Goal: Task Accomplishment & Management: Manage account settings

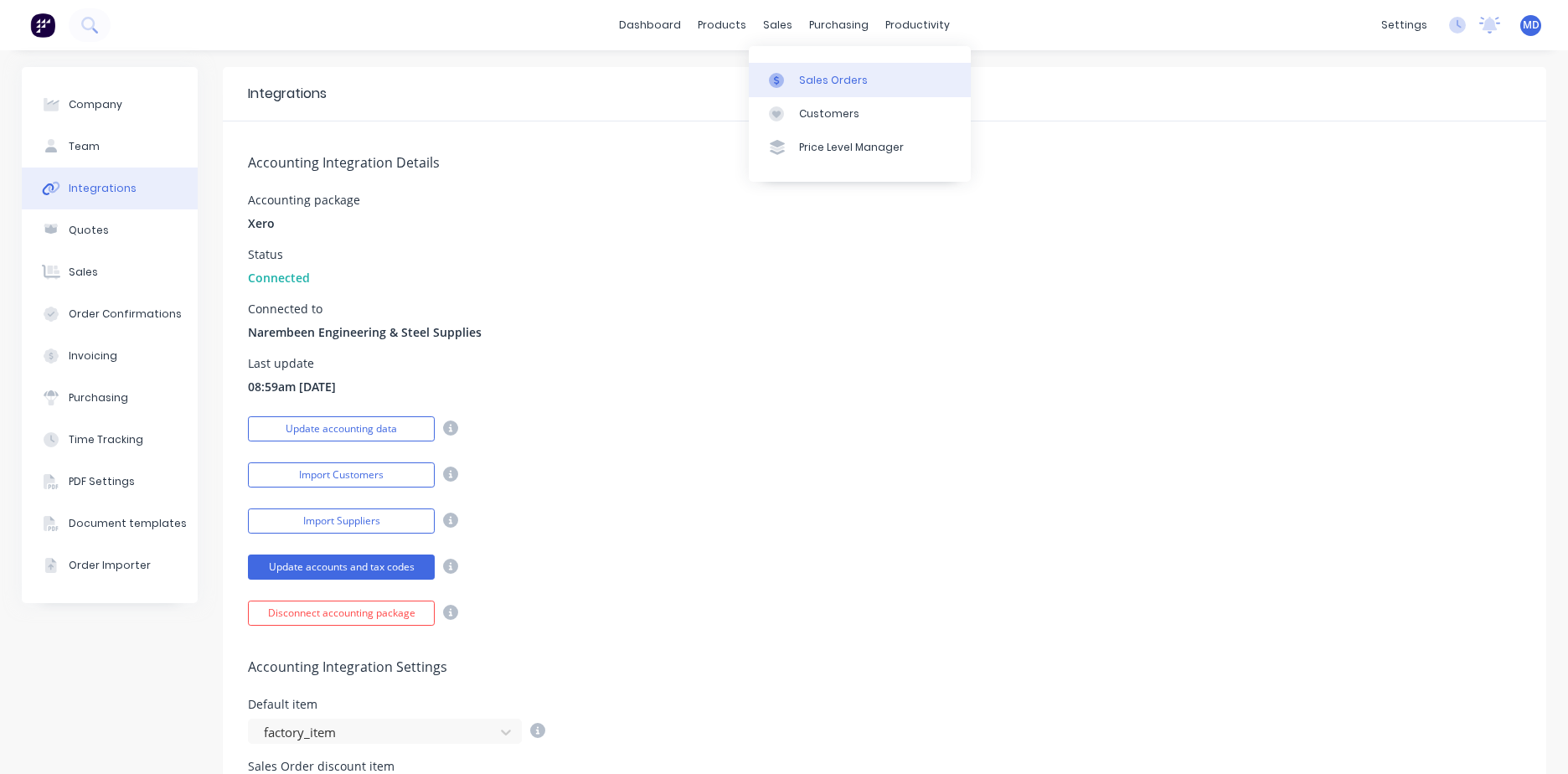
click at [796, 78] on link "Sales Orders" at bounding box center [859, 79] width 222 height 33
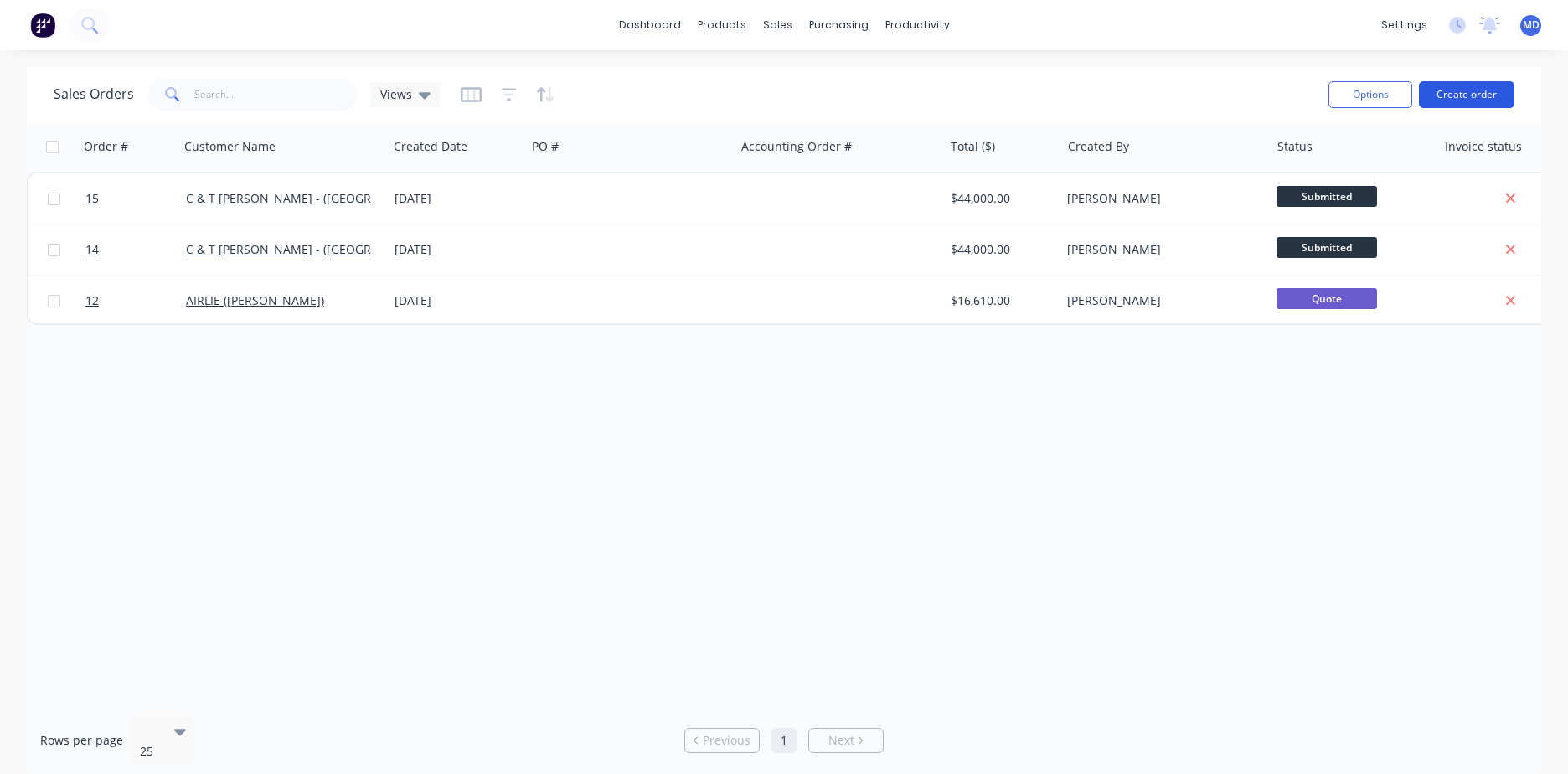
click at [1456, 95] on button "Create order" at bounding box center [1467, 94] width 96 height 26
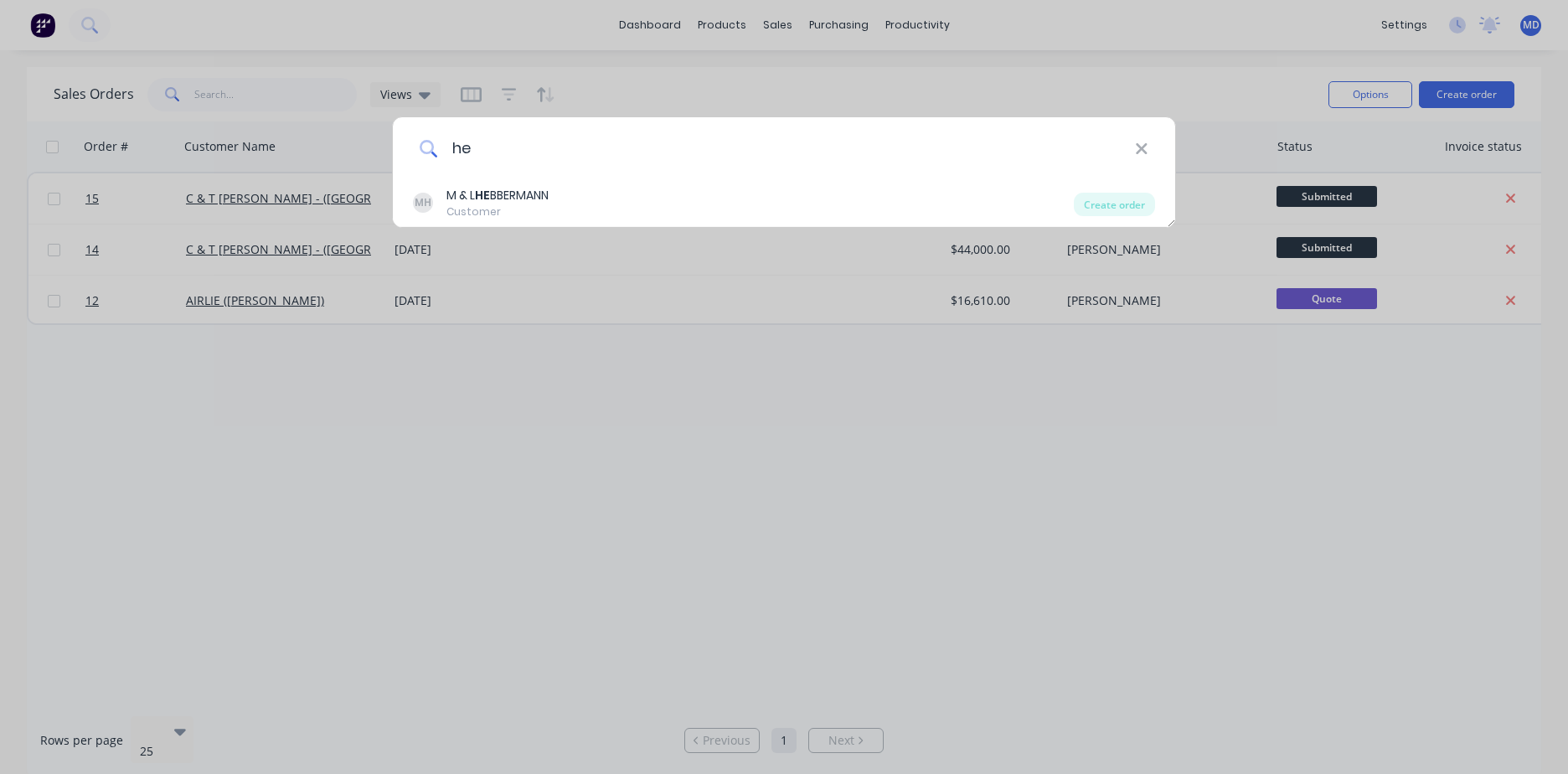
type input "h"
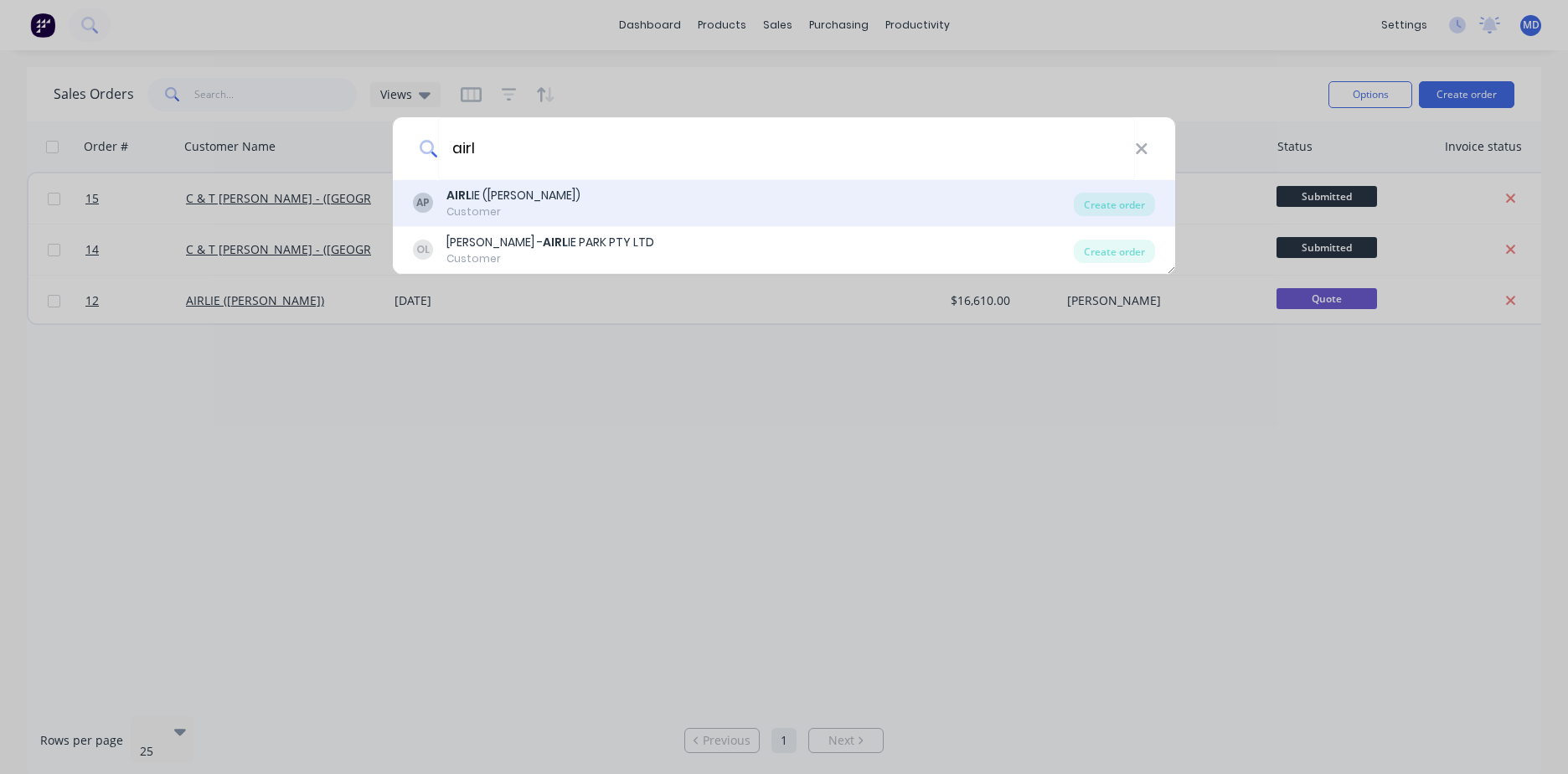
type input "airl"
click at [817, 207] on div "AP AIRL IE ([PERSON_NAME]) Customer" at bounding box center [743, 203] width 661 height 32
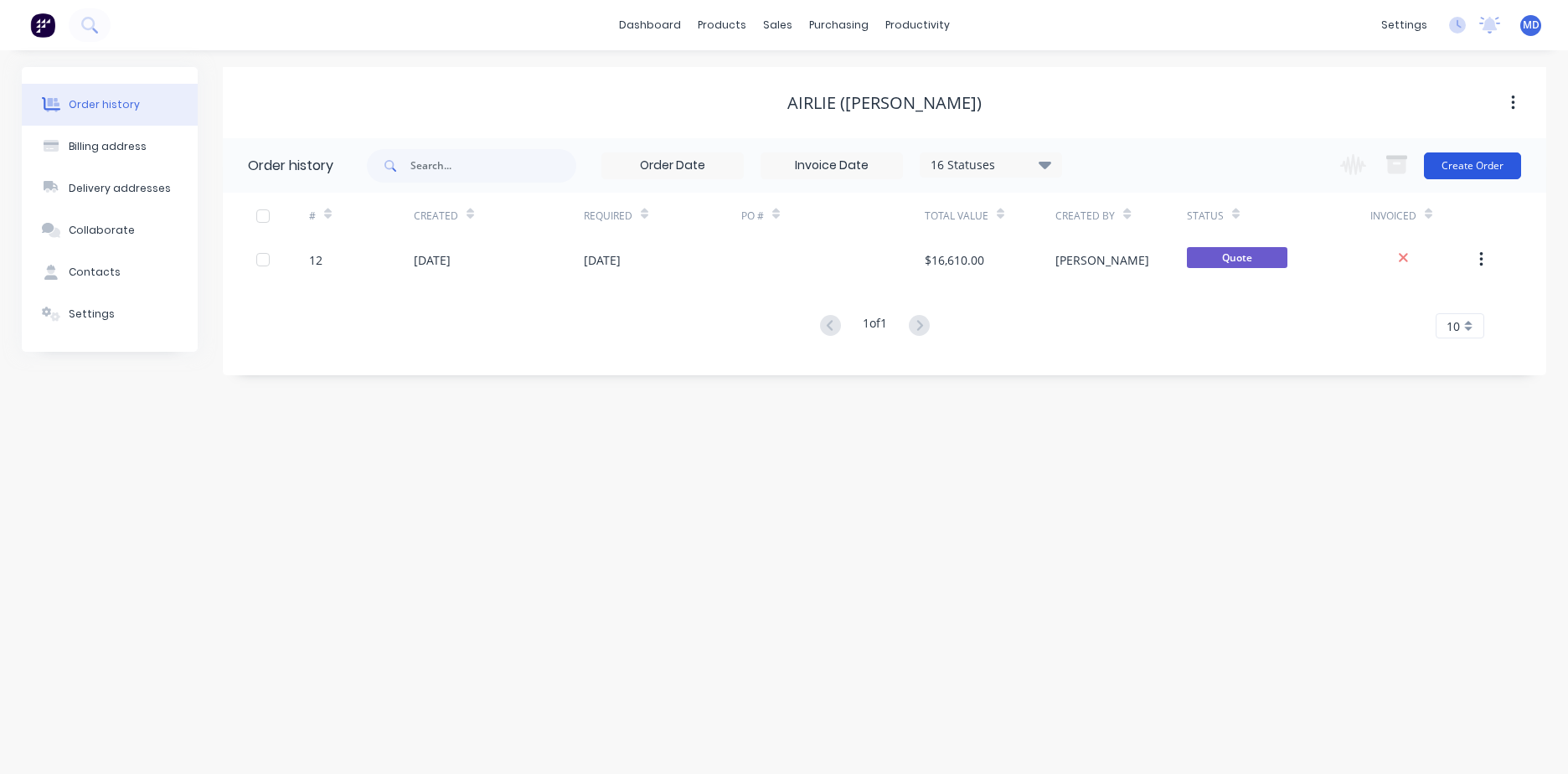
click at [1456, 173] on button "Create Order" at bounding box center [1472, 165] width 97 height 26
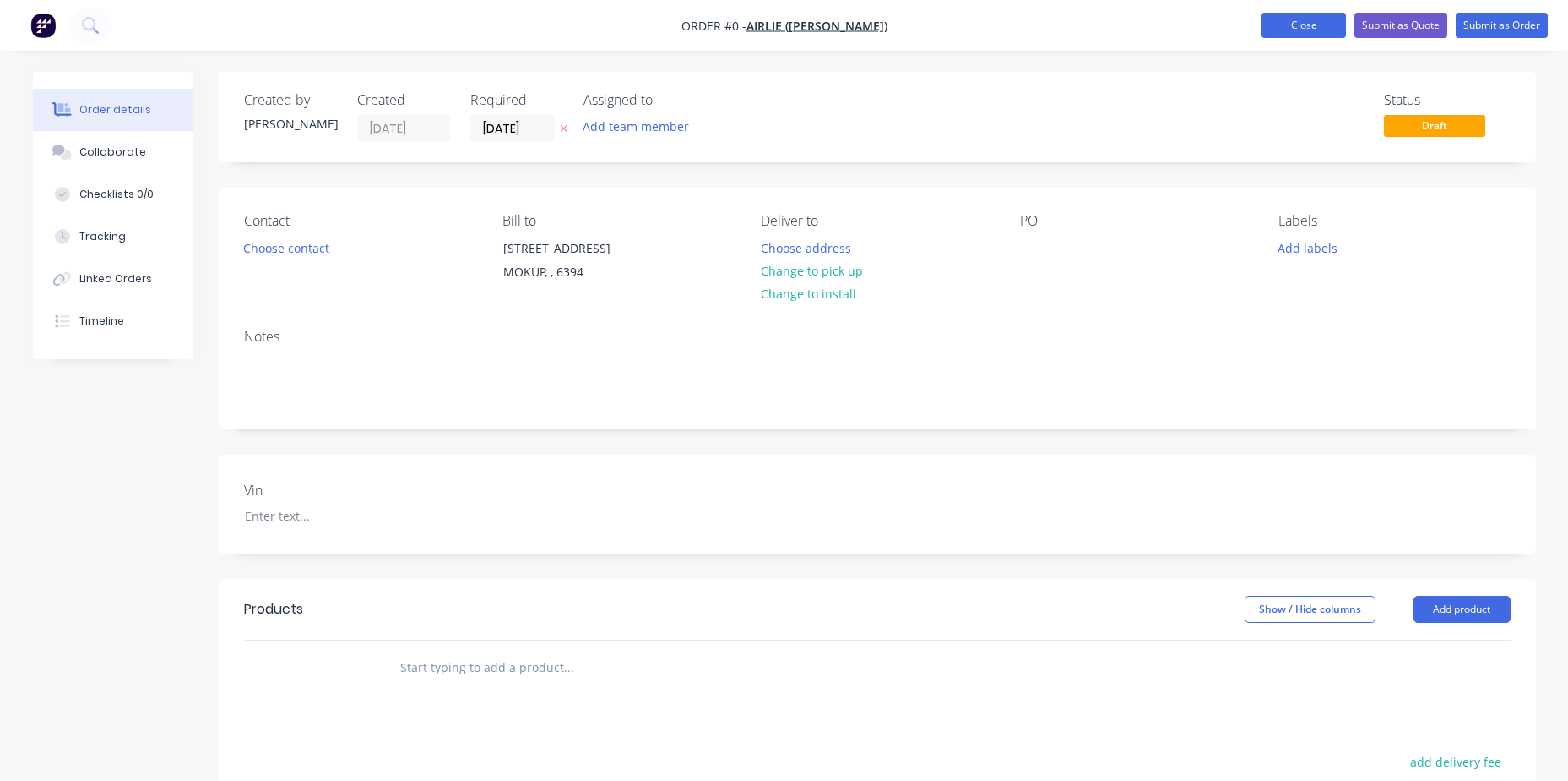
click at [1306, 33] on button "Close" at bounding box center [1305, 26] width 85 height 26
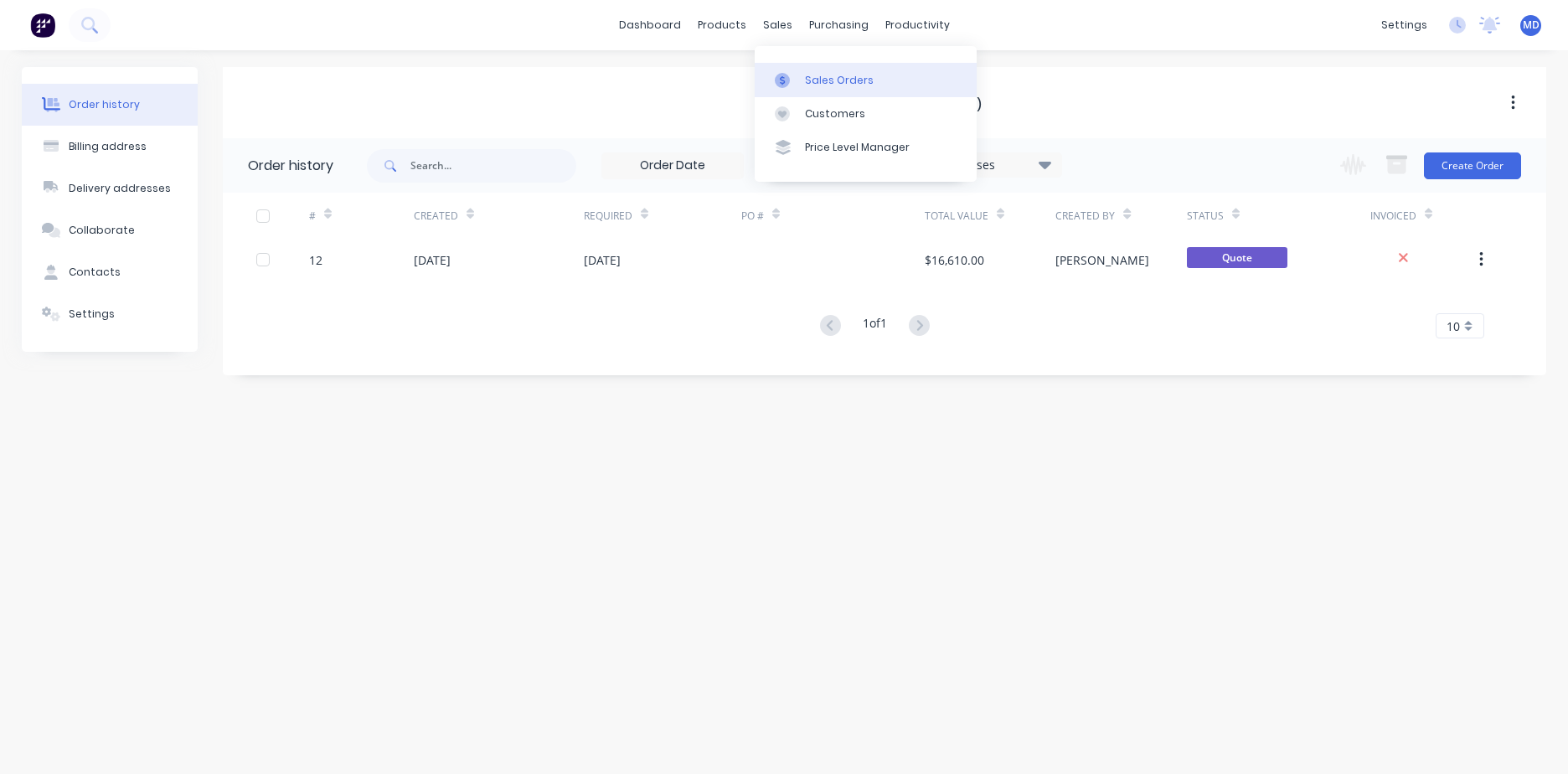
click at [827, 75] on div "Sales Orders" at bounding box center [840, 79] width 69 height 15
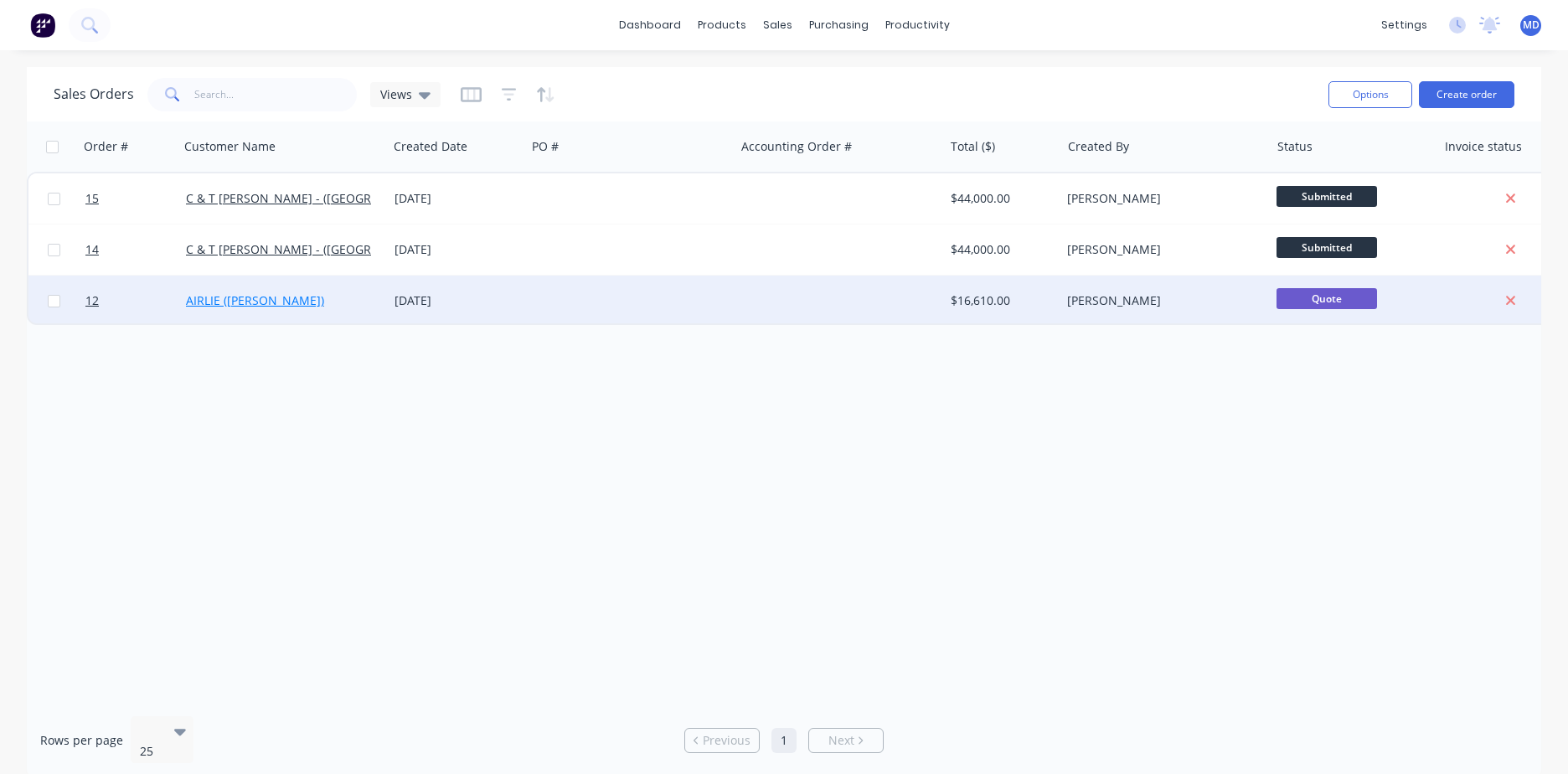
click at [292, 300] on link "AIRLIE ([PERSON_NAME])" at bounding box center [254, 300] width 138 height 16
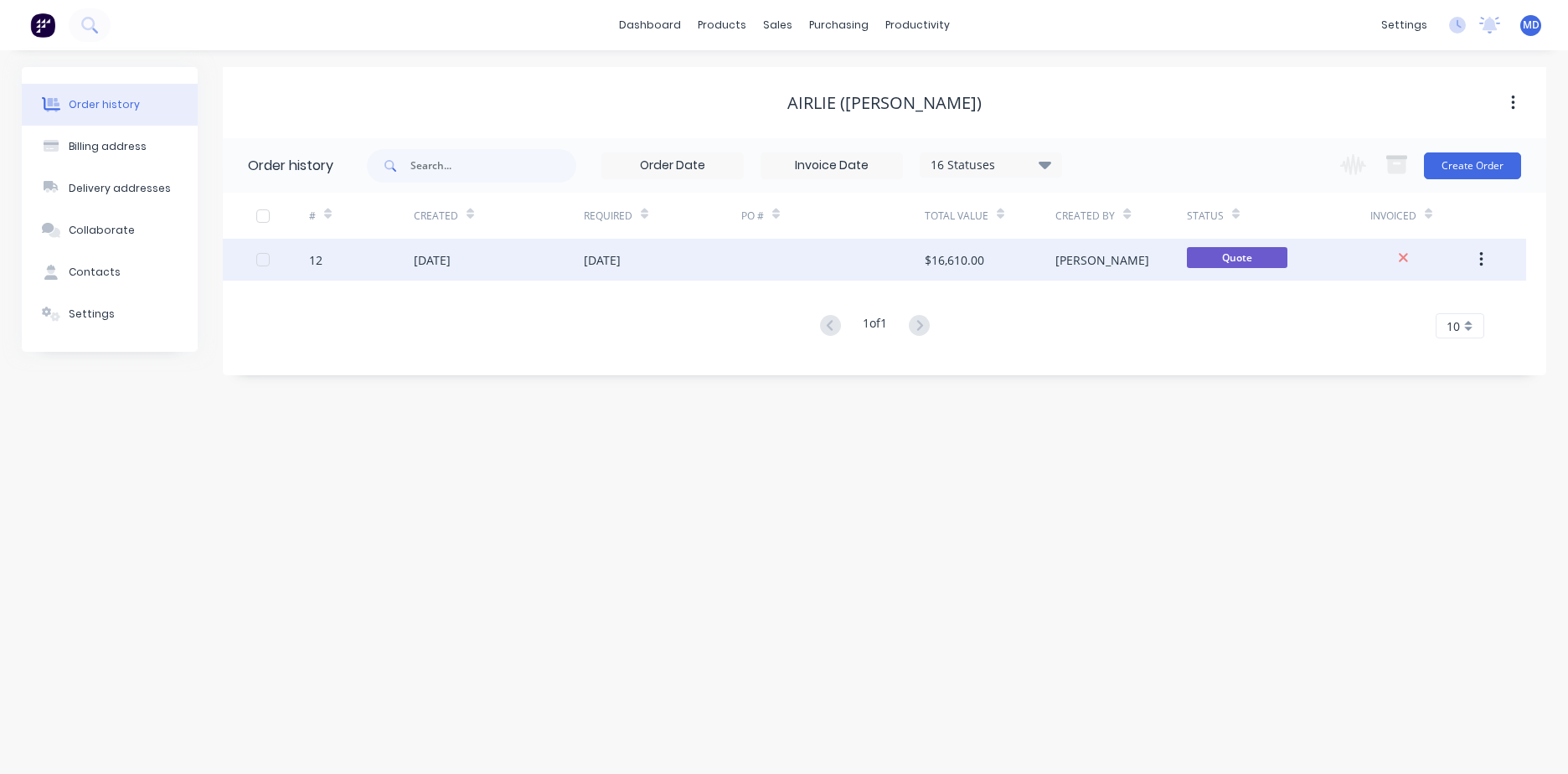
click at [457, 270] on div "[DATE]" at bounding box center [499, 259] width 170 height 42
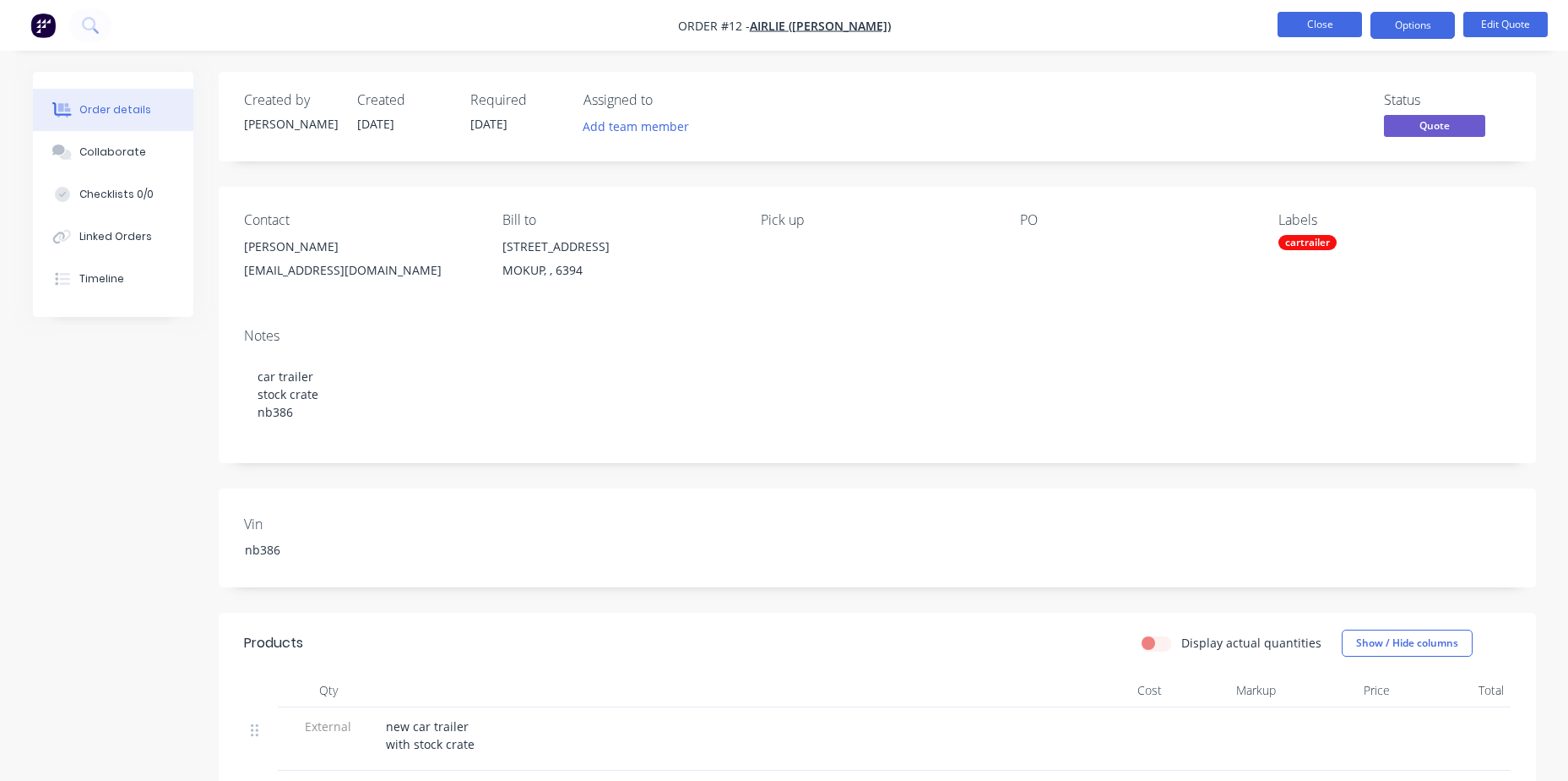
click at [1327, 20] on button "Close" at bounding box center [1320, 25] width 85 height 26
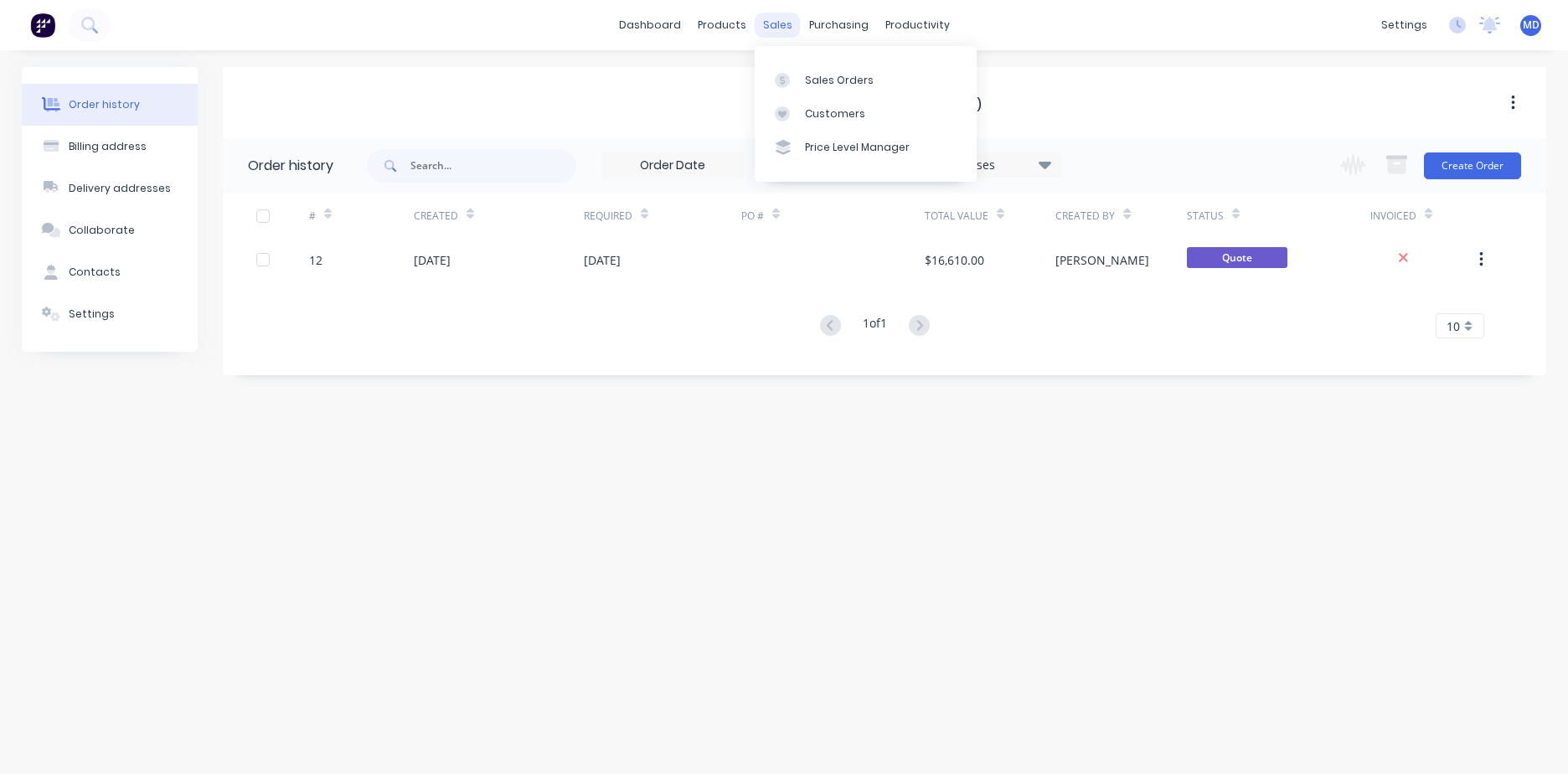
click at [777, 25] on div "sales" at bounding box center [777, 25] width 46 height 25
click at [827, 85] on div "Sales Orders" at bounding box center [840, 79] width 69 height 15
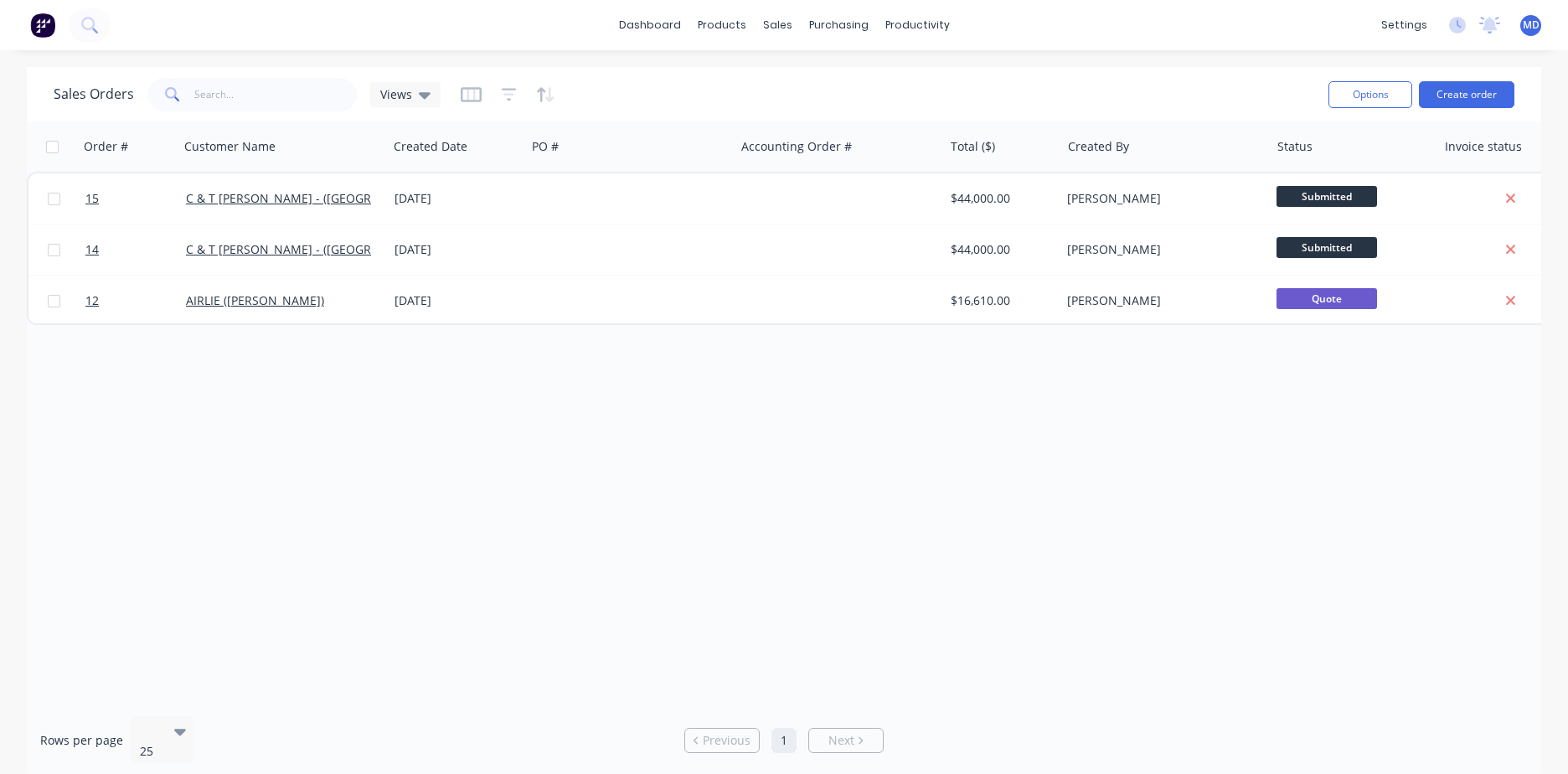
scroll to position [0, 120]
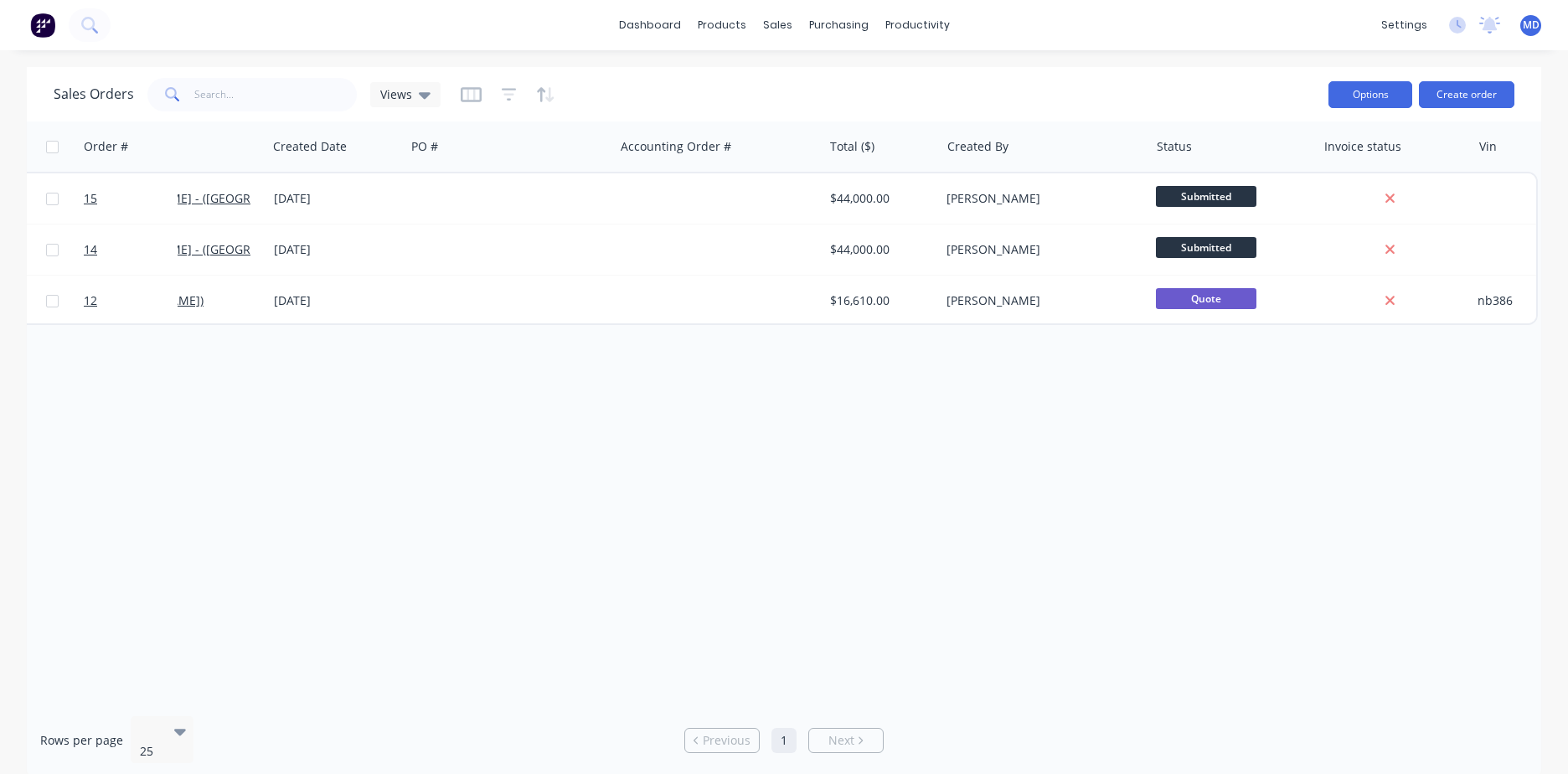
click at [1352, 91] on button "Options" at bounding box center [1371, 94] width 84 height 26
click at [1265, 91] on div "Sales Orders Views" at bounding box center [684, 94] width 1262 height 41
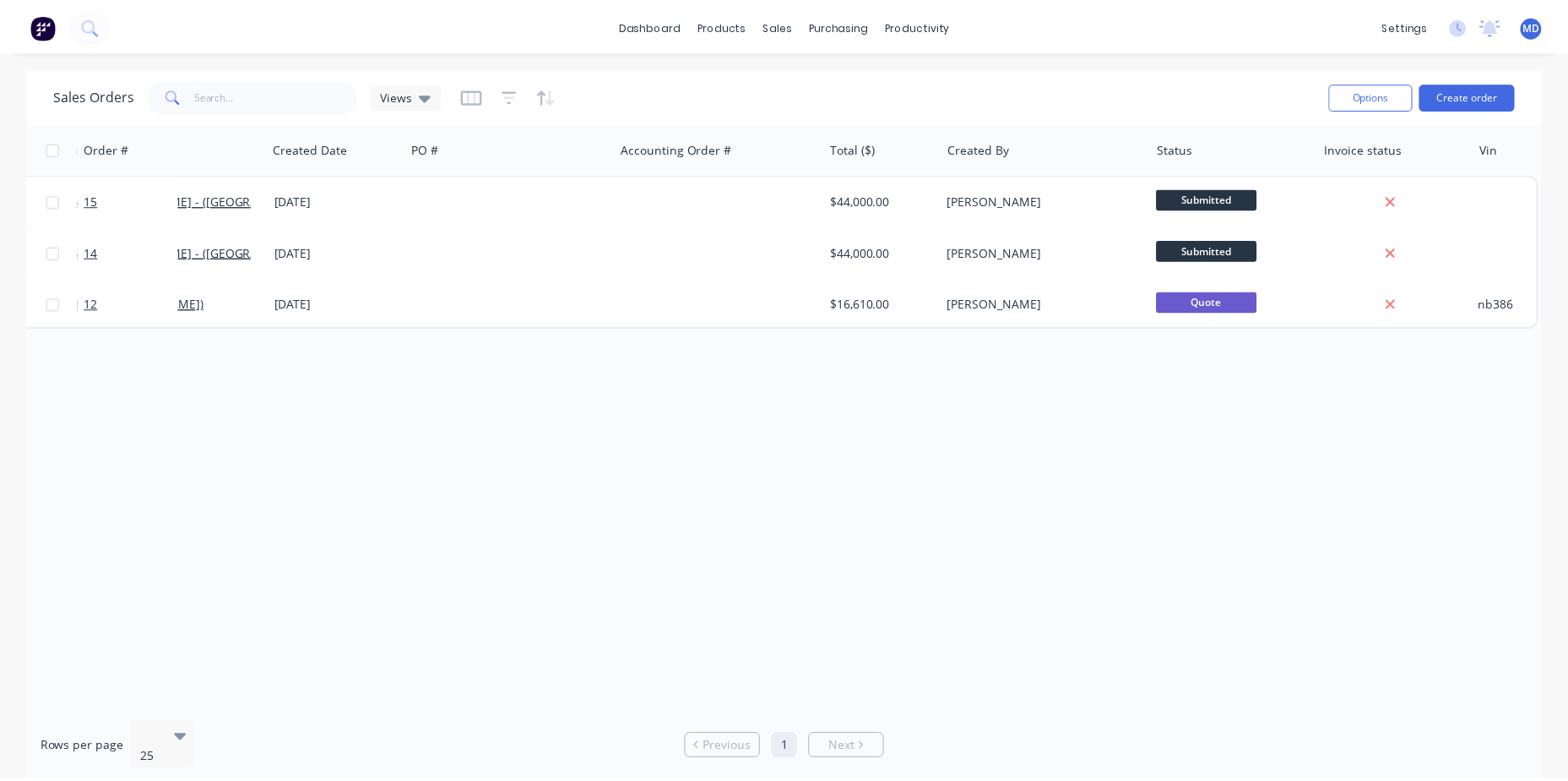
scroll to position [0, 0]
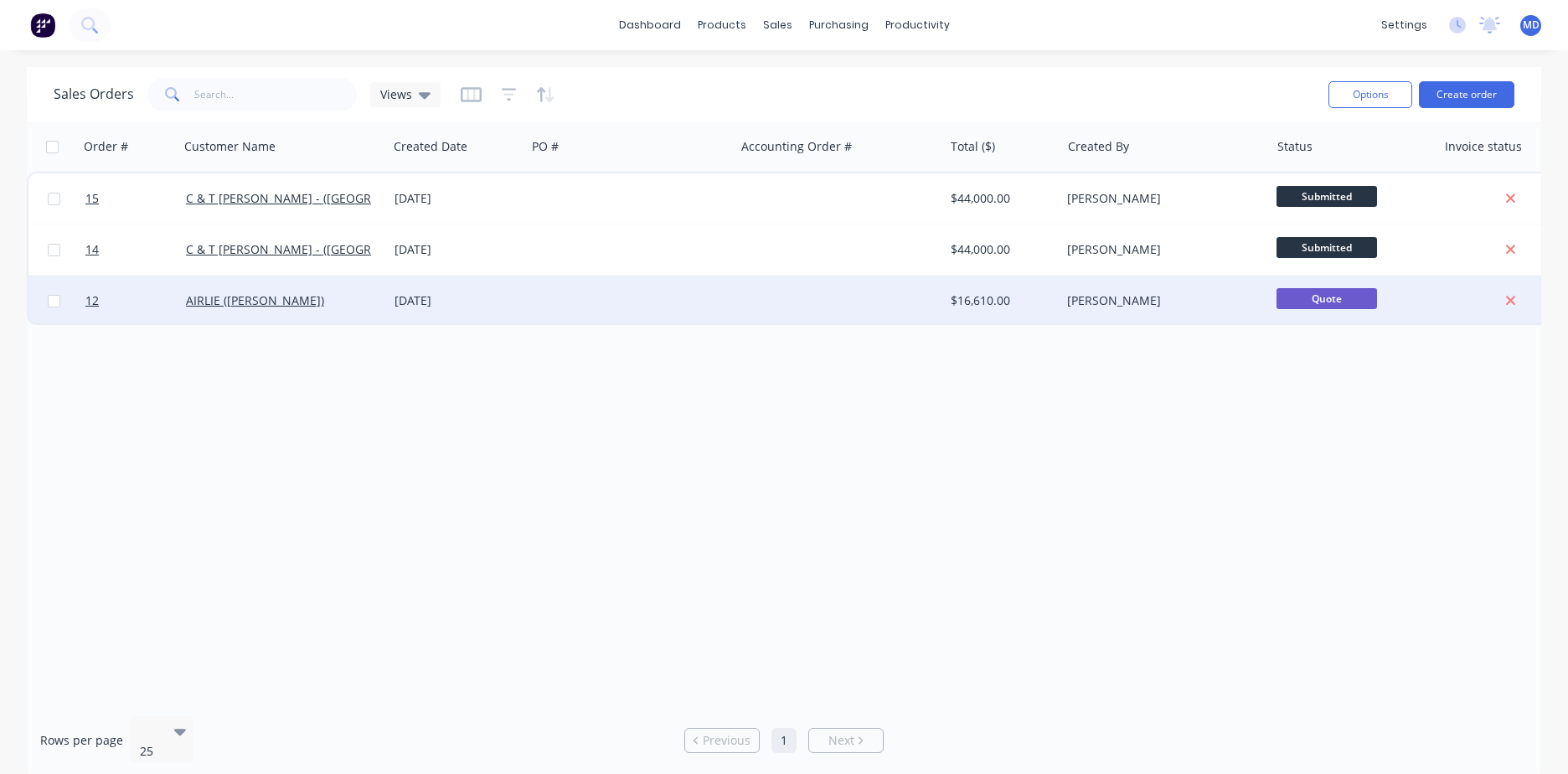
click at [287, 311] on div "AIRLIE ([PERSON_NAME])" at bounding box center [283, 300] width 208 height 50
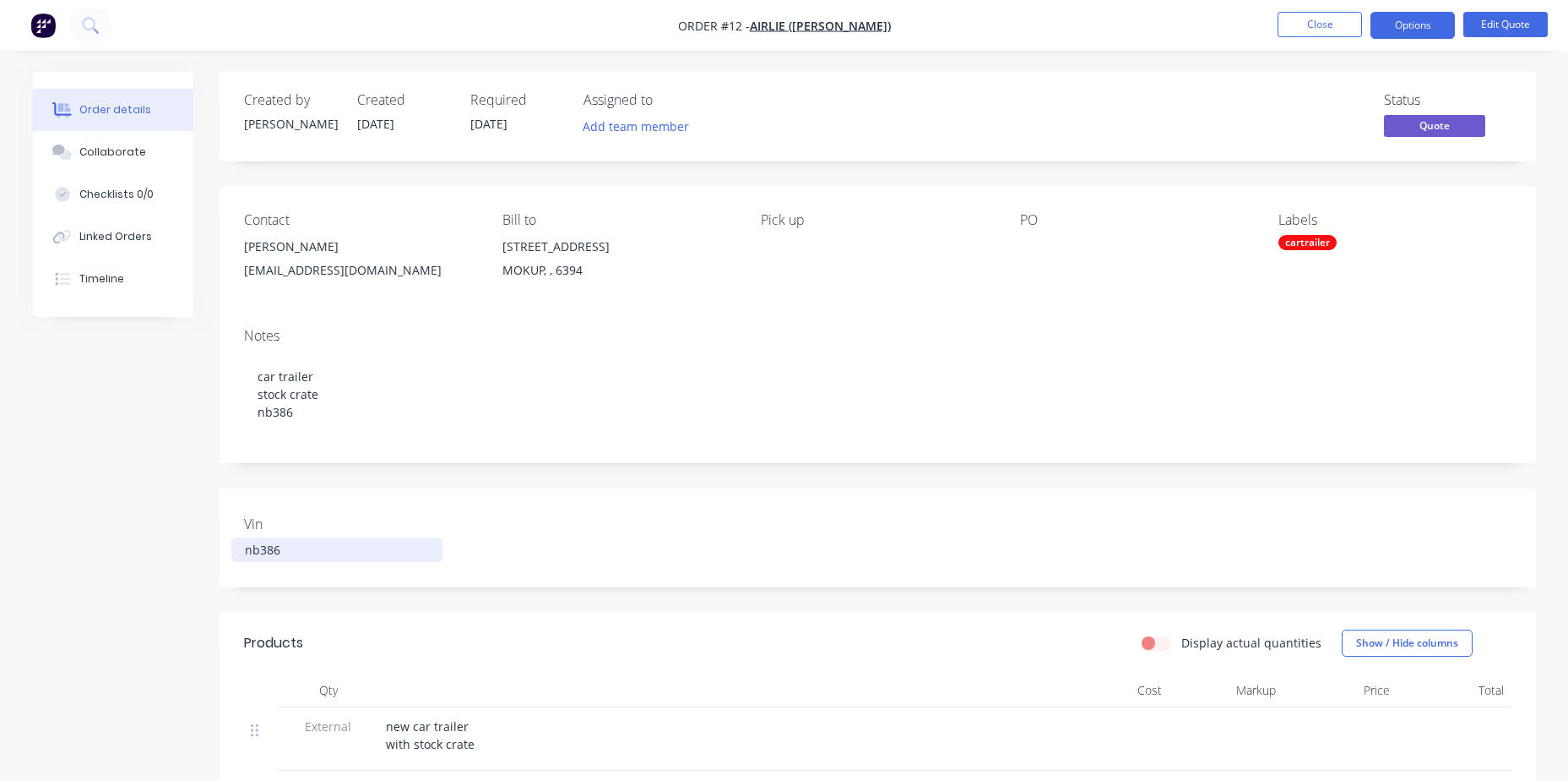
click at [315, 555] on div "nb386" at bounding box center [337, 549] width 211 height 25
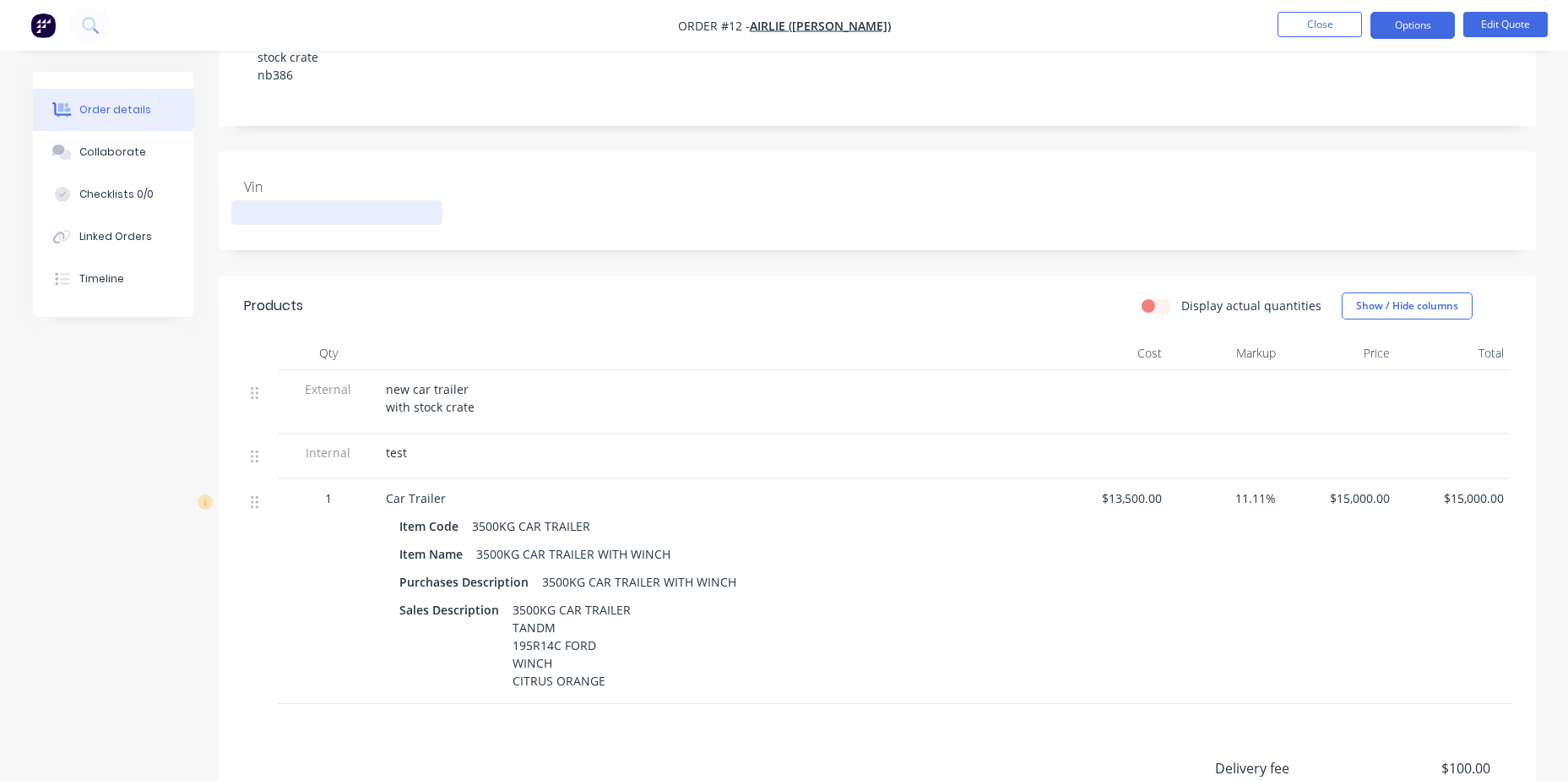
scroll to position [338, 0]
click at [425, 449] on div "test" at bounding box center [716, 452] width 662 height 18
click at [411, 454] on div "test" at bounding box center [716, 452] width 662 height 18
drag, startPoint x: 381, startPoint y: 452, endPoint x: 480, endPoint y: 451, distance: 99.0
click at [480, 451] on div "test" at bounding box center [716, 455] width 676 height 45
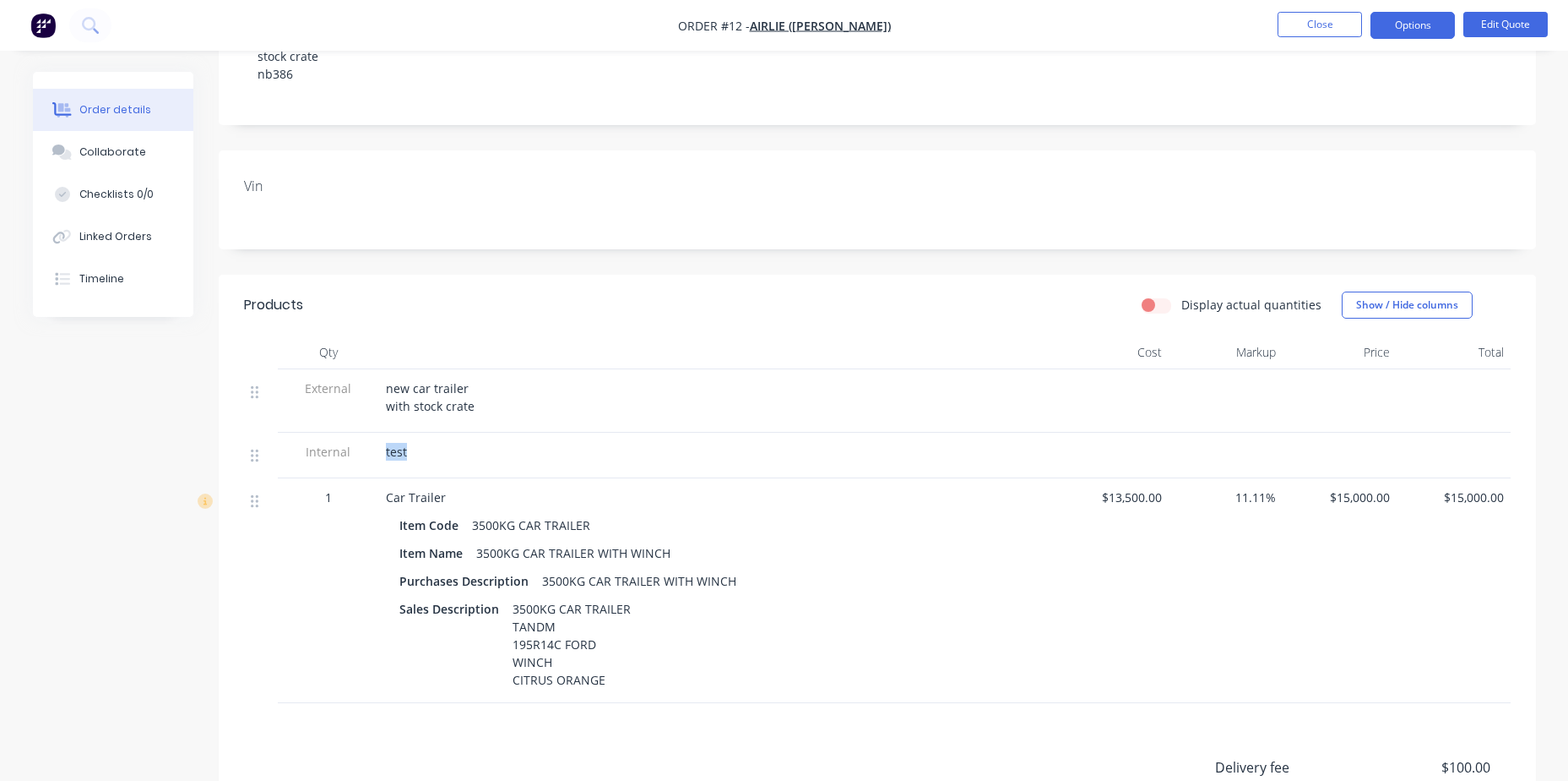
drag, startPoint x: 480, startPoint y: 451, endPoint x: 472, endPoint y: 447, distance: 8.9
click at [472, 447] on div "test" at bounding box center [716, 452] width 662 height 18
click at [412, 455] on div "test" at bounding box center [716, 452] width 662 height 18
click at [413, 443] on div "test" at bounding box center [716, 452] width 662 height 18
drag, startPoint x: 406, startPoint y: 453, endPoint x: 388, endPoint y: 454, distance: 18.0
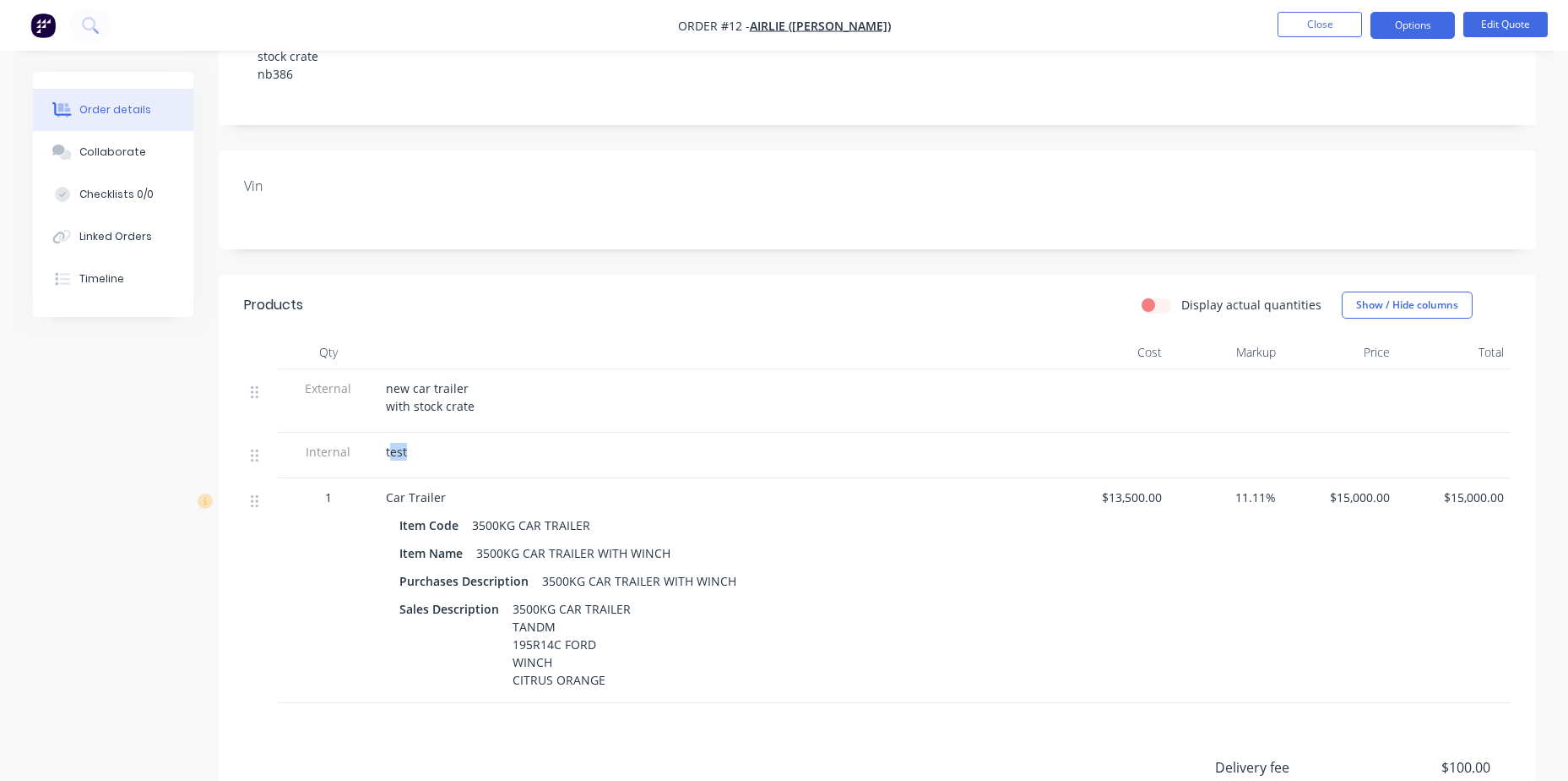
click at [388, 454] on span "test" at bounding box center [396, 451] width 21 height 16
drag, startPoint x: 388, startPoint y: 454, endPoint x: 405, endPoint y: 452, distance: 17.1
click at [405, 452] on span "test" at bounding box center [396, 451] width 21 height 16
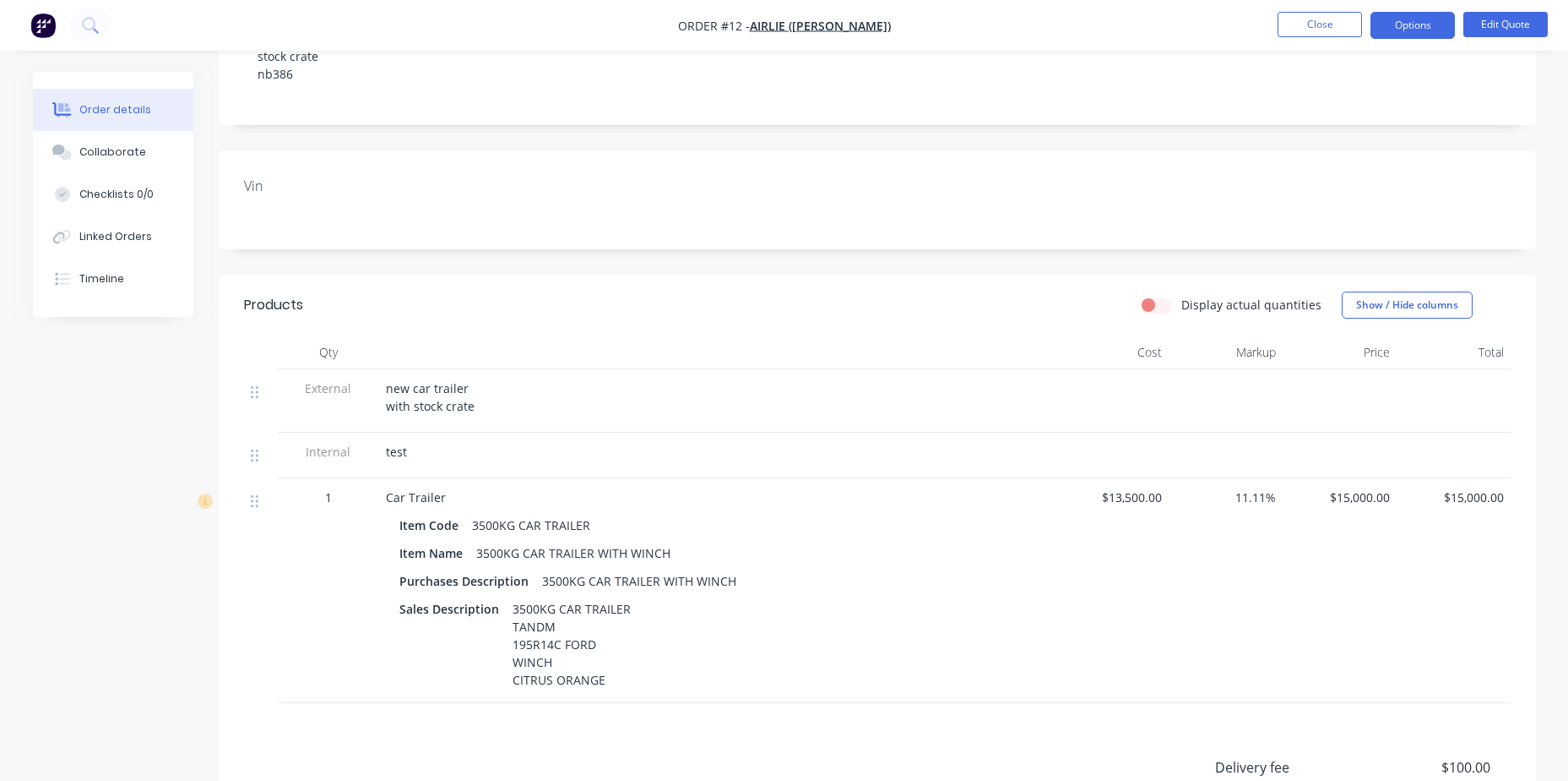
click at [261, 454] on div at bounding box center [261, 454] width 21 height 23
click at [332, 460] on span "Internal" at bounding box center [328, 452] width 88 height 18
click at [389, 453] on span "test" at bounding box center [396, 451] width 21 height 16
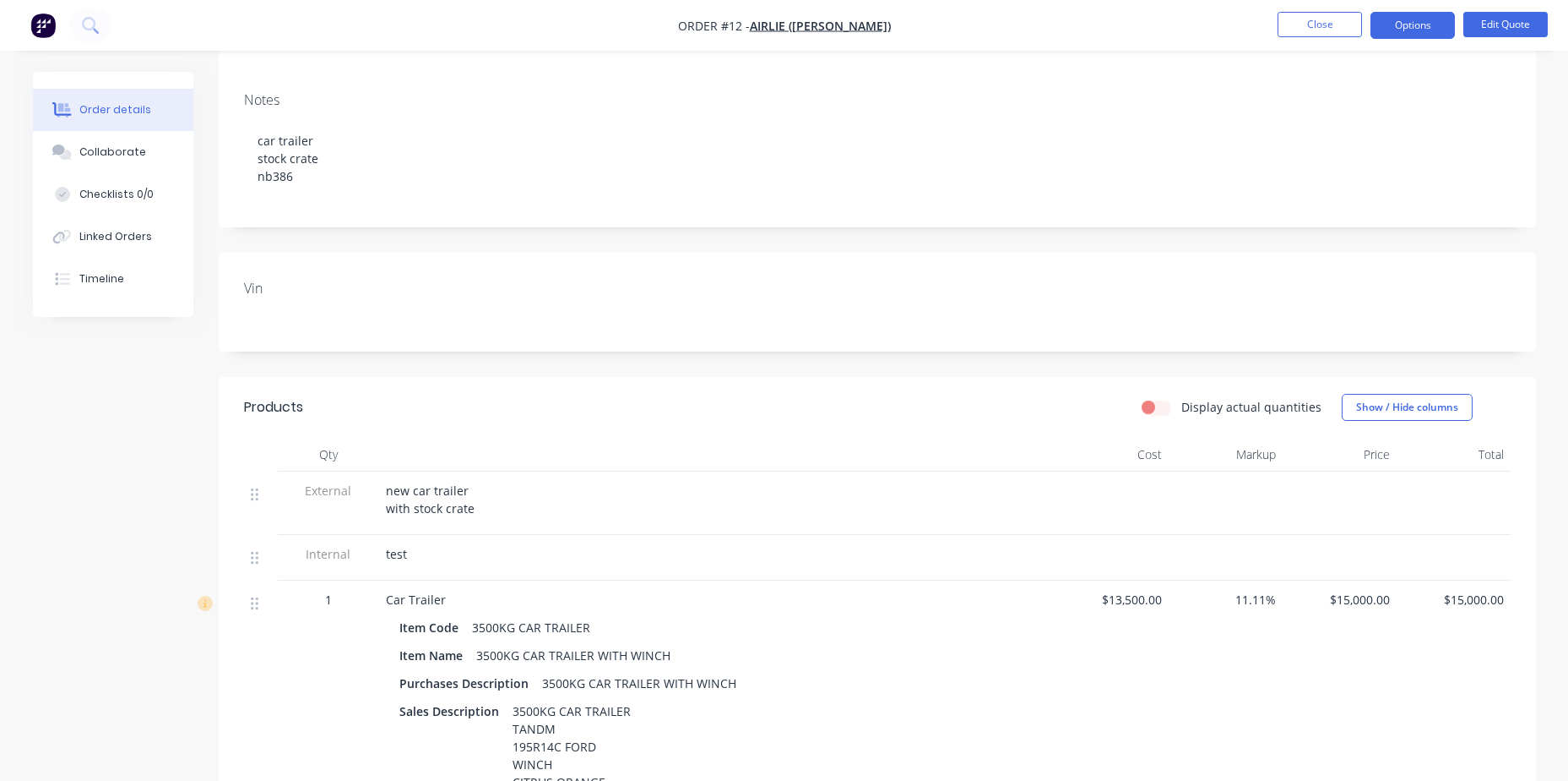
scroll to position [254, 0]
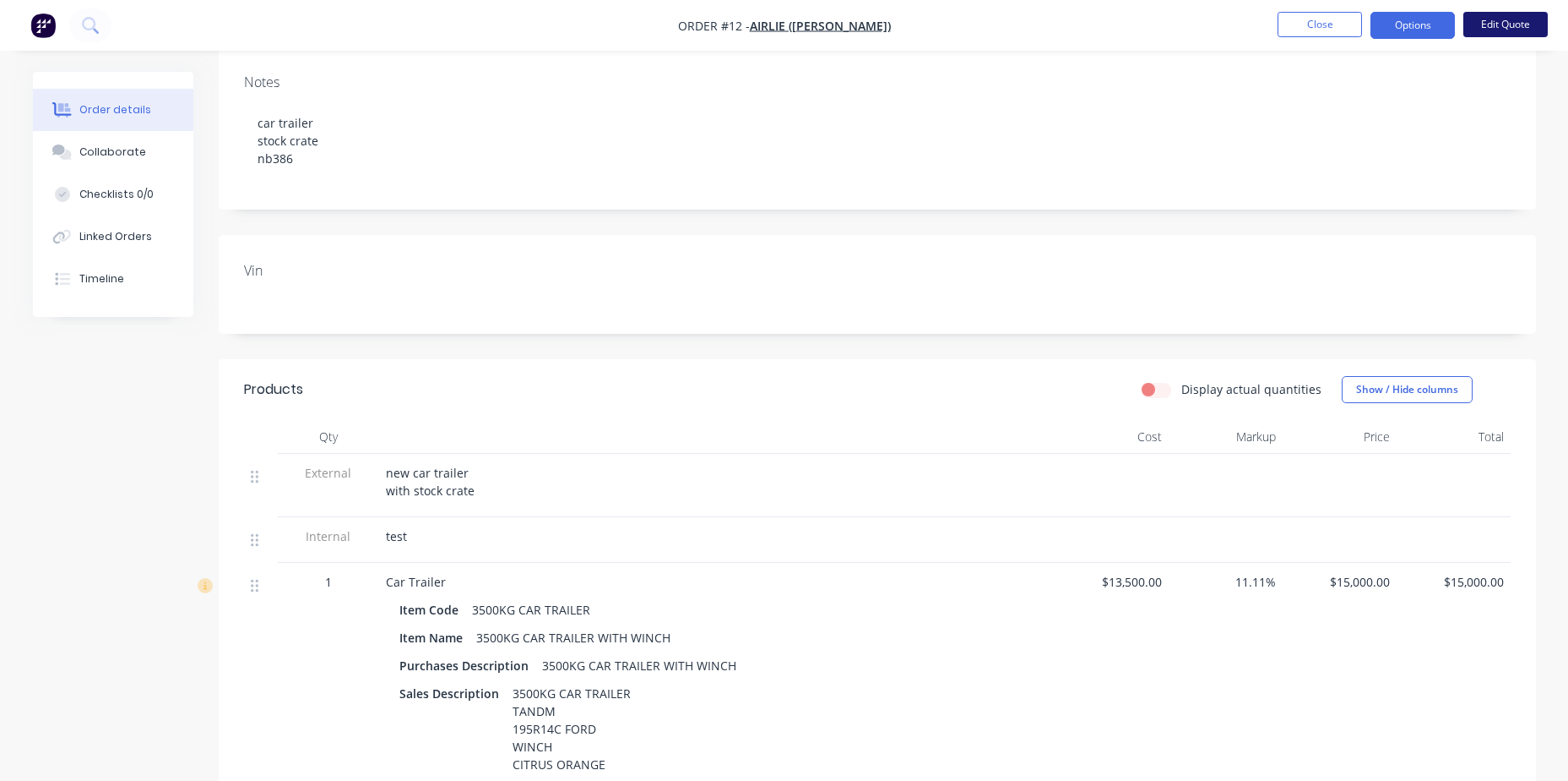
click at [1486, 31] on button "Edit Quote" at bounding box center [1506, 25] width 85 height 26
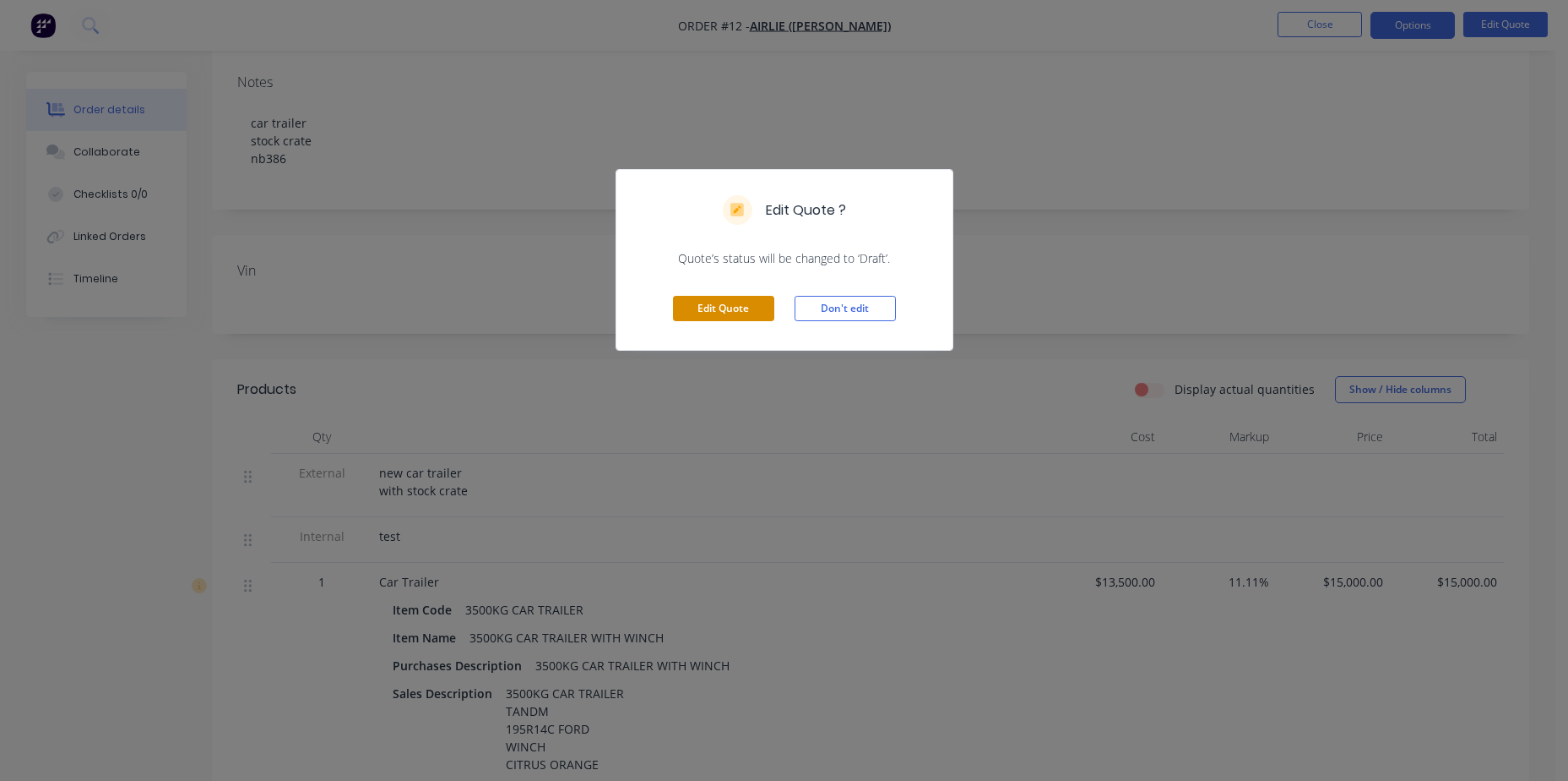
click at [709, 312] on button "Edit Quote" at bounding box center [723, 309] width 102 height 26
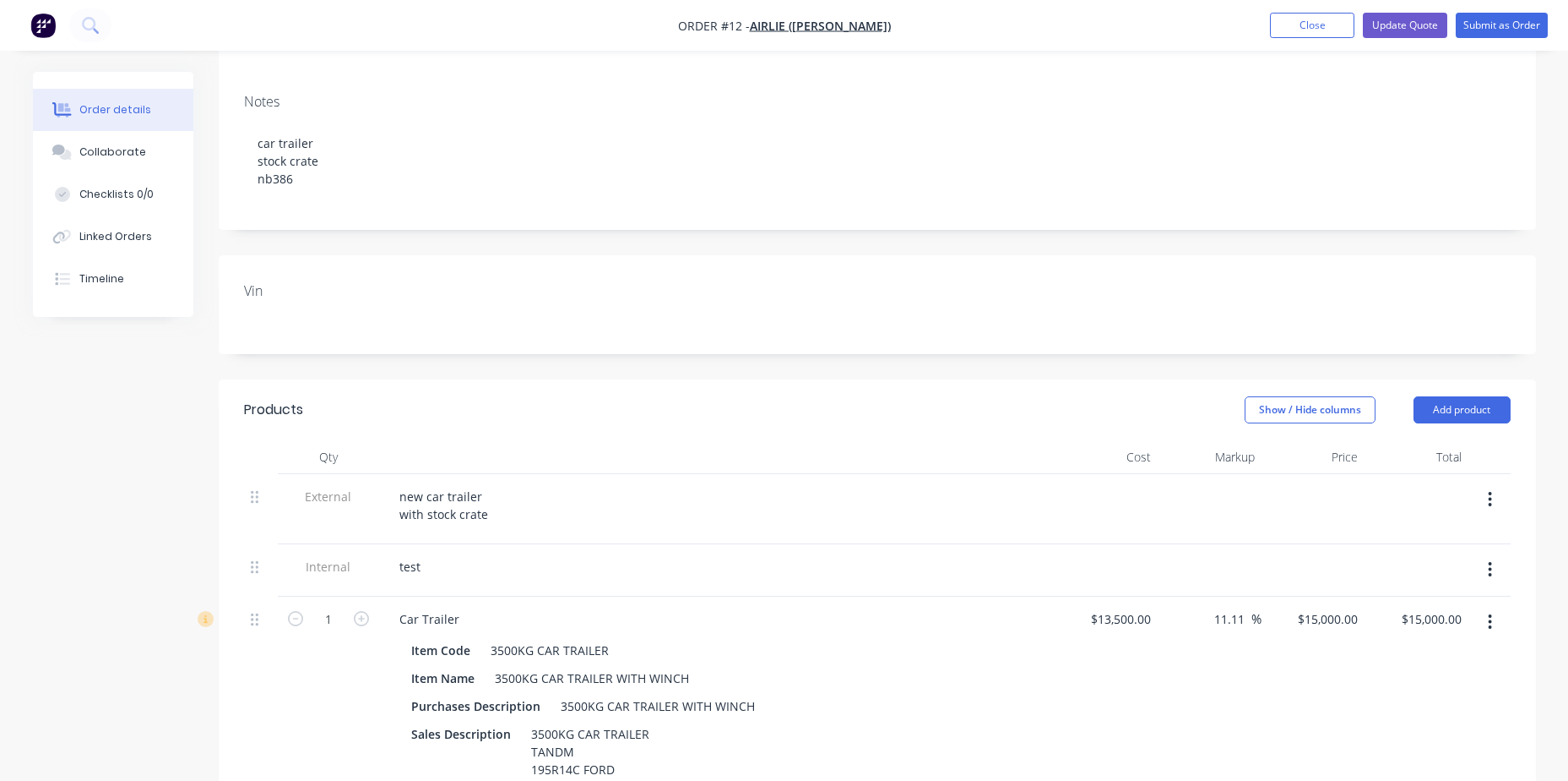
click at [436, 564] on div "test" at bounding box center [716, 566] width 662 height 25
click at [422, 569] on div "test" at bounding box center [410, 566] width 48 height 25
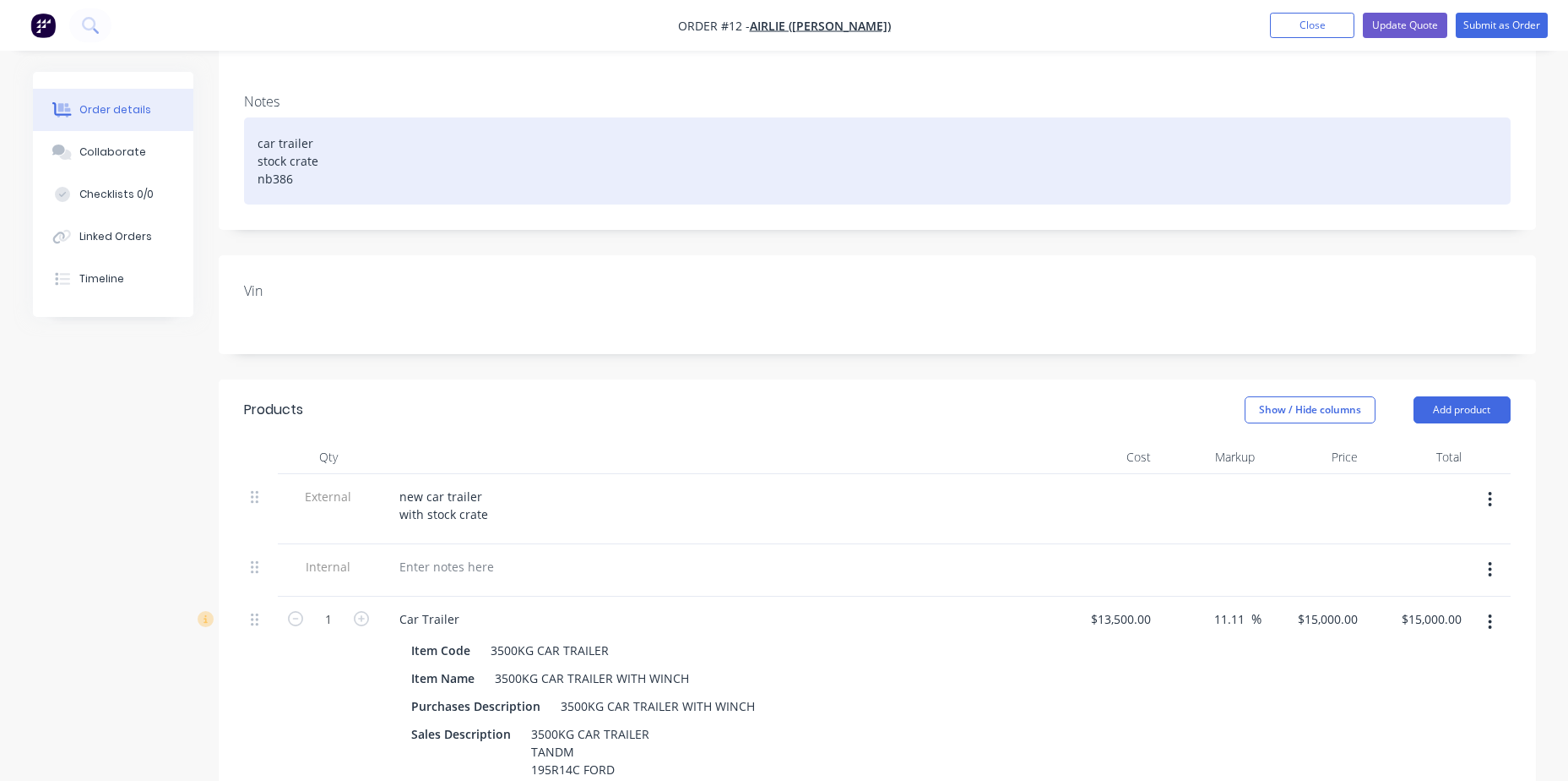
click at [296, 182] on div "car trailer stock crate nb386" at bounding box center [877, 161] width 1267 height 87
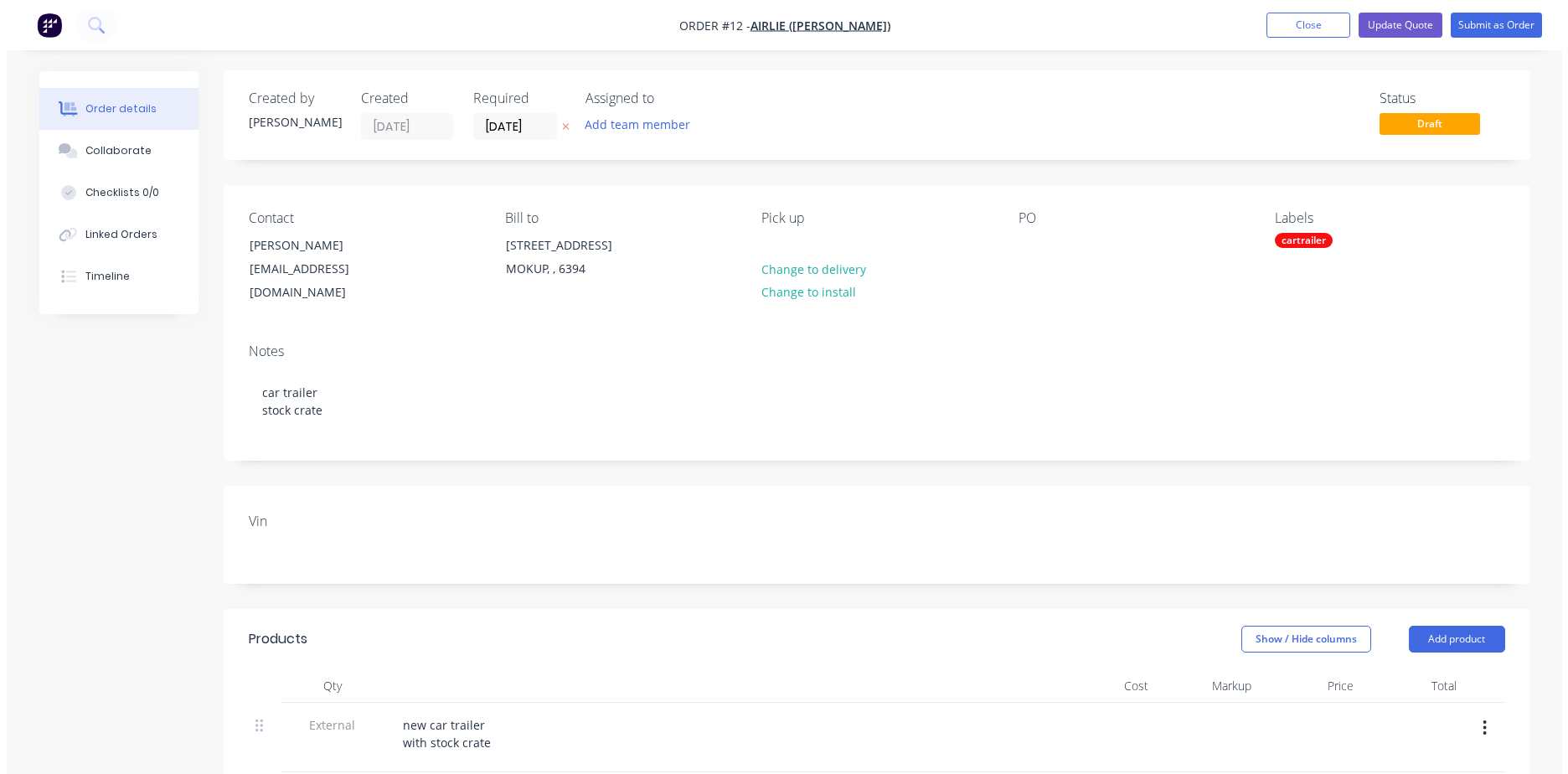
scroll to position [0, 0]
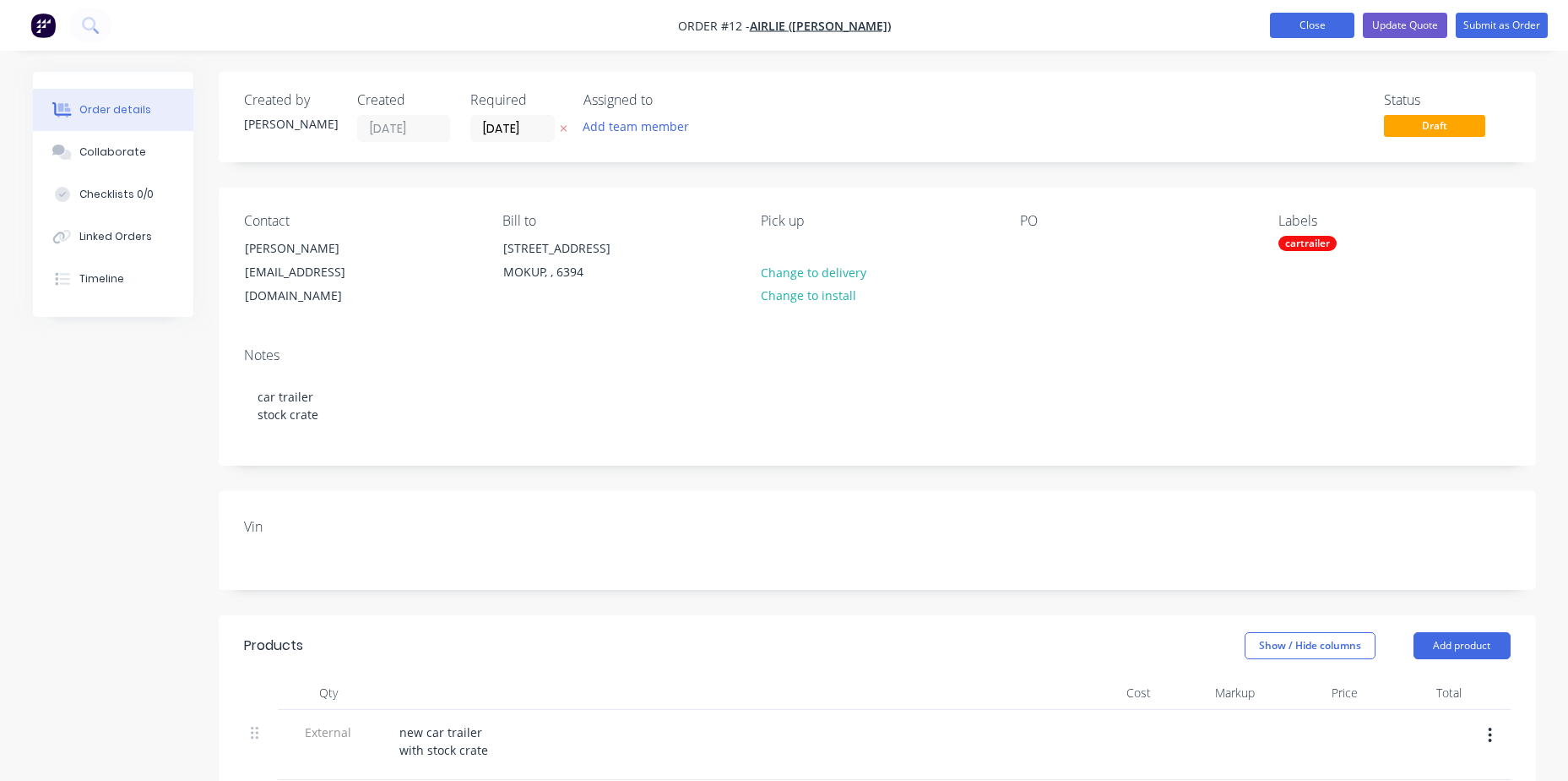
click at [1316, 27] on button "Close" at bounding box center [1312, 26] width 85 height 26
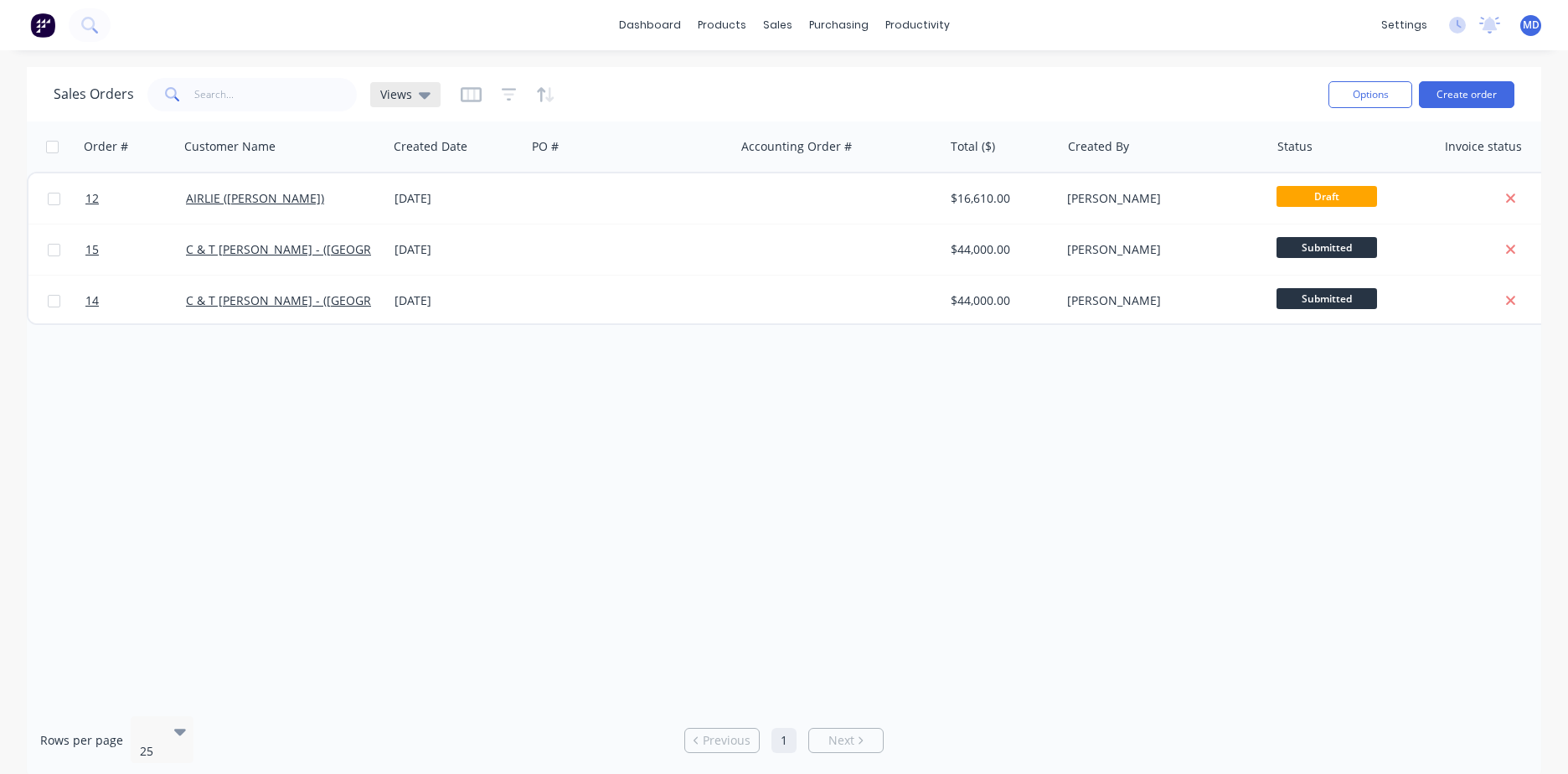
click at [429, 94] on div "Views" at bounding box center [405, 95] width 70 height 25
click at [502, 95] on icon "button" at bounding box center [509, 94] width 15 height 17
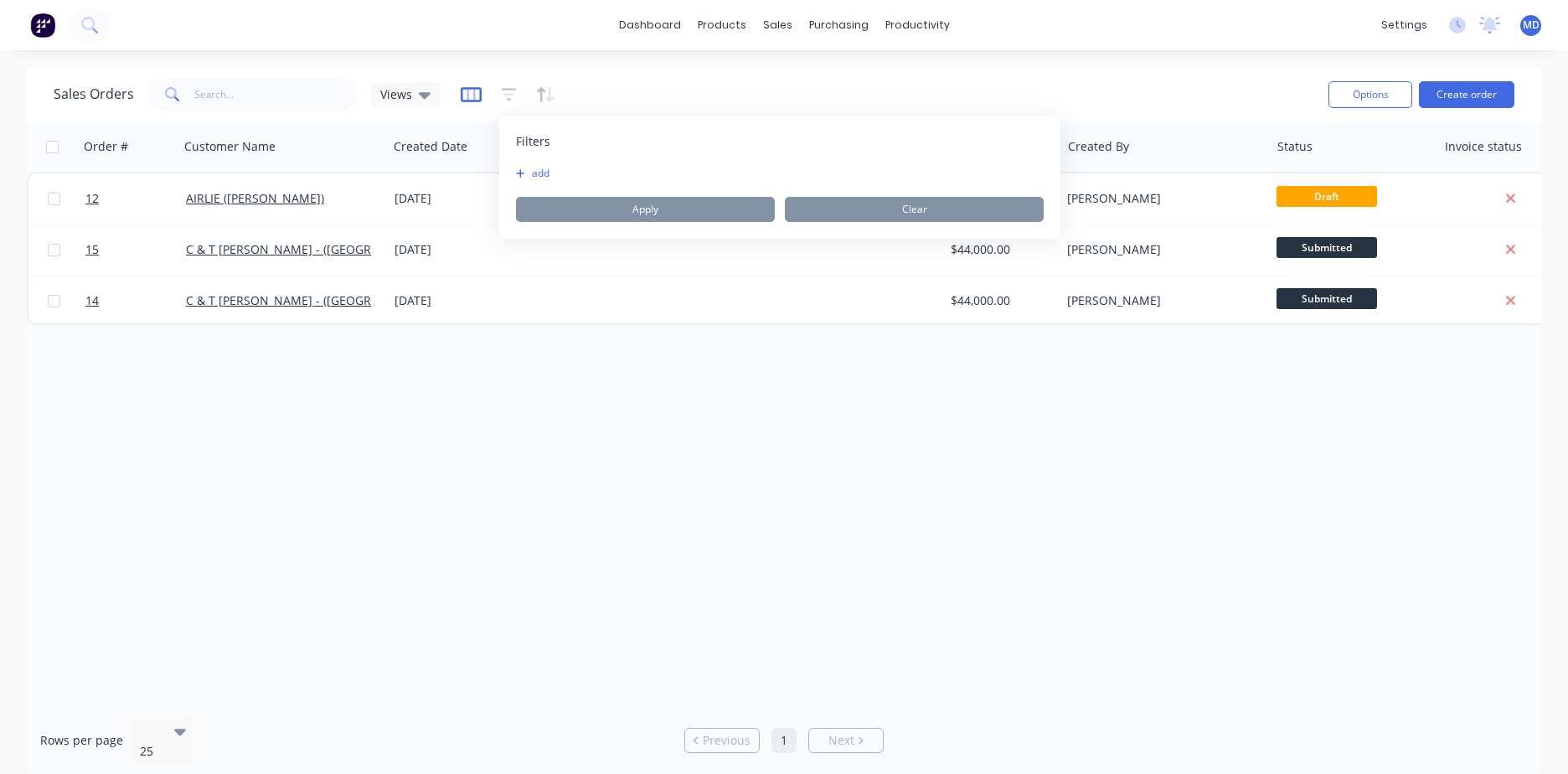
click at [474, 95] on icon "button" at bounding box center [471, 94] width 21 height 17
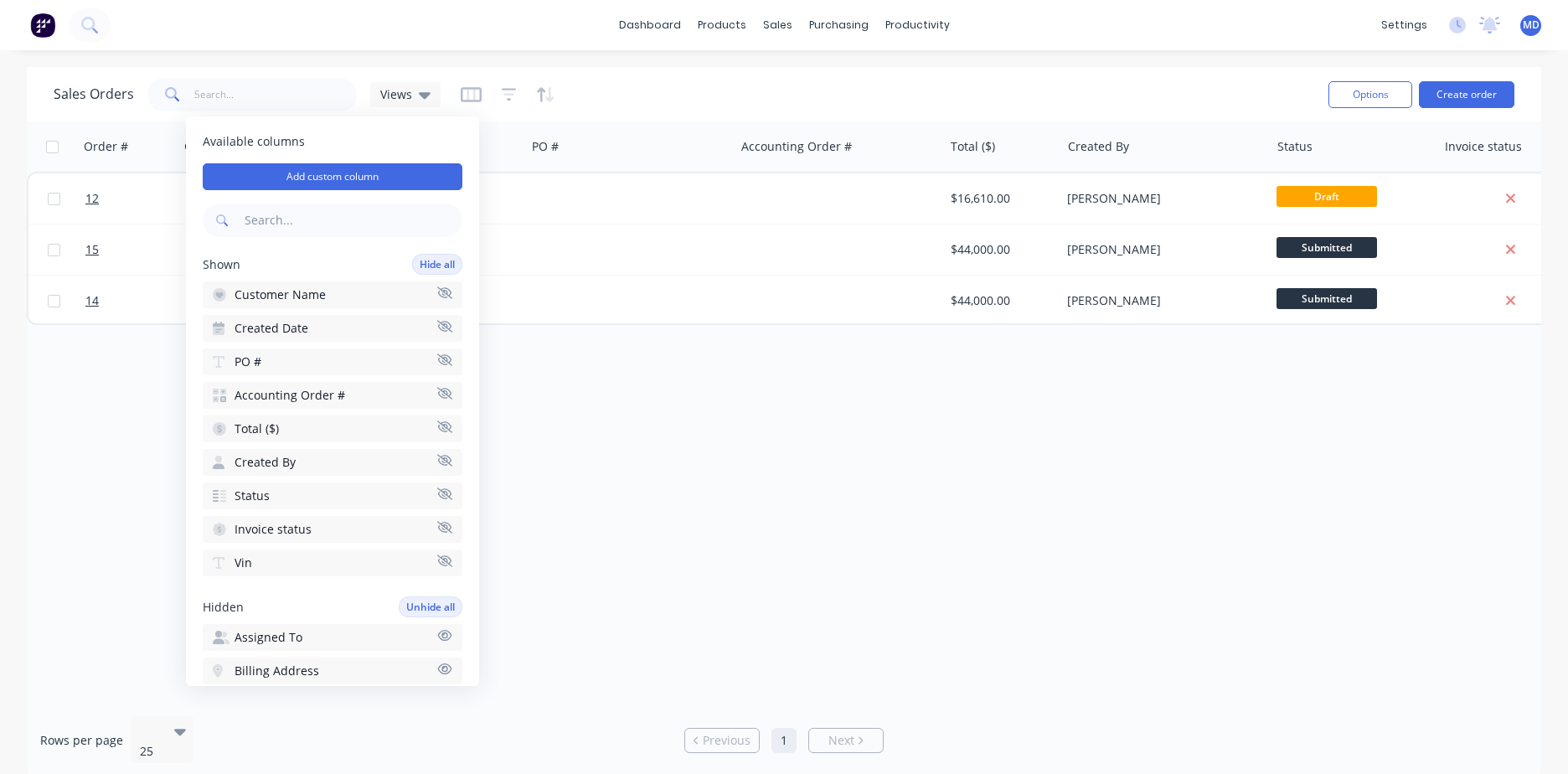
click at [338, 566] on button "Vin" at bounding box center [332, 562] width 259 height 26
click at [306, 365] on button "PO #" at bounding box center [332, 361] width 259 height 26
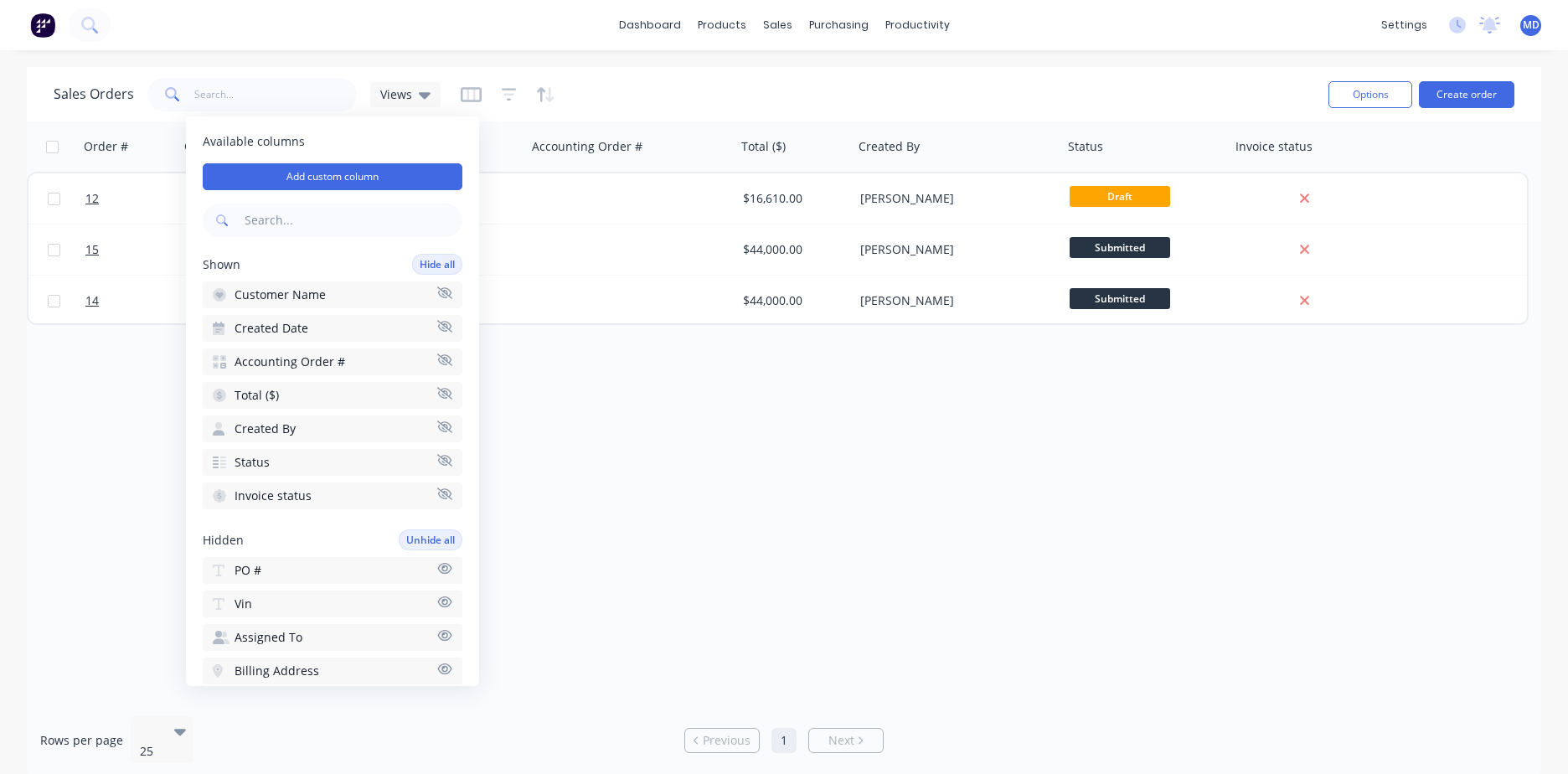
click at [305, 367] on span "Accounting Order #" at bounding box center [290, 361] width 111 height 17
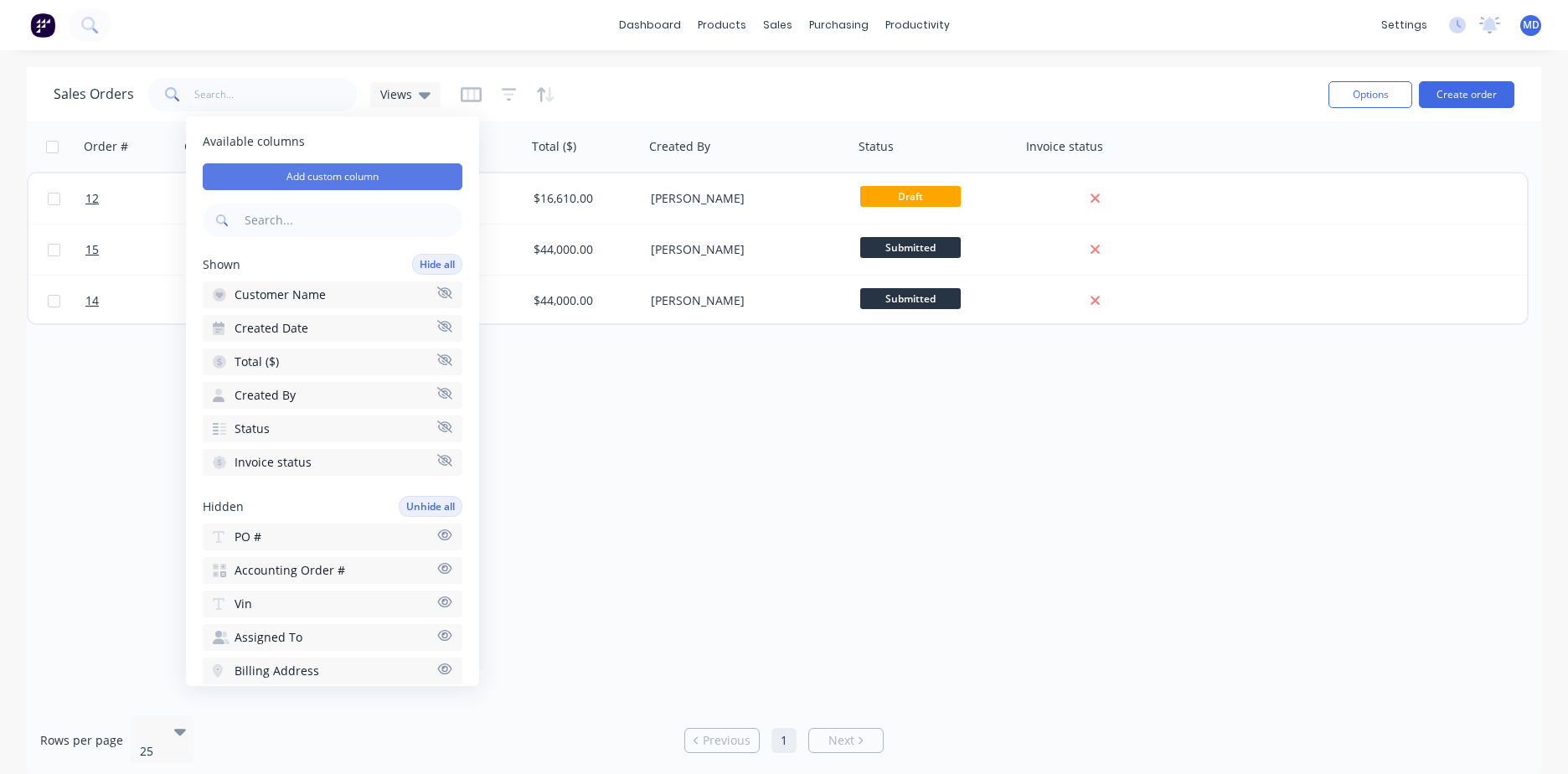
click at [357, 176] on button "Add custom column" at bounding box center [332, 176] width 259 height 26
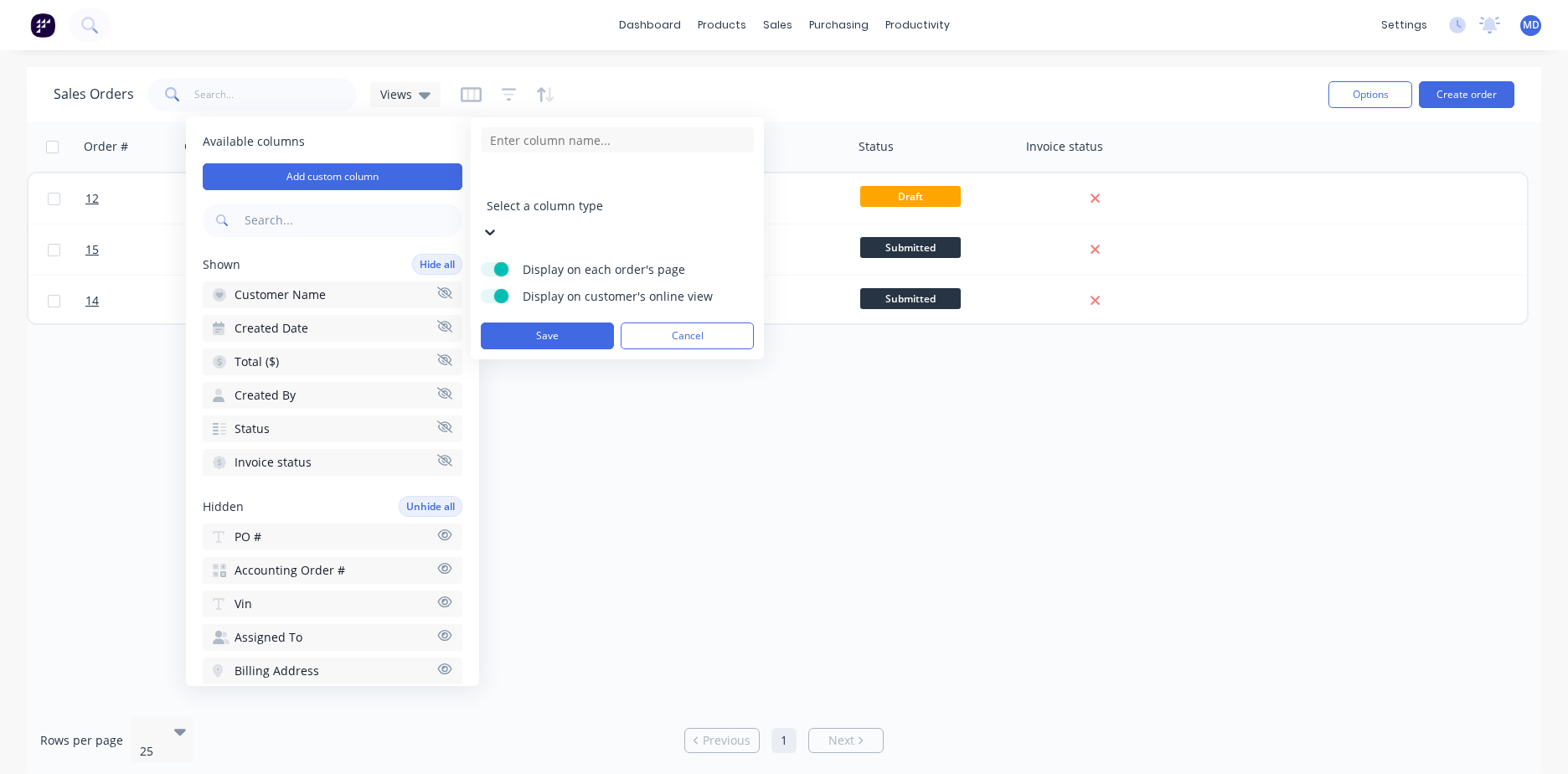
click at [583, 185] on div at bounding box center [607, 182] width 242 height 21
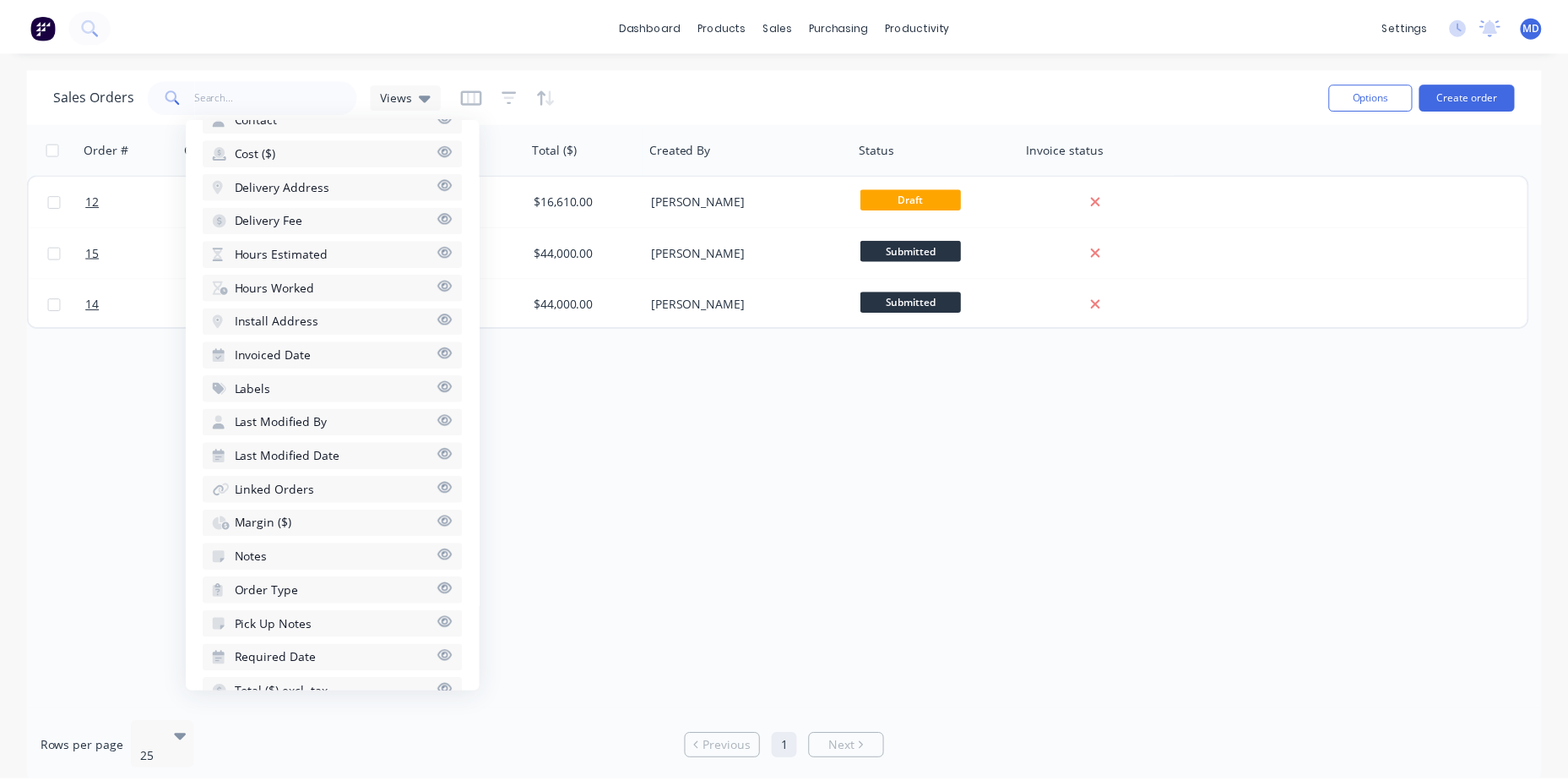
scroll to position [631, 0]
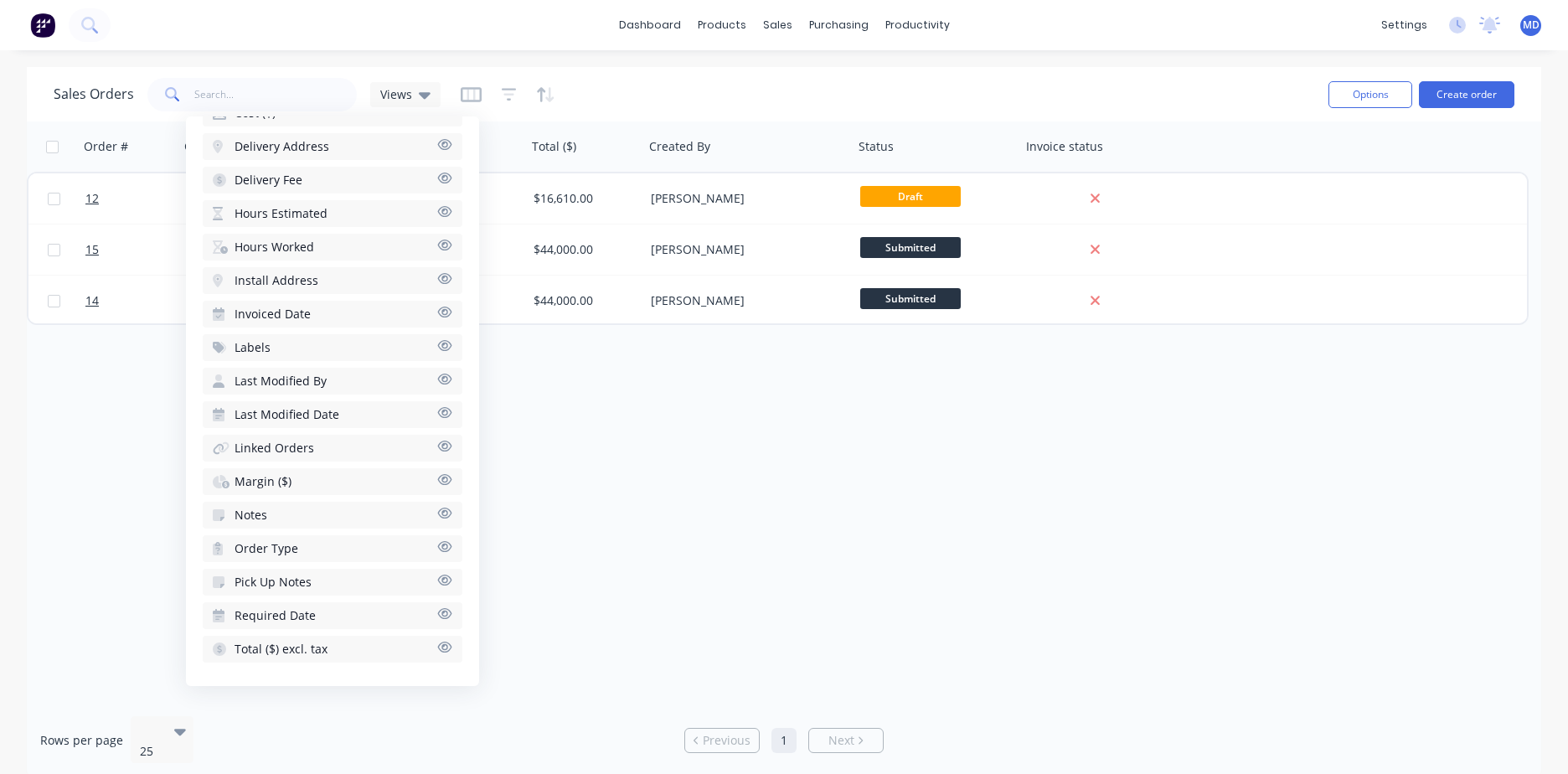
click at [290, 517] on button "Notes" at bounding box center [332, 515] width 259 height 26
click at [736, 522] on div "Order # Customer Name Created Date Total ($) Created By Status Invoice status N…" at bounding box center [784, 412] width 1515 height 581
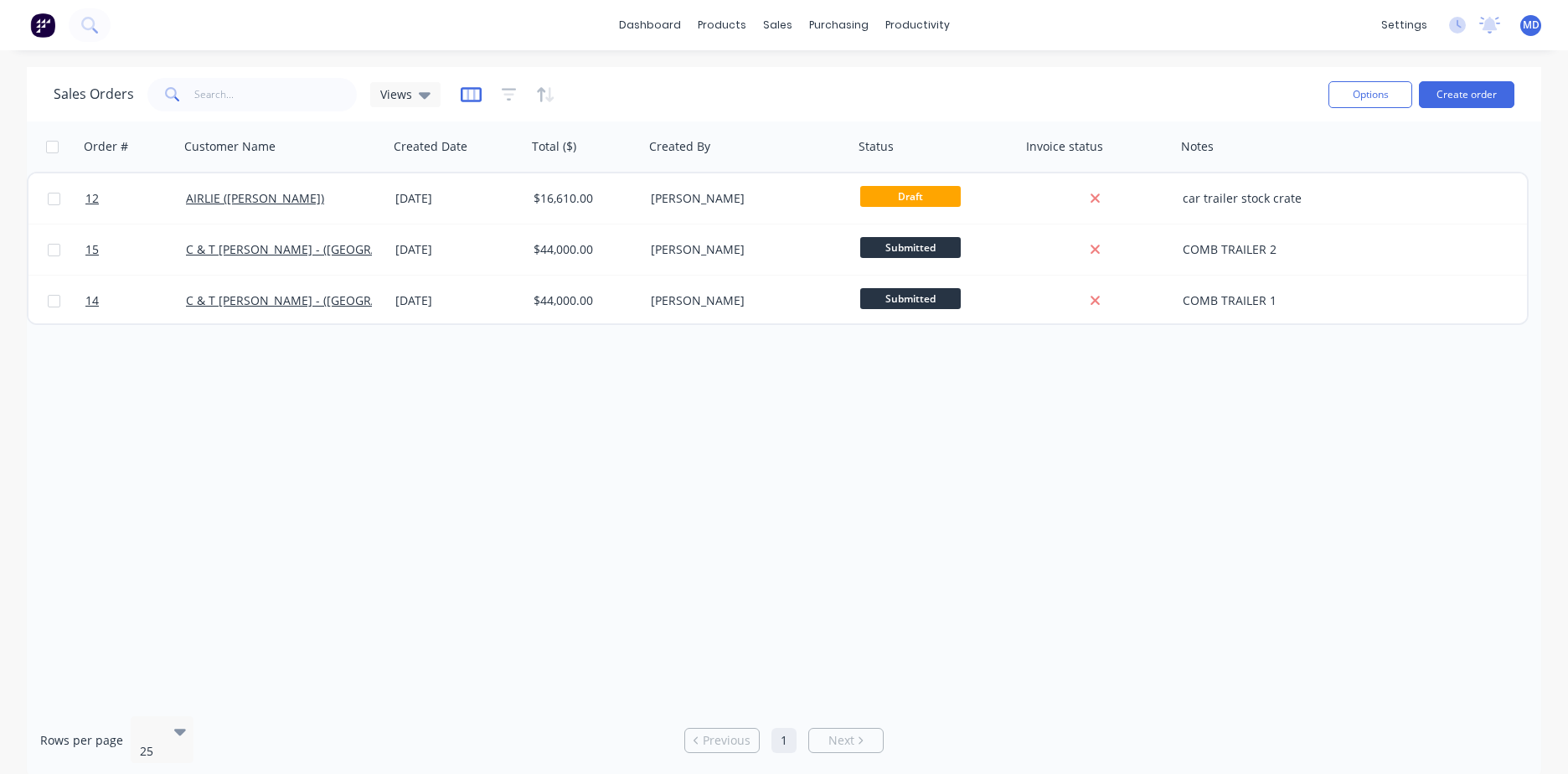
click at [470, 98] on icon "button" at bounding box center [471, 94] width 21 height 17
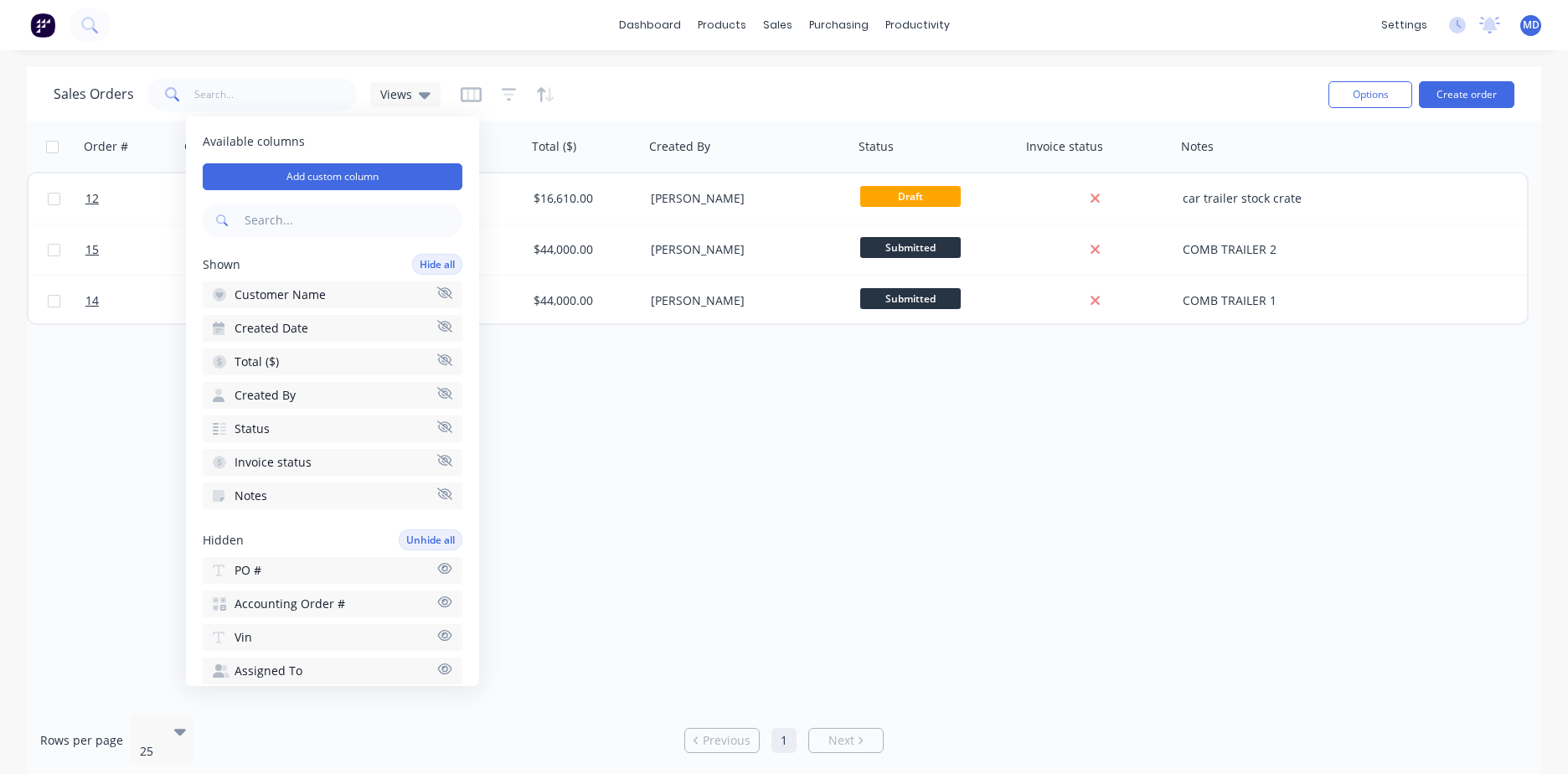
click at [356, 461] on button "Invoice status" at bounding box center [332, 462] width 259 height 26
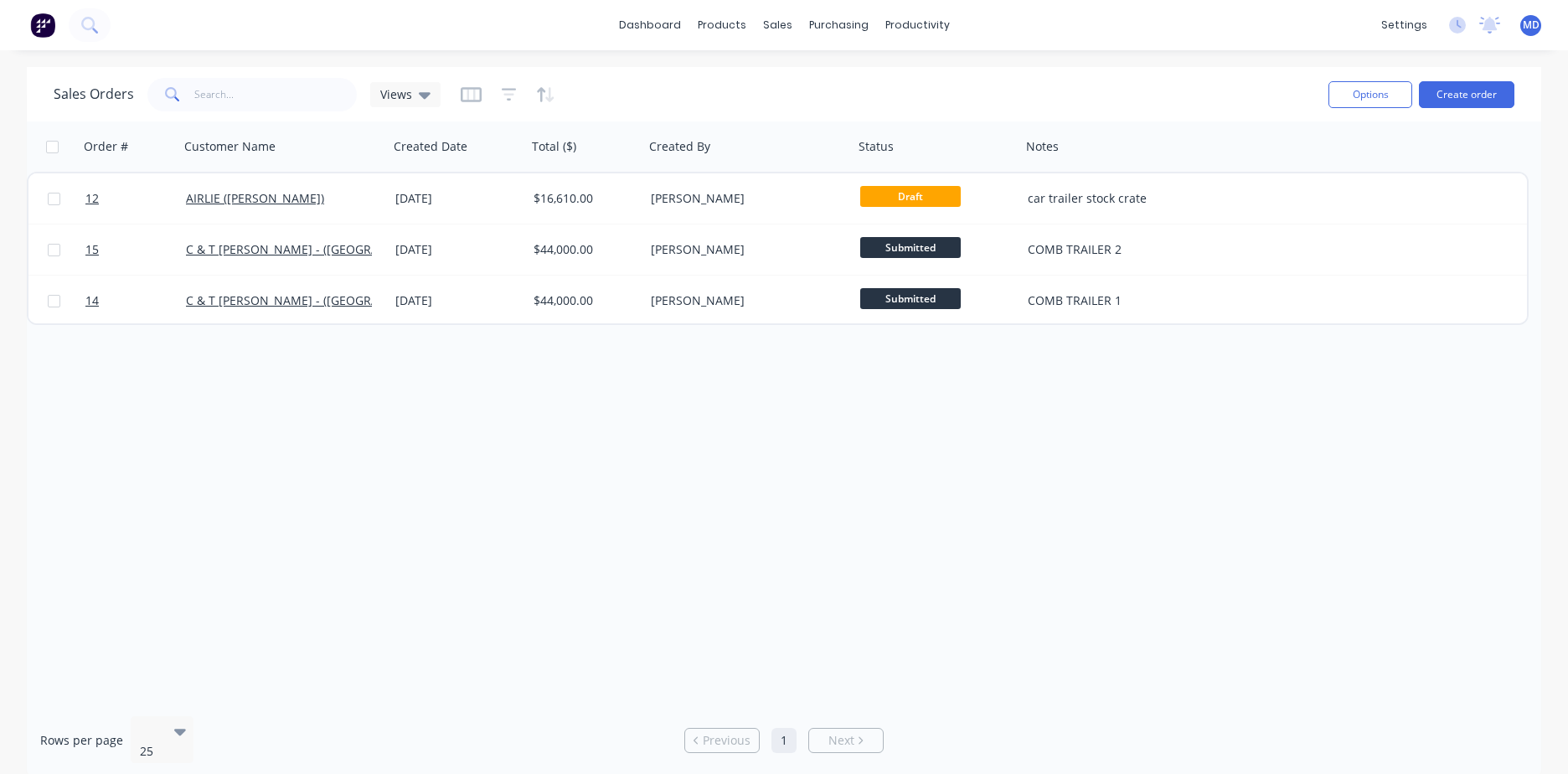
click at [696, 424] on div "Order # Customer Name Created Date Total ($) Created By Status Notes 12 AIRLIE …" at bounding box center [784, 412] width 1515 height 581
click at [1482, 102] on button "Create order" at bounding box center [1467, 94] width 96 height 26
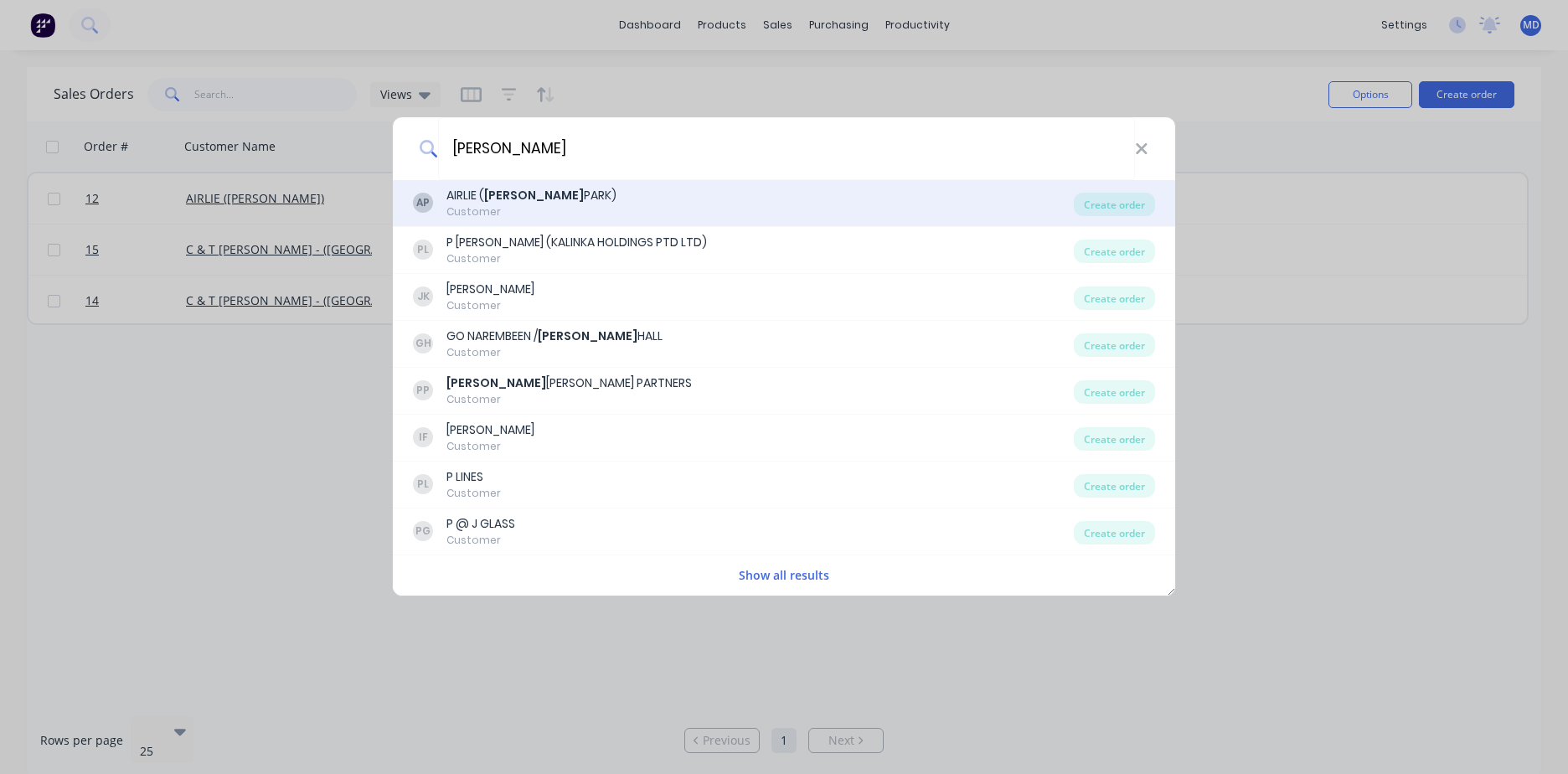
type input "[PERSON_NAME]"
click at [560, 205] on div "AP AIRLIE ( [PERSON_NAME]) Customer" at bounding box center [743, 203] width 661 height 32
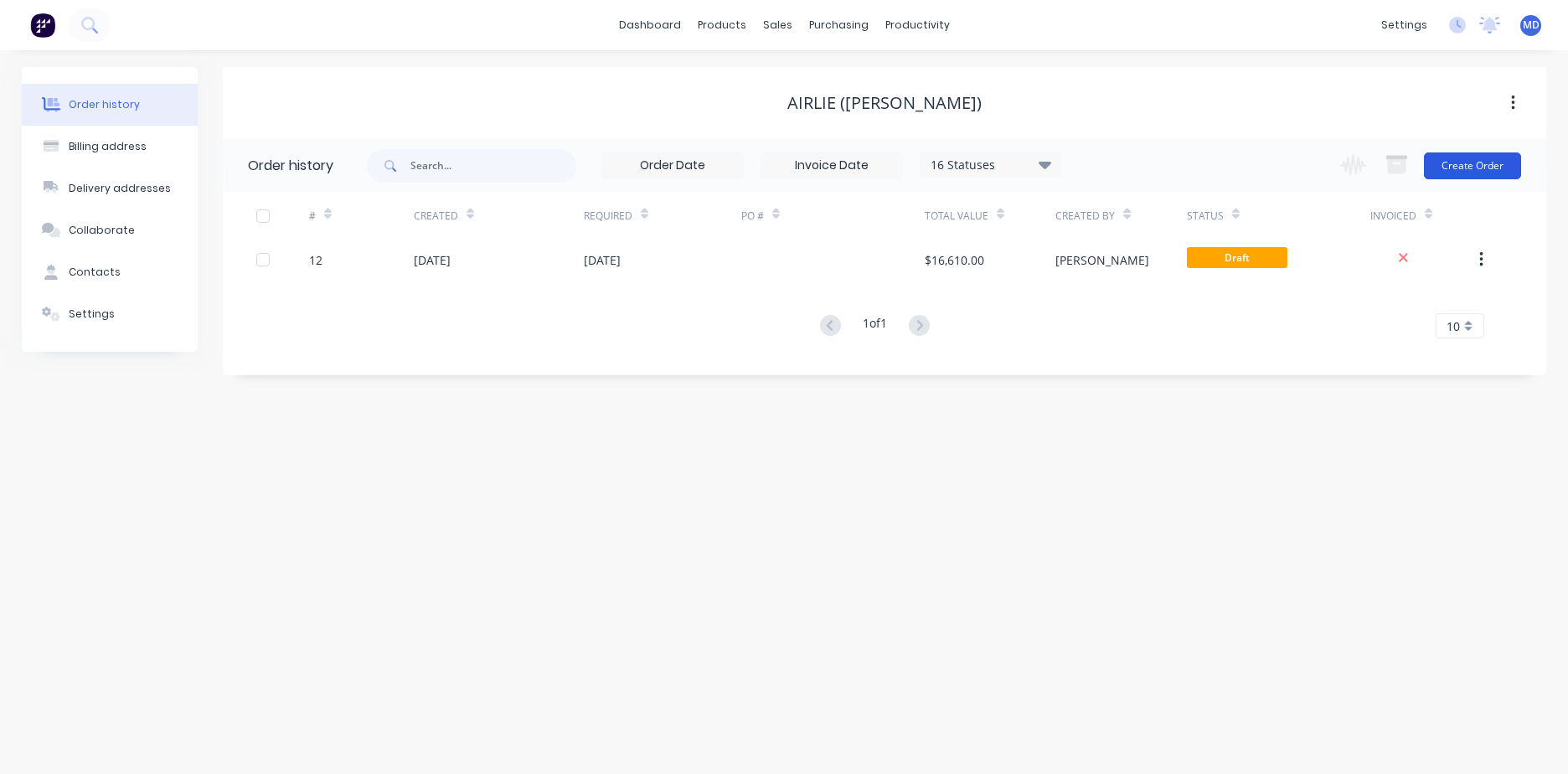
click at [1499, 166] on button "Create Order" at bounding box center [1472, 165] width 97 height 26
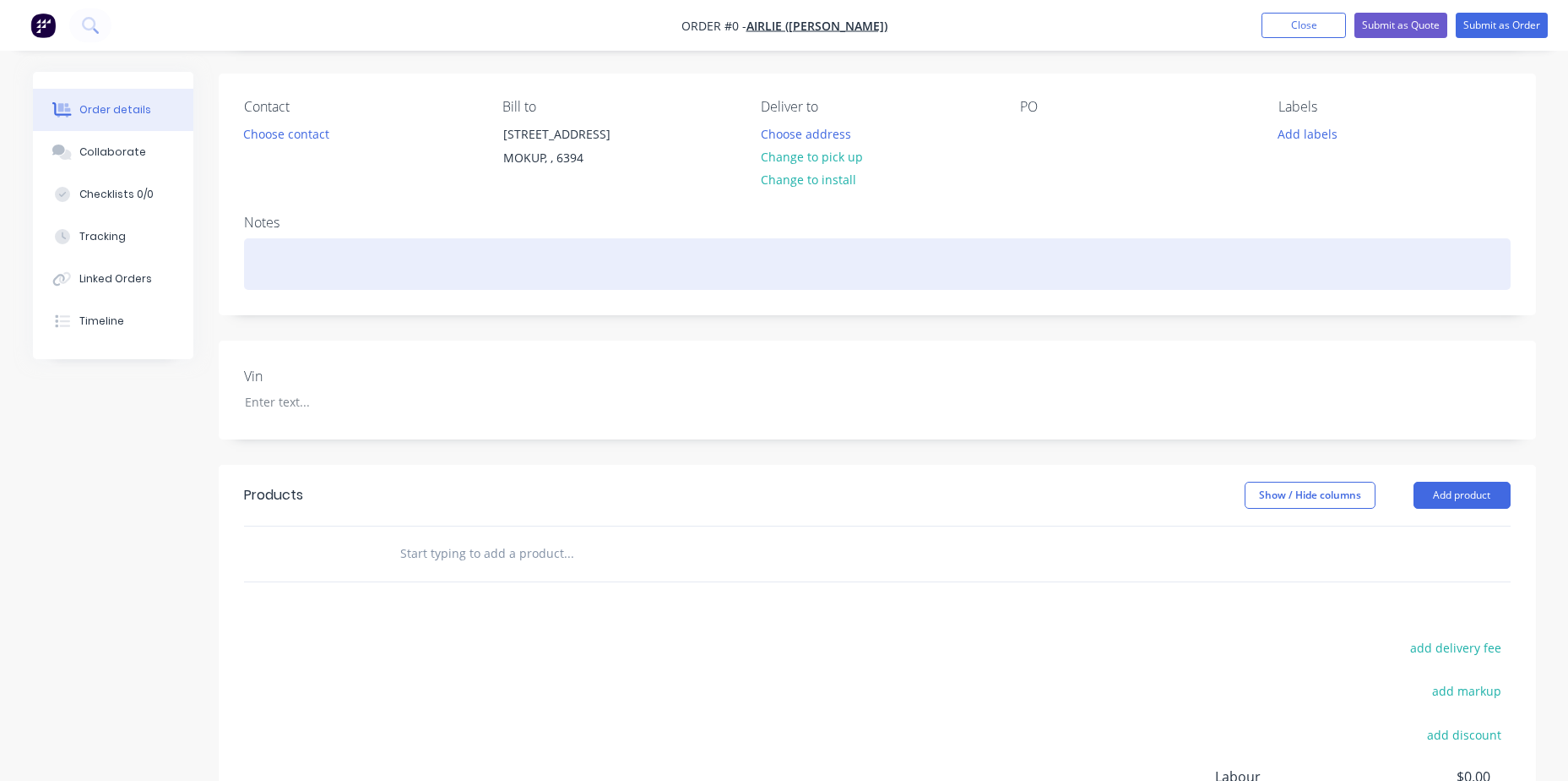
scroll to position [85, 0]
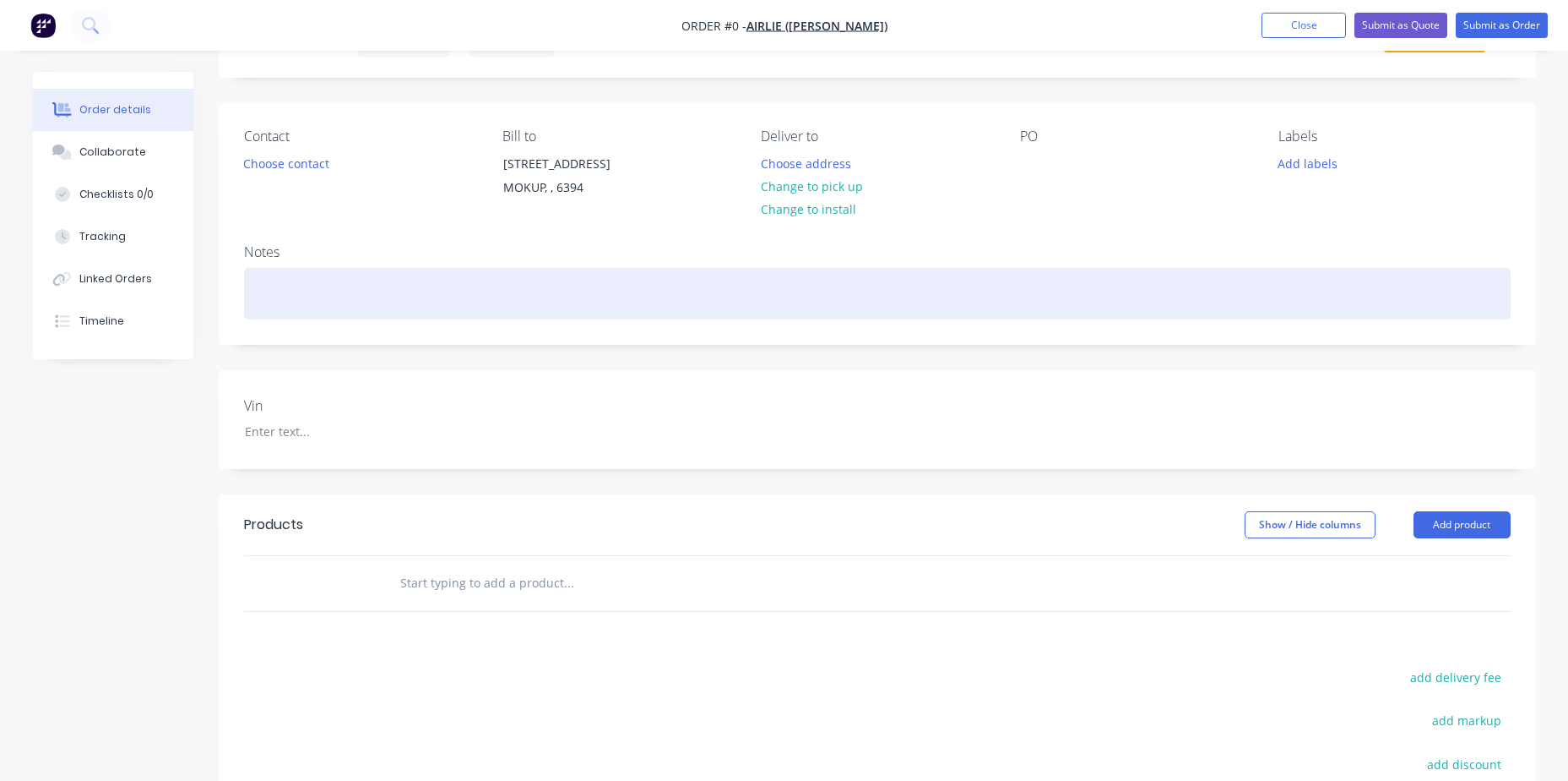
click at [420, 297] on div at bounding box center [877, 293] width 1267 height 51
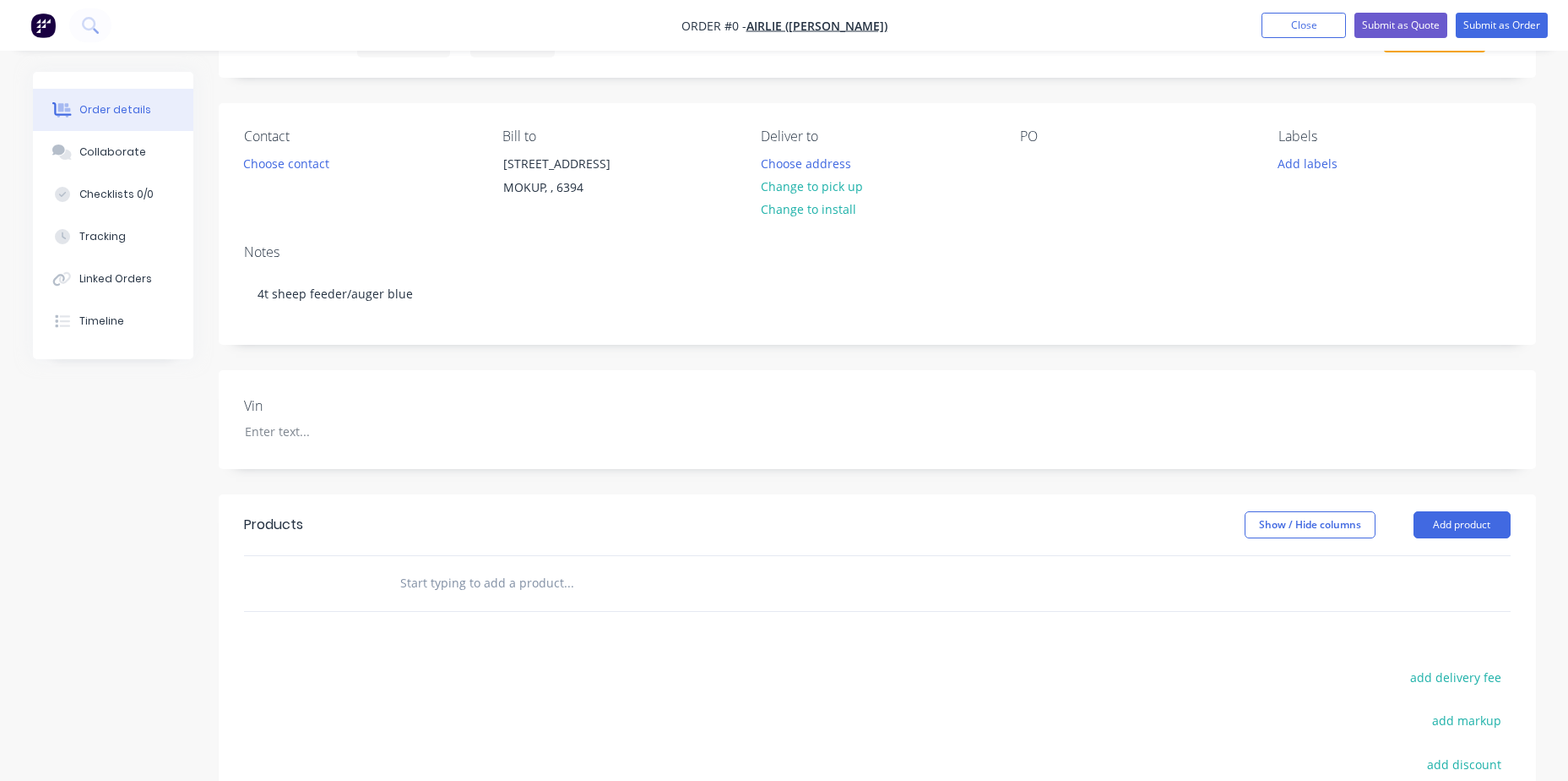
click at [367, 588] on div "Order details Collaborate Checklists 0/0 Tracking Linked Orders Timeline Order …" at bounding box center [784, 514] width 1537 height 1055
click at [401, 600] on input "text" at bounding box center [568, 583] width 337 height 34
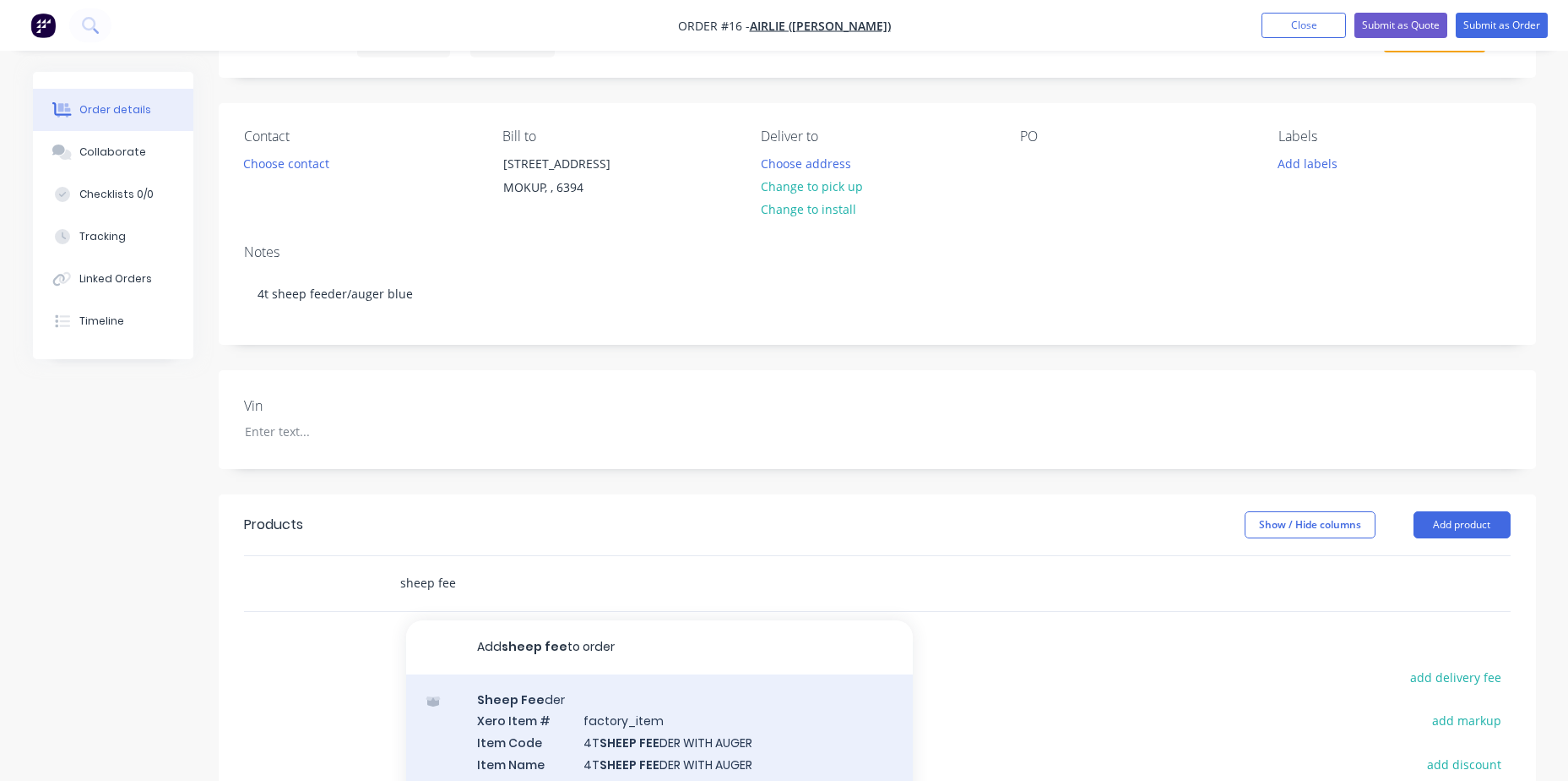
scroll to position [85, 0]
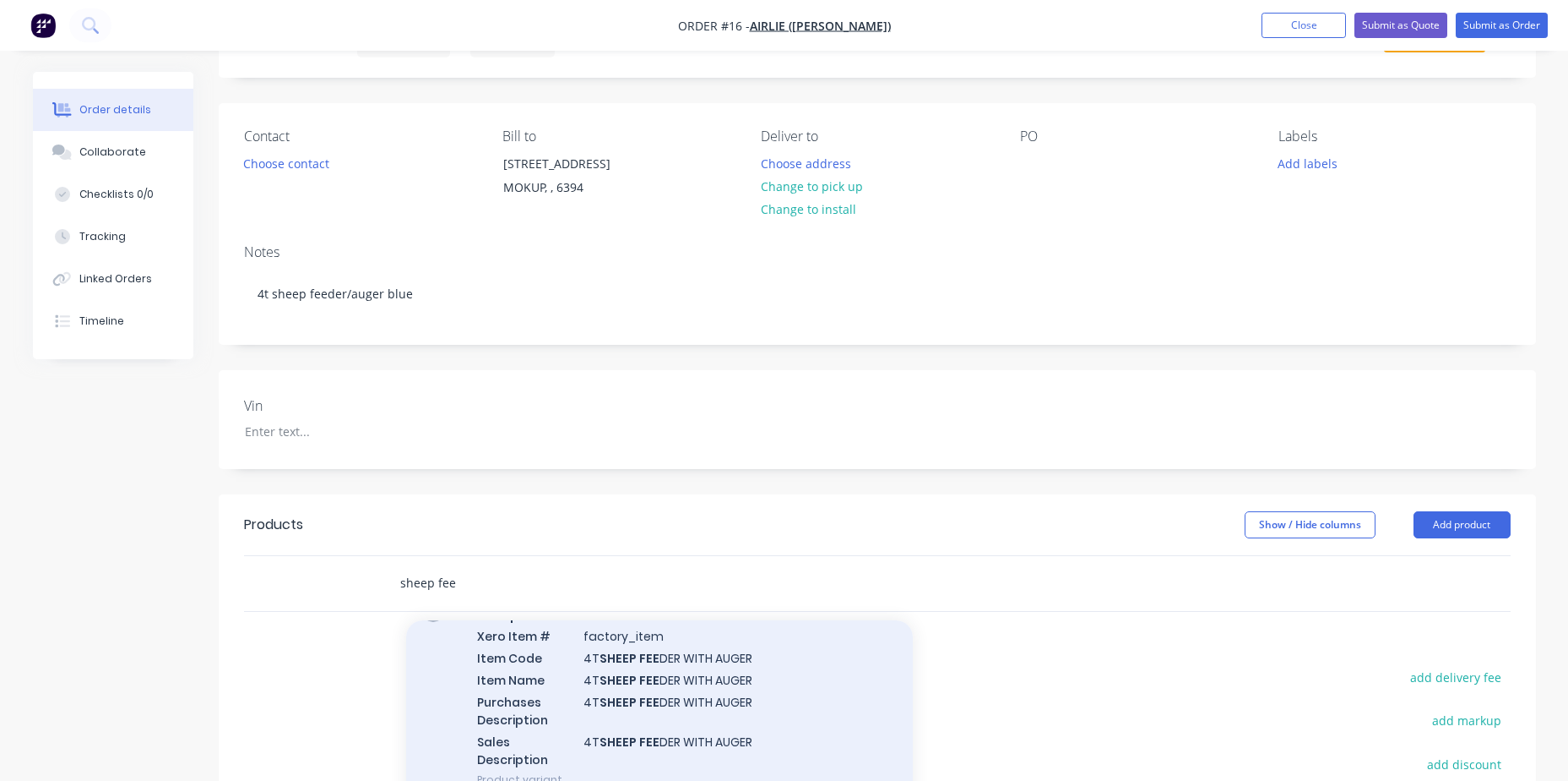
type input "sheep fee"
click at [595, 698] on div "Sheep Fee der Xero Item # factory_item Item Code 4T SHEEP FEE DER WITH AUGER It…" at bounding box center [660, 697] width 507 height 215
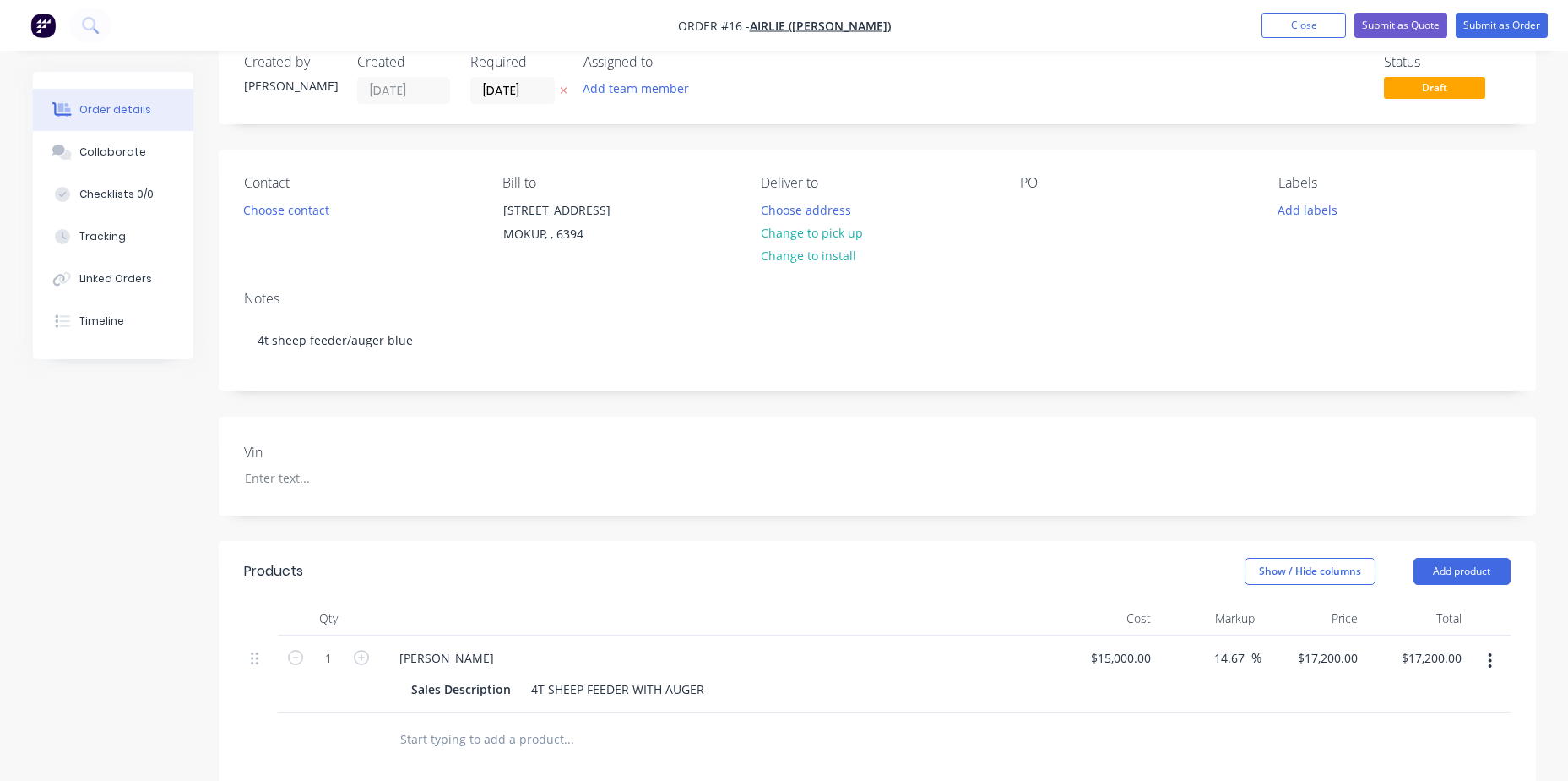
scroll to position [0, 0]
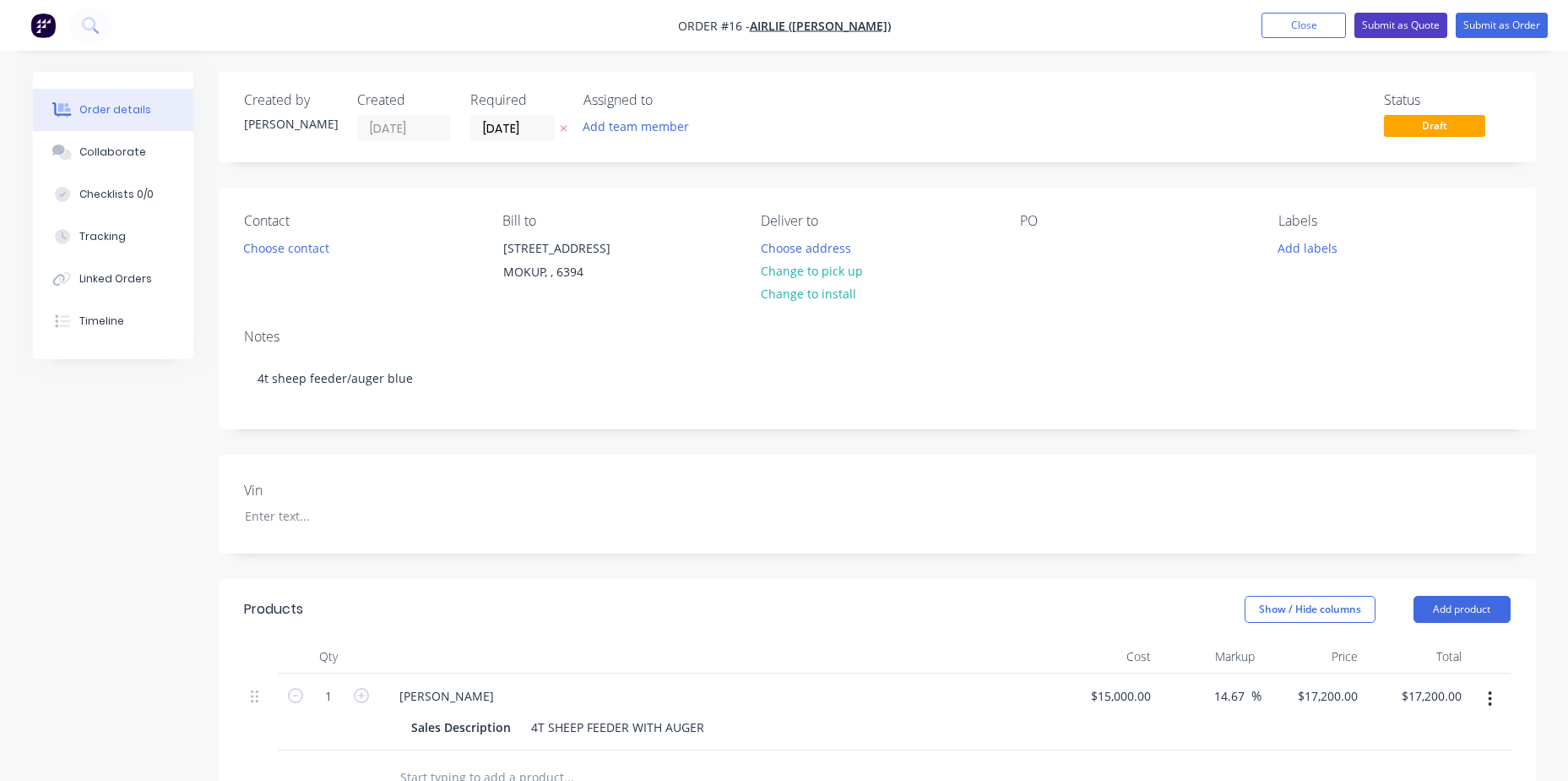
click at [1385, 30] on button "Submit as Quote" at bounding box center [1401, 26] width 93 height 26
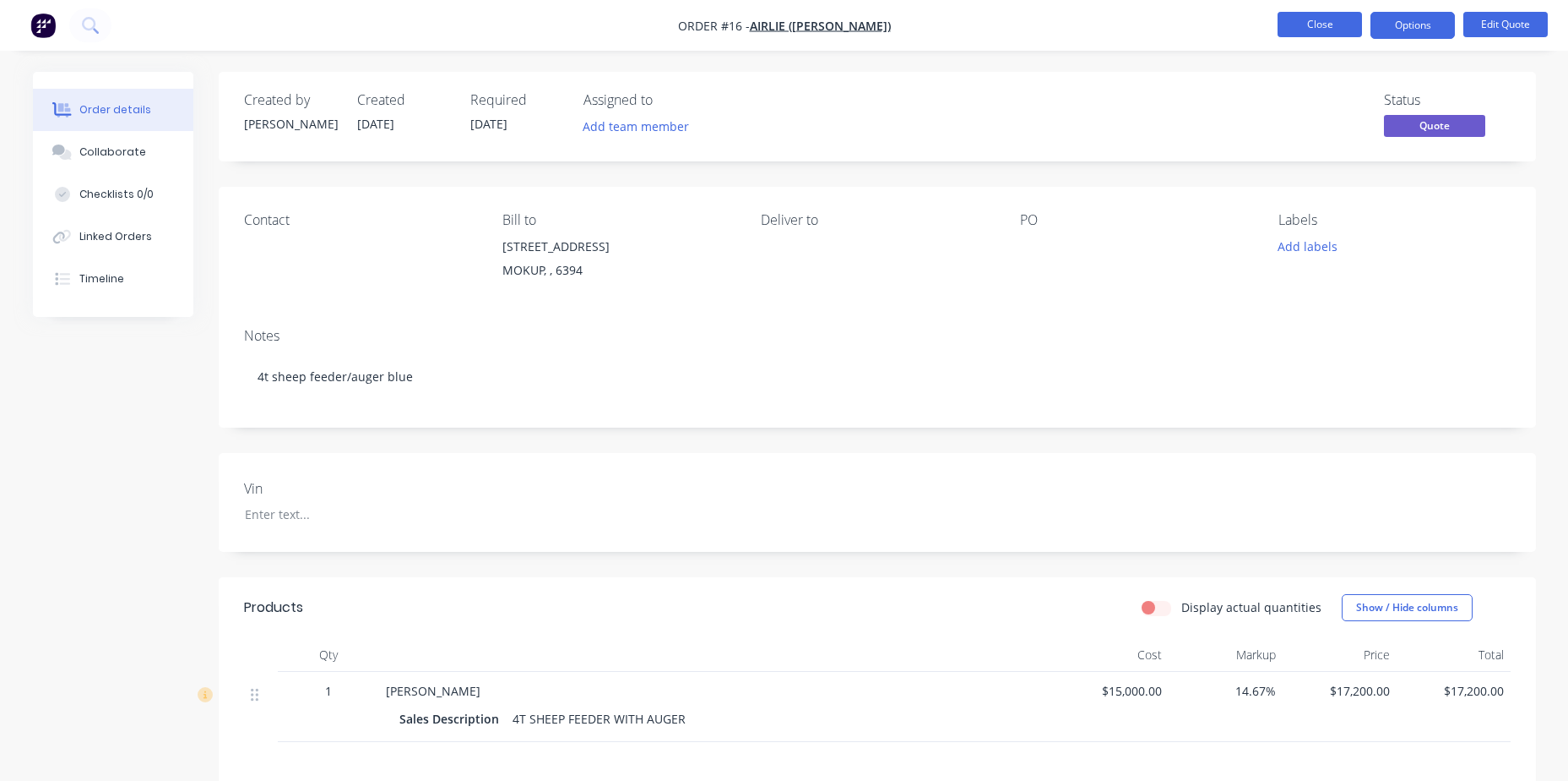
click at [1328, 28] on button "Close" at bounding box center [1320, 25] width 85 height 26
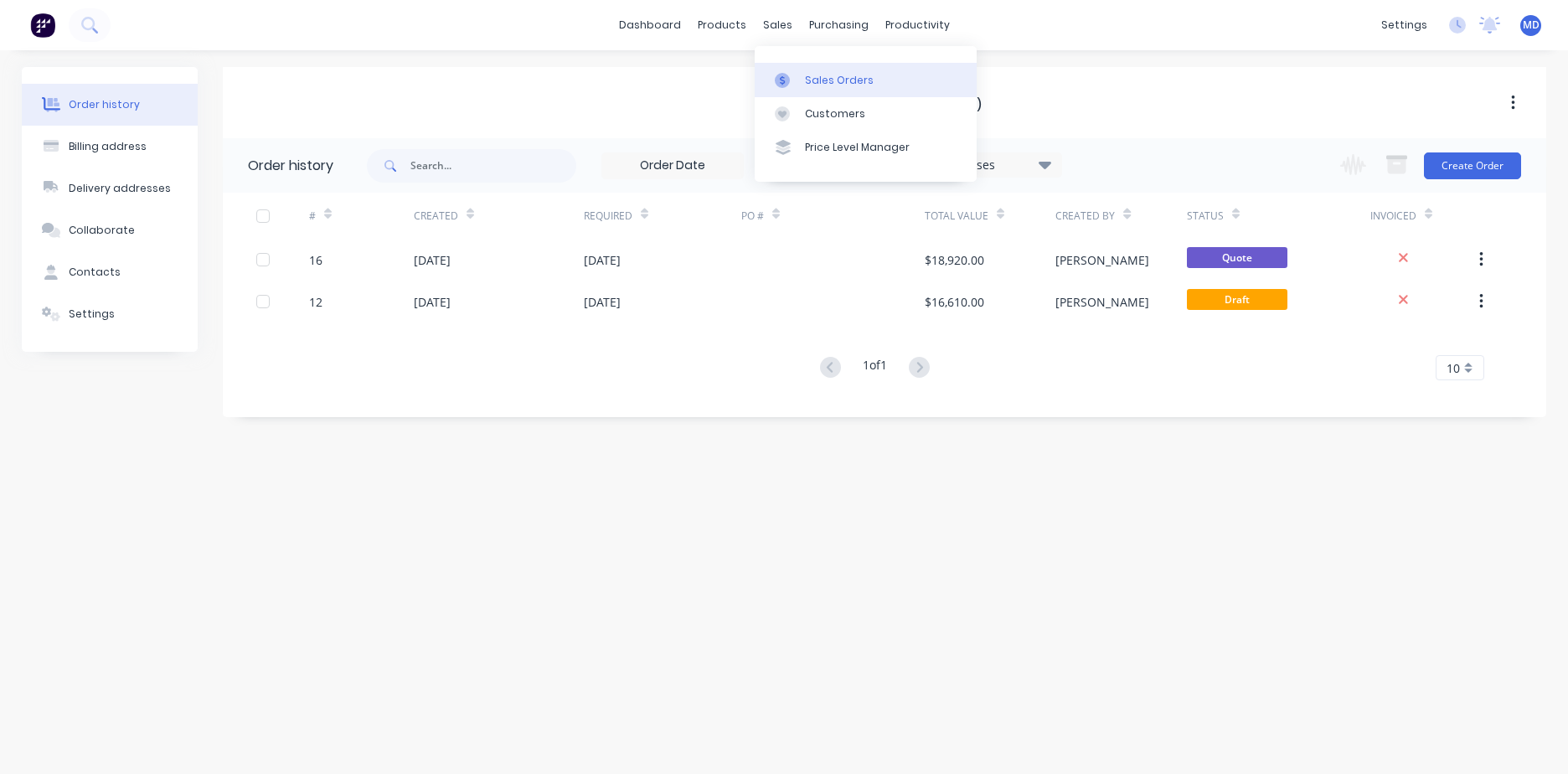
click at [806, 84] on div "Sales Orders" at bounding box center [840, 79] width 69 height 15
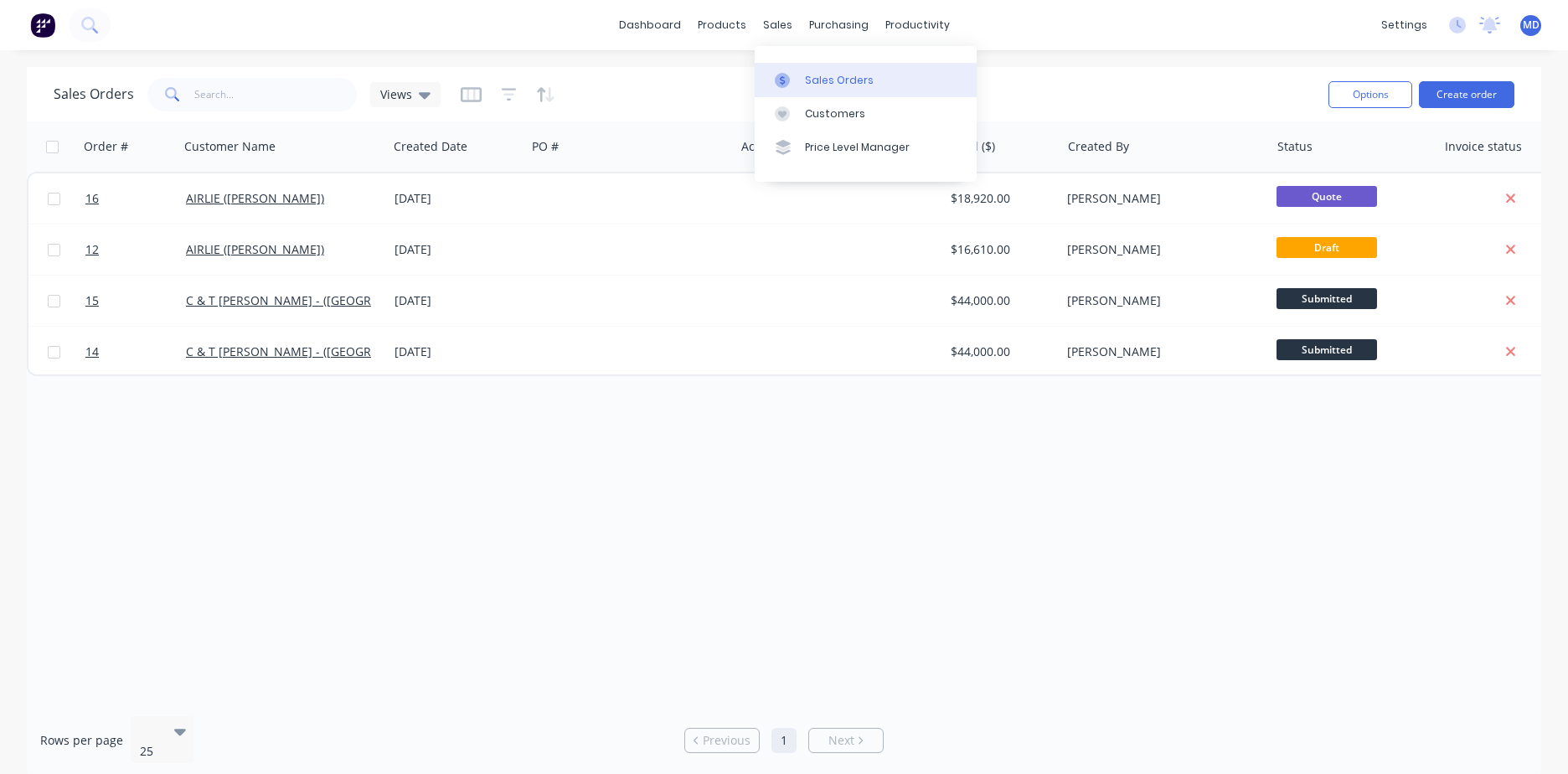
click at [796, 75] on div at bounding box center [788, 79] width 25 height 15
click at [474, 102] on icon "button" at bounding box center [471, 94] width 21 height 15
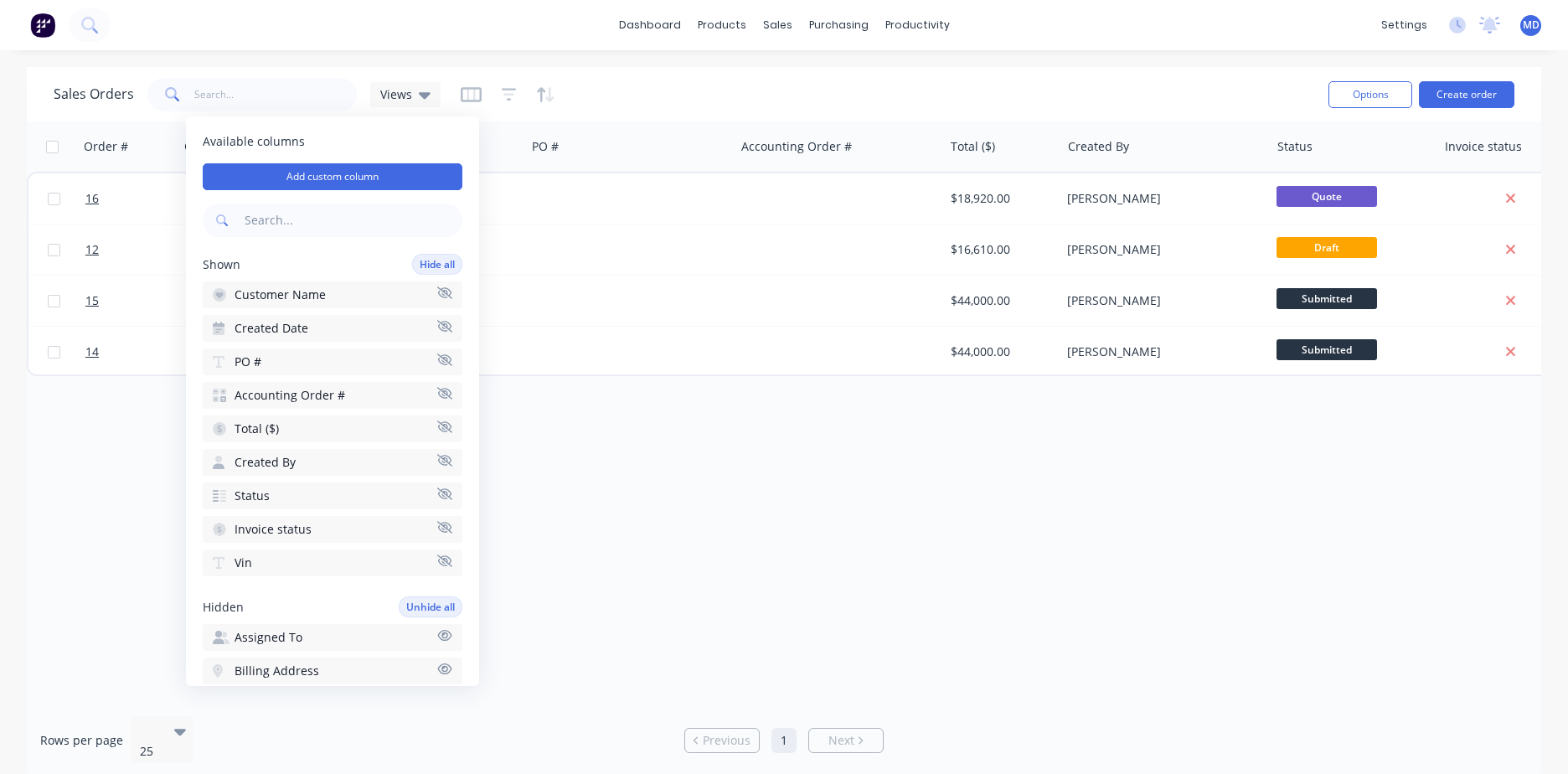
click at [302, 396] on span "Accounting Order #" at bounding box center [290, 394] width 111 height 17
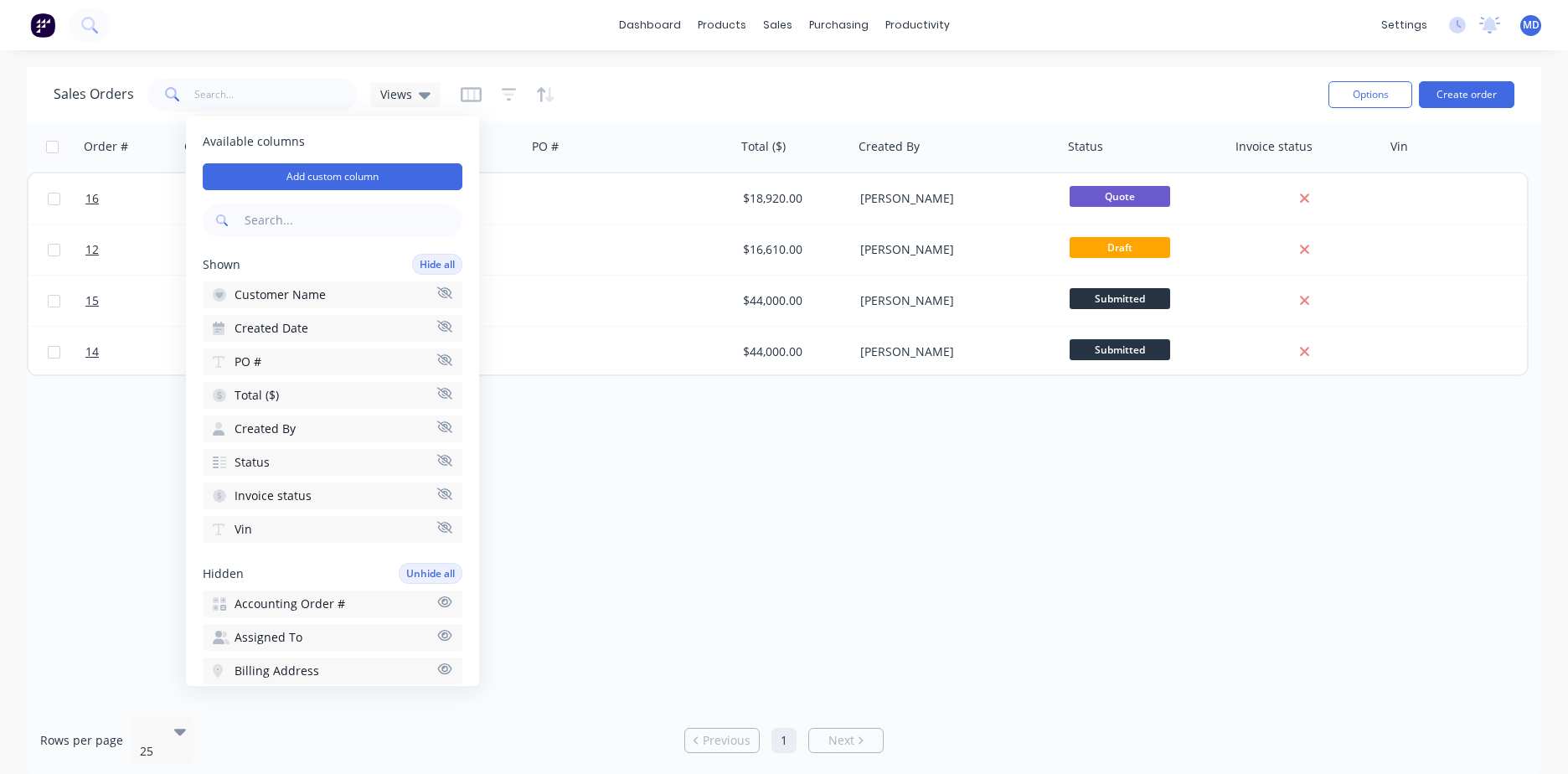
click at [303, 366] on button "PO #" at bounding box center [332, 361] width 259 height 26
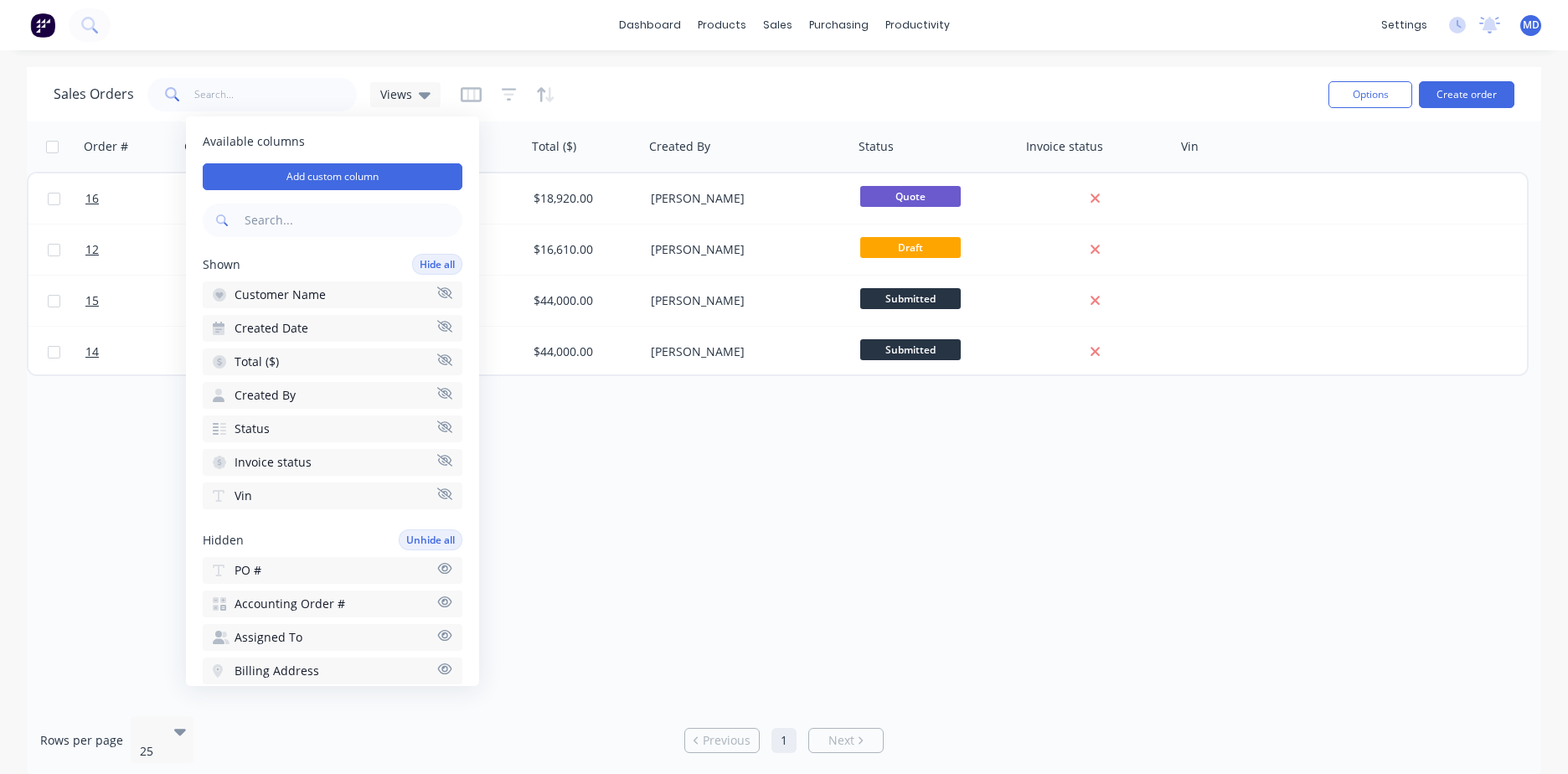
click at [254, 503] on button "Vin" at bounding box center [332, 495] width 259 height 26
click at [264, 462] on span "Invoice status" at bounding box center [273, 462] width 77 height 17
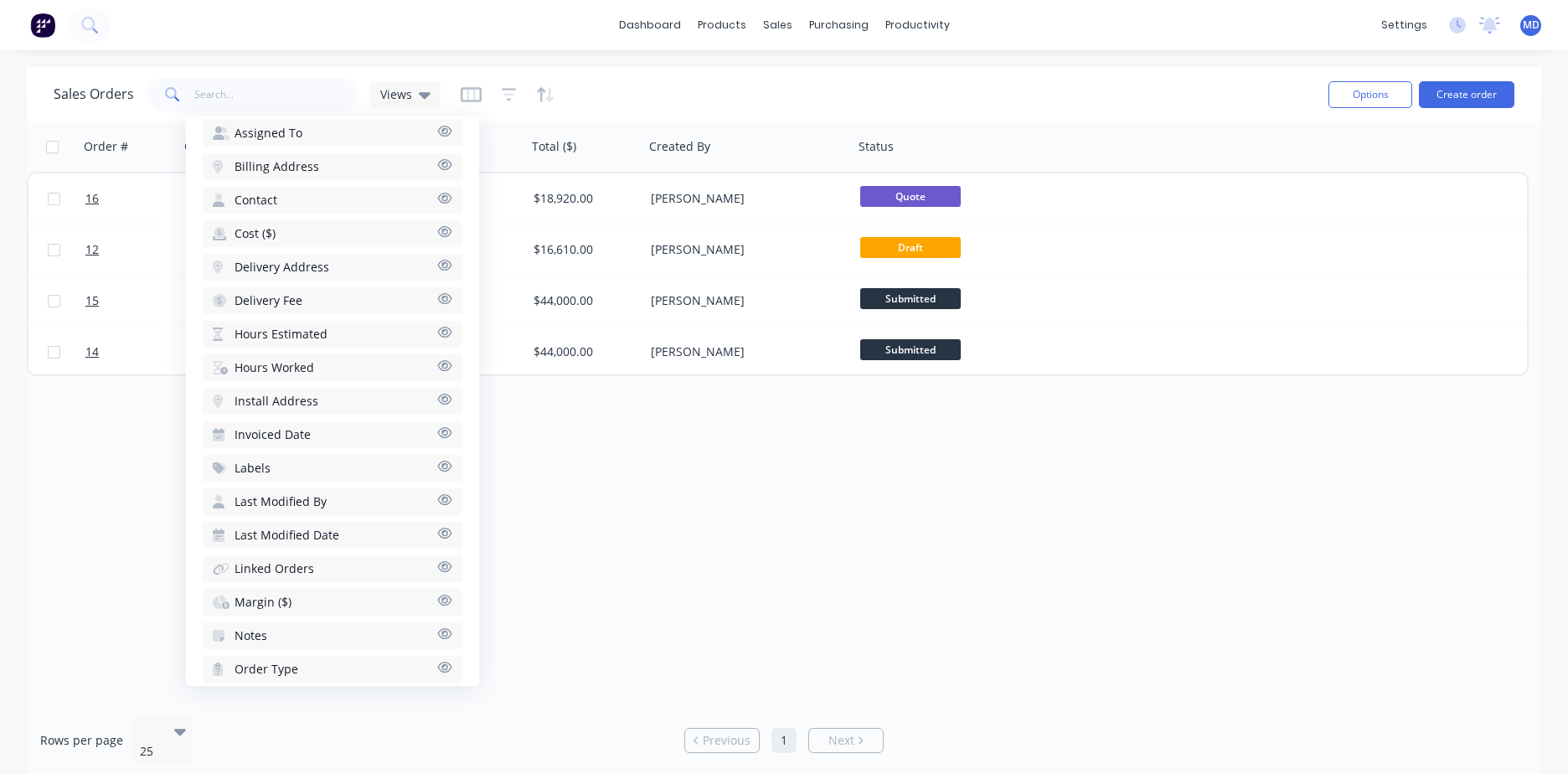
scroll to position [625, 0]
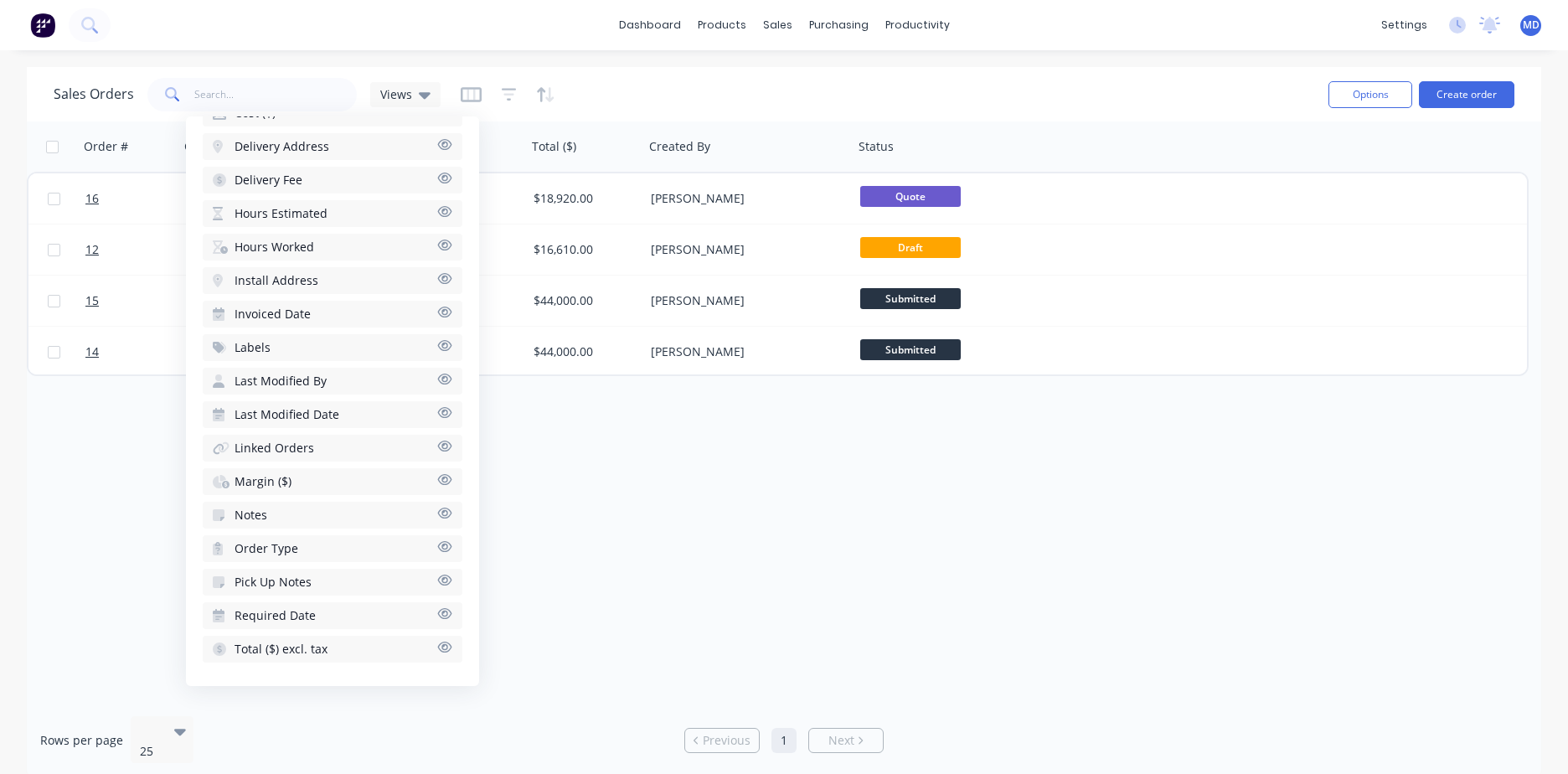
click at [269, 507] on button "Notes" at bounding box center [332, 515] width 259 height 26
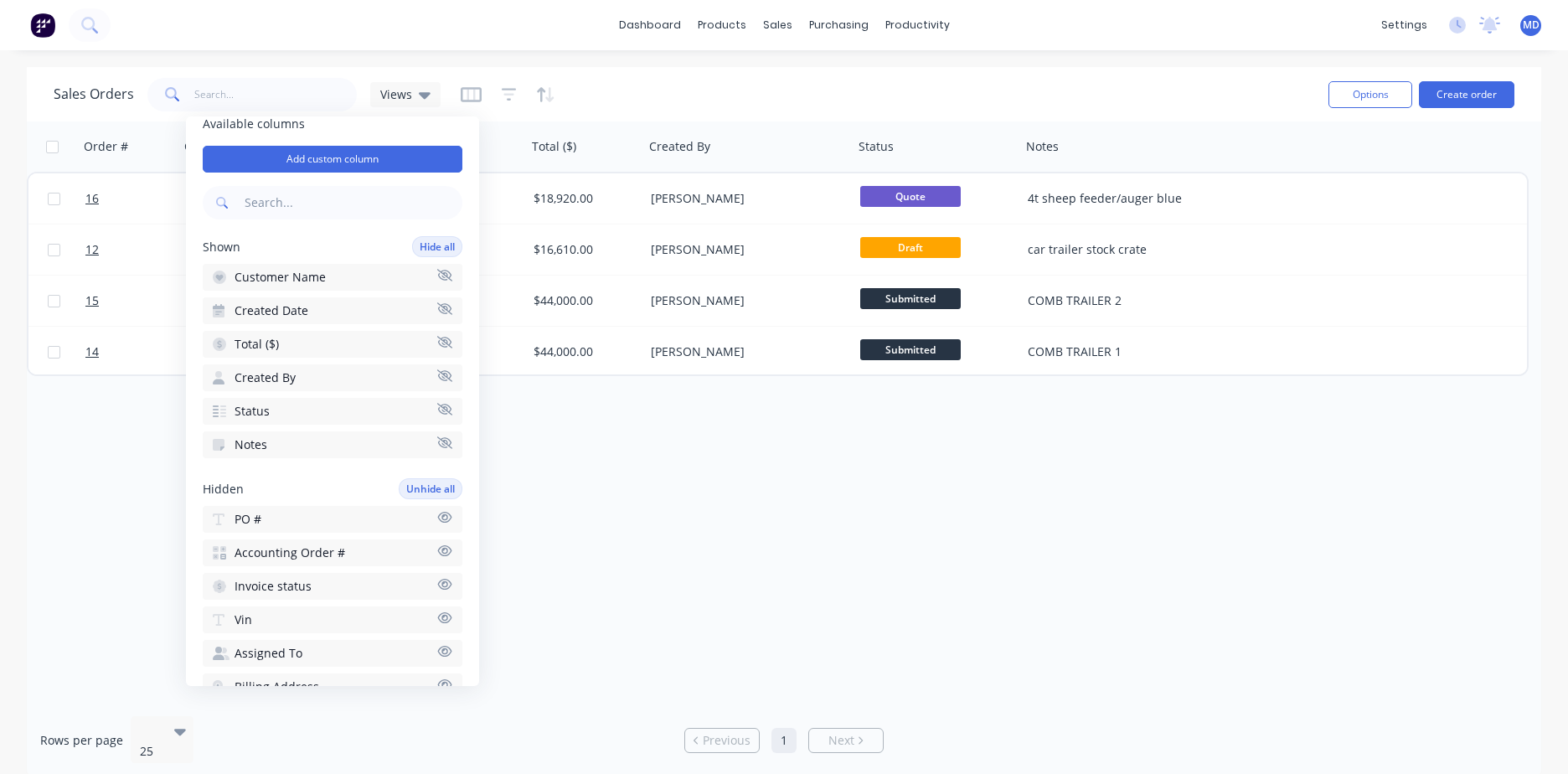
scroll to position [0, 0]
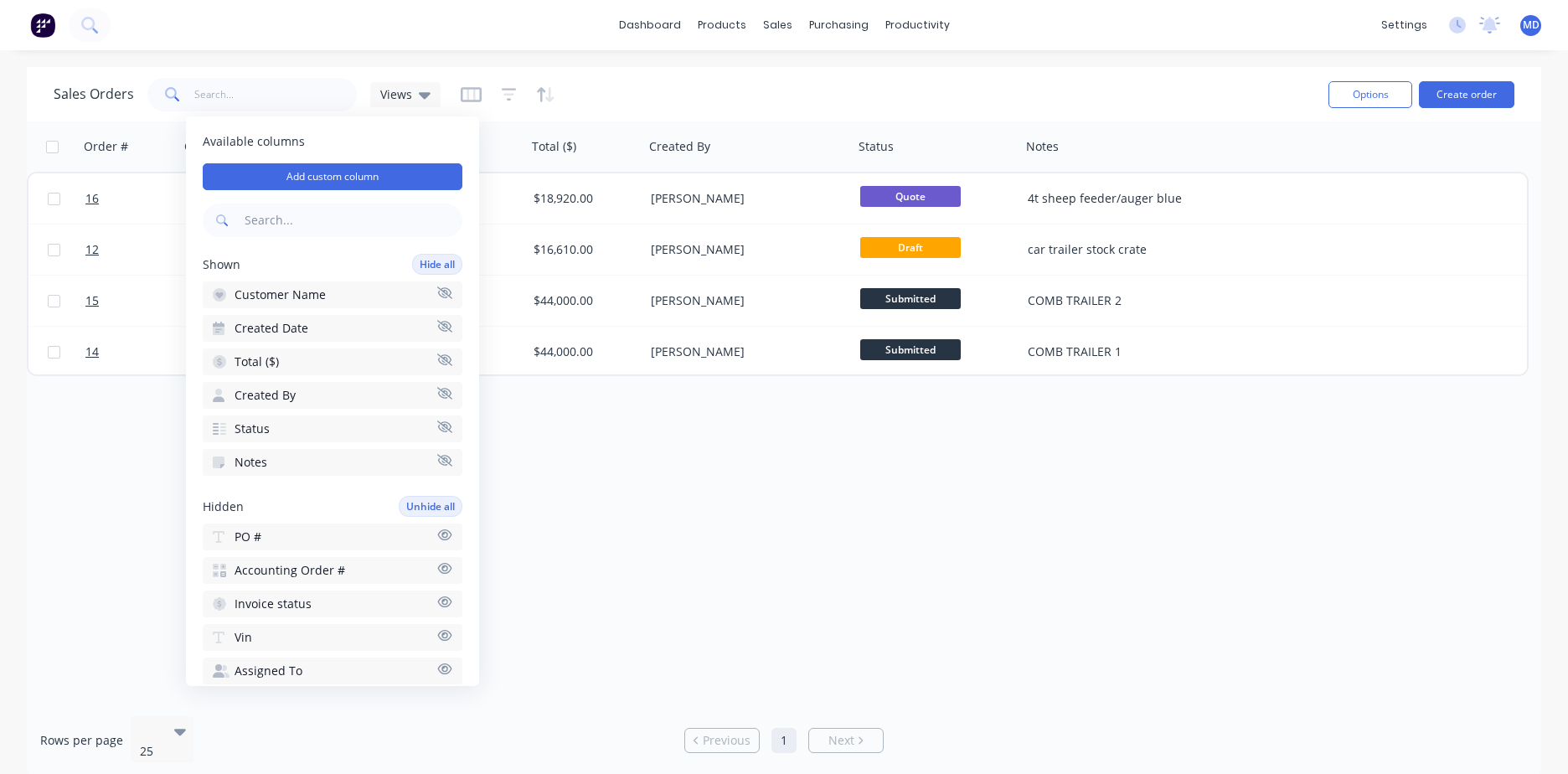
click at [616, 501] on div "Order # Customer Name Created Date Total ($) Created By Status Notes 16 AIRLIE …" at bounding box center [784, 412] width 1515 height 581
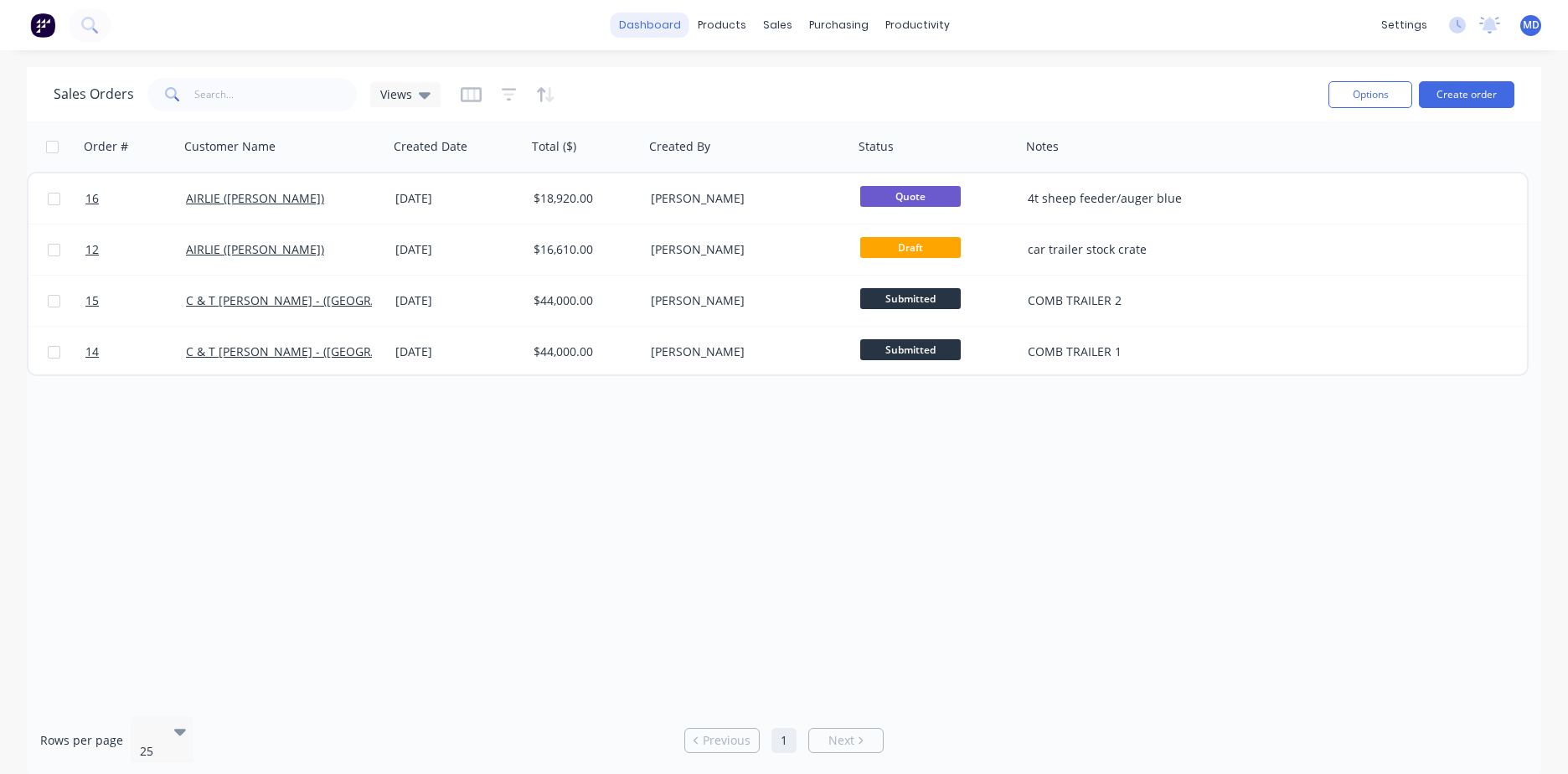
click at [648, 28] on link "dashboard" at bounding box center [650, 25] width 78 height 25
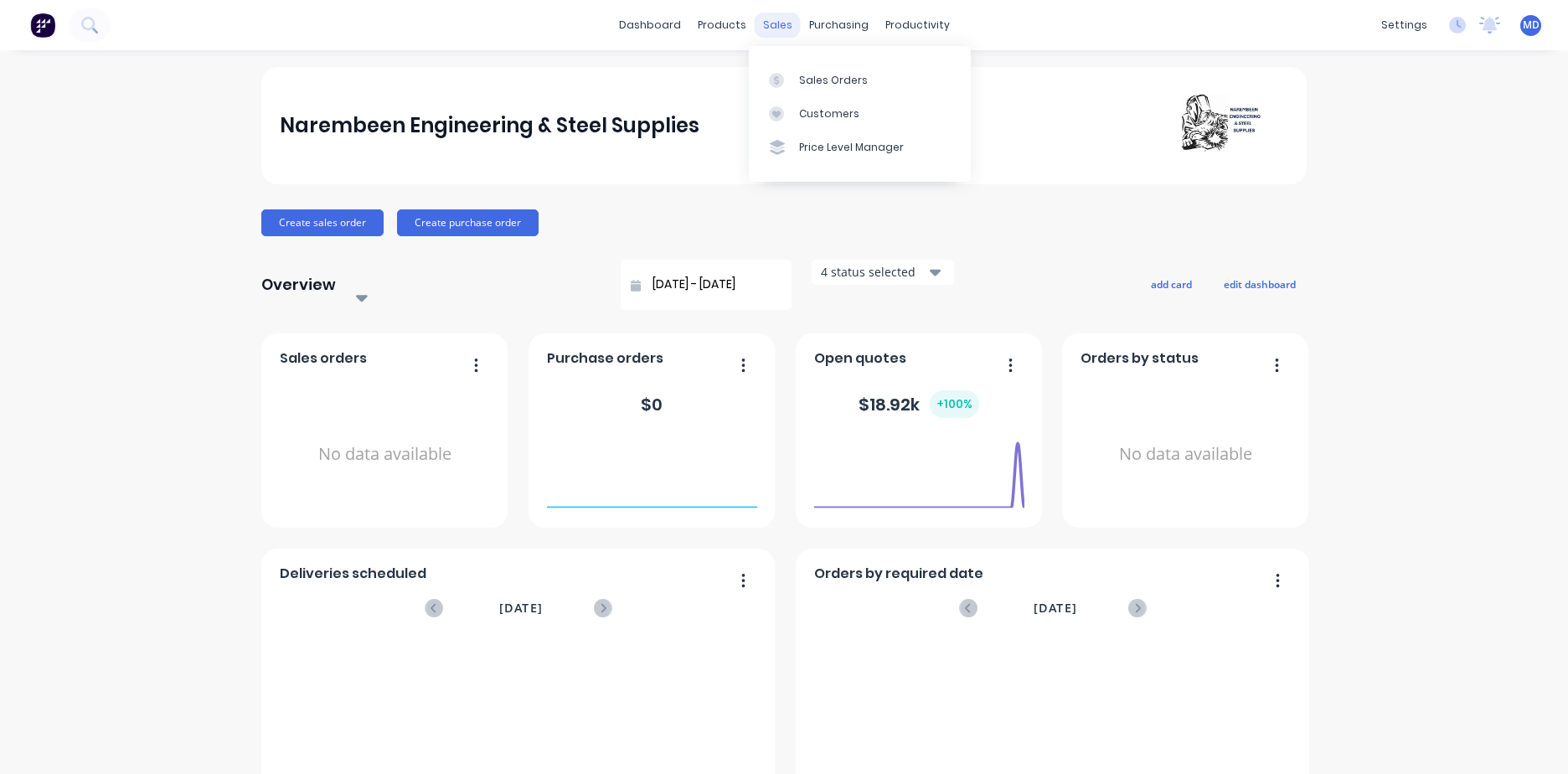
click at [778, 25] on div "sales" at bounding box center [777, 25] width 46 height 25
click at [811, 73] on div "Sales Orders" at bounding box center [834, 79] width 69 height 15
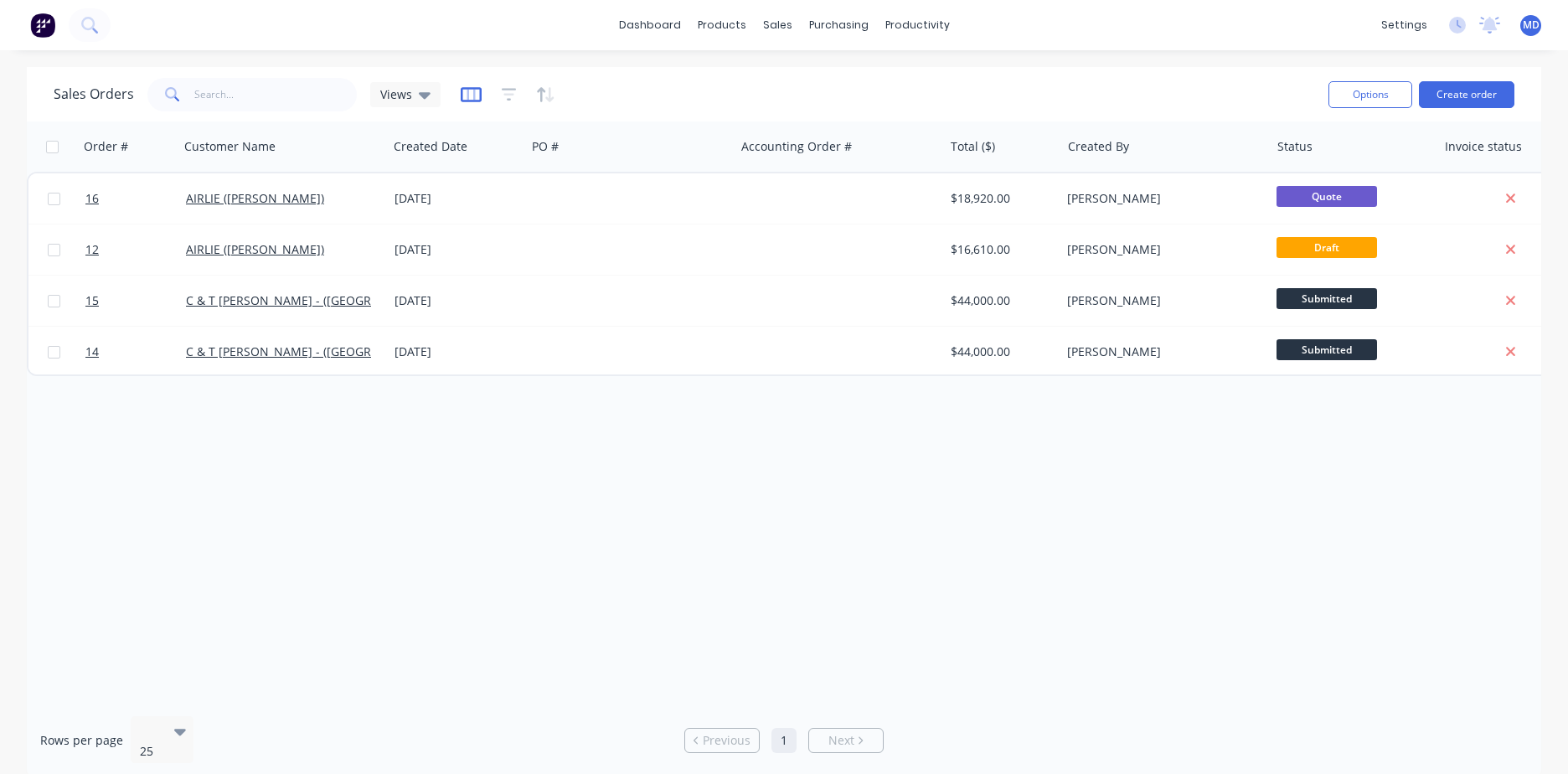
click at [474, 91] on icon "button" at bounding box center [471, 94] width 21 height 17
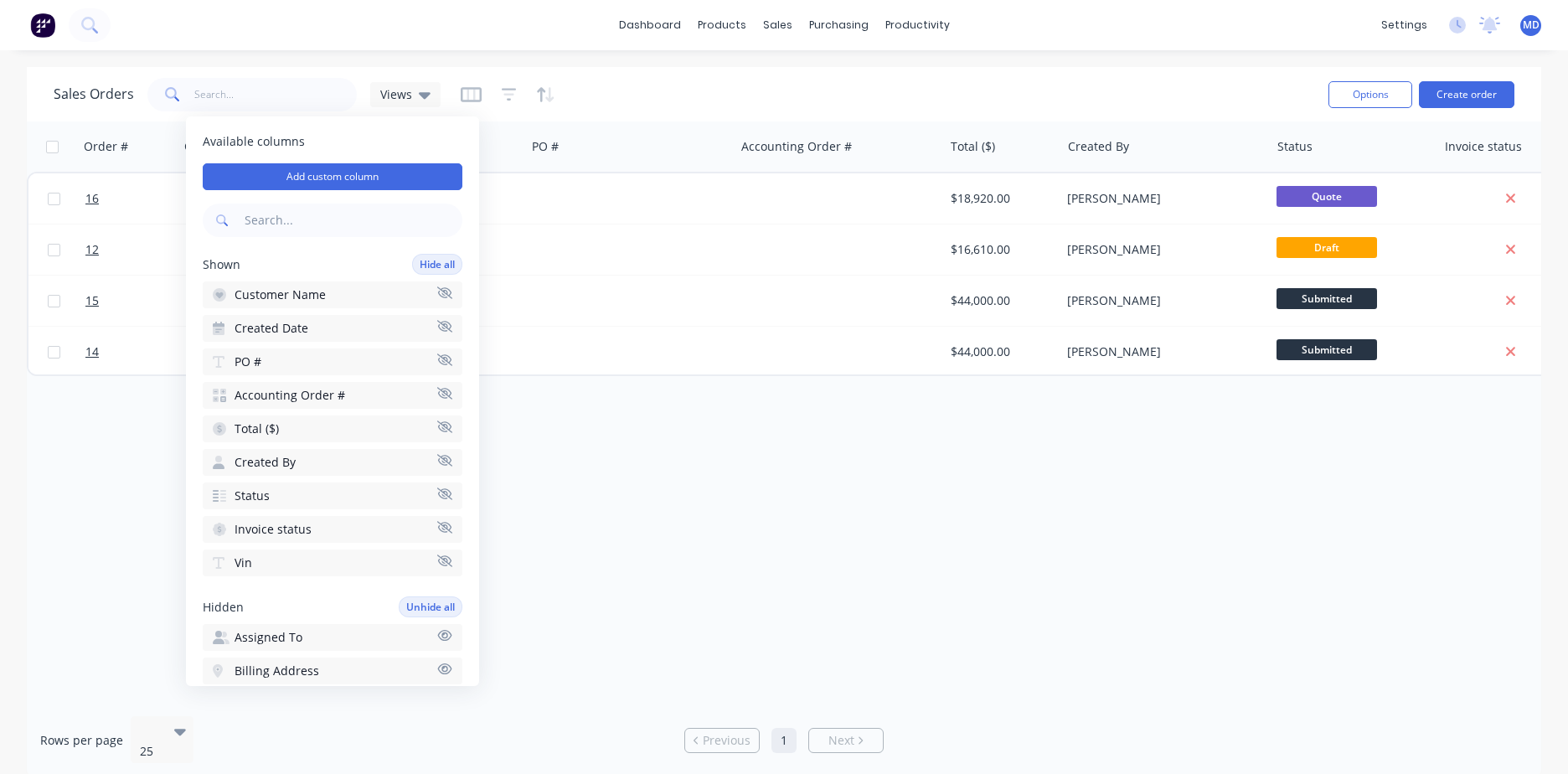
click at [294, 387] on span "Accounting Order #" at bounding box center [290, 394] width 111 height 17
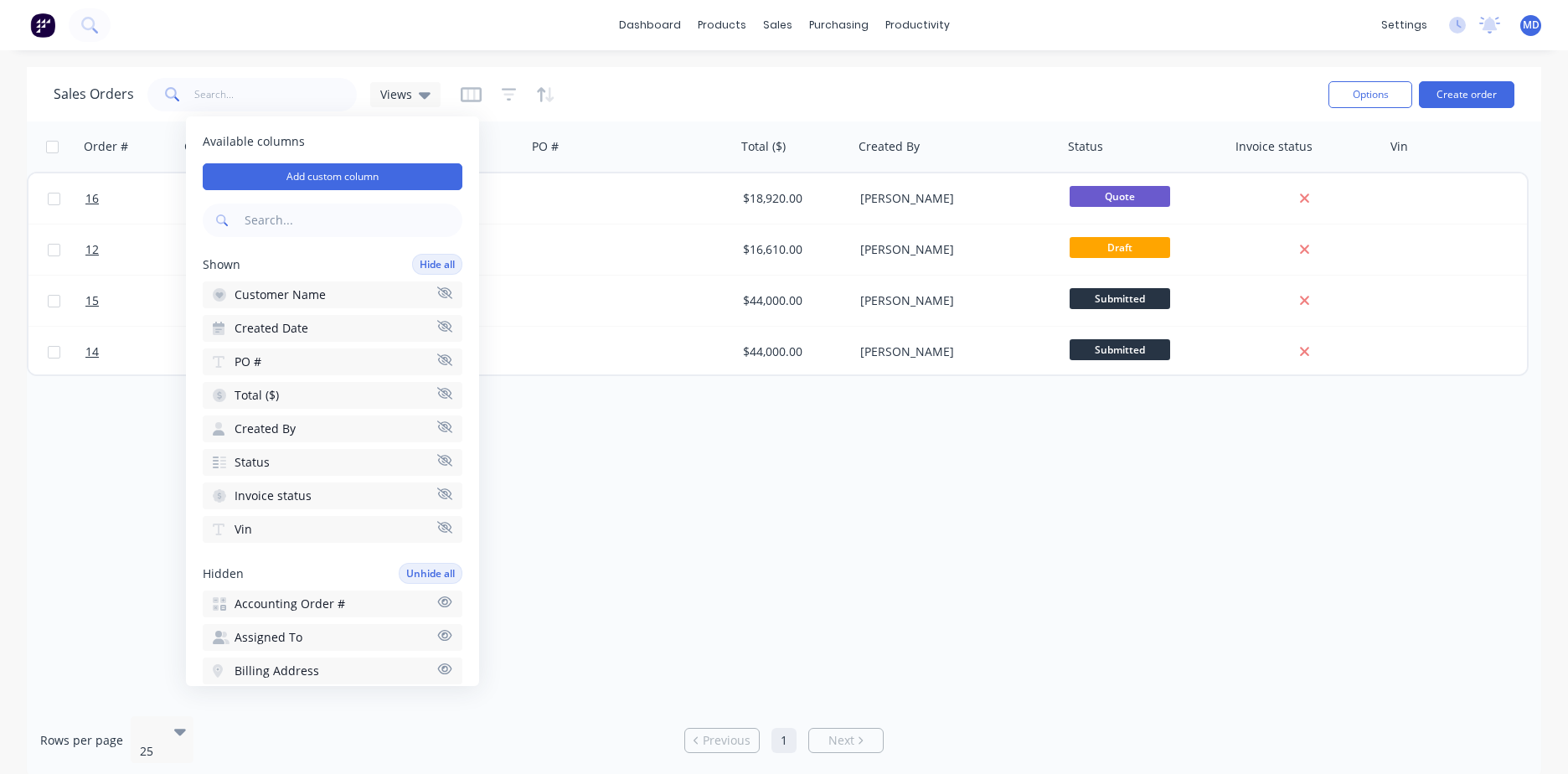
click at [302, 372] on button "PO #" at bounding box center [332, 361] width 259 height 26
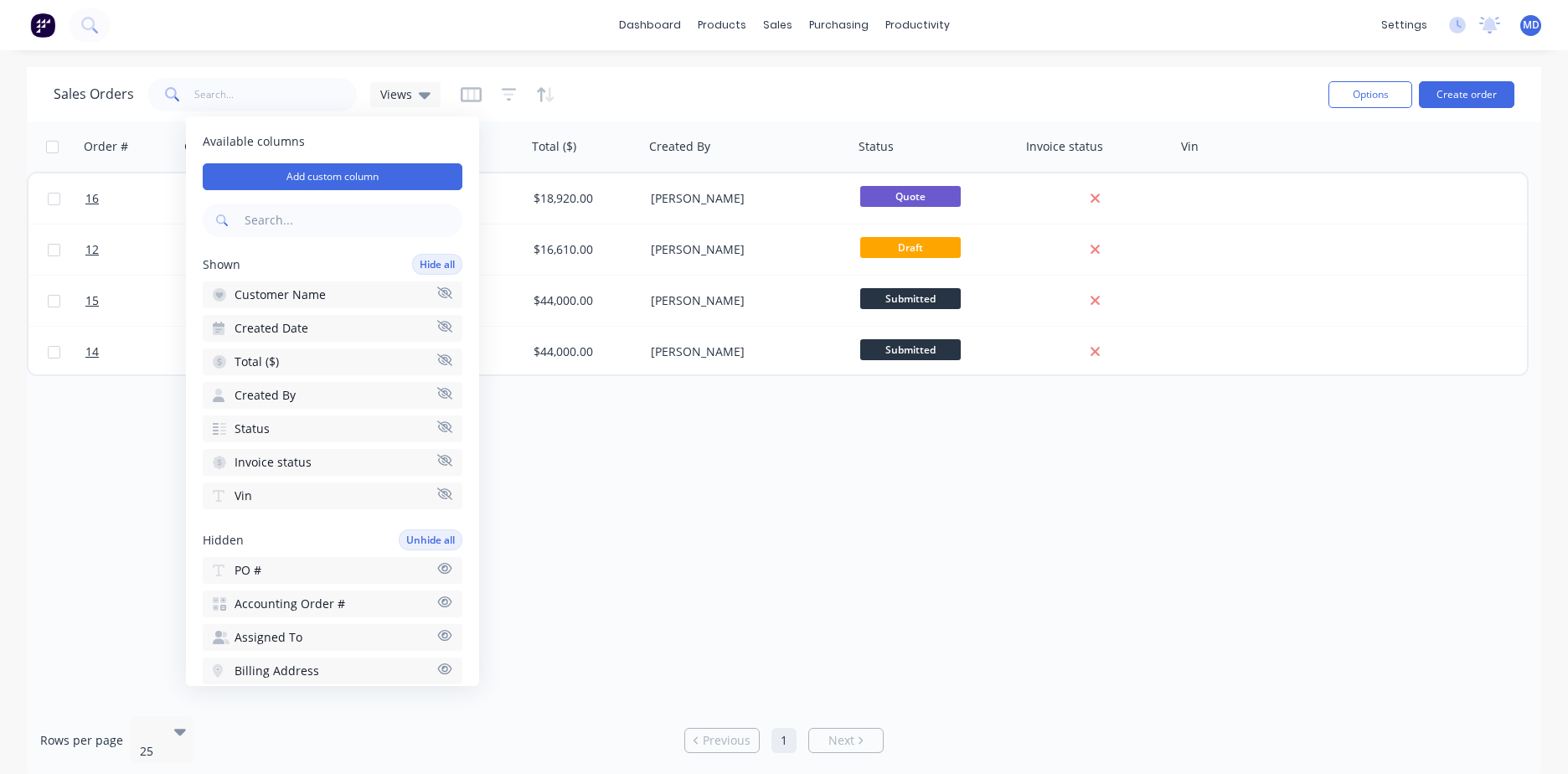
click at [285, 465] on span "Invoice status" at bounding box center [273, 462] width 77 height 17
click at [286, 466] on button "Vin" at bounding box center [332, 462] width 259 height 26
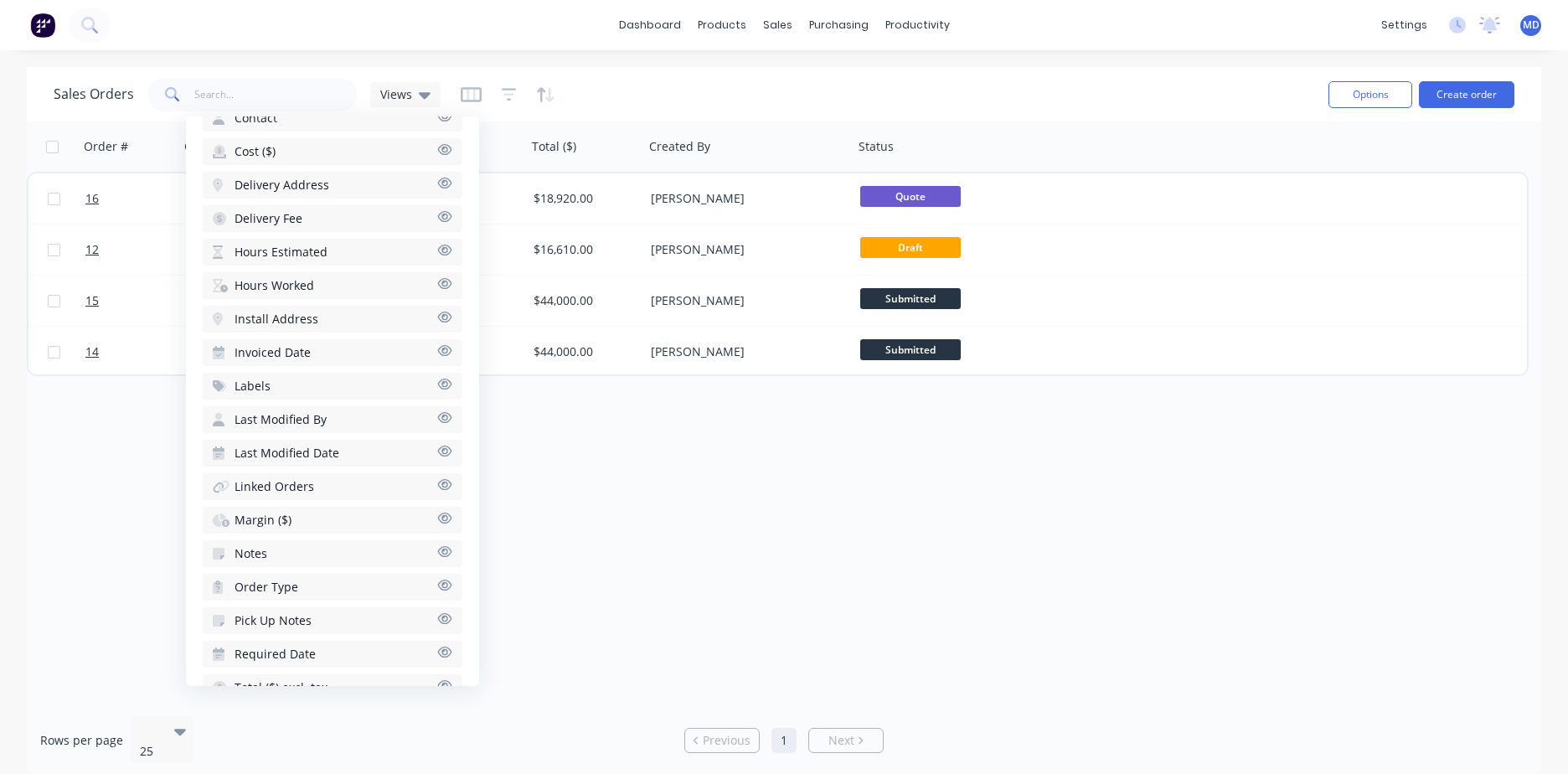
click at [275, 555] on button "Notes" at bounding box center [332, 553] width 259 height 26
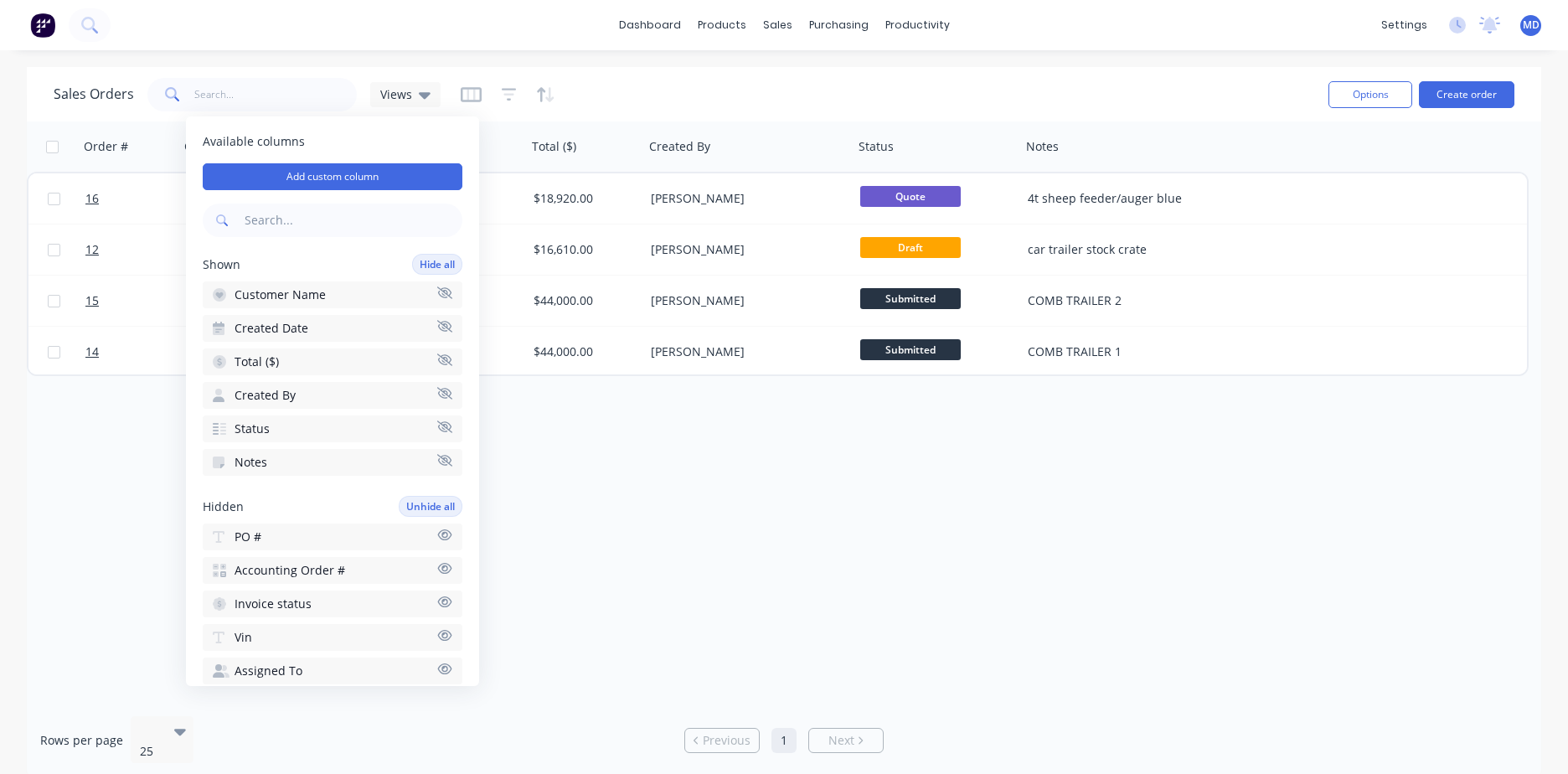
click at [683, 520] on div "Order # Customer Name Created Date Total ($) Created By Status Notes 16 AIRLIE …" at bounding box center [784, 412] width 1515 height 581
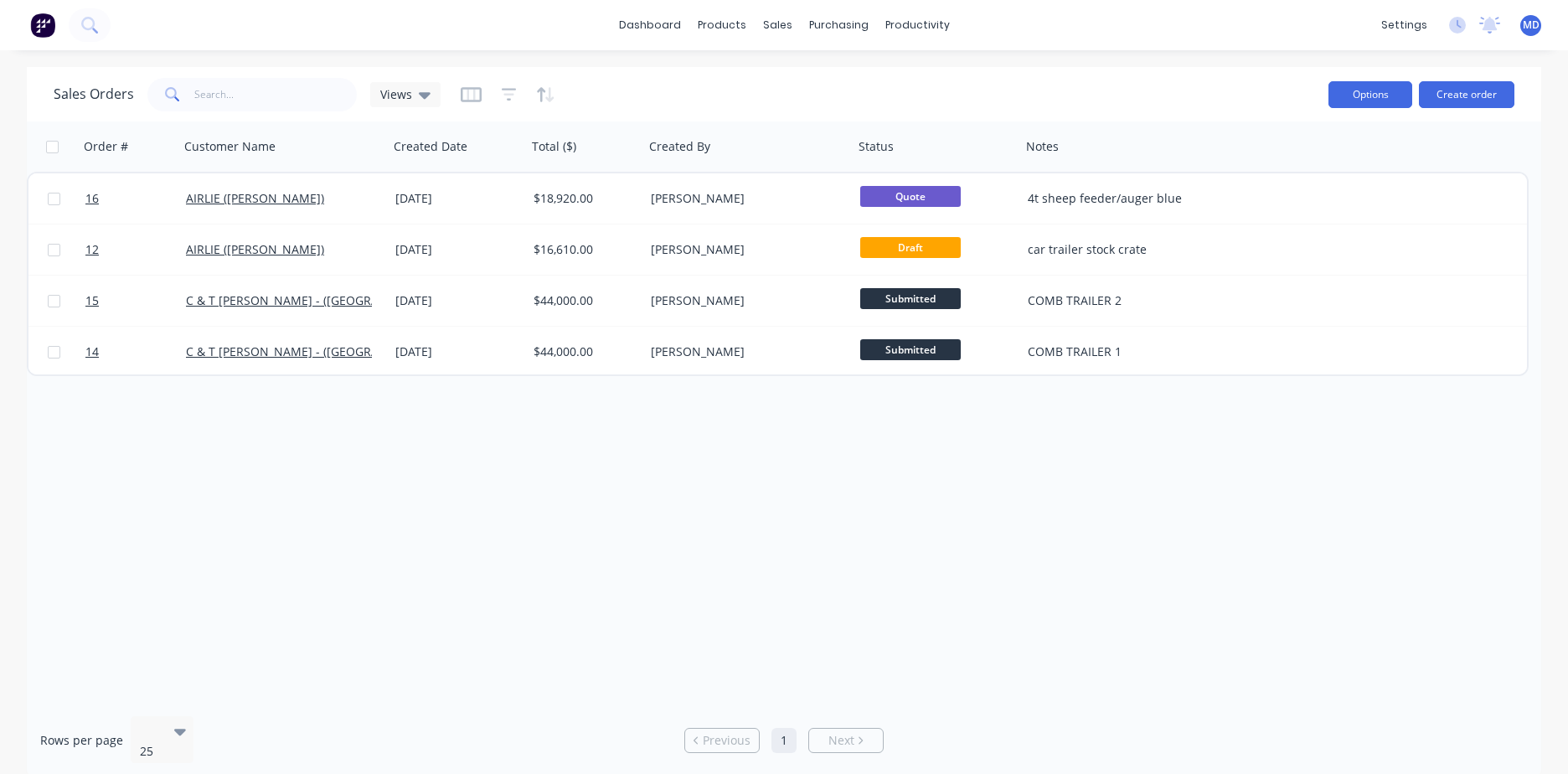
click at [1392, 99] on button "Options" at bounding box center [1371, 94] width 84 height 26
click at [1198, 469] on div "Order # Customer Name Created Date Total ($) Created By Status Notes 16 AIRLIE …" at bounding box center [784, 412] width 1515 height 581
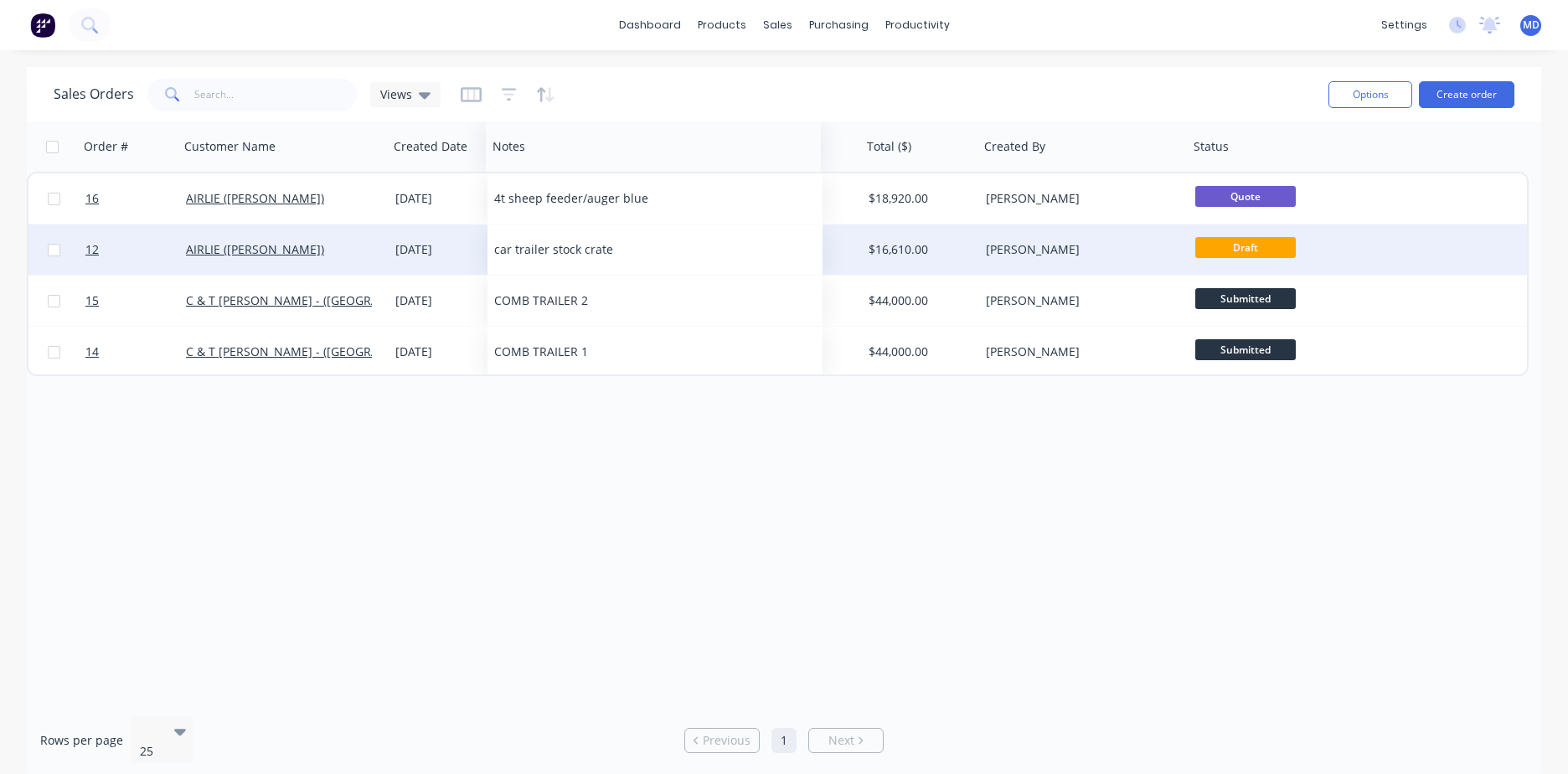
drag, startPoint x: 1056, startPoint y: 152, endPoint x: 523, endPoint y: 250, distance: 541.9
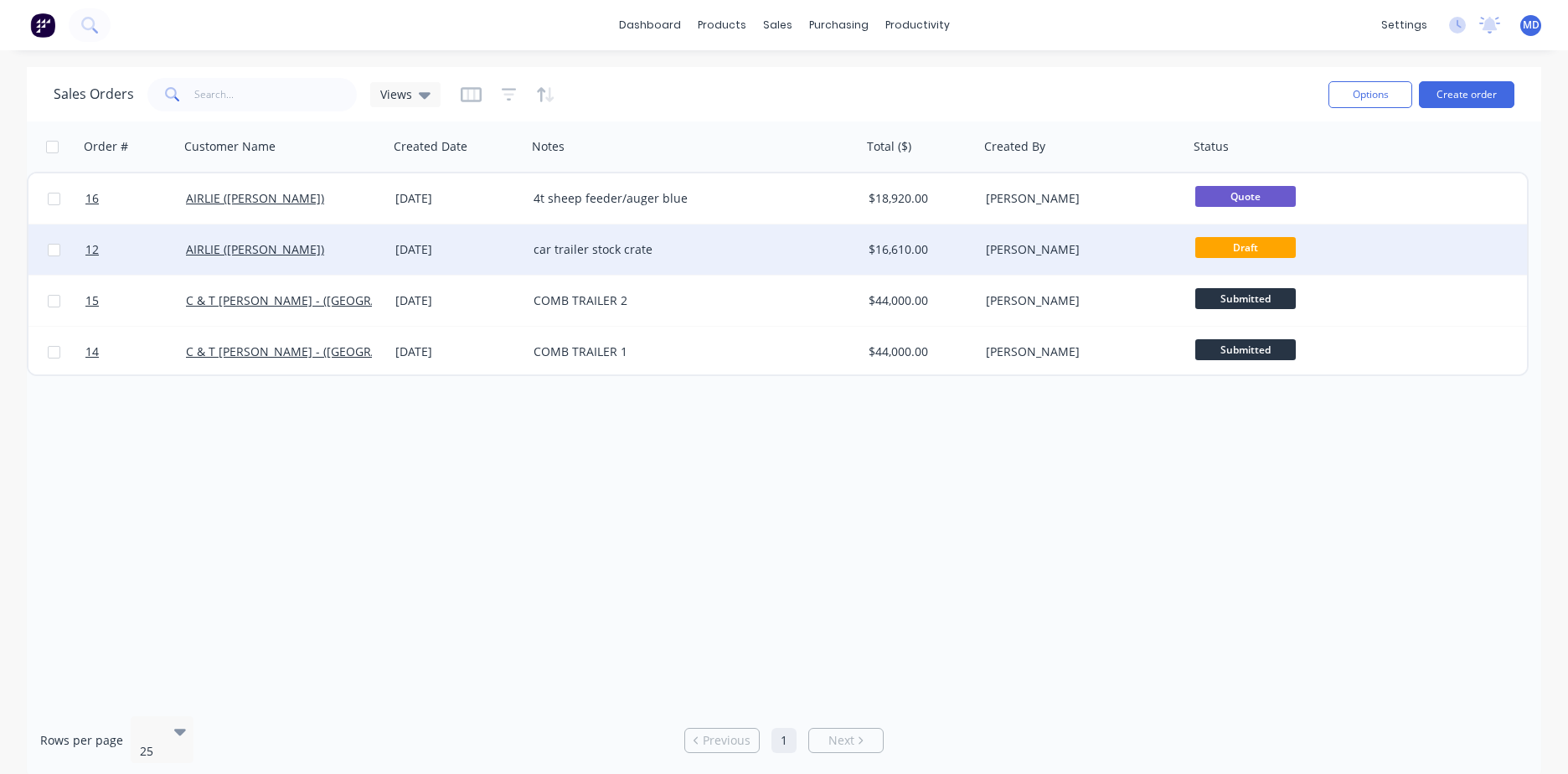
drag, startPoint x: 908, startPoint y: 457, endPoint x: 855, endPoint y: 451, distance: 53.3
click at [855, 451] on div "Order # Customer Name Created Date Notes Total ($) Created By Status 16 AIRLIE …" at bounding box center [784, 412] width 1515 height 581
click at [1454, 99] on button "Create order" at bounding box center [1467, 94] width 96 height 26
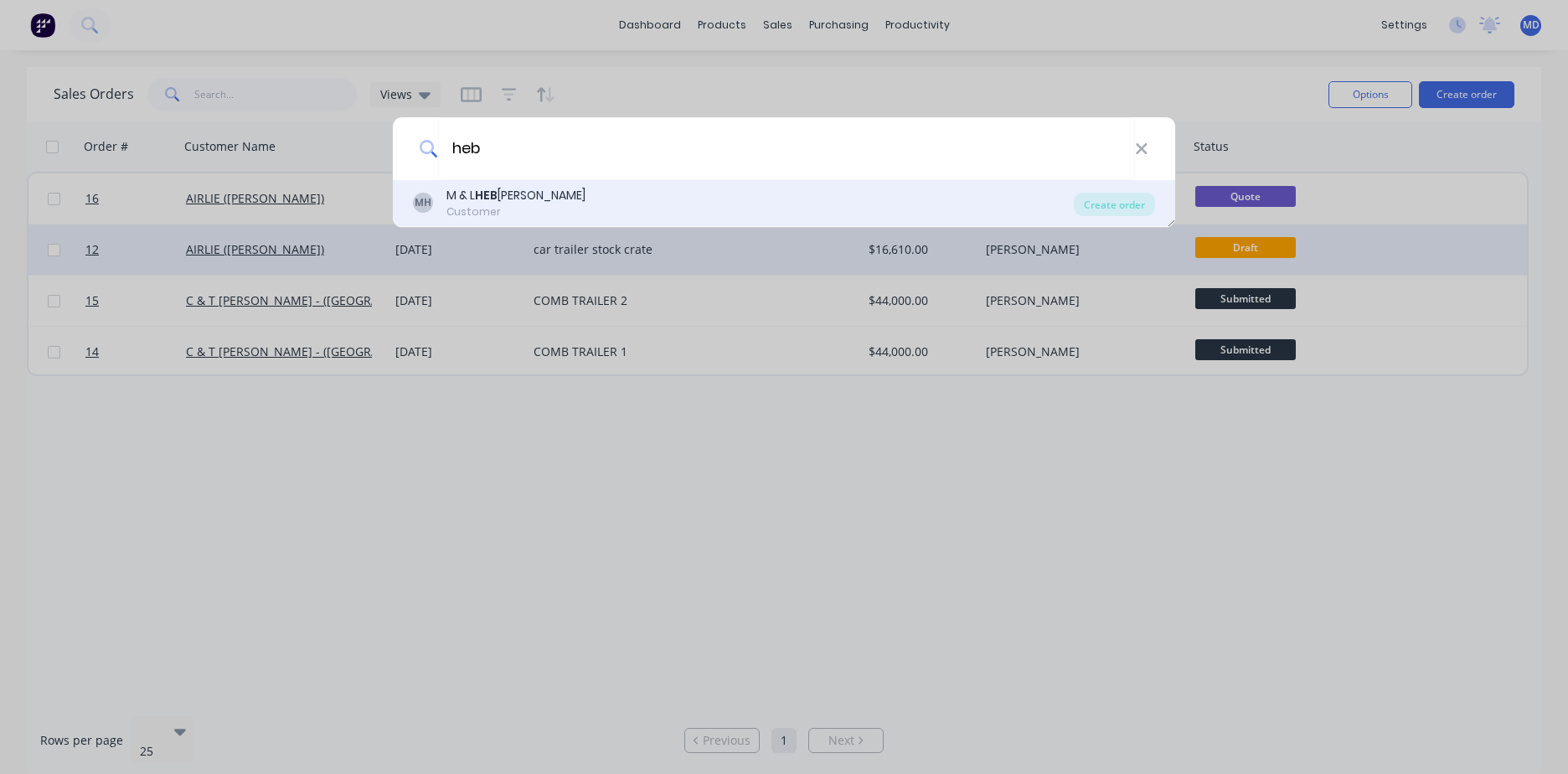
type input "heb"
click at [686, 195] on div "MH M & L HEB [PERSON_NAME] Customer" at bounding box center [743, 203] width 661 height 32
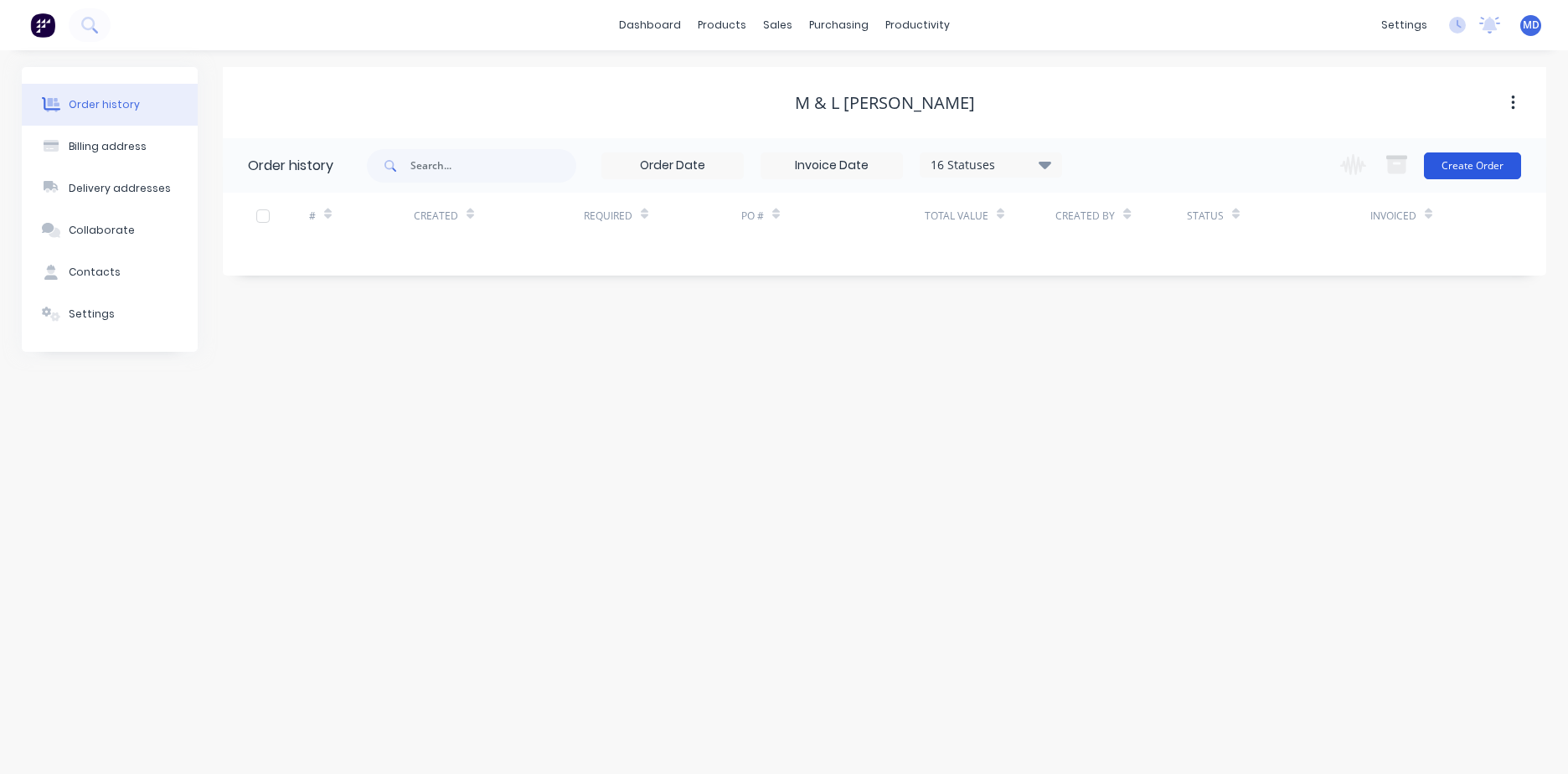
click at [1502, 169] on button "Create Order" at bounding box center [1472, 165] width 97 height 26
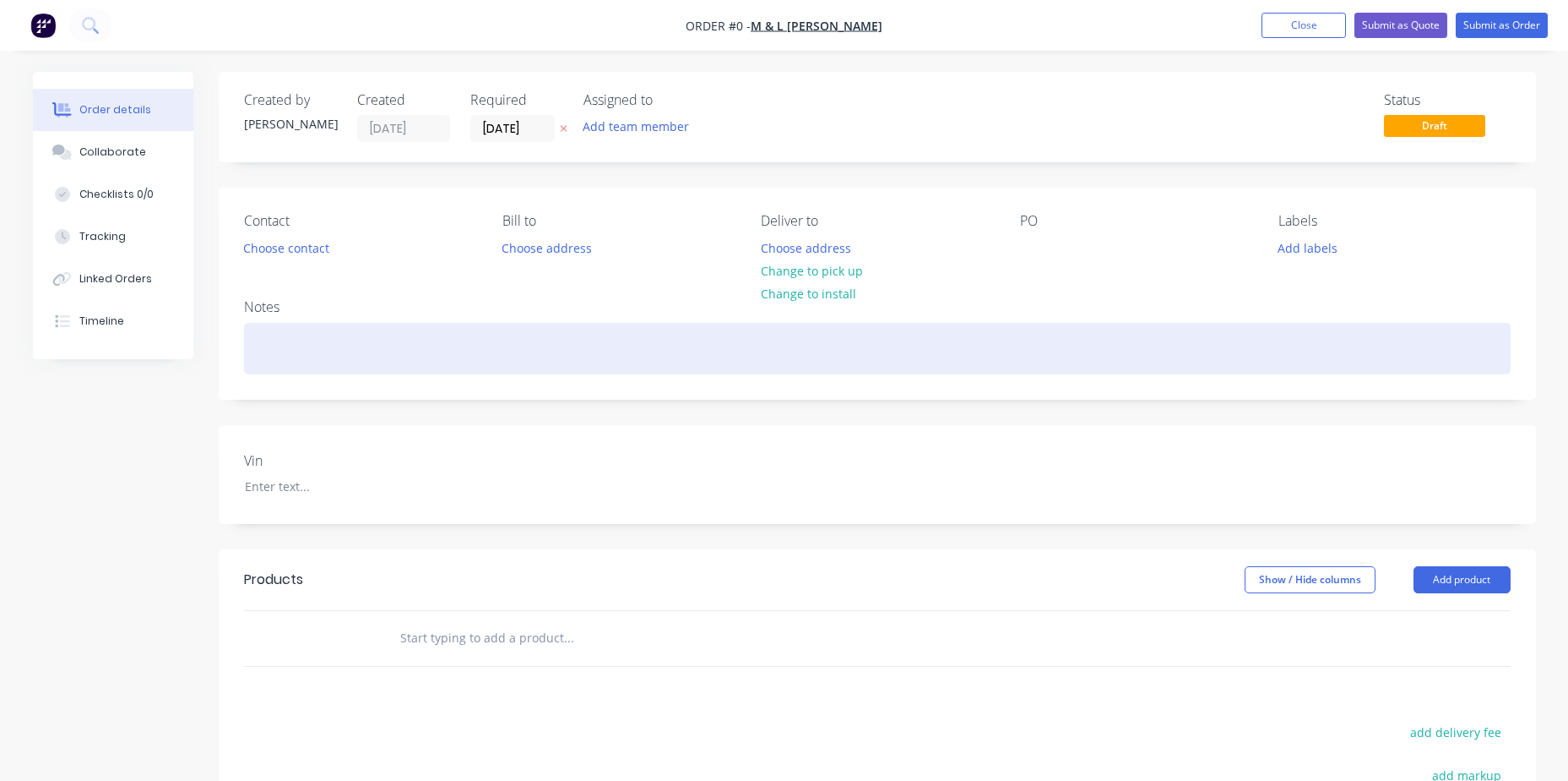
click at [412, 366] on div at bounding box center [877, 349] width 1267 height 51
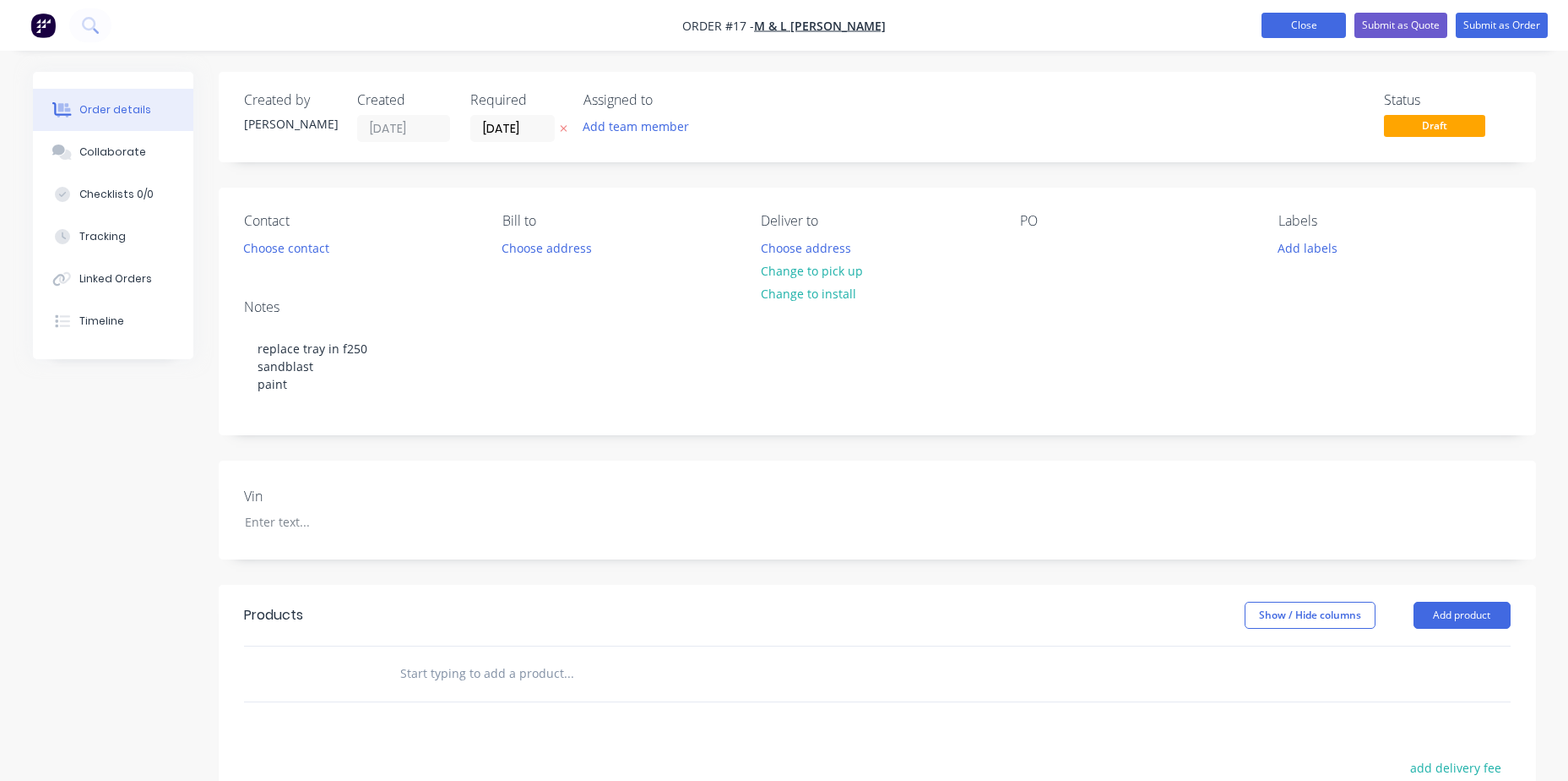
click at [1278, 23] on button "Close" at bounding box center [1305, 26] width 85 height 26
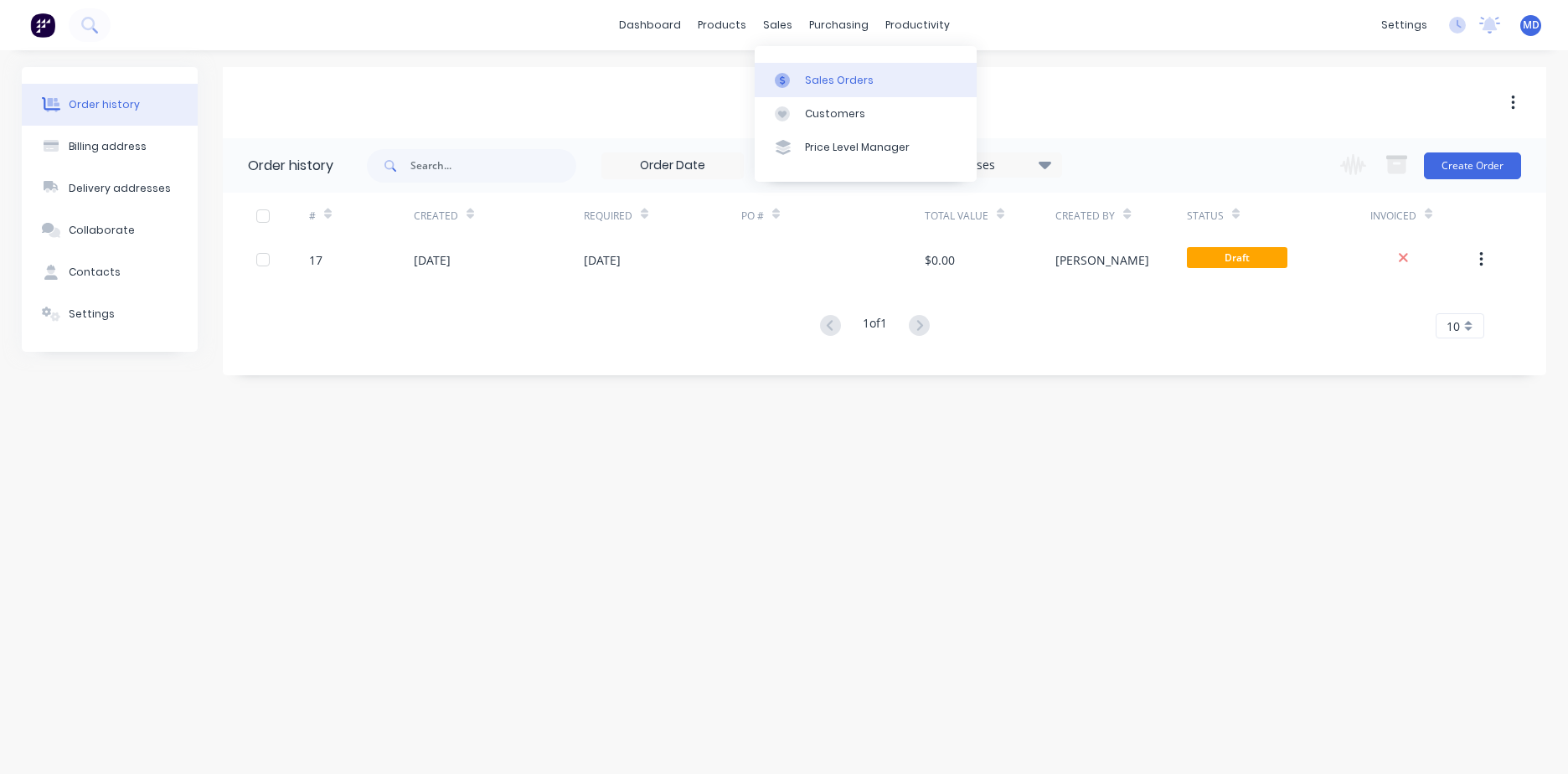
click at [806, 77] on div "Sales Orders" at bounding box center [840, 79] width 69 height 15
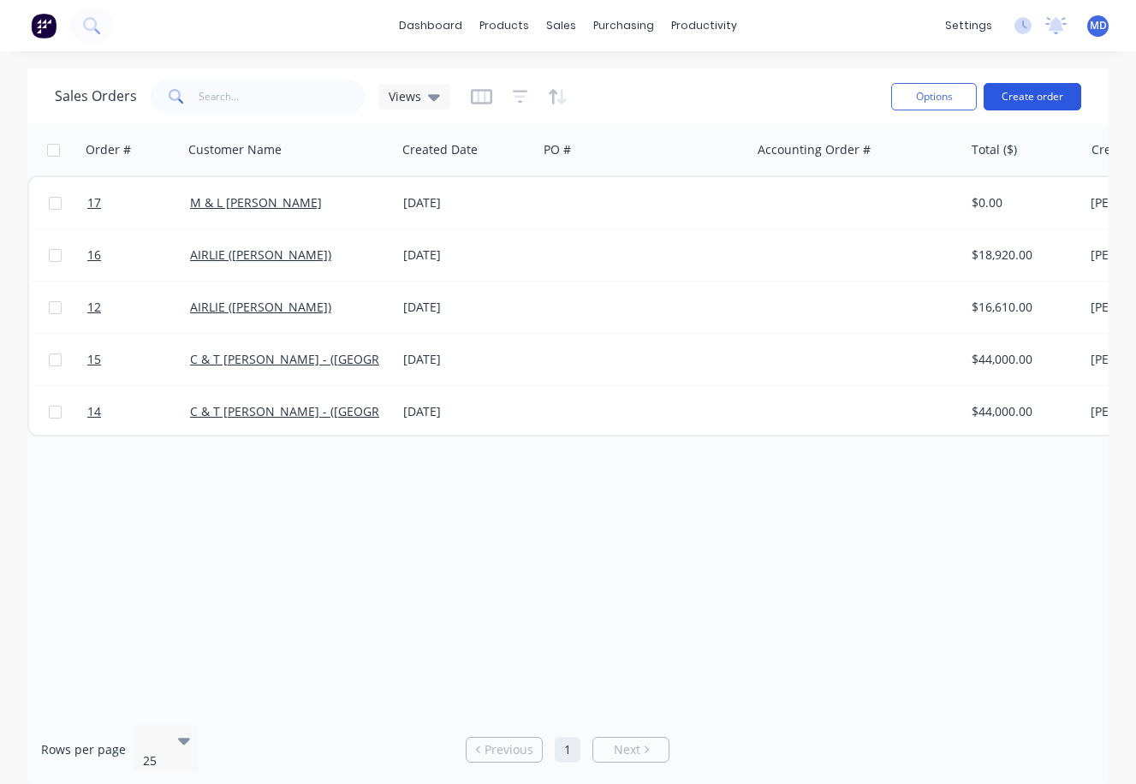
click at [1029, 104] on button "Create order" at bounding box center [1032, 96] width 98 height 27
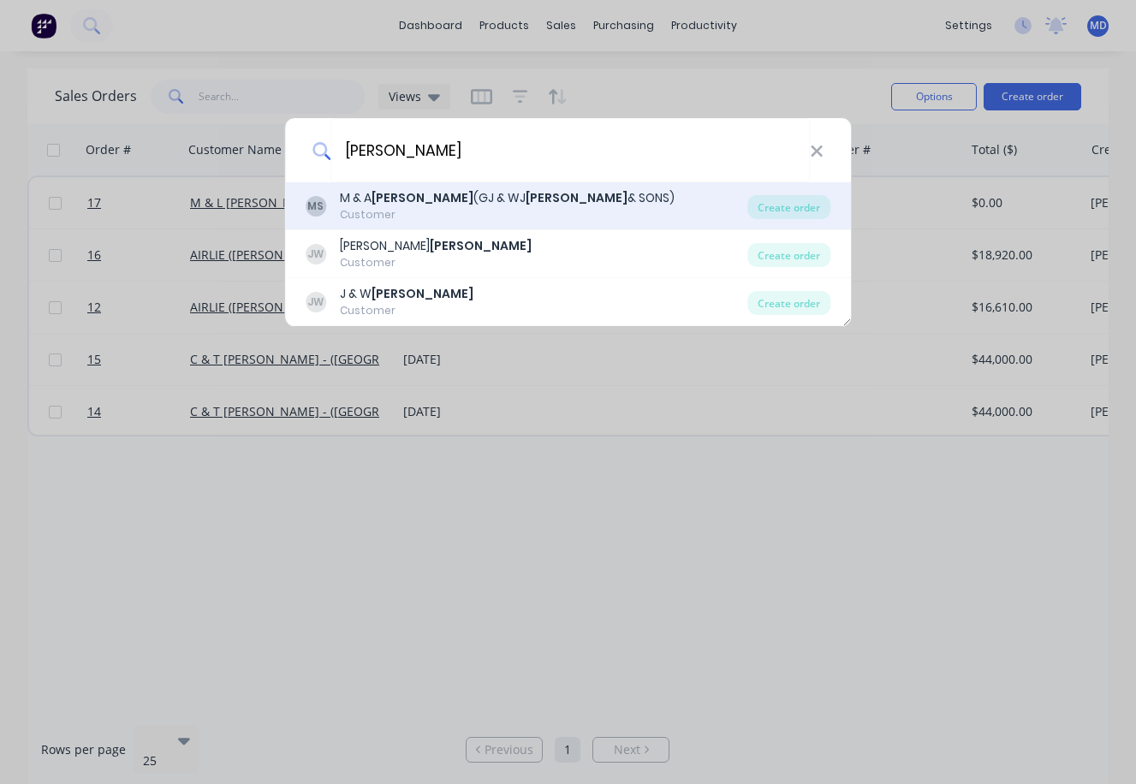
type input "[PERSON_NAME]"
click at [526, 200] on b "[PERSON_NAME]" at bounding box center [577, 197] width 102 height 17
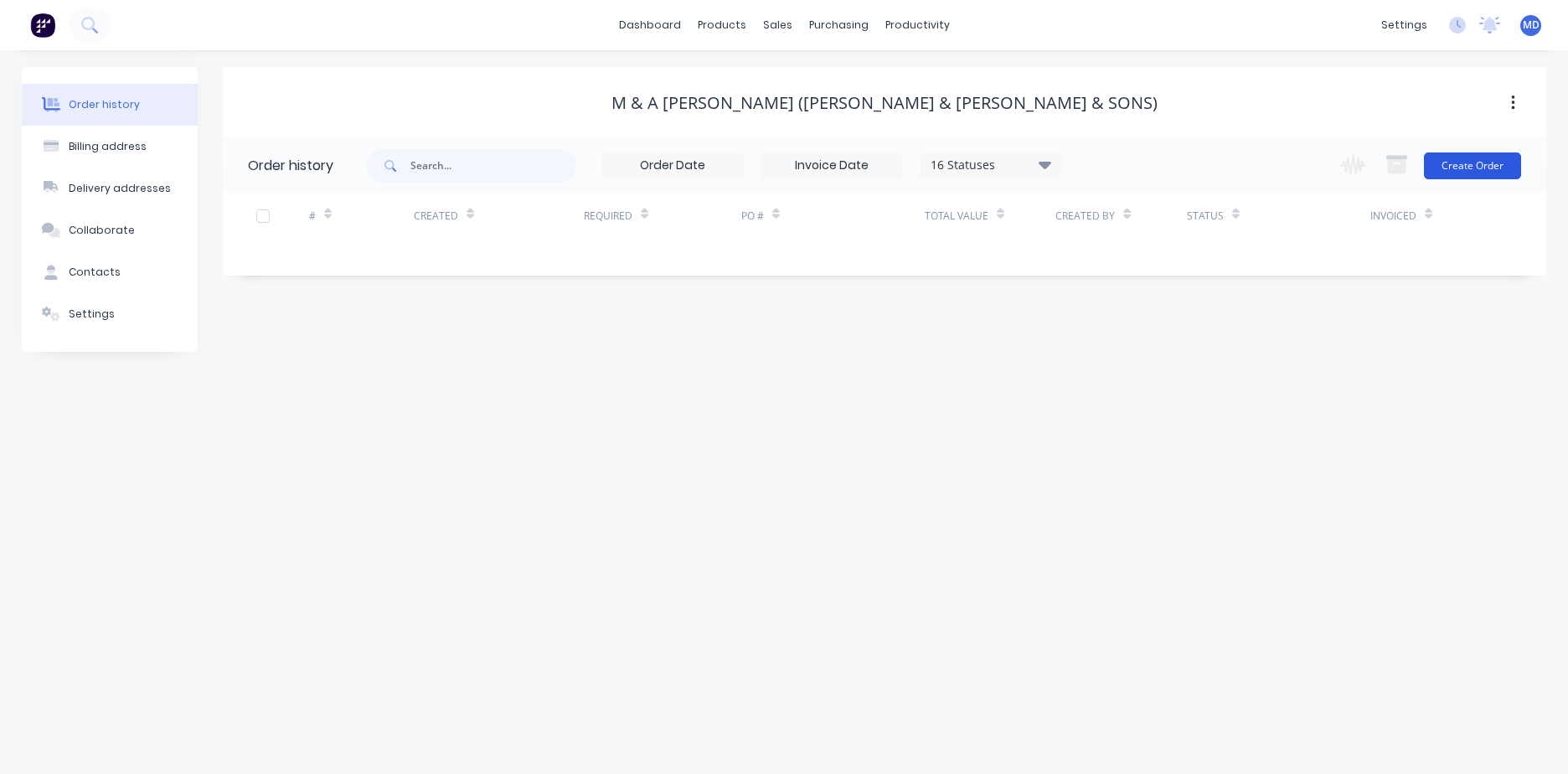
click at [1457, 172] on button "Create Order" at bounding box center [1472, 165] width 97 height 26
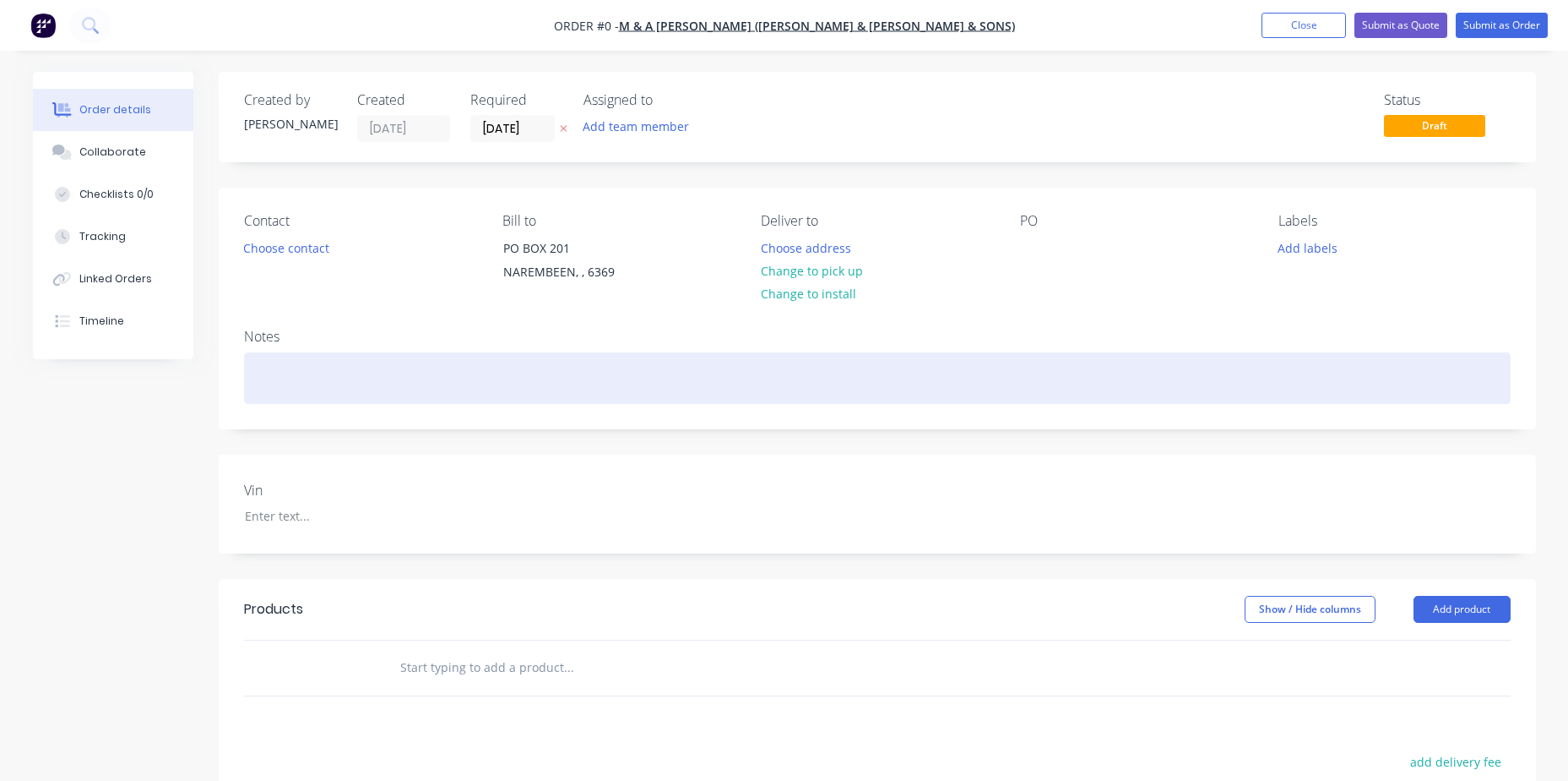
click at [348, 371] on div at bounding box center [877, 378] width 1267 height 51
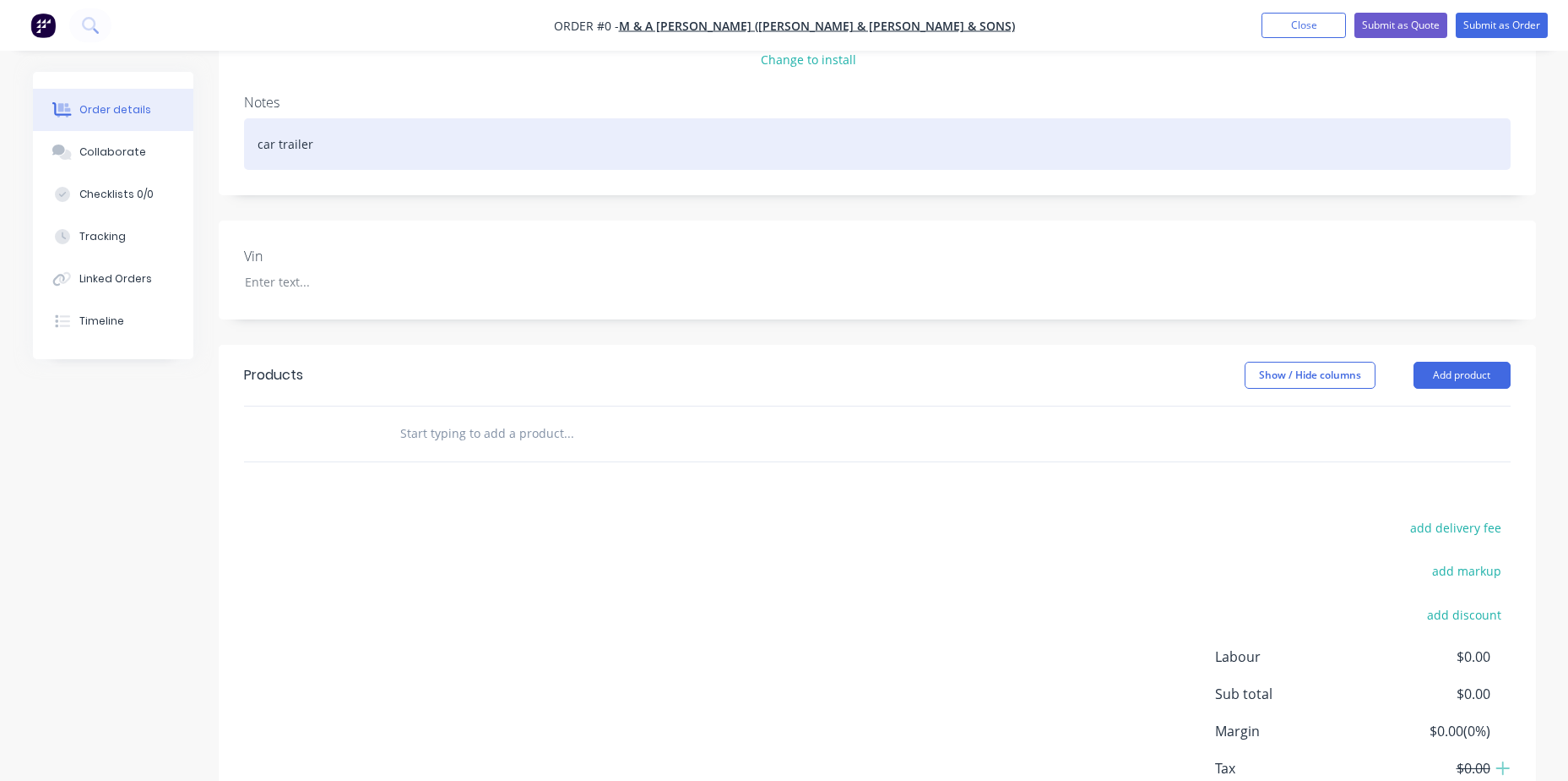
scroll to position [254, 0]
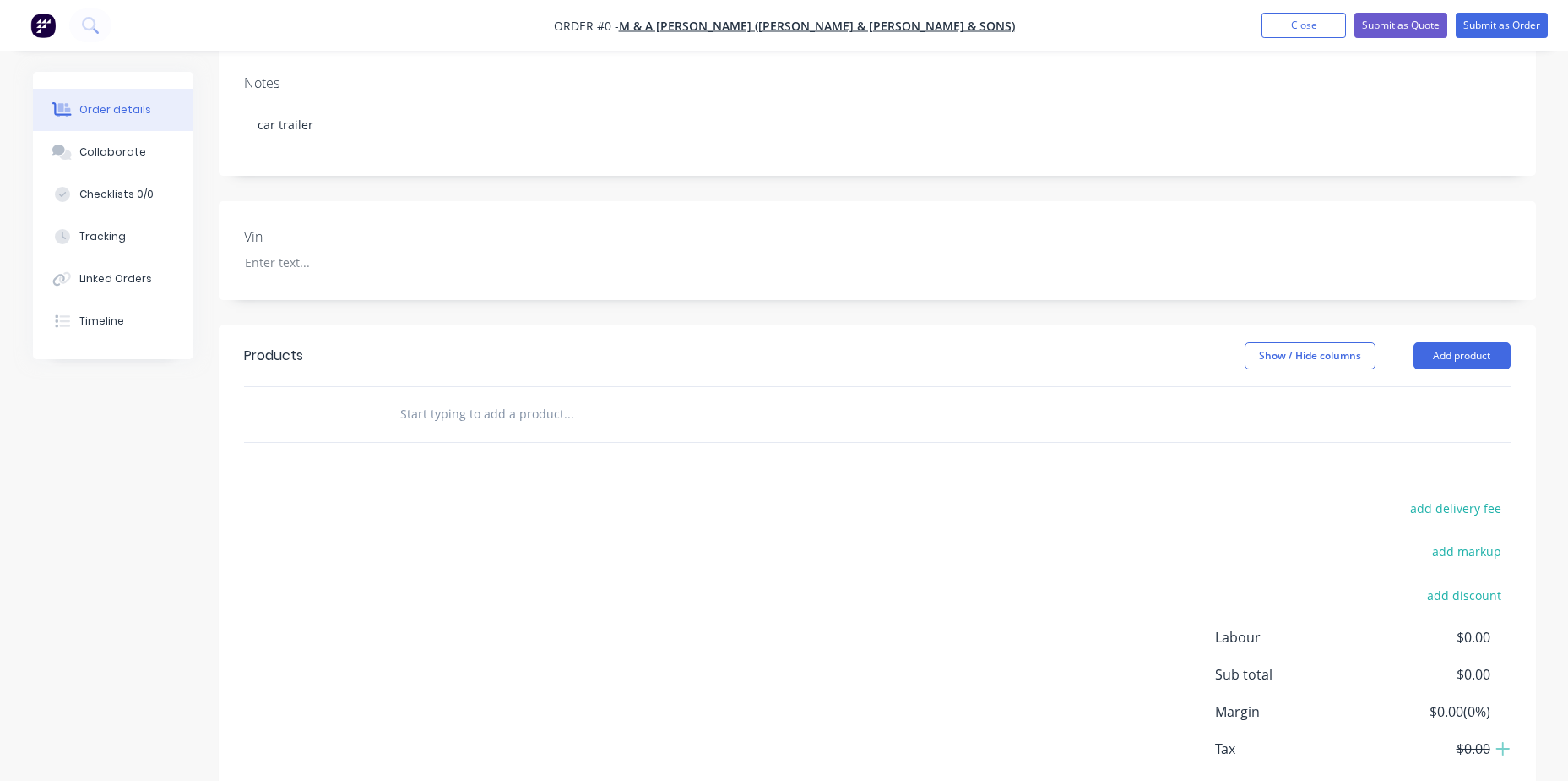
click at [424, 404] on div "Order details Collaborate Checklists 0/0 Tracking Linked Orders Timeline Order …" at bounding box center [784, 346] width 1537 height 1055
type input "s"
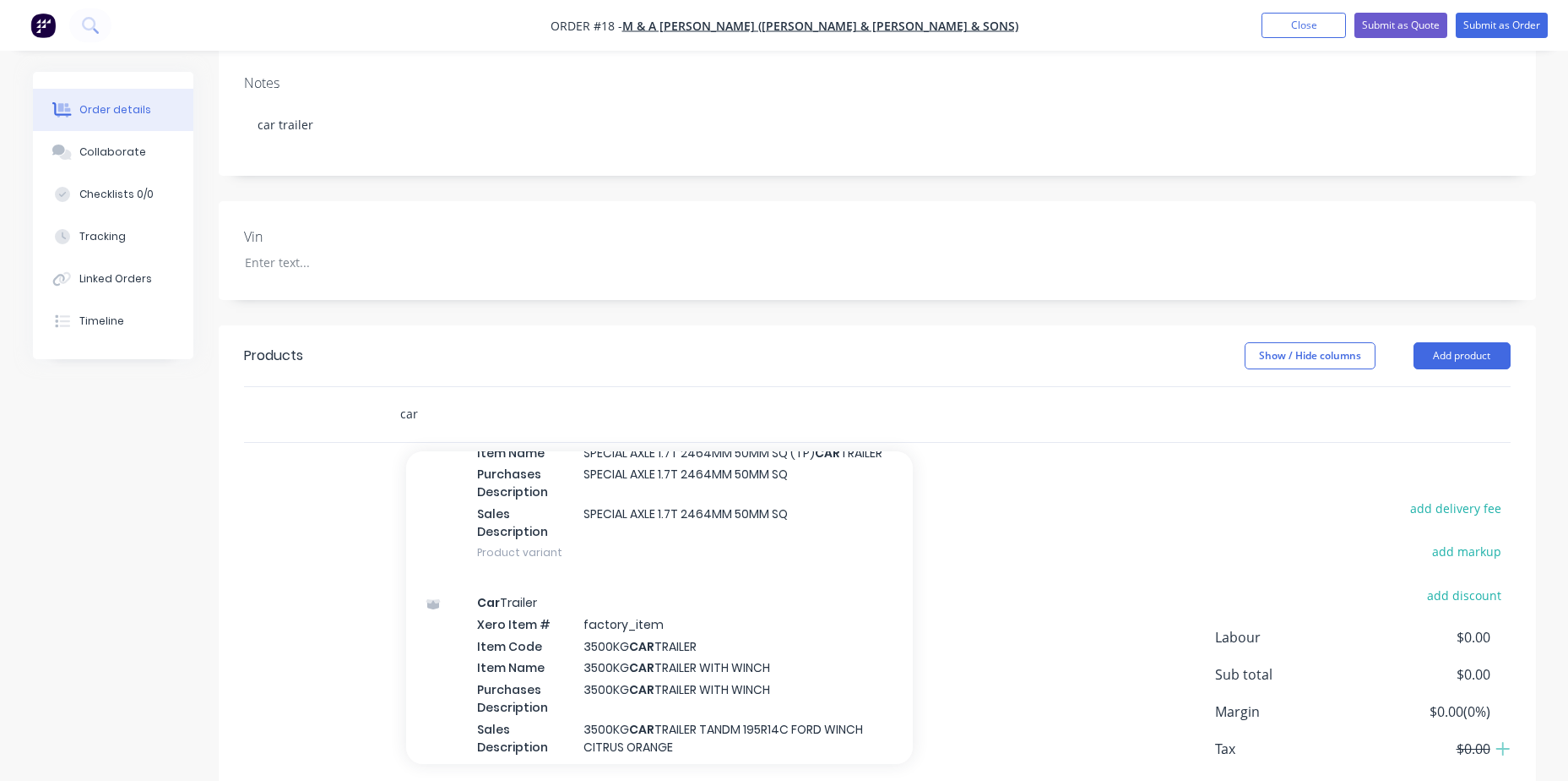
scroll to position [676, 0]
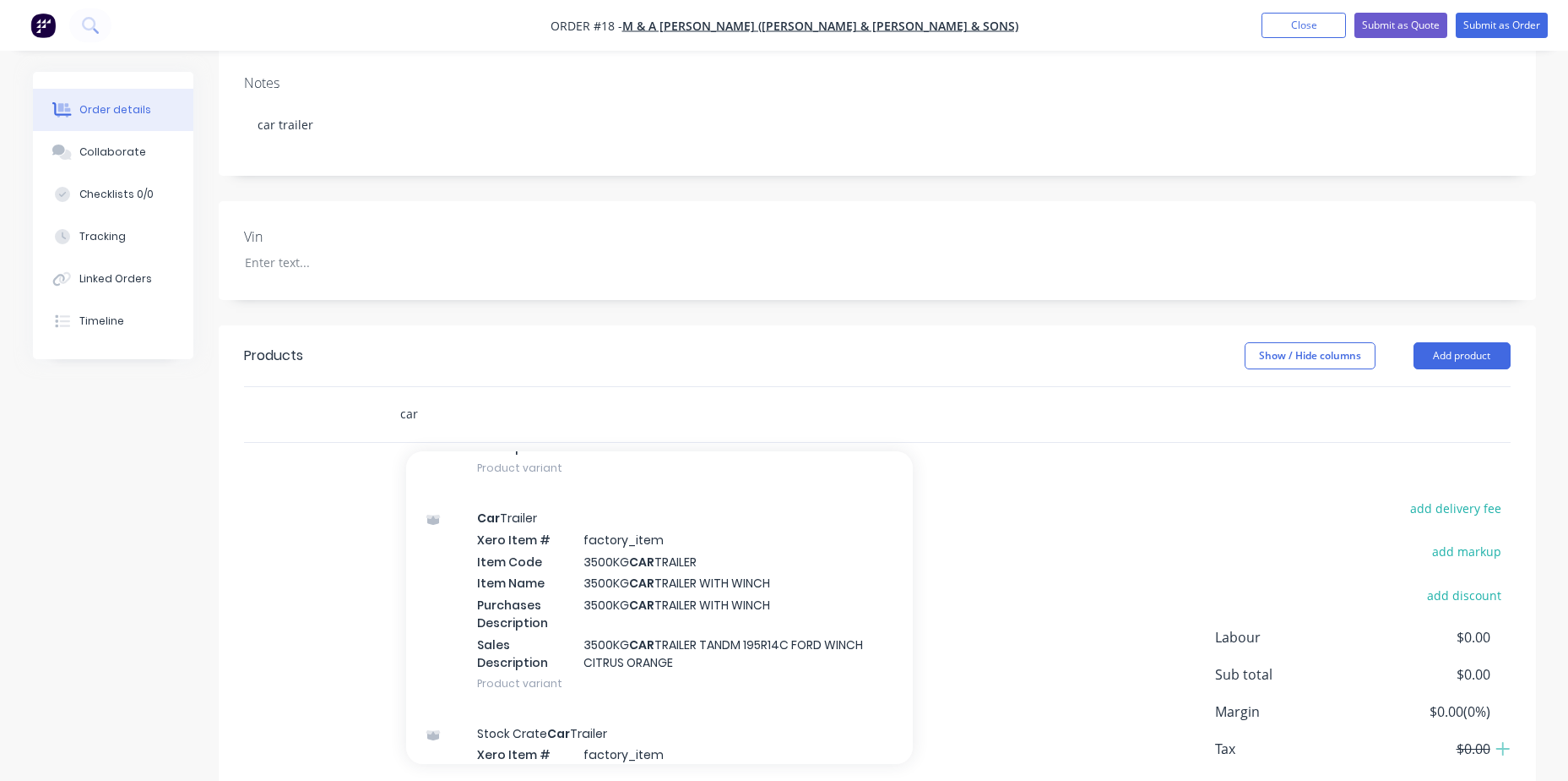
type input "car"
click at [775, 592] on div "Car Trailer Xero Item # factory_item Item Code 3500KG CAR TRAILER Item Name 350…" at bounding box center [660, 600] width 507 height 215
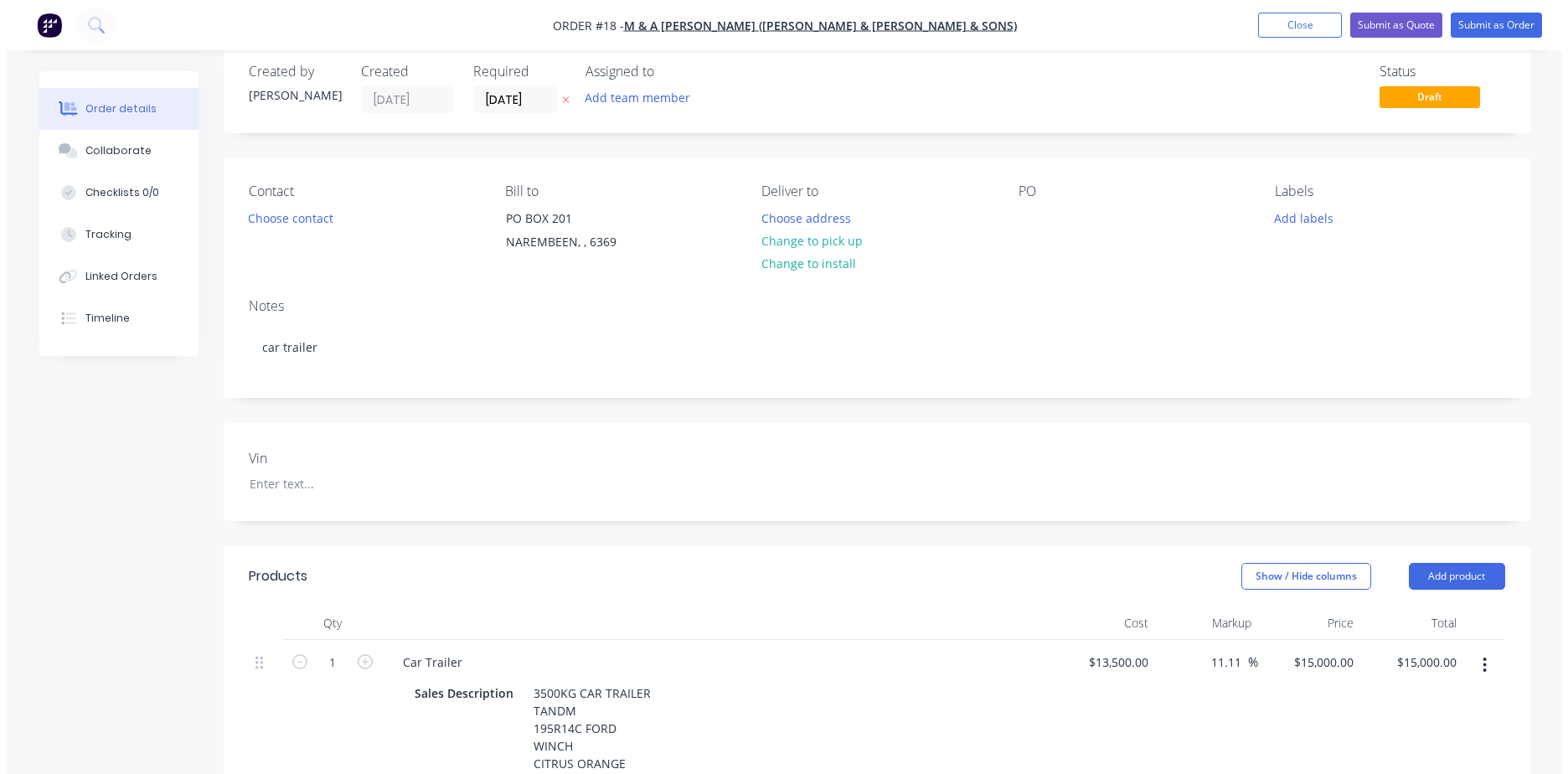
scroll to position [0, 0]
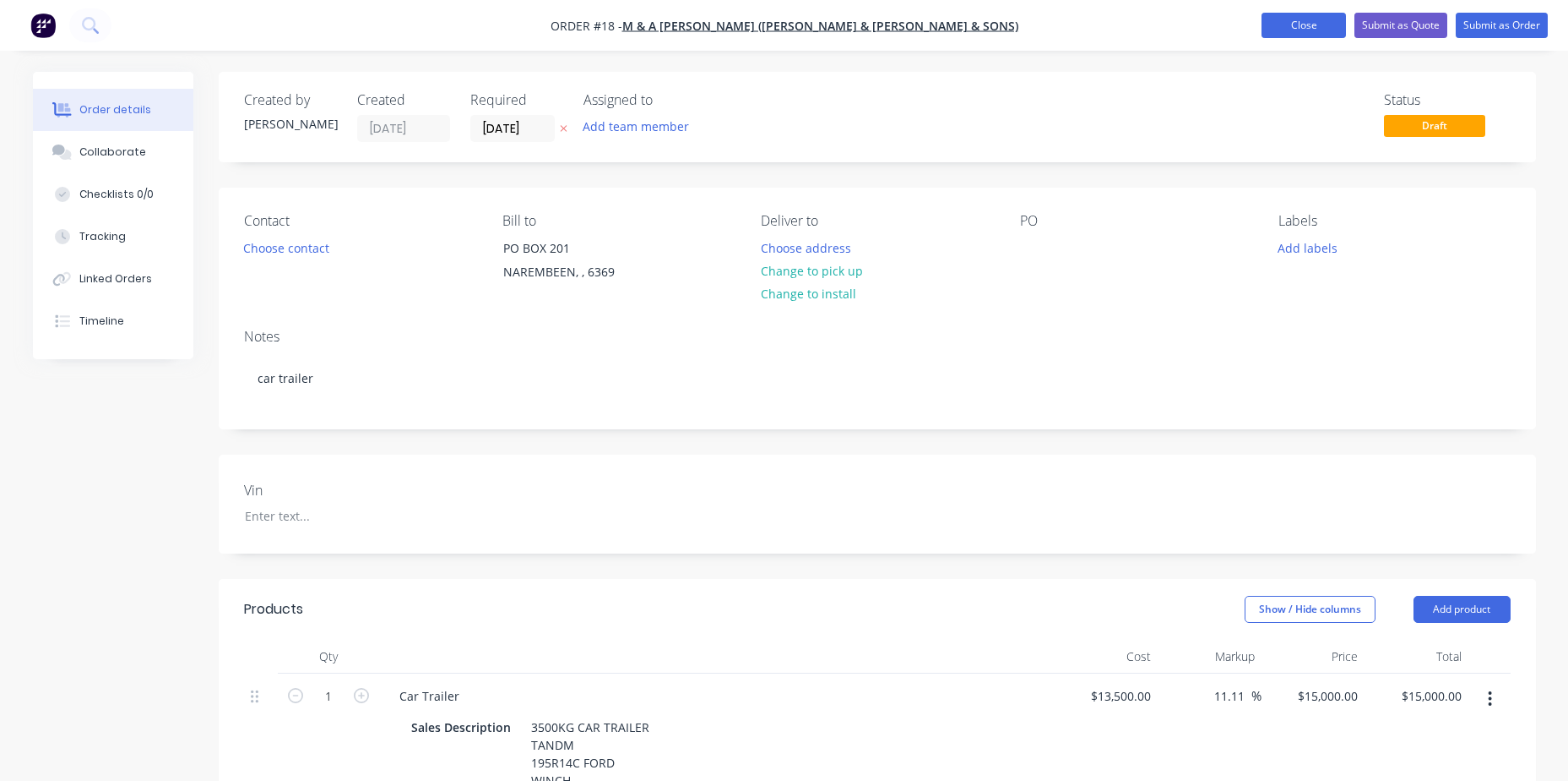
click at [1291, 33] on button "Close" at bounding box center [1305, 26] width 85 height 26
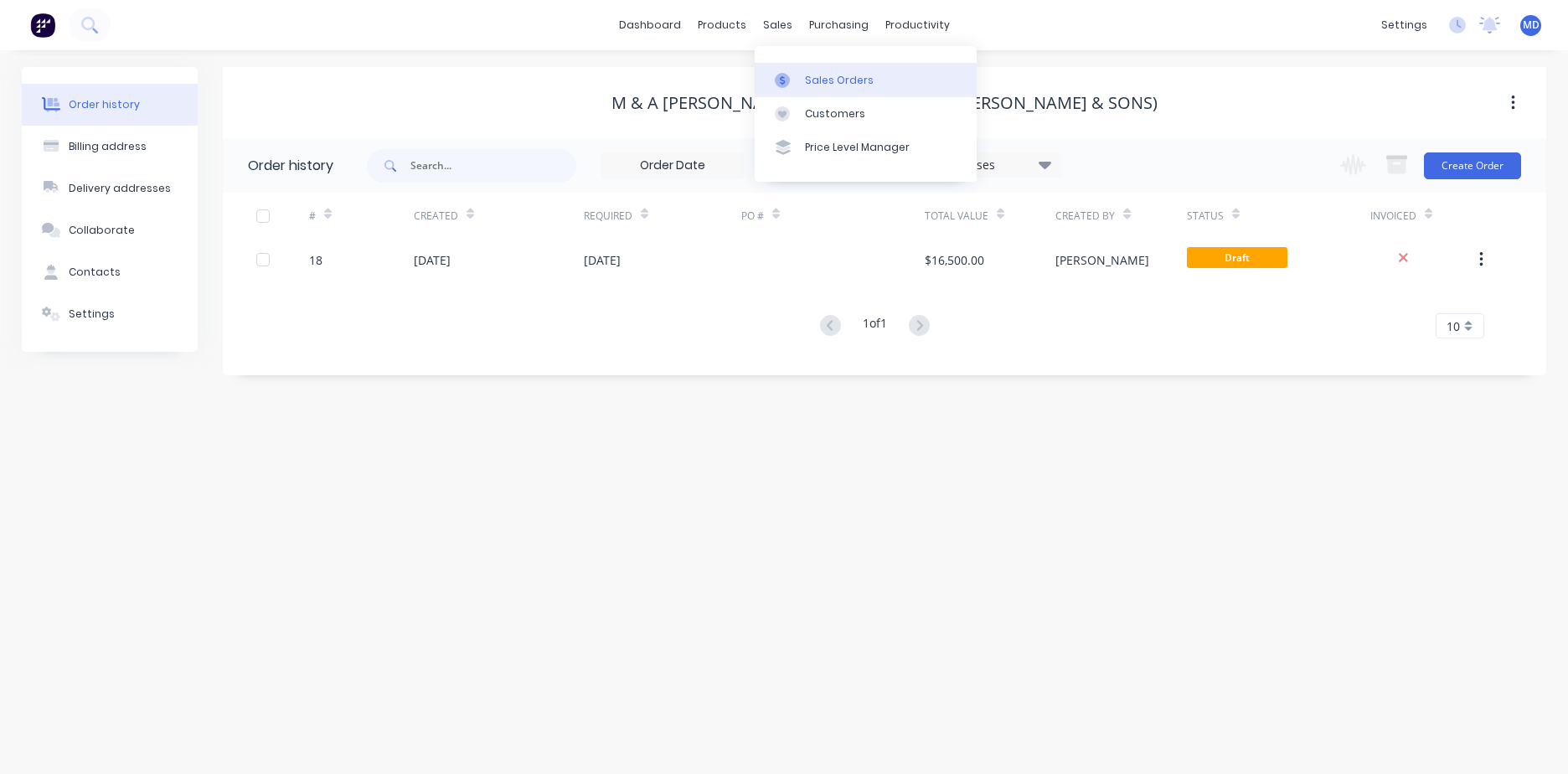
click at [823, 77] on div "Sales Orders" at bounding box center [840, 79] width 69 height 15
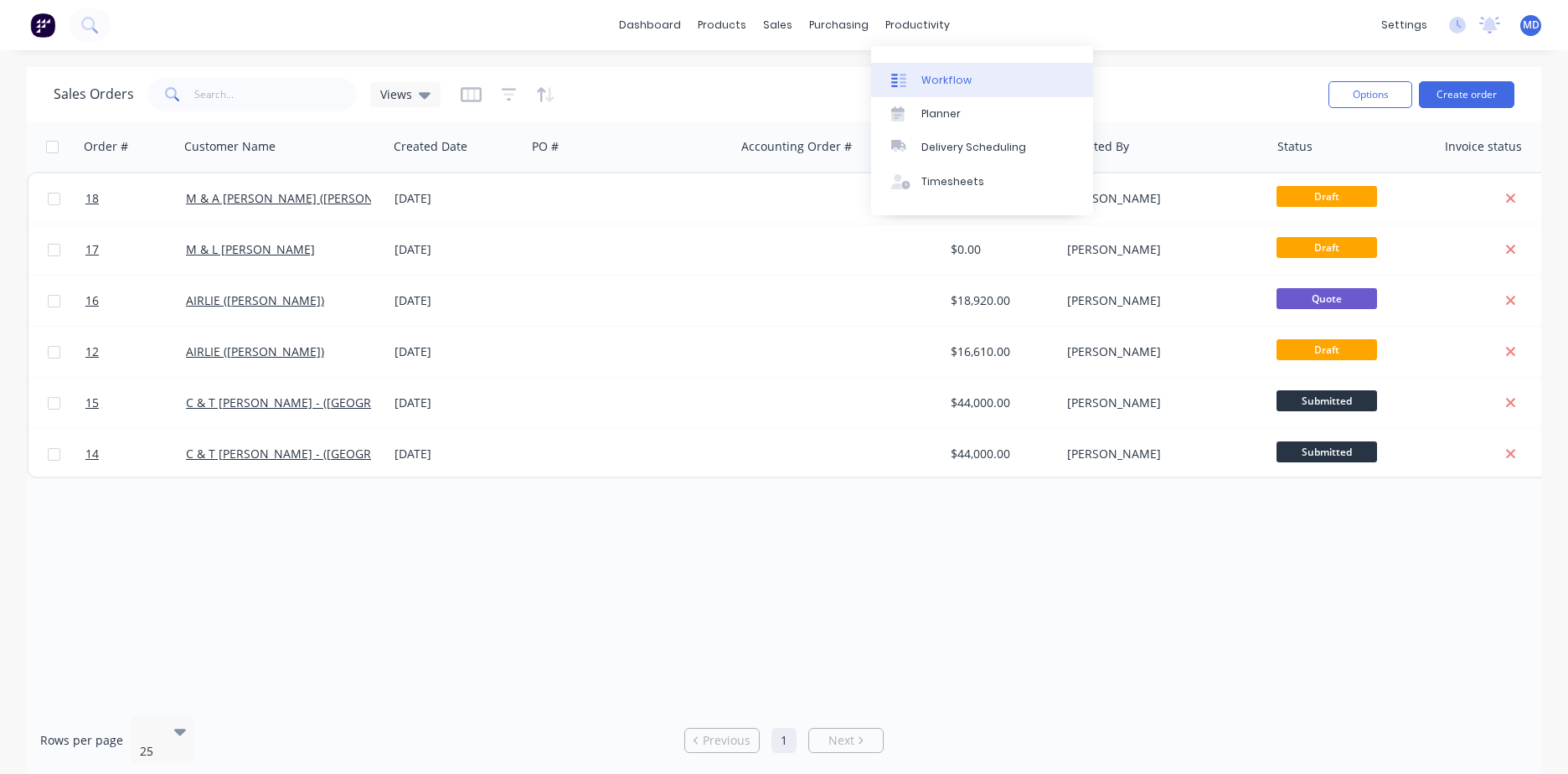
click at [928, 76] on div "Workflow" at bounding box center [946, 79] width 50 height 15
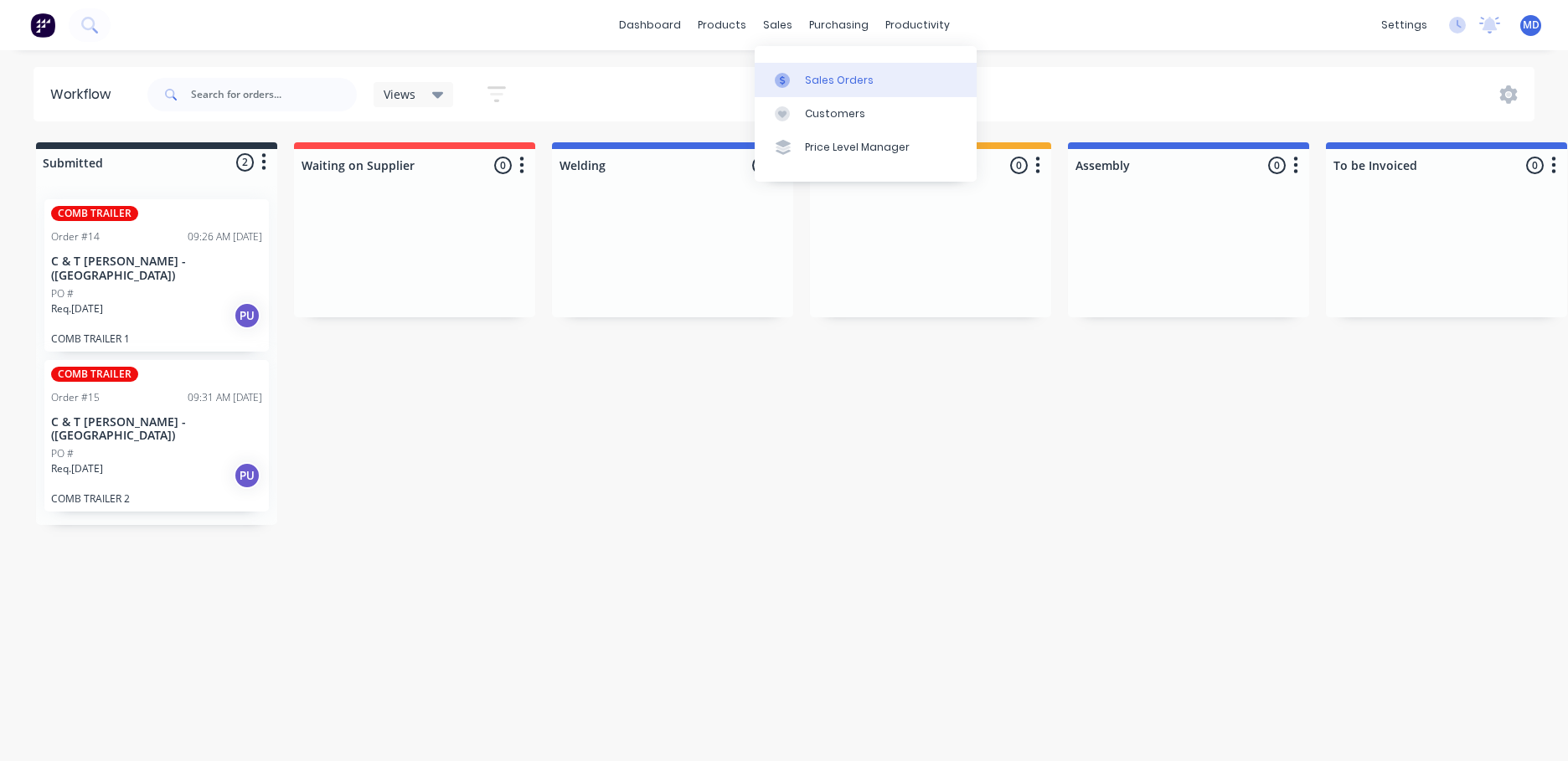
click at [816, 83] on div "Sales Orders" at bounding box center [840, 79] width 69 height 15
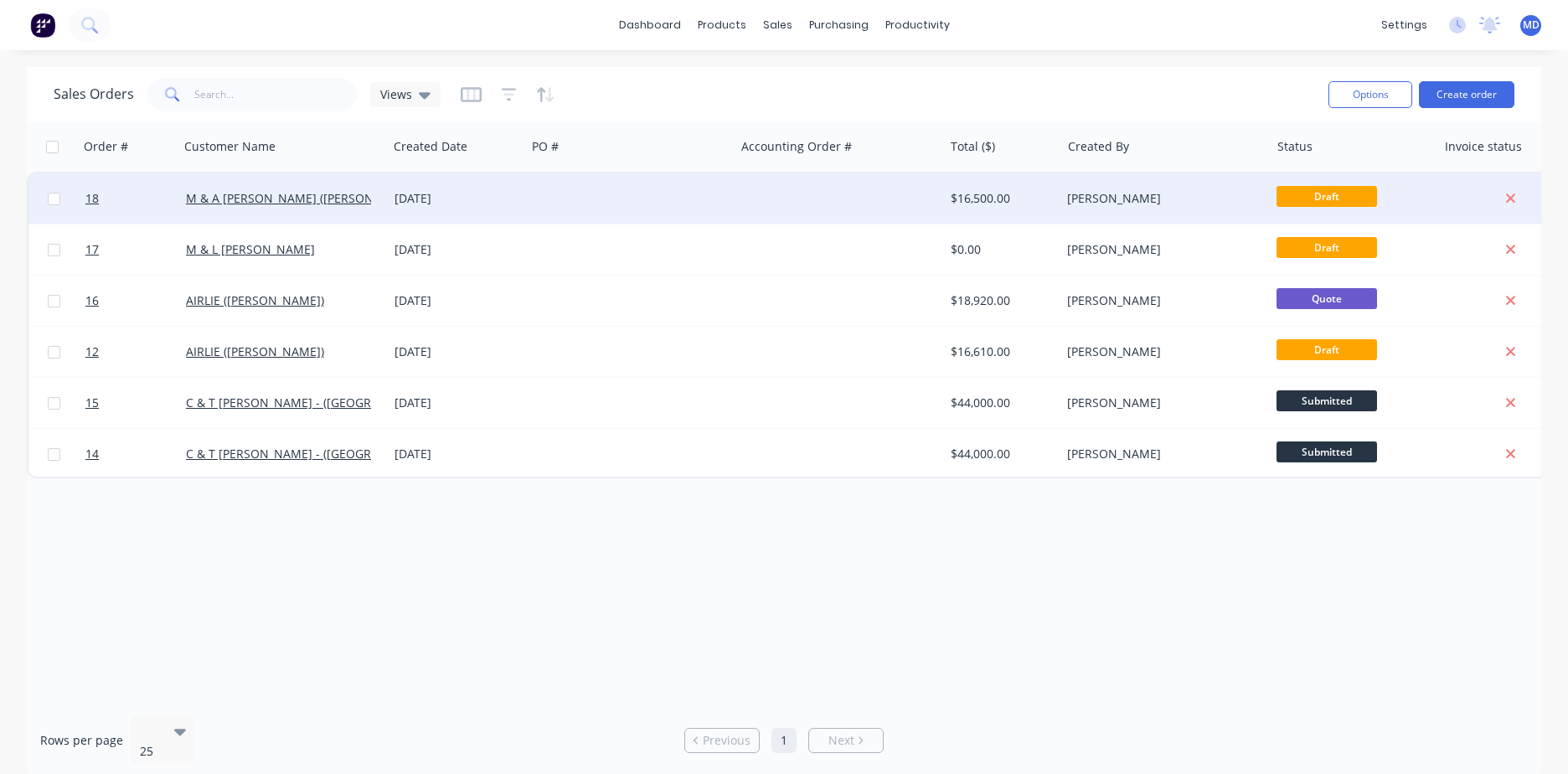
click at [690, 206] on div at bounding box center [630, 198] width 208 height 50
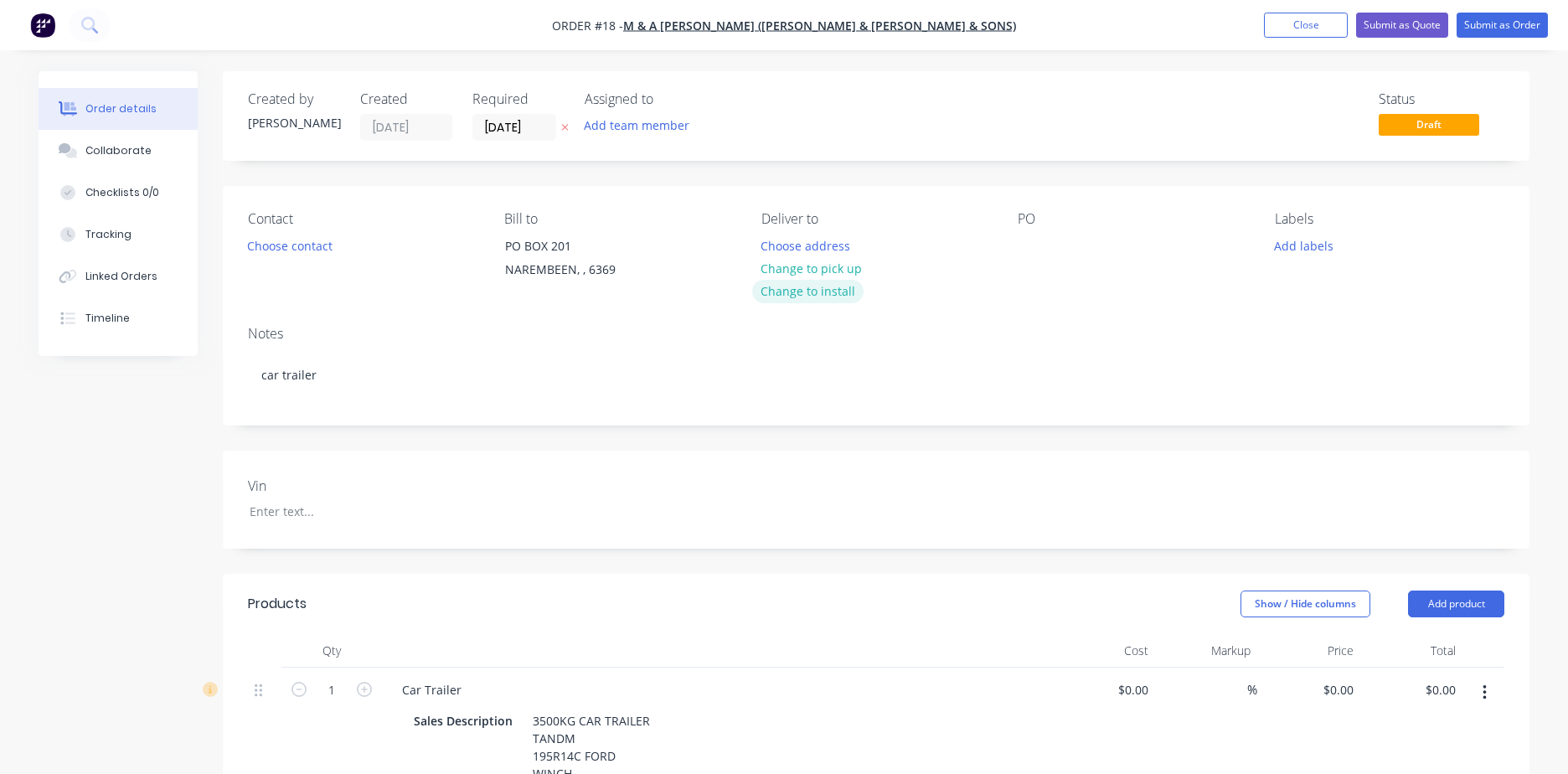
type input "$13,500.00"
type input "11.11"
type input "$15,000.00"
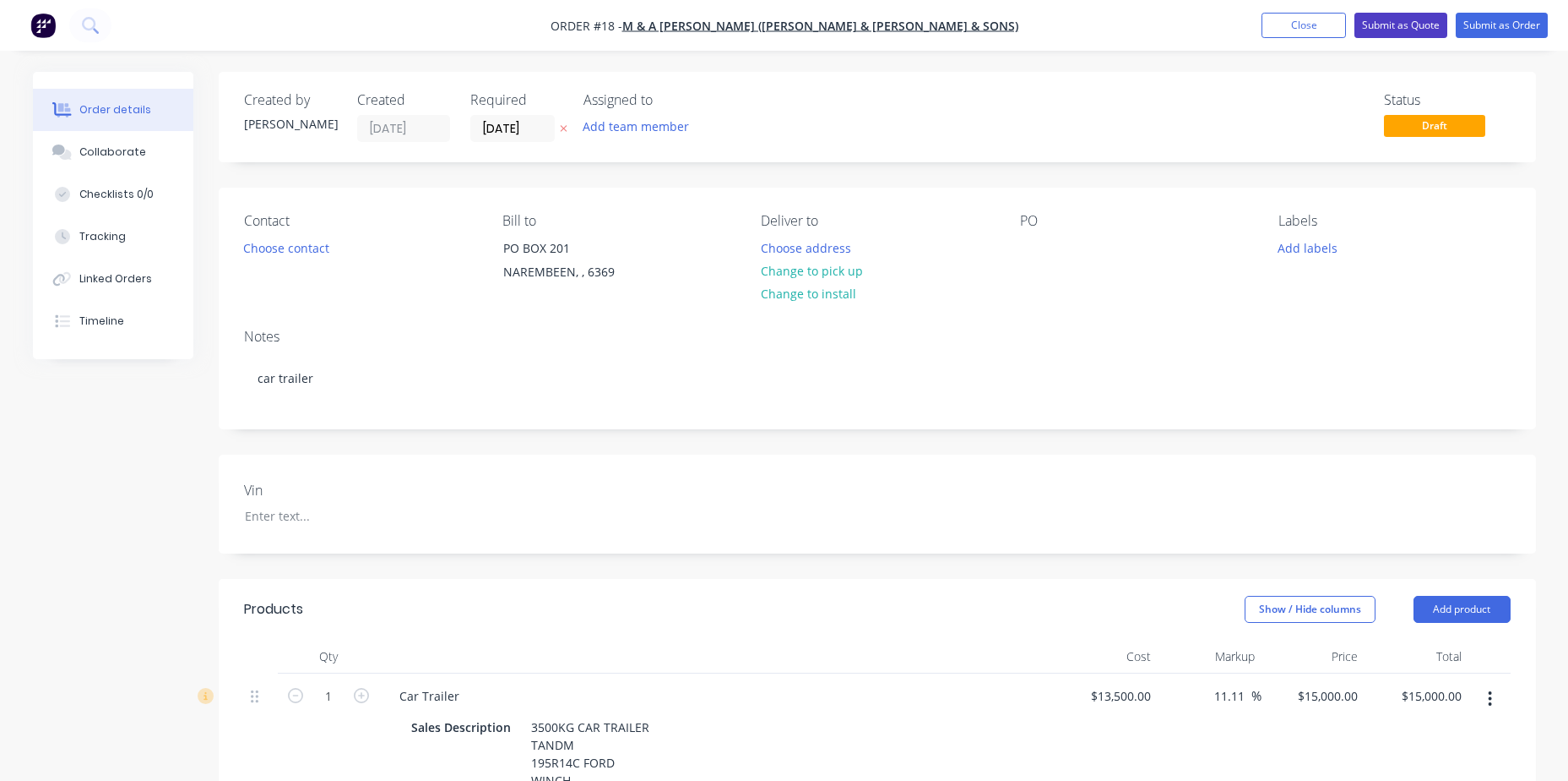
click at [1414, 27] on button "Submit as Quote" at bounding box center [1401, 26] width 93 height 26
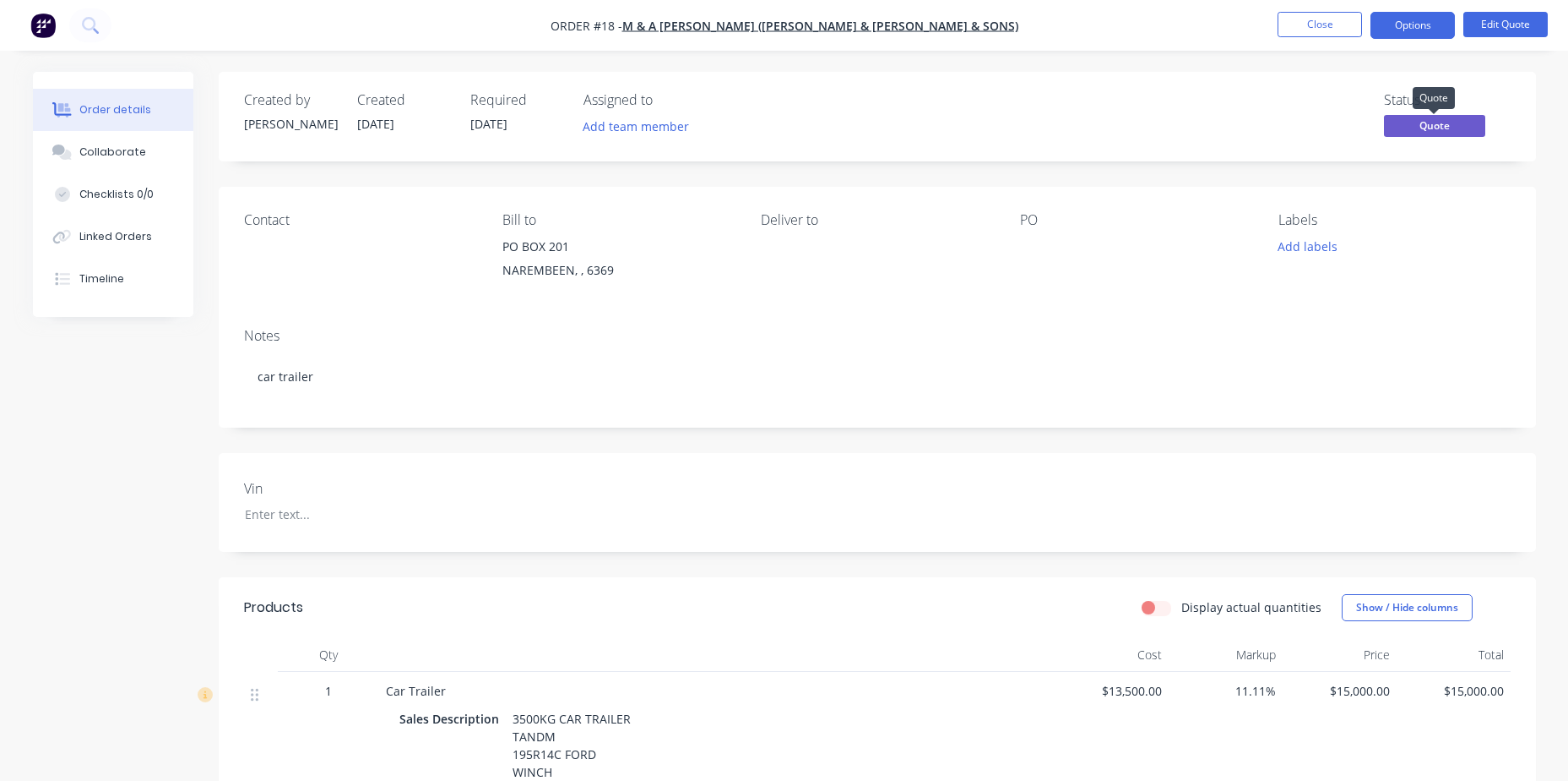
click at [1411, 127] on span "Quote" at bounding box center [1435, 124] width 102 height 21
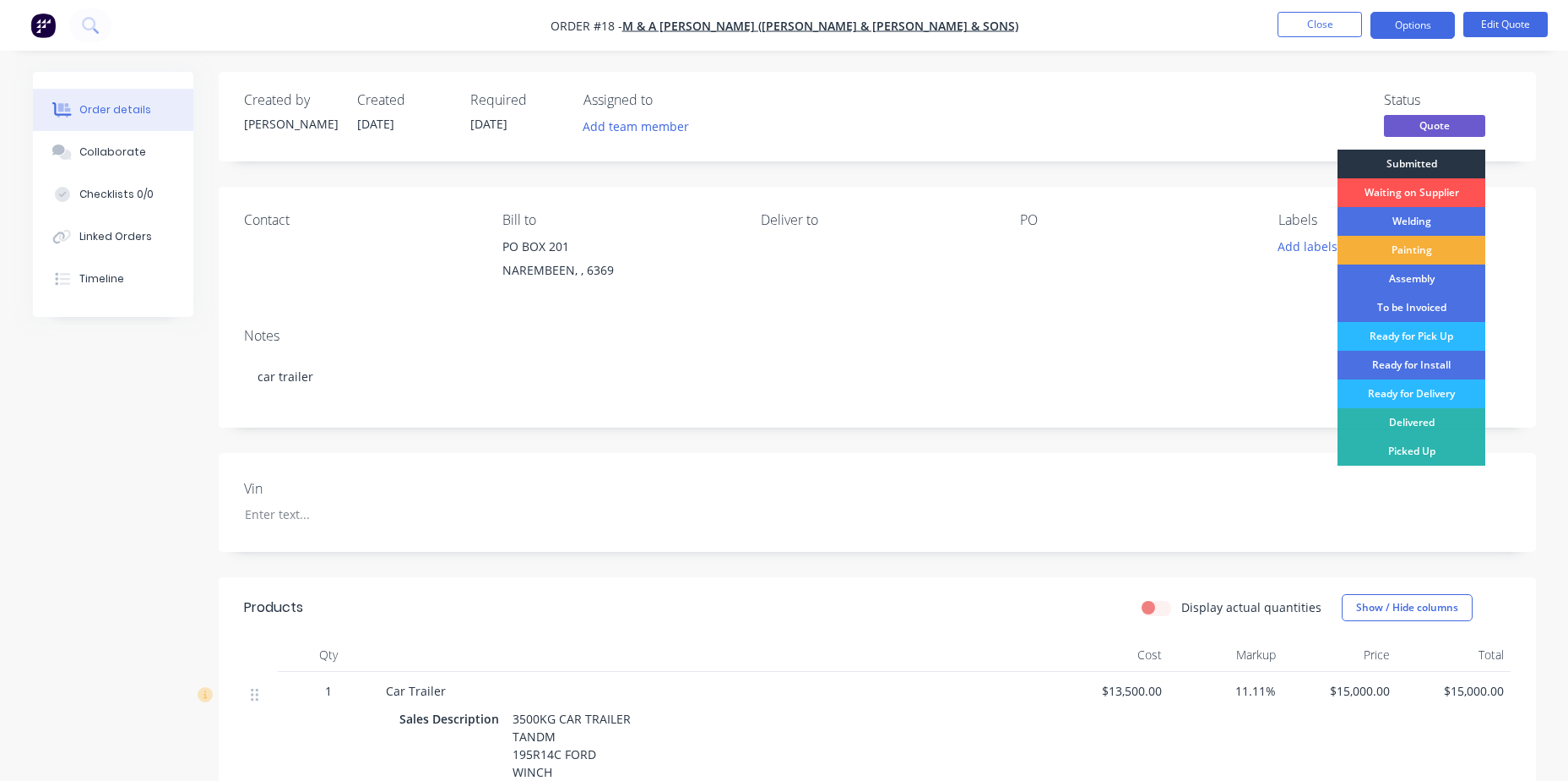
click at [1404, 165] on div "Submitted" at bounding box center [1412, 163] width 148 height 29
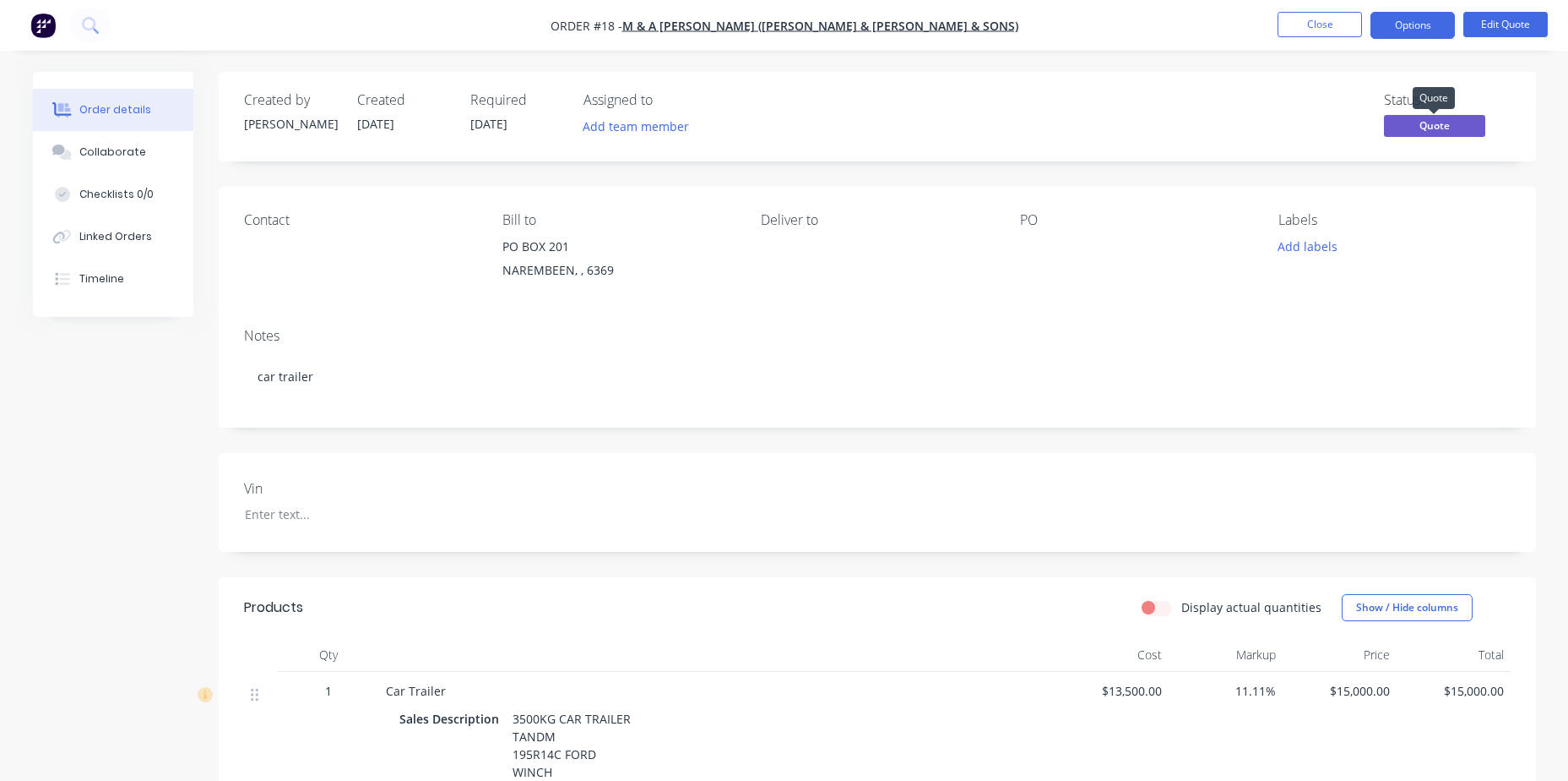
click at [1430, 127] on span "Quote" at bounding box center [1435, 124] width 102 height 21
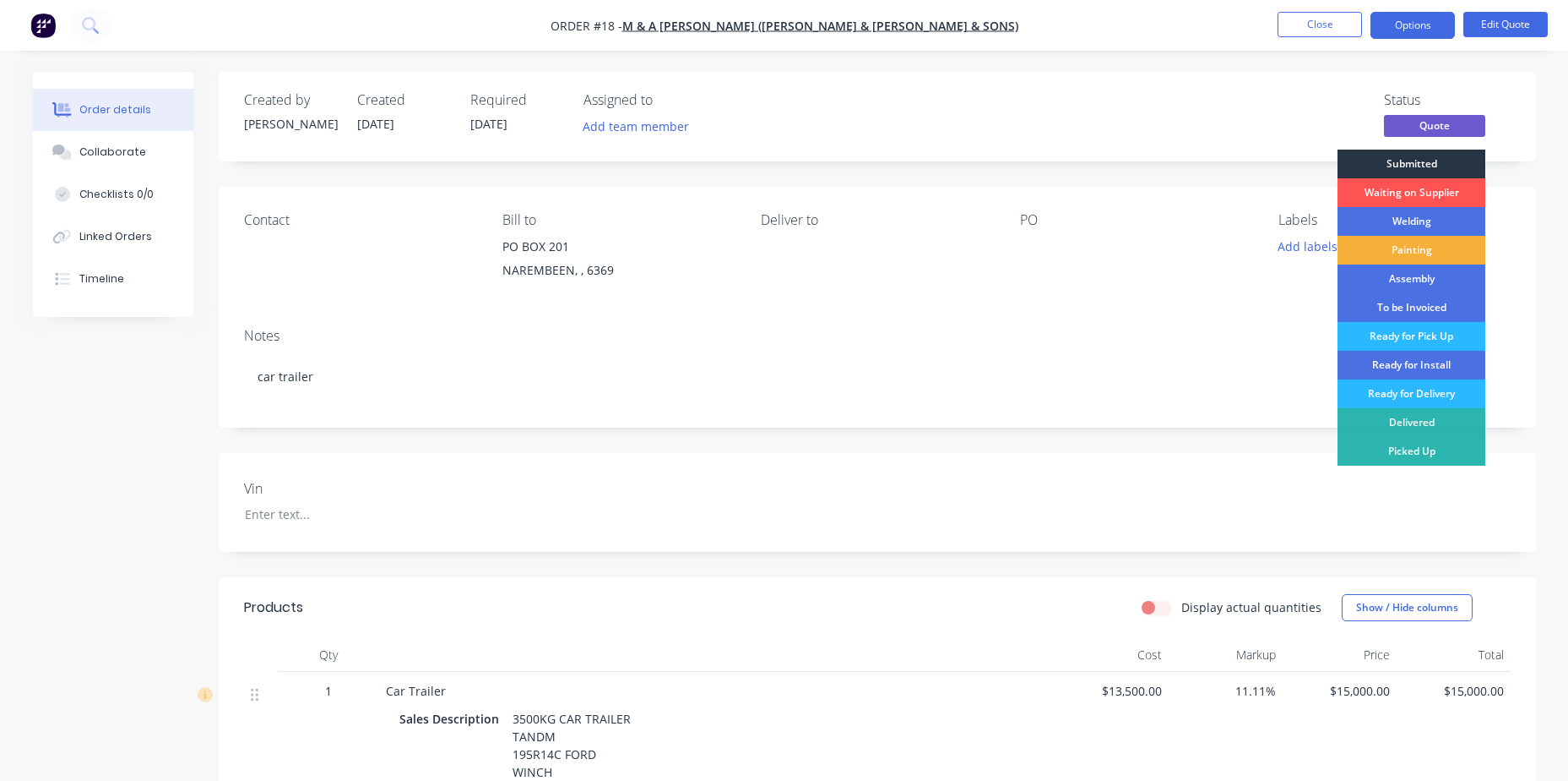
click at [1434, 167] on div "Submitted" at bounding box center [1412, 163] width 148 height 29
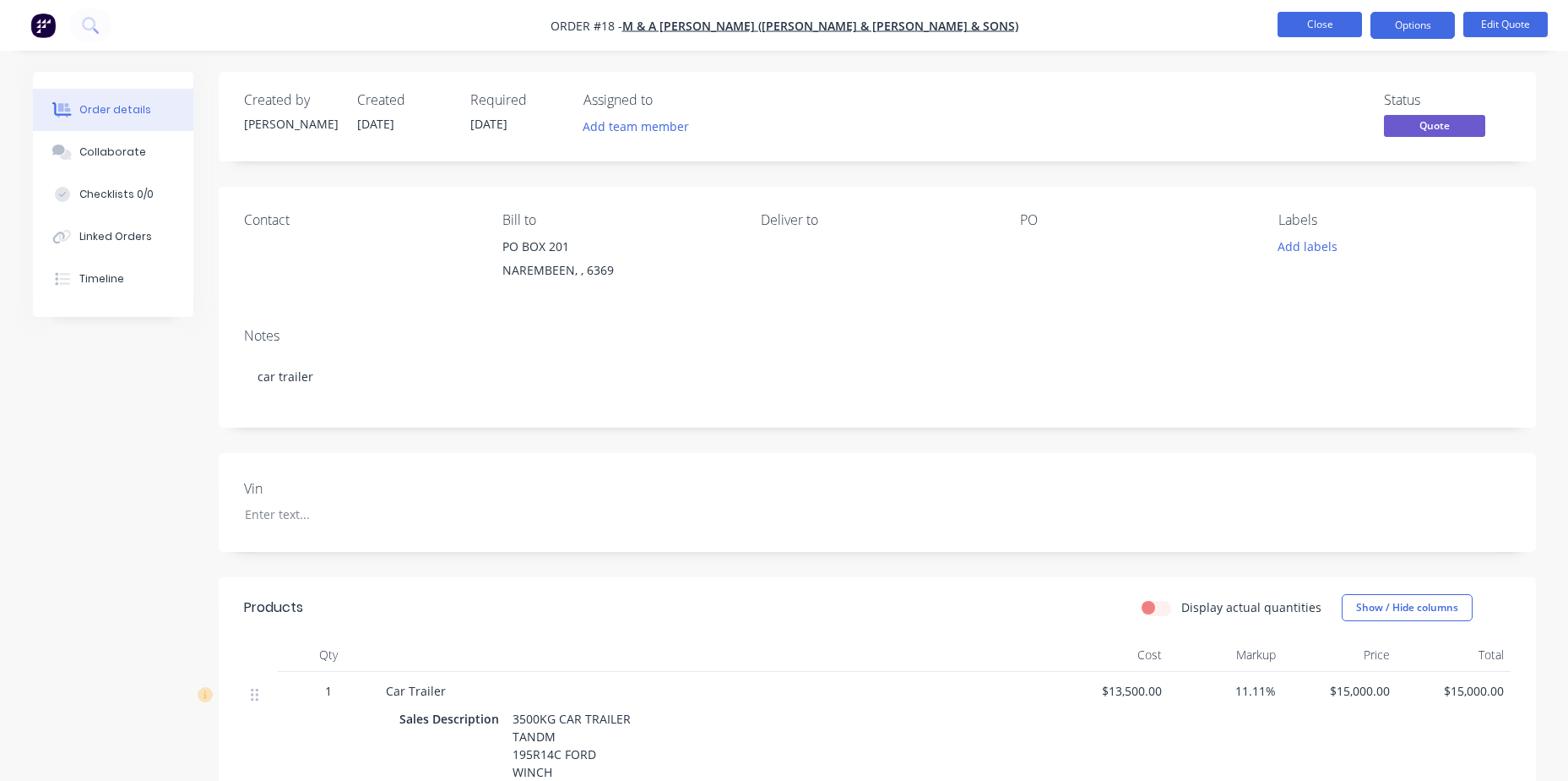
click at [1328, 21] on button "Close" at bounding box center [1320, 25] width 85 height 26
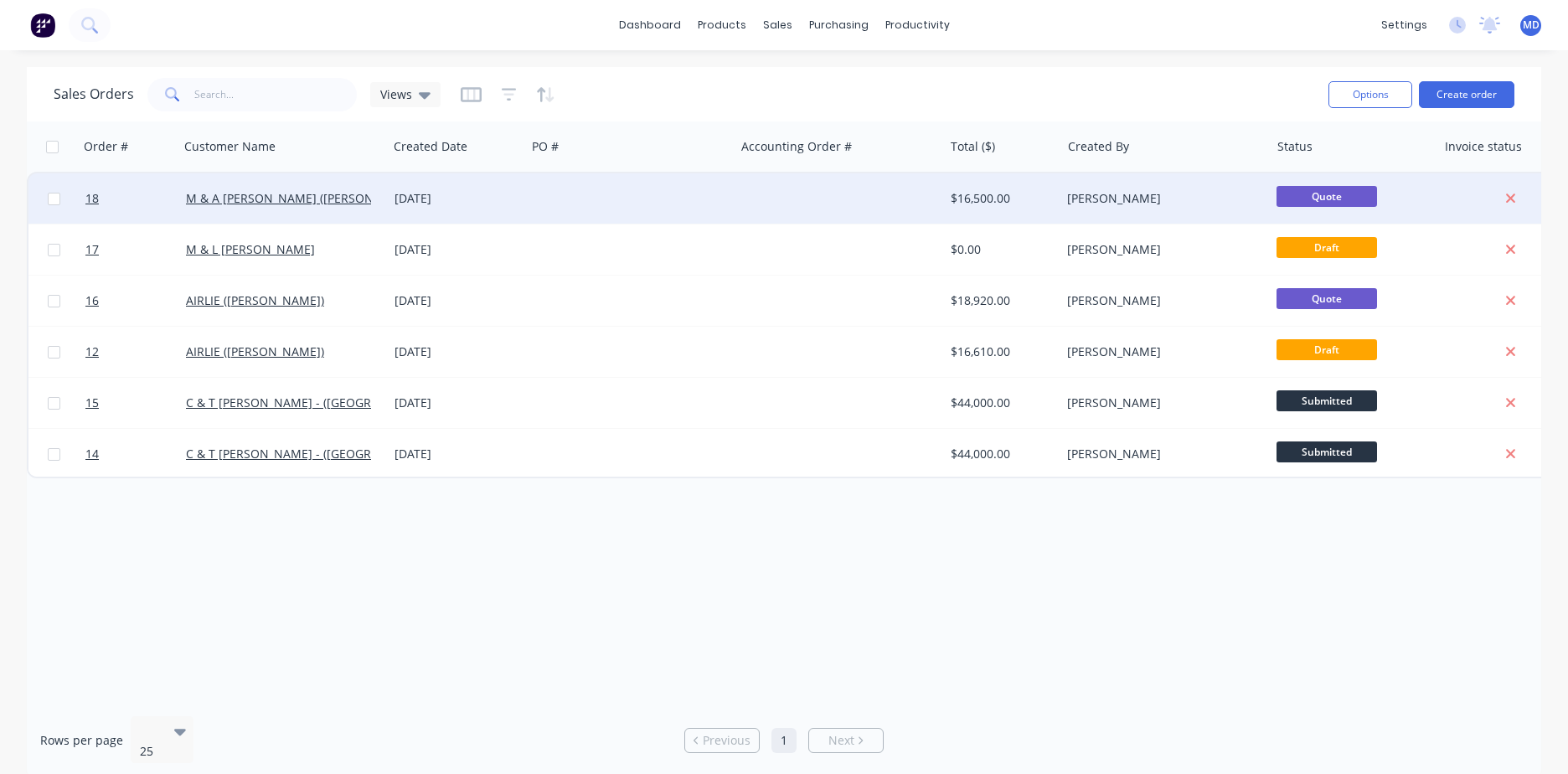
click at [808, 199] on div at bounding box center [839, 198] width 208 height 50
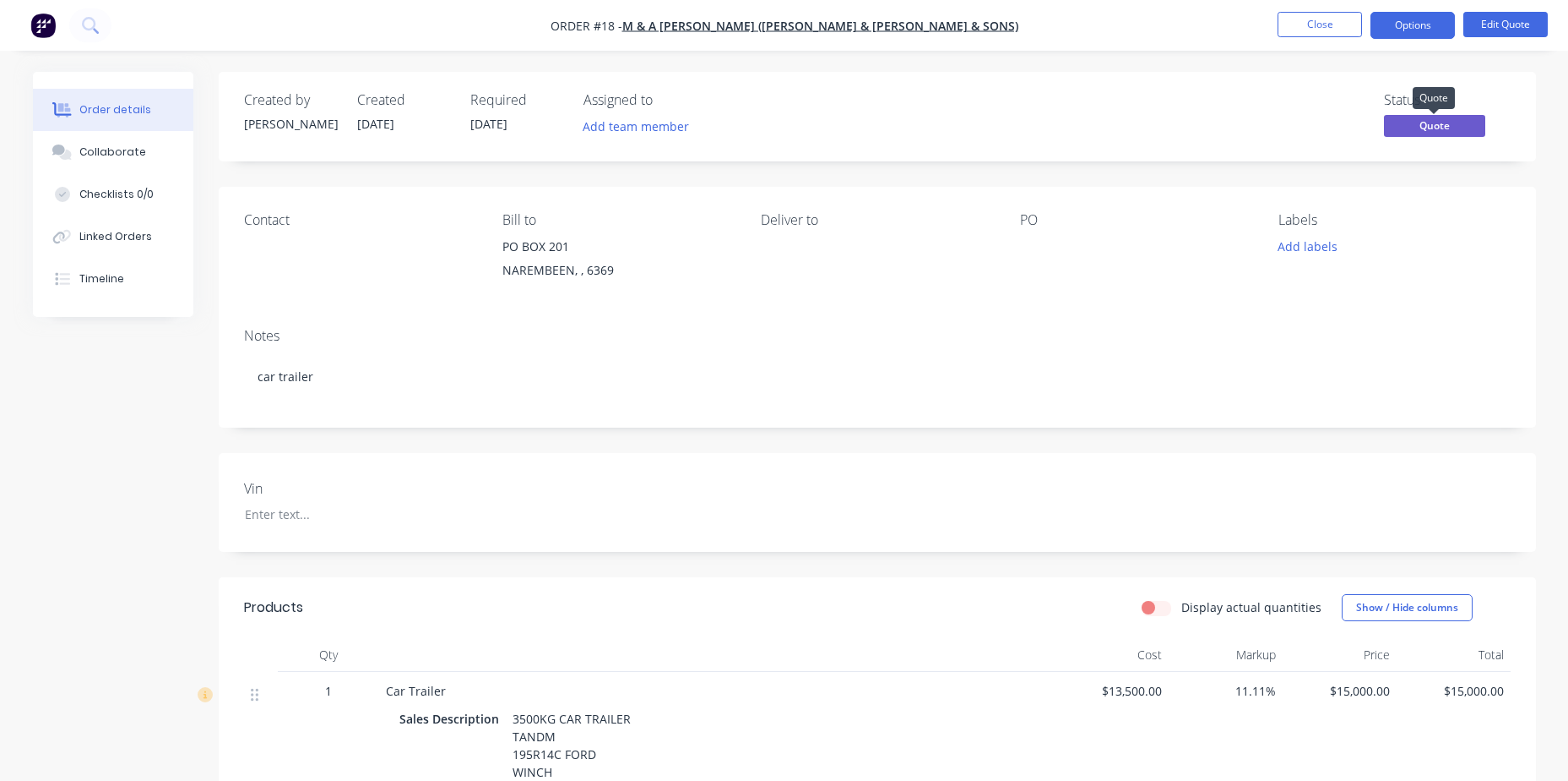
click at [1442, 126] on span "Quote" at bounding box center [1435, 124] width 102 height 21
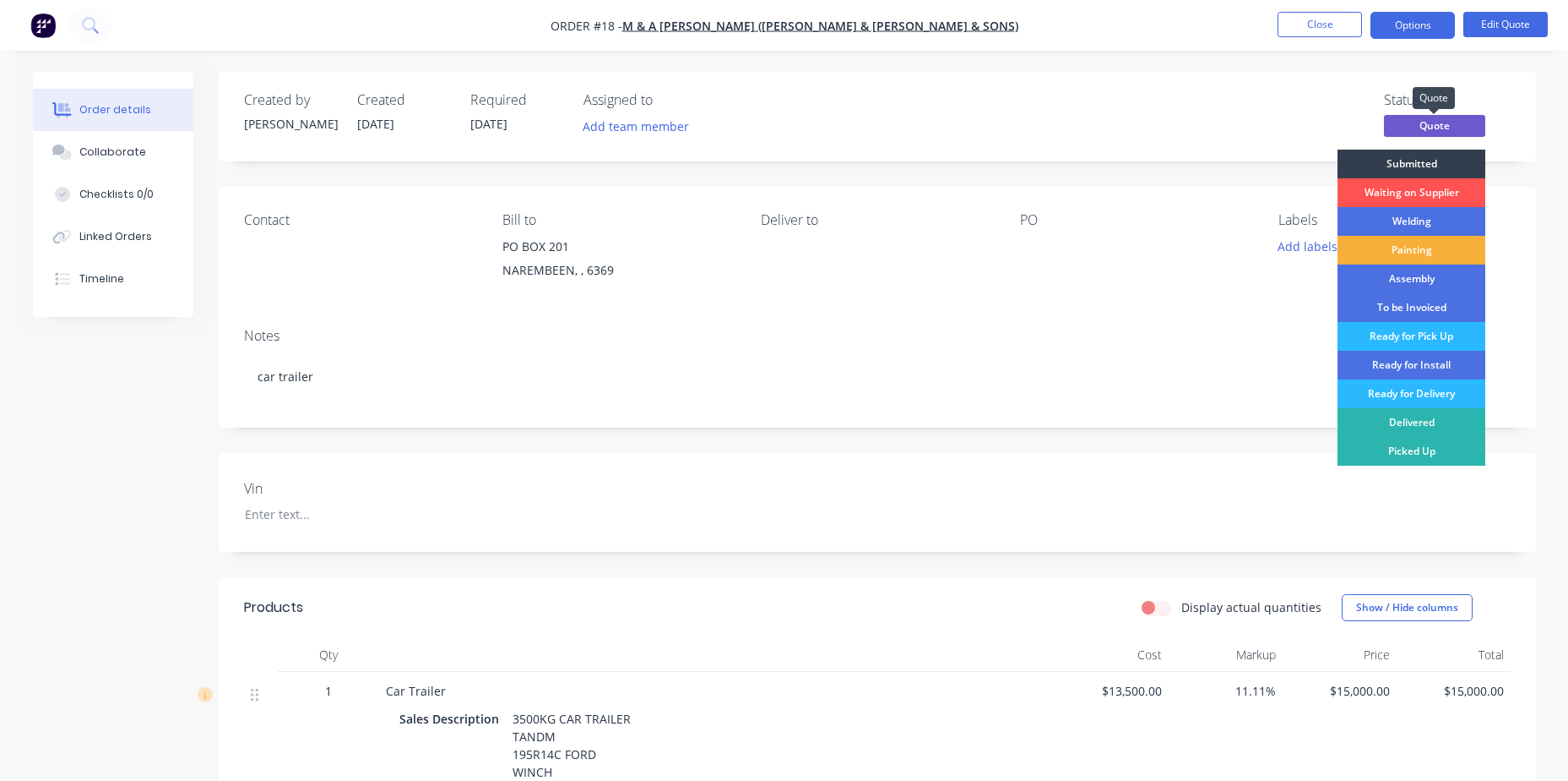
click at [1442, 126] on span "Quote" at bounding box center [1435, 124] width 102 height 21
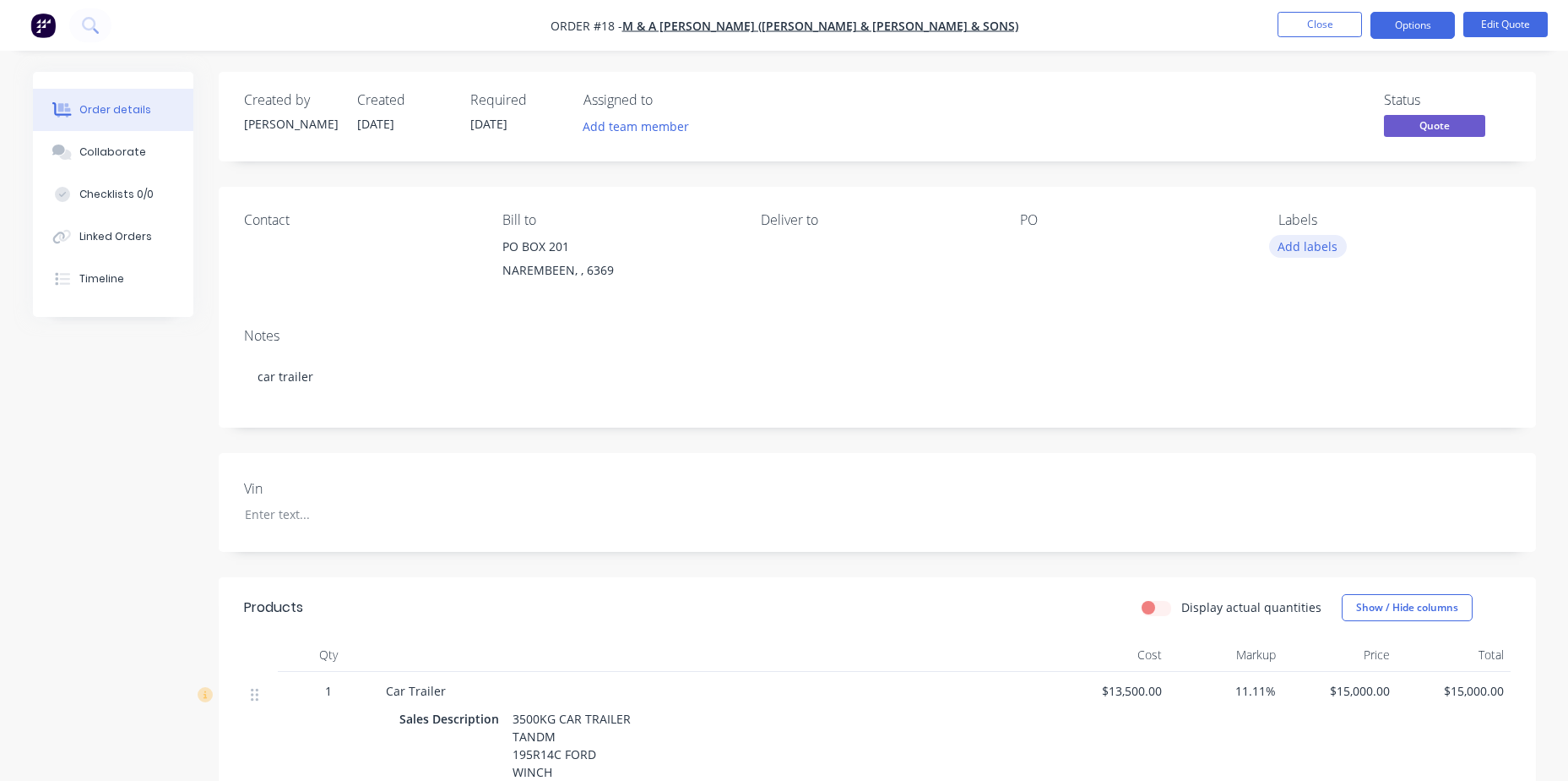
click at [1303, 248] on button "Add labels" at bounding box center [1307, 246] width 78 height 23
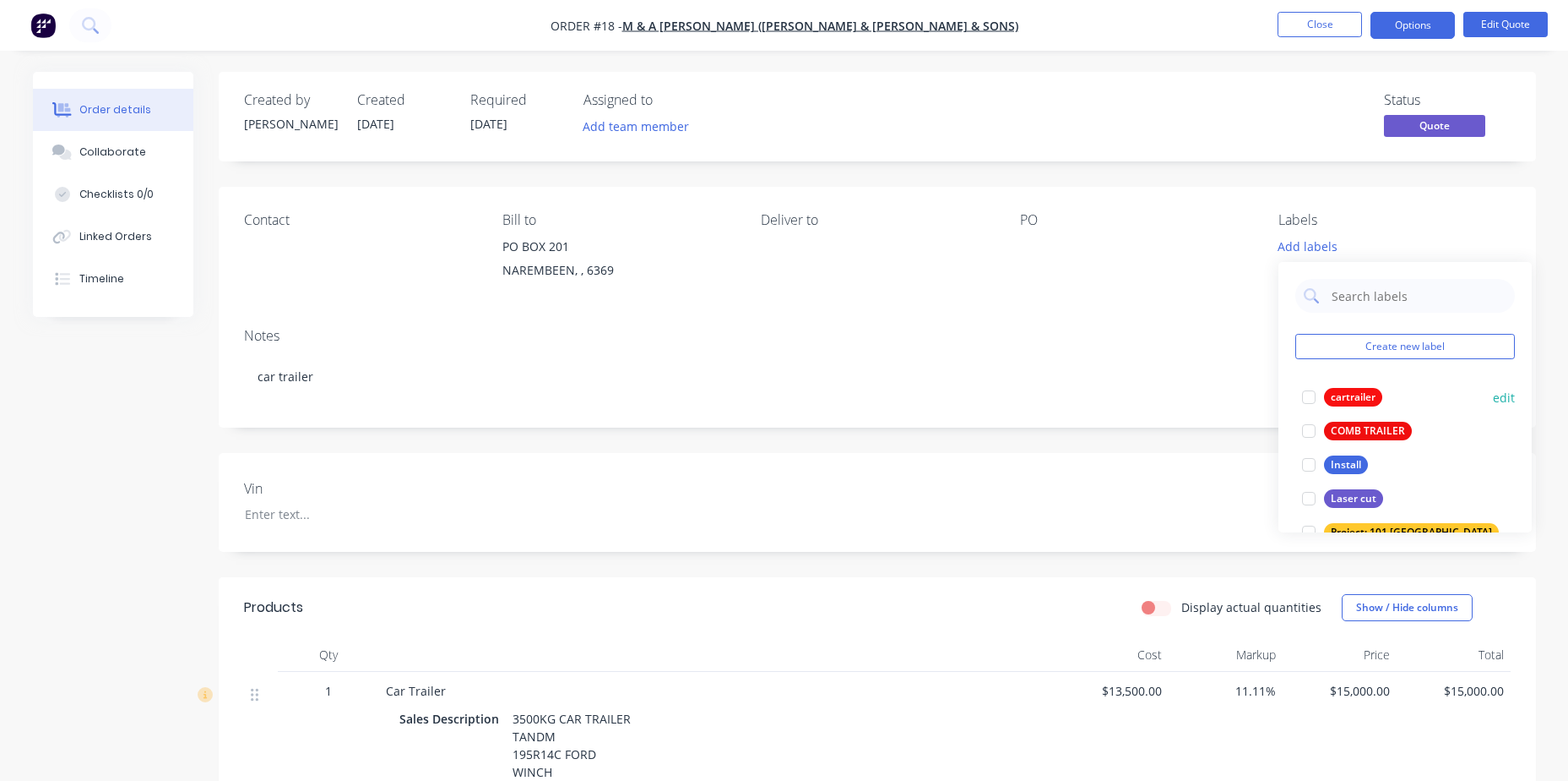
click at [1370, 397] on div "cartrailer" at bounding box center [1353, 397] width 58 height 19
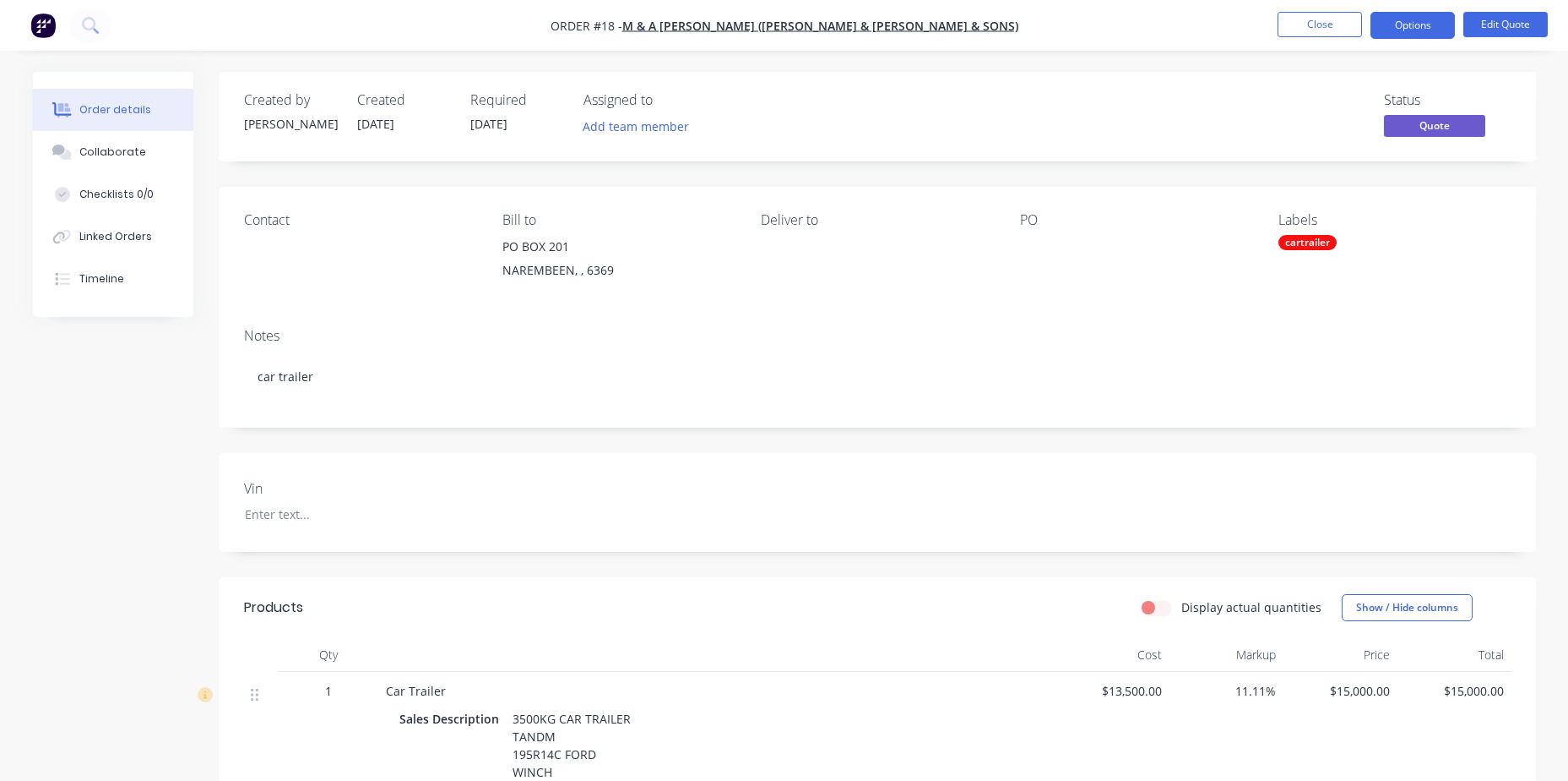
click at [1237, 161] on div "Created by [PERSON_NAME] Created [DATE] Required [DATE] Assigned to Add team me…" at bounding box center [877, 581] width 1317 height 1017
click at [1444, 31] on button "Options" at bounding box center [1413, 25] width 85 height 27
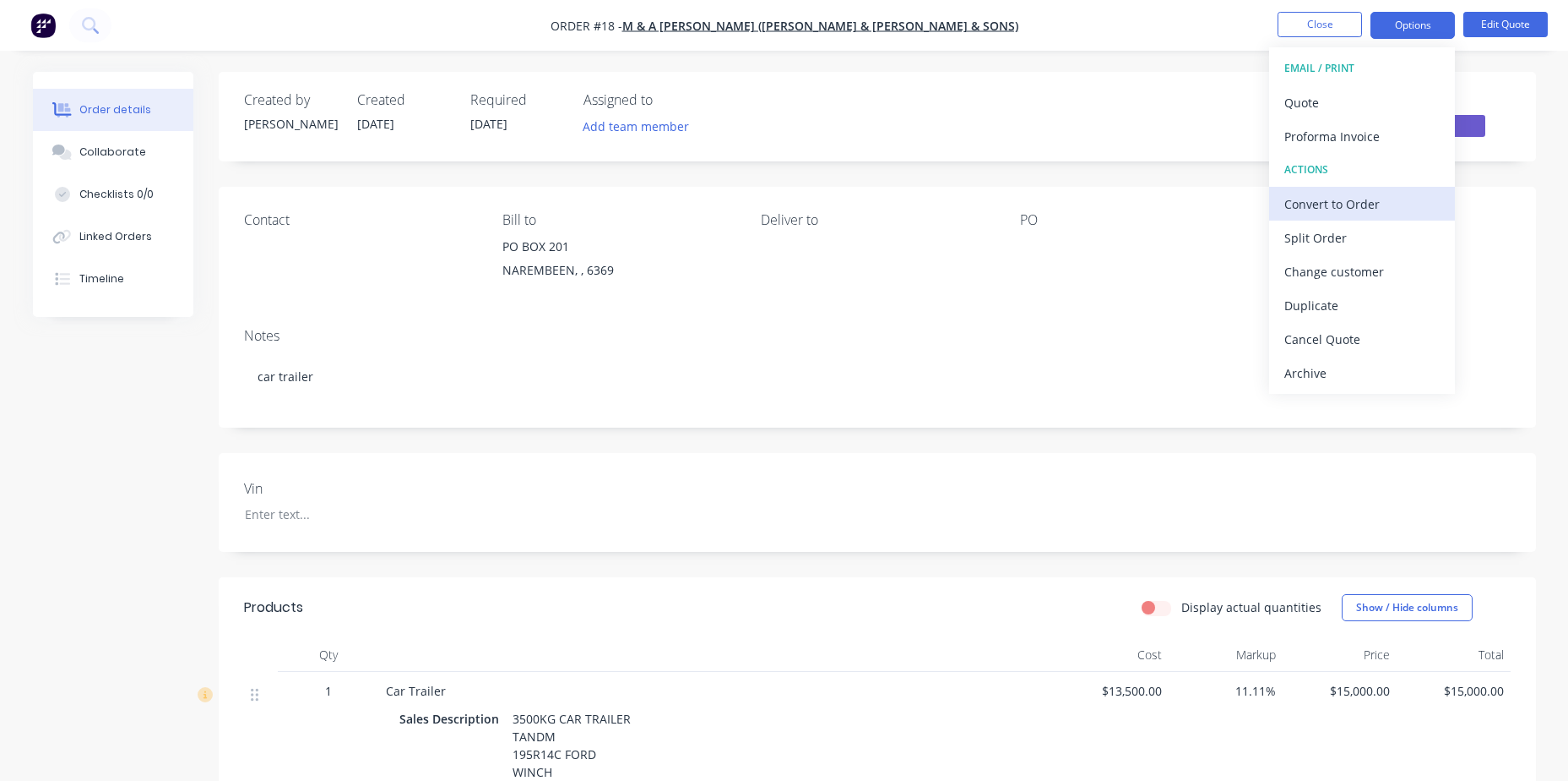
click at [1365, 211] on div "Convert to Order" at bounding box center [1362, 203] width 155 height 25
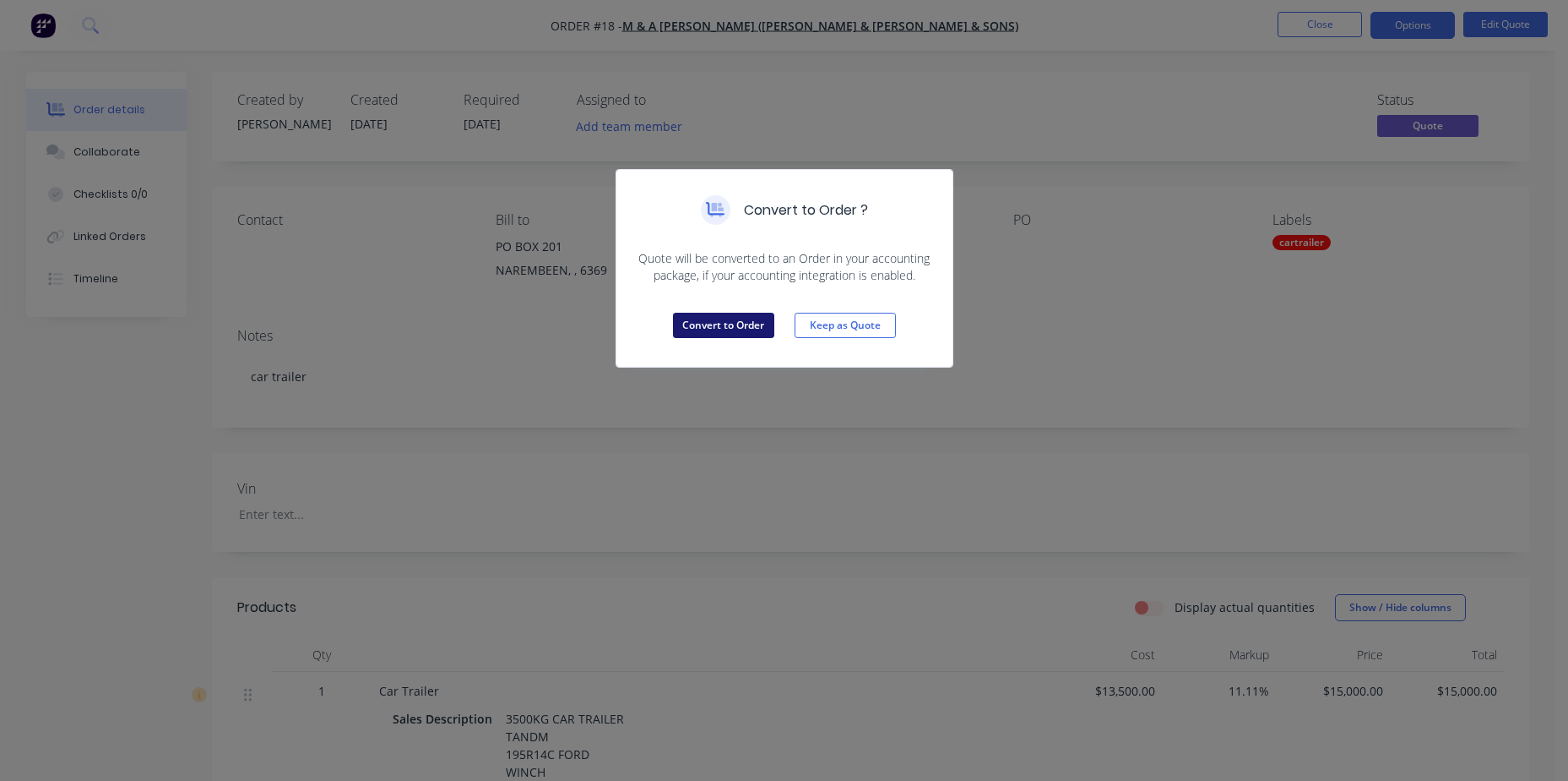
click at [741, 329] on button "Convert to Order" at bounding box center [723, 326] width 102 height 26
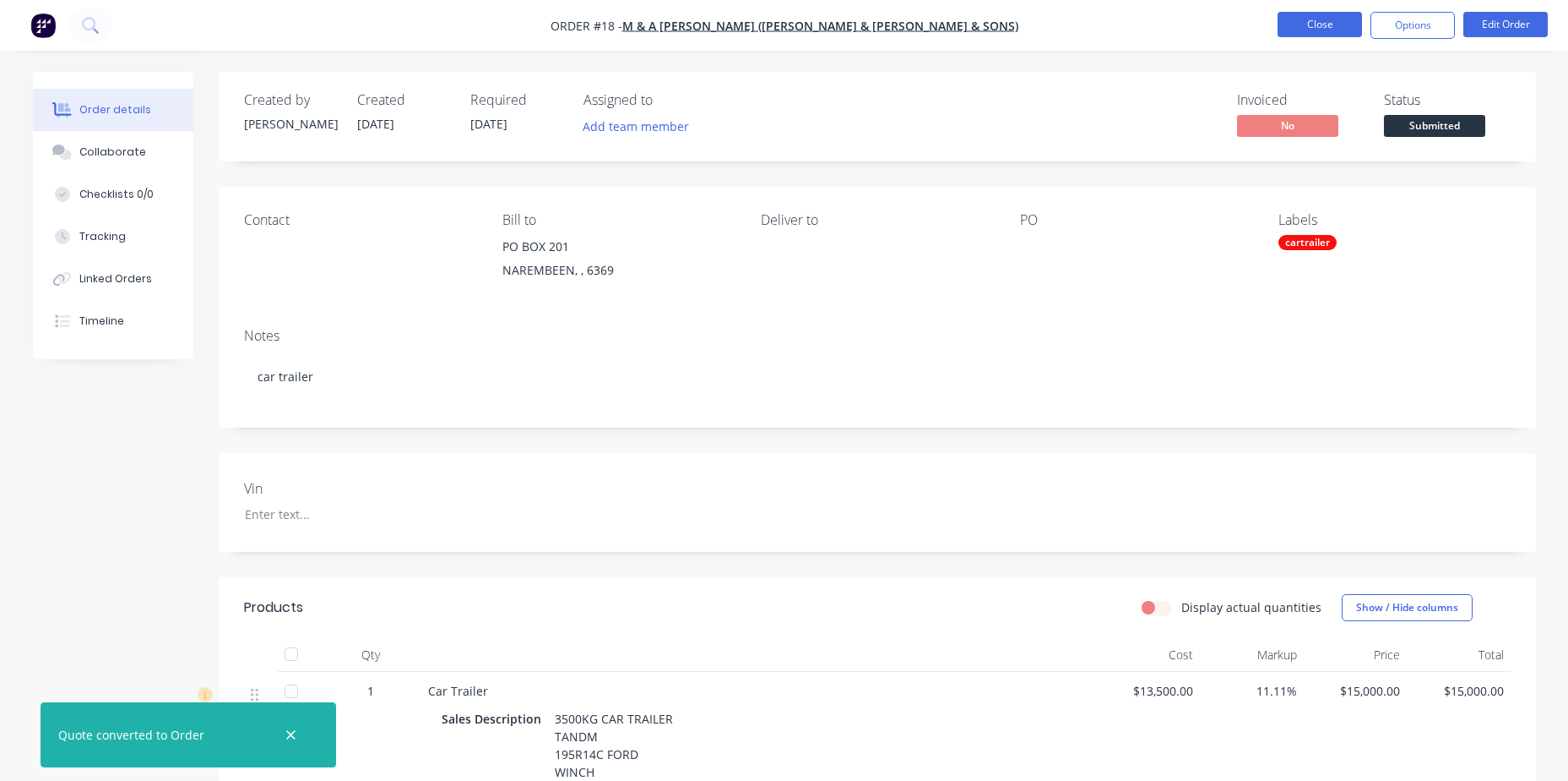
click at [1312, 32] on button "Close" at bounding box center [1320, 25] width 85 height 26
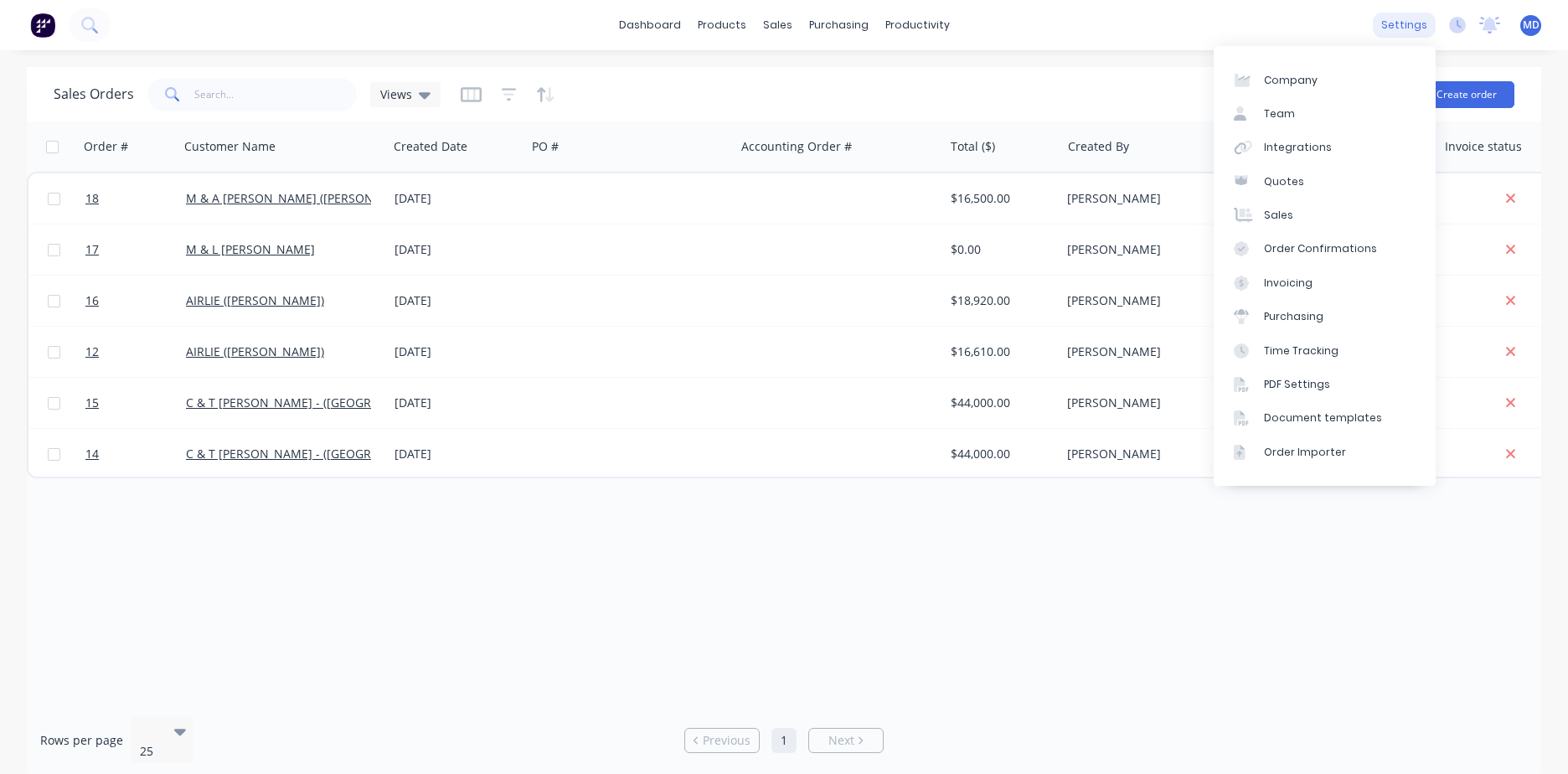
click at [1398, 21] on div "settings" at bounding box center [1405, 25] width 63 height 25
click at [1318, 77] on link "Company" at bounding box center [1324, 79] width 222 height 33
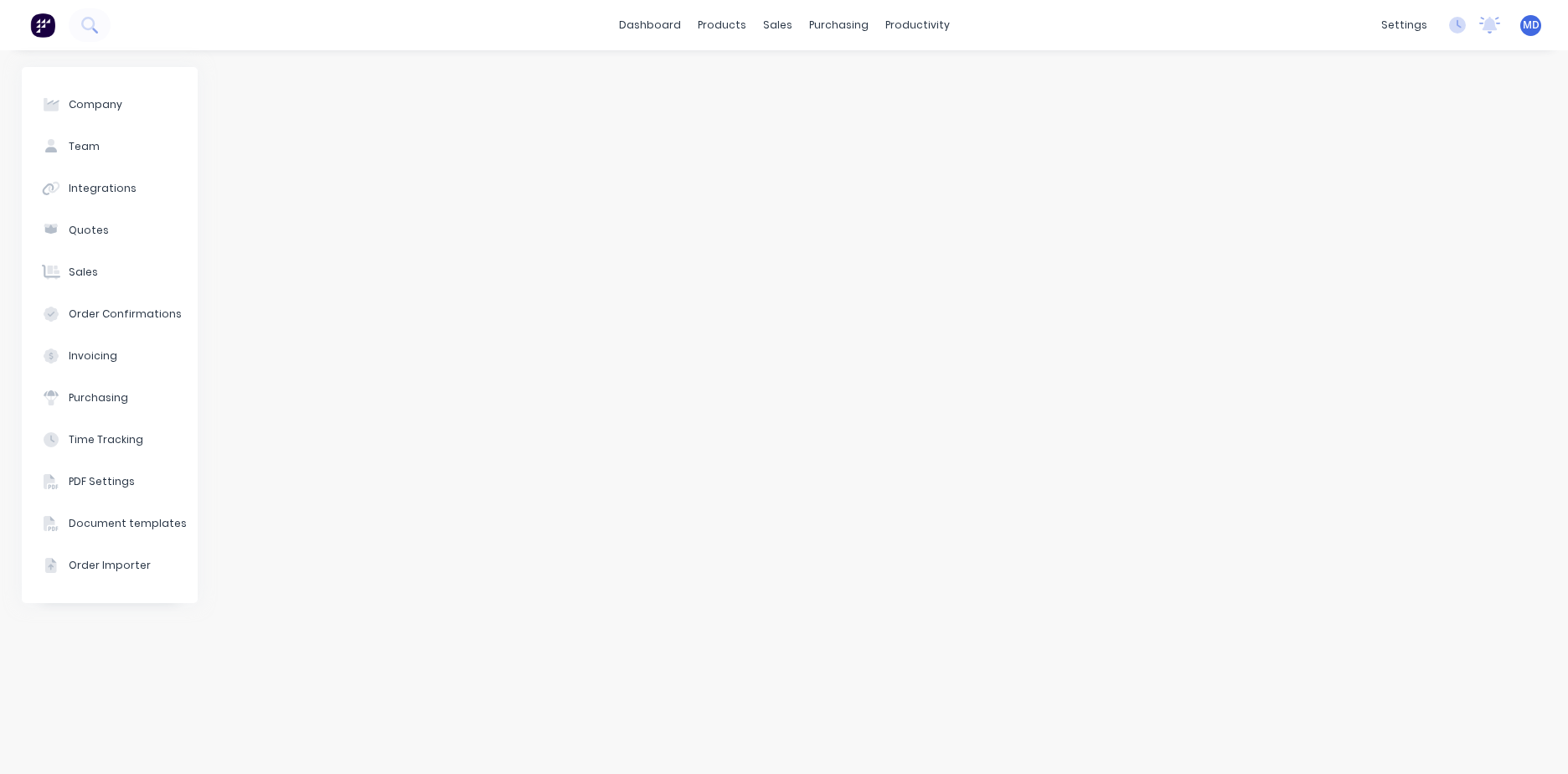
select select "AU"
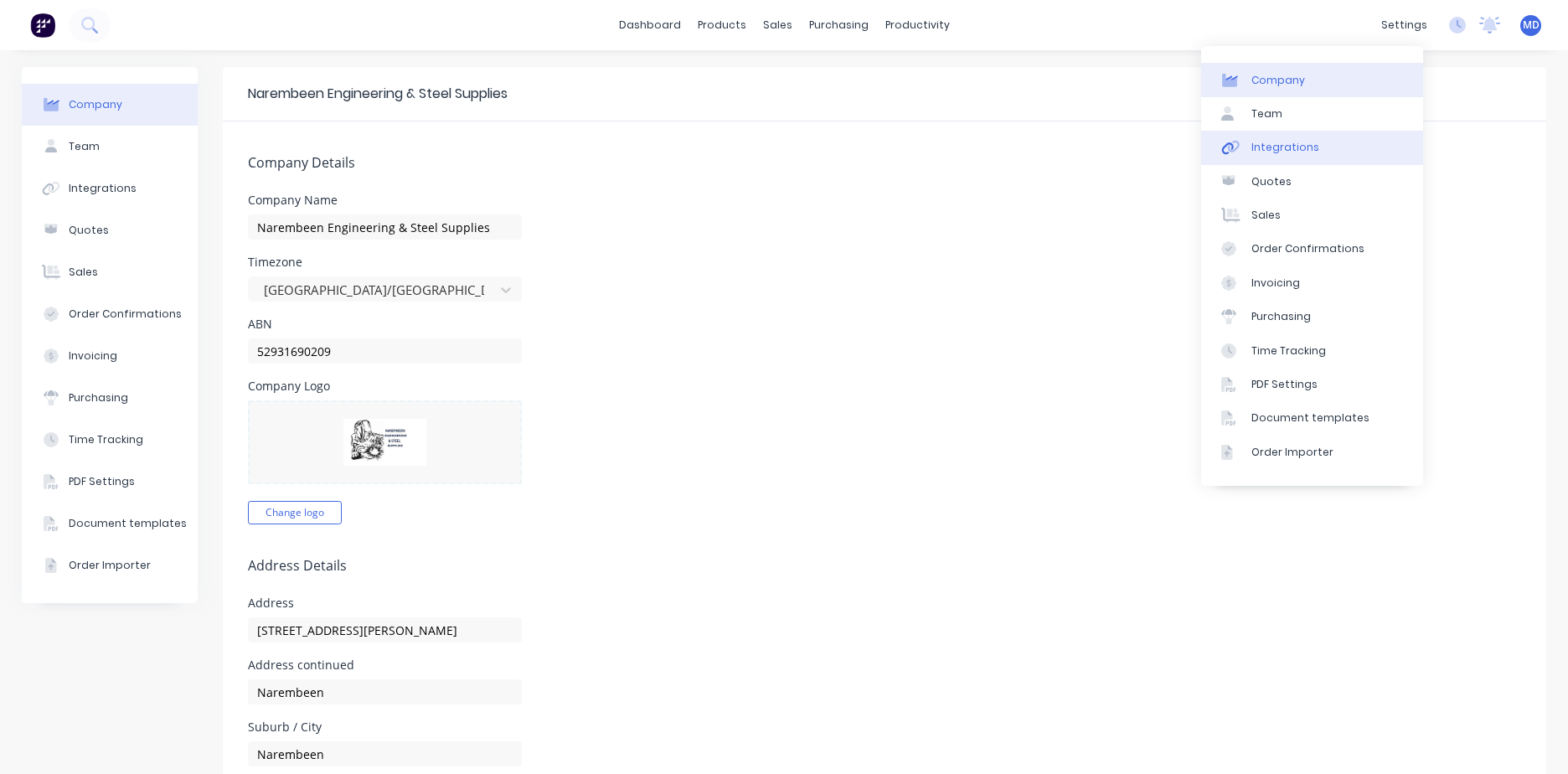
click at [1334, 152] on link "Integrations" at bounding box center [1312, 148] width 222 height 33
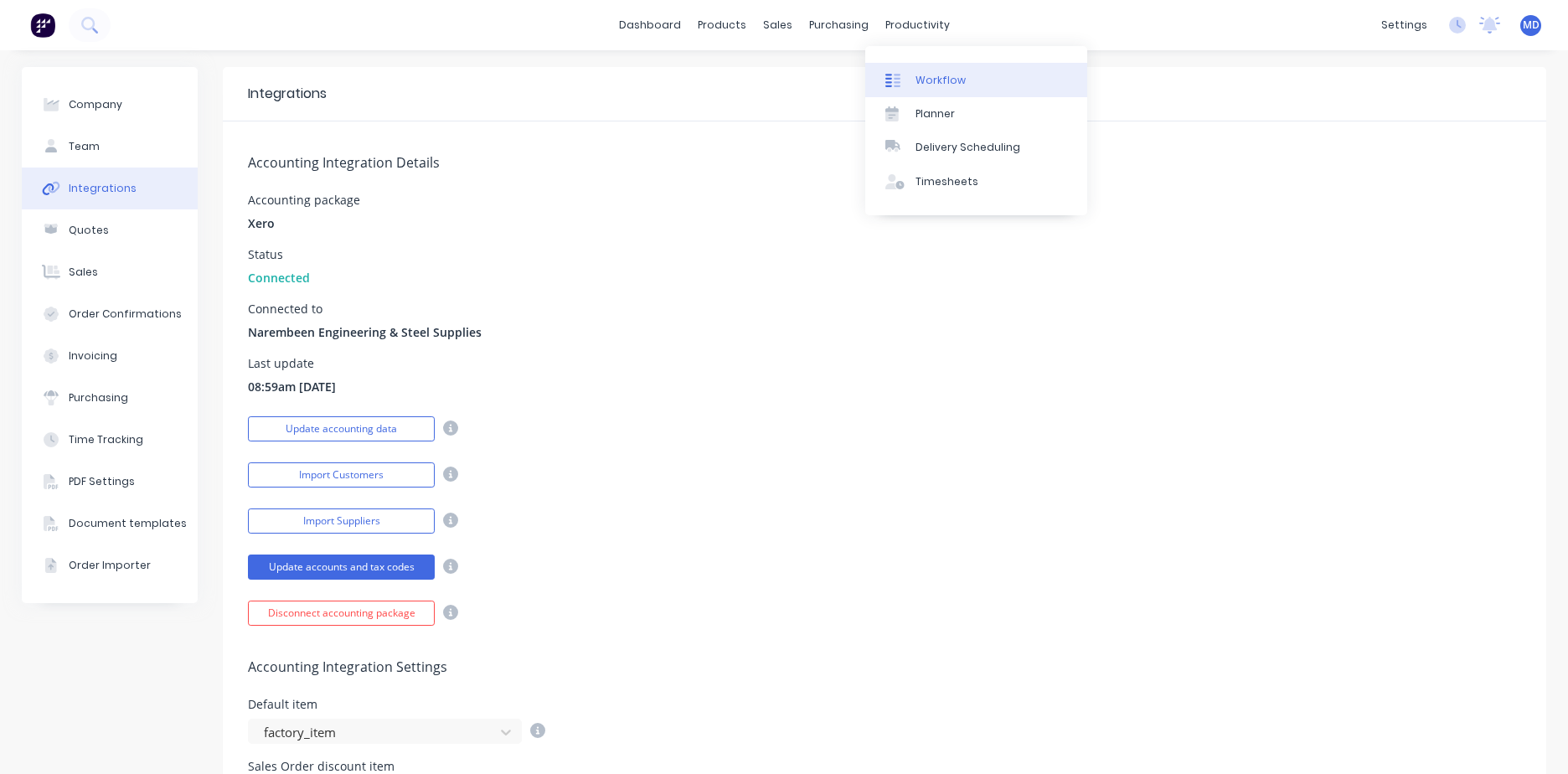
click at [935, 74] on div "Workflow" at bounding box center [941, 79] width 50 height 15
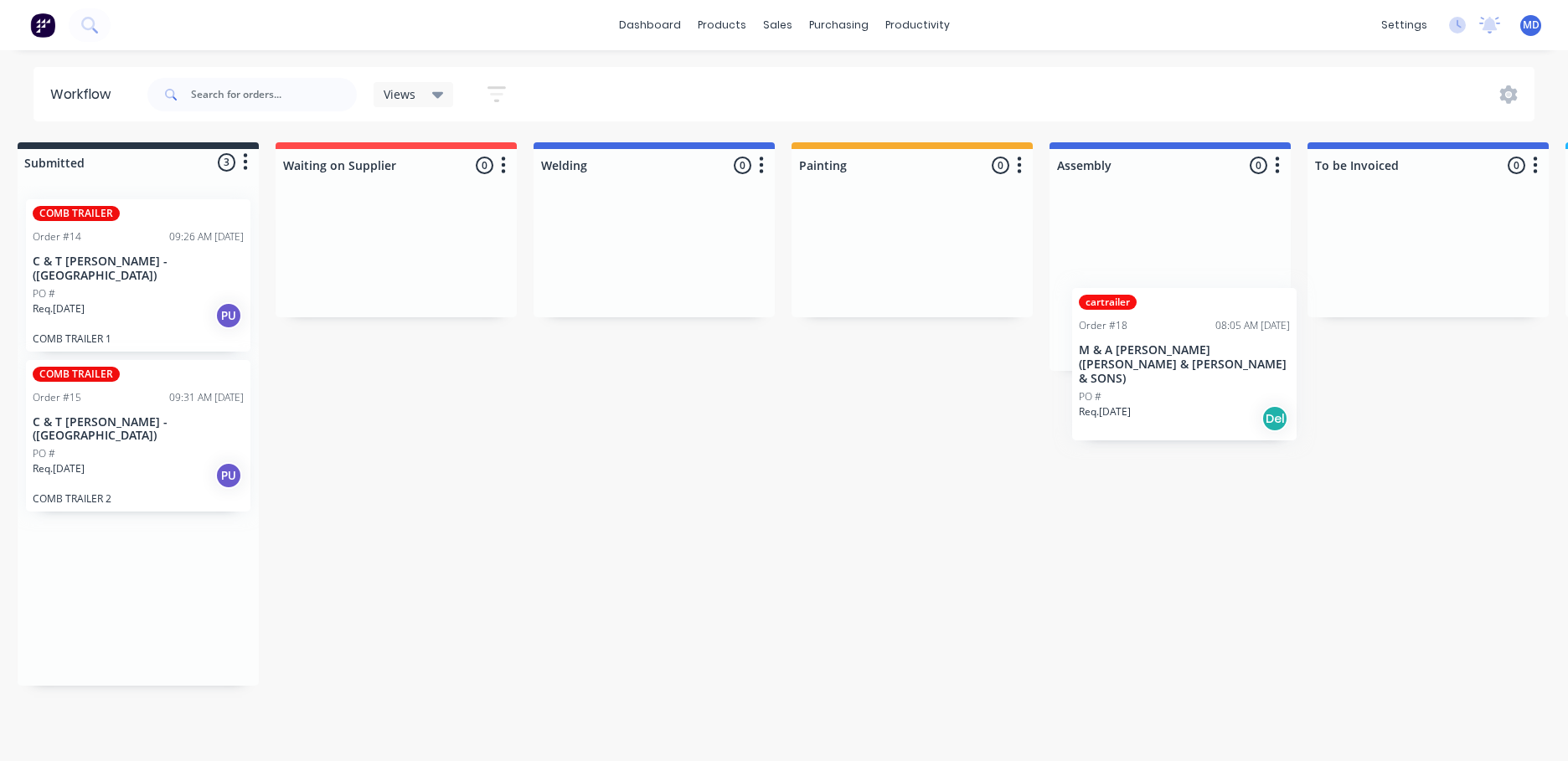
scroll to position [0, 21]
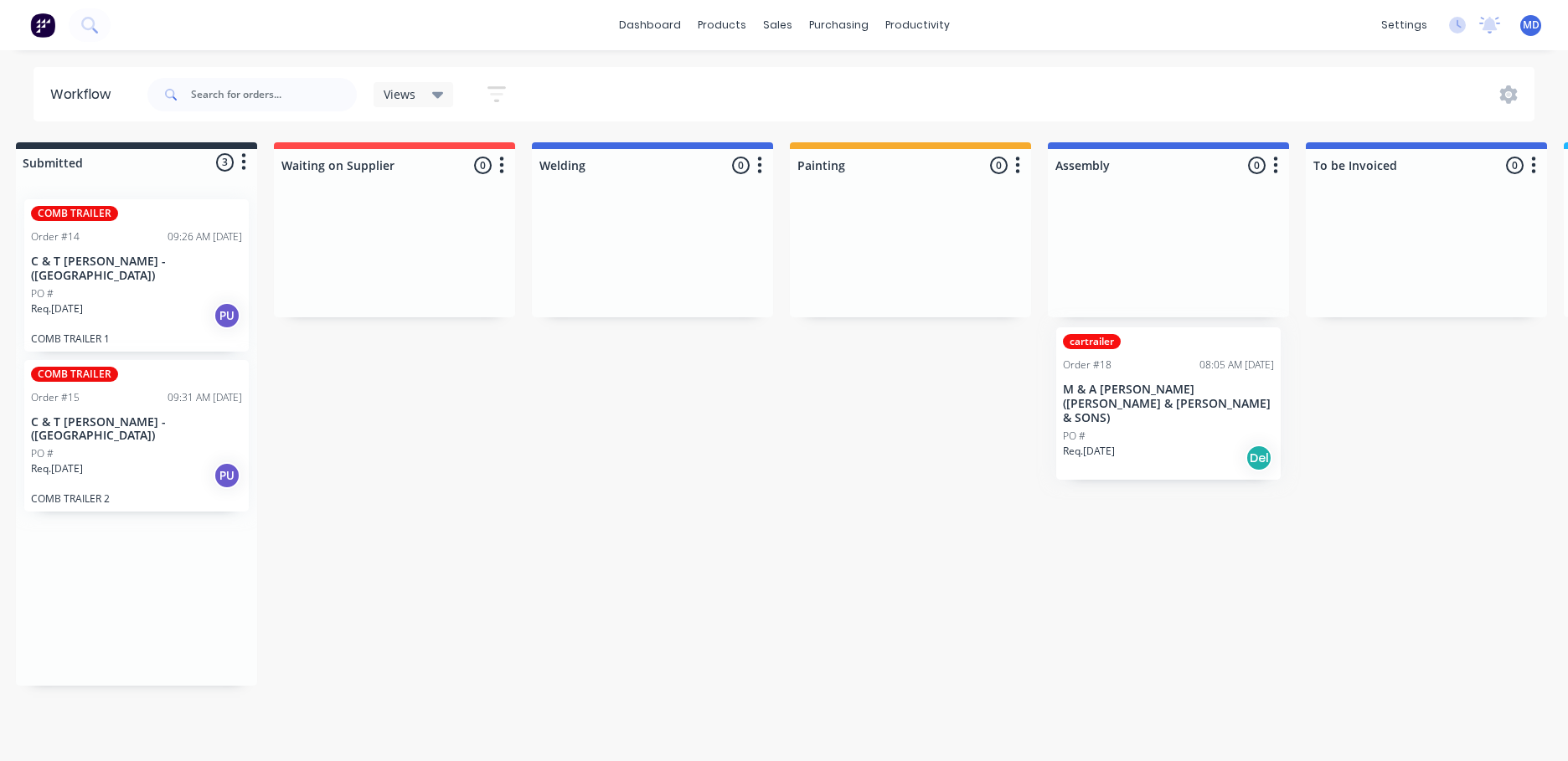
drag, startPoint x: 172, startPoint y: 583, endPoint x: 1201, endPoint y: 385, distance: 1047.9
click at [1201, 385] on div "Submitted 3 Status colour #273444 hex #273444 Save Cancel Summaries Total order…" at bounding box center [1364, 414] width 2794 height 543
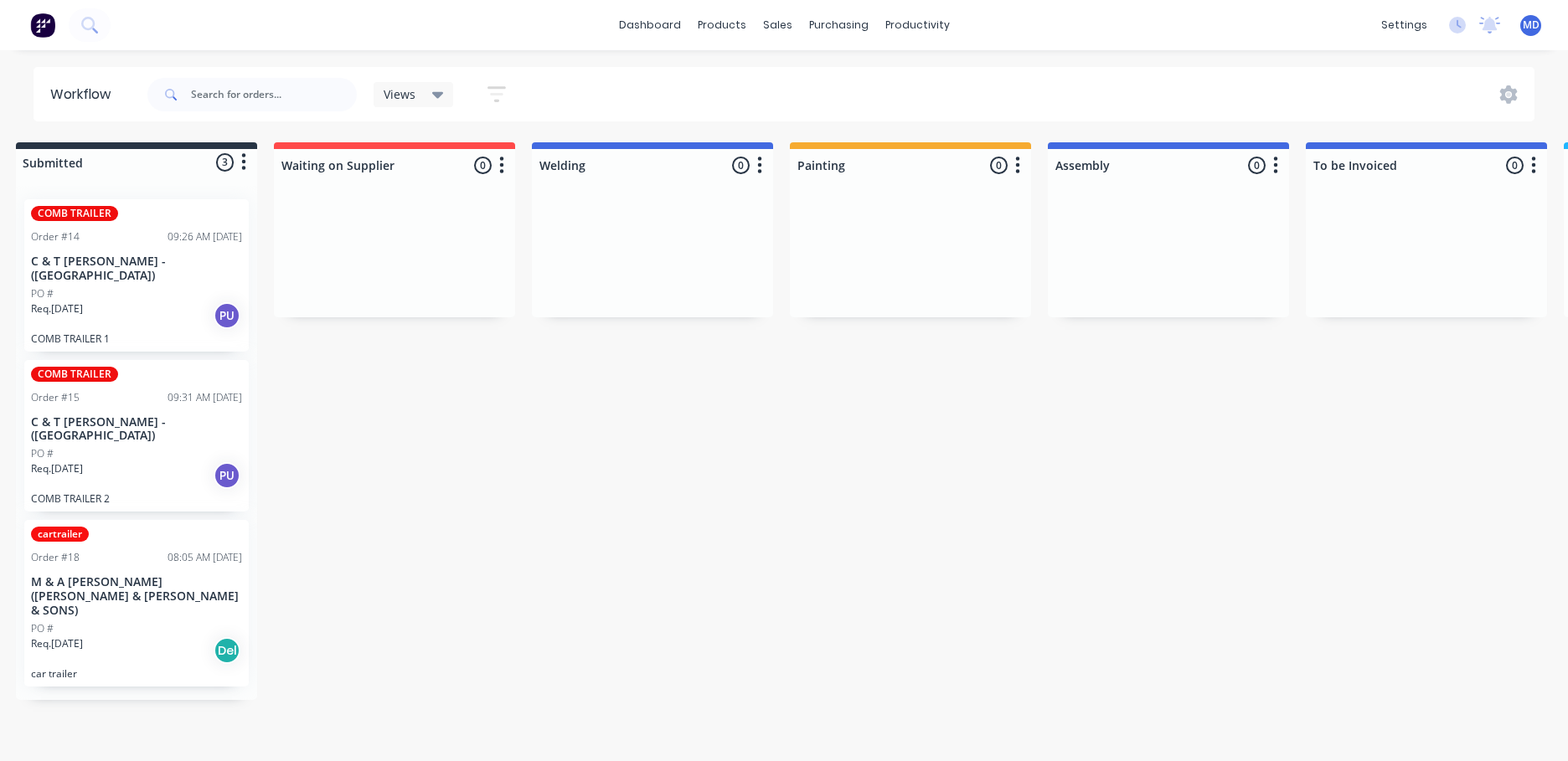
scroll to position [0, 17]
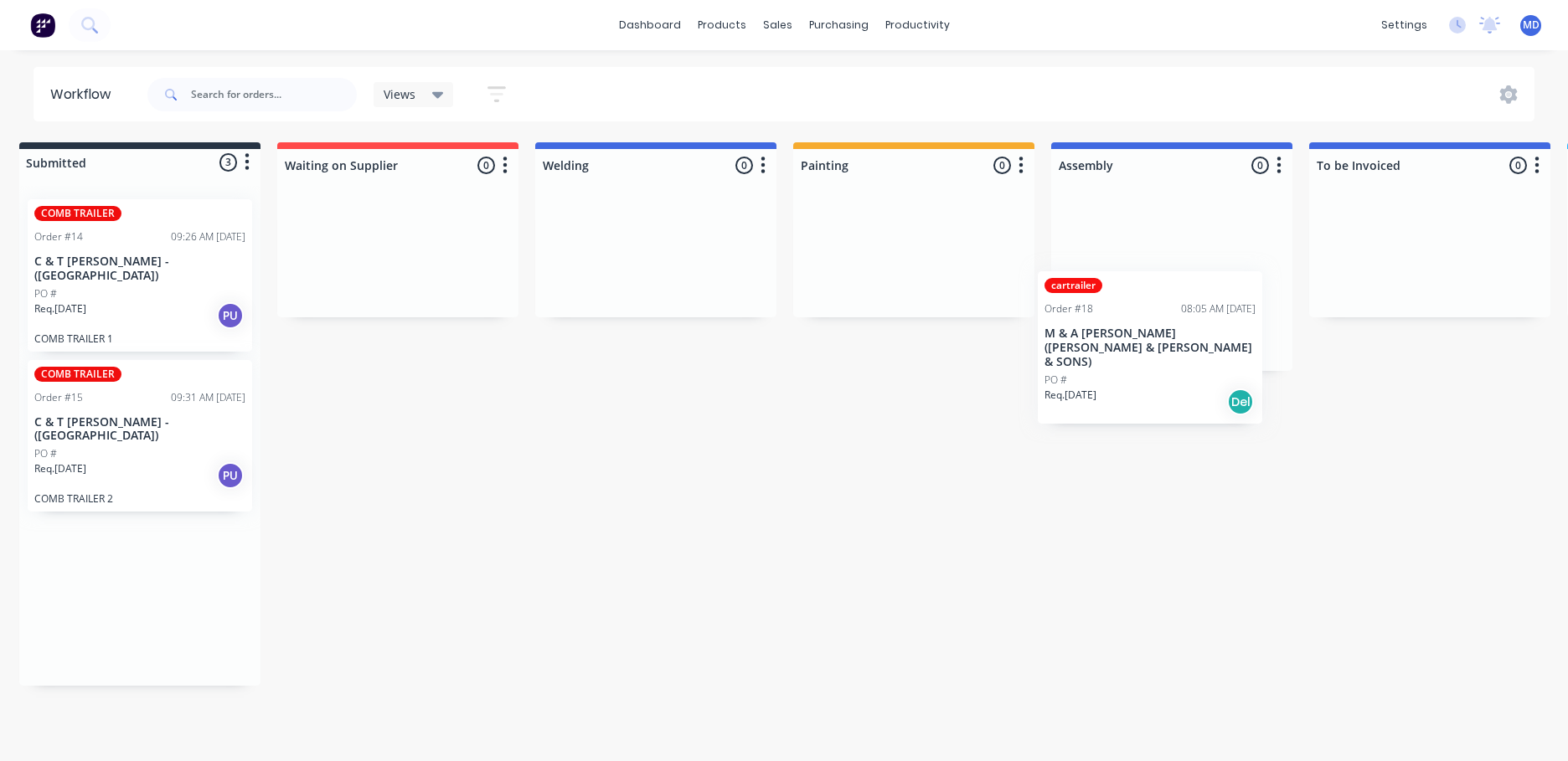
drag, startPoint x: 153, startPoint y: 610, endPoint x: 1180, endPoint y: 342, distance: 1061.4
click at [1180, 342] on div "Submitted 3 Status colour #273444 hex #273444 Save Cancel Summaries Total order…" at bounding box center [1367, 414] width 2794 height 543
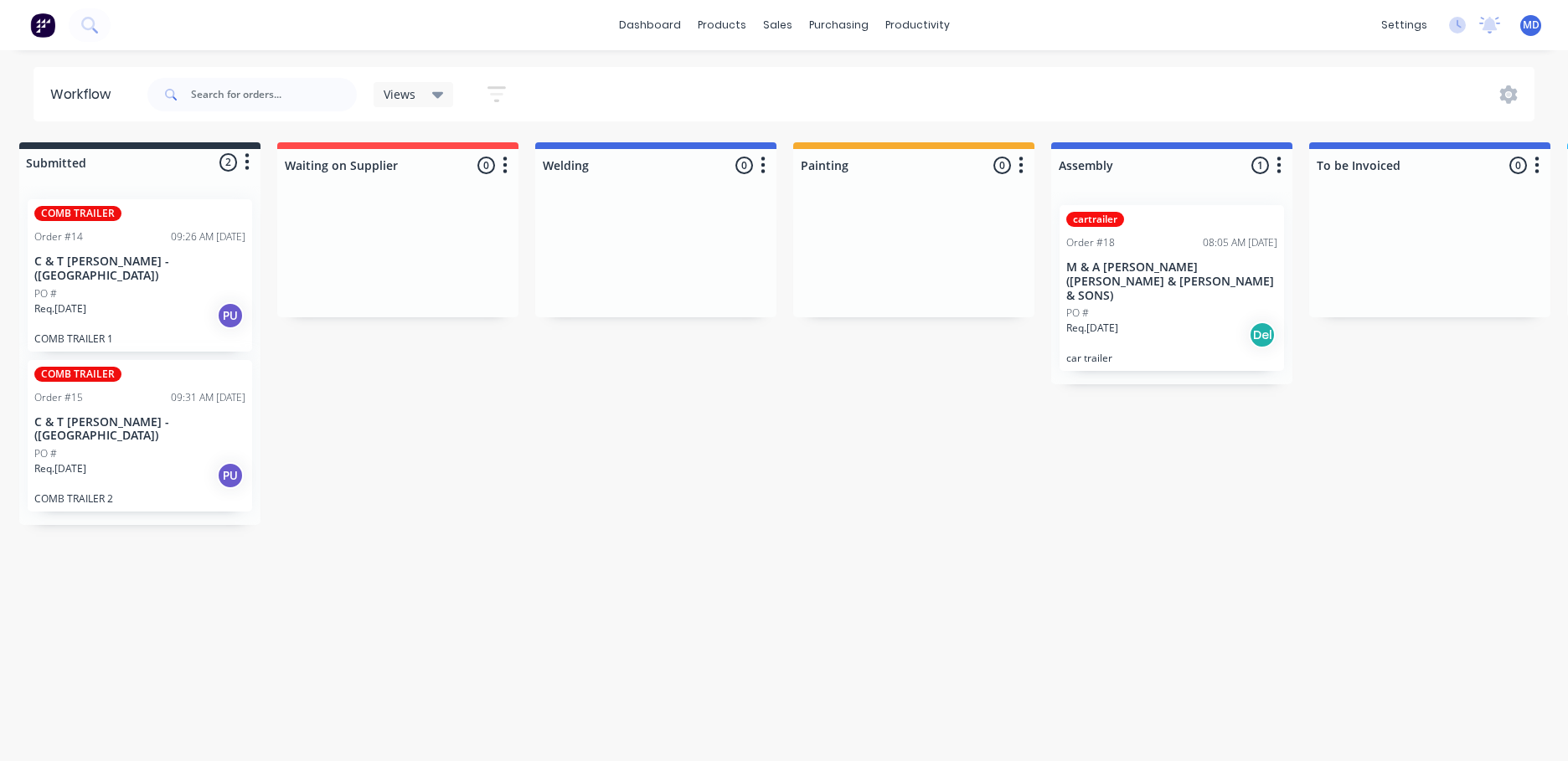
scroll to position [0, 11]
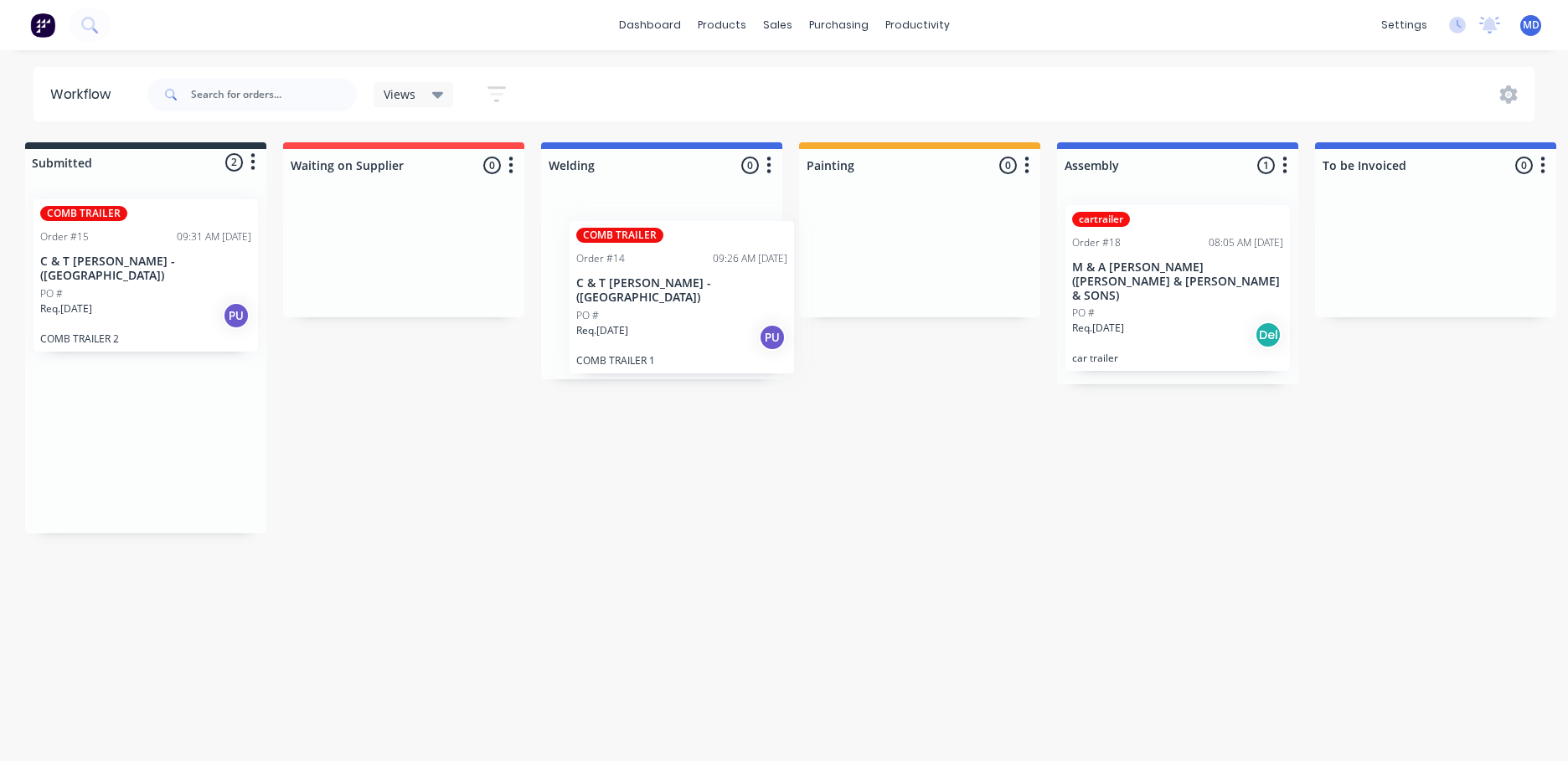
drag, startPoint x: 125, startPoint y: 308, endPoint x: 671, endPoint y: 329, distance: 546.4
click at [671, 329] on div "Submitted 2 Status colour #273444 hex #273444 Save Cancel Summaries Total order…" at bounding box center [1373, 338] width 2794 height 391
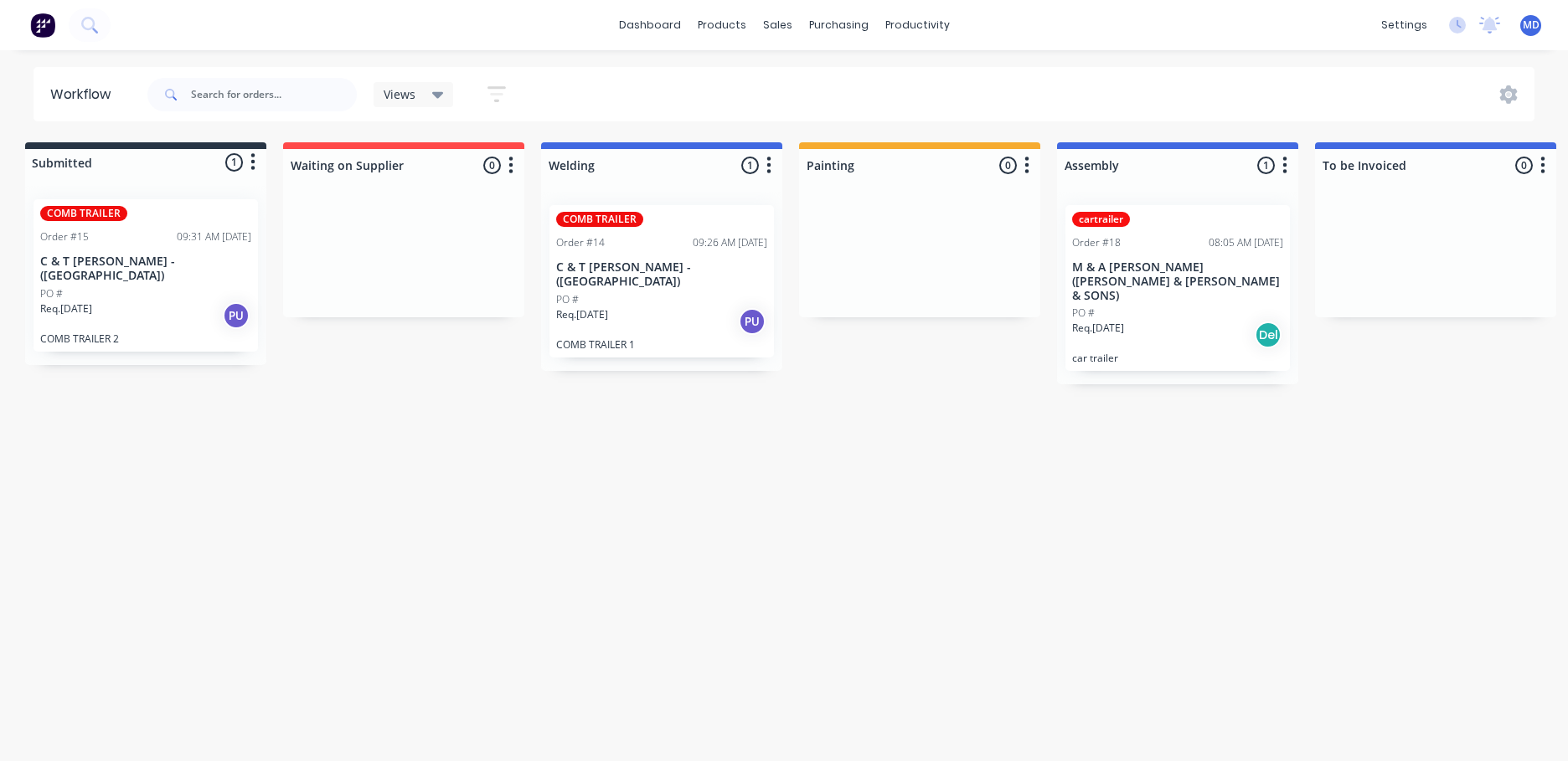
scroll to position [0, 6]
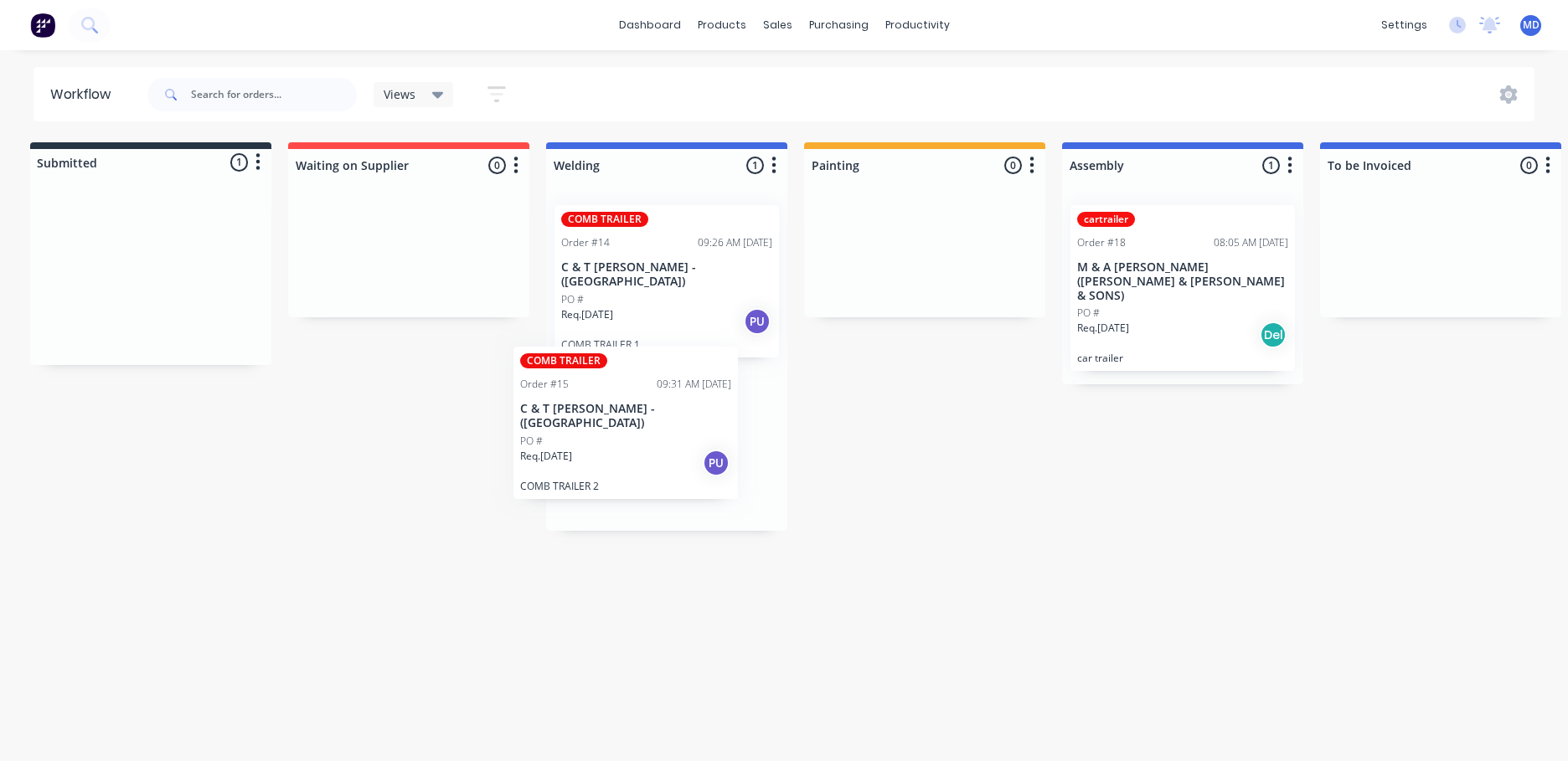
drag, startPoint x: 165, startPoint y: 306, endPoint x: 663, endPoint y: 465, distance: 522.8
click at [663, 465] on div "Submitted 1 Status colour #273444 hex #273444 Save Cancel Summaries Total order…" at bounding box center [1378, 336] width 2794 height 388
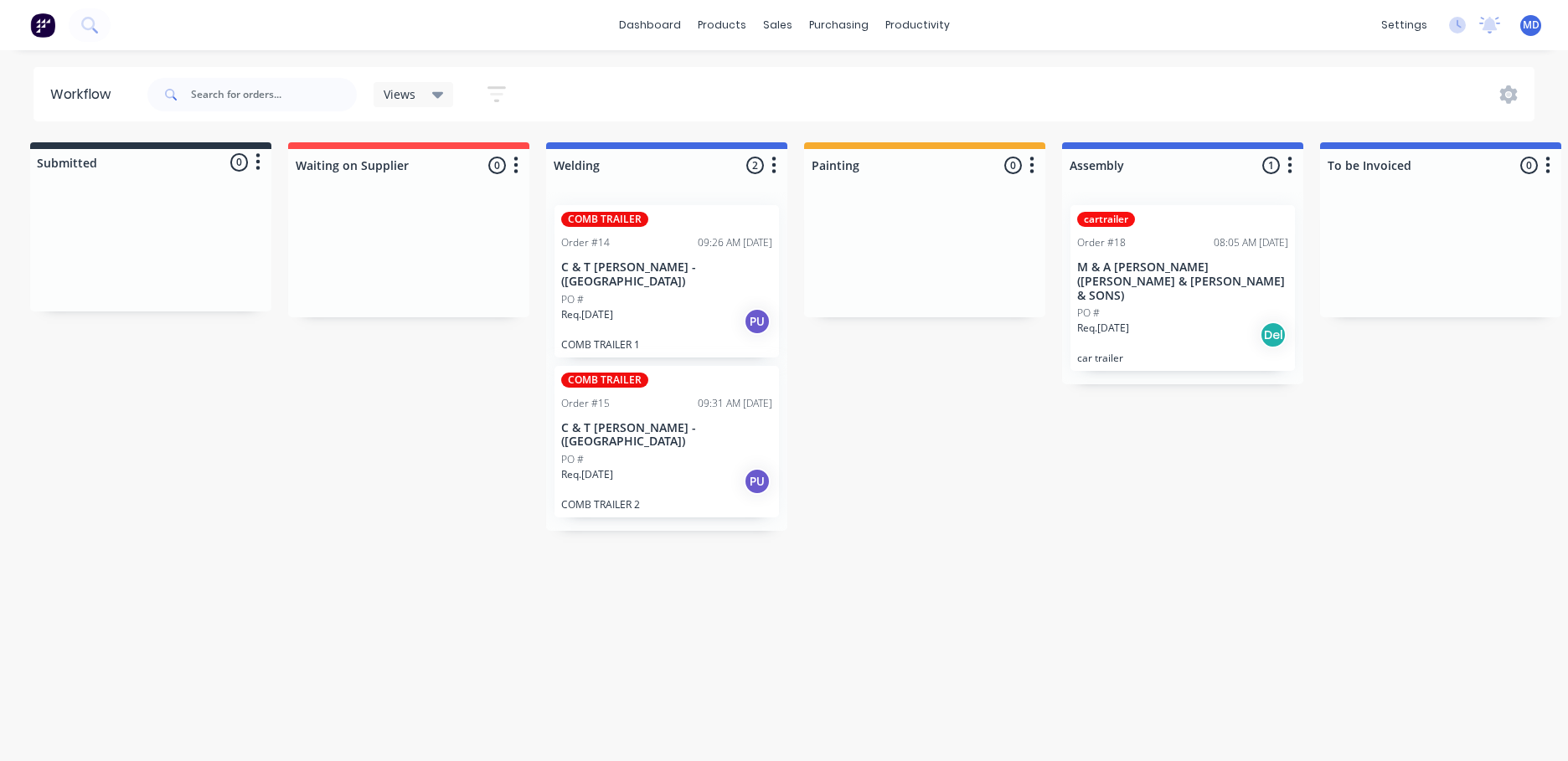
click at [1157, 321] on div "Req. [DATE] Del" at bounding box center [1183, 335] width 211 height 28
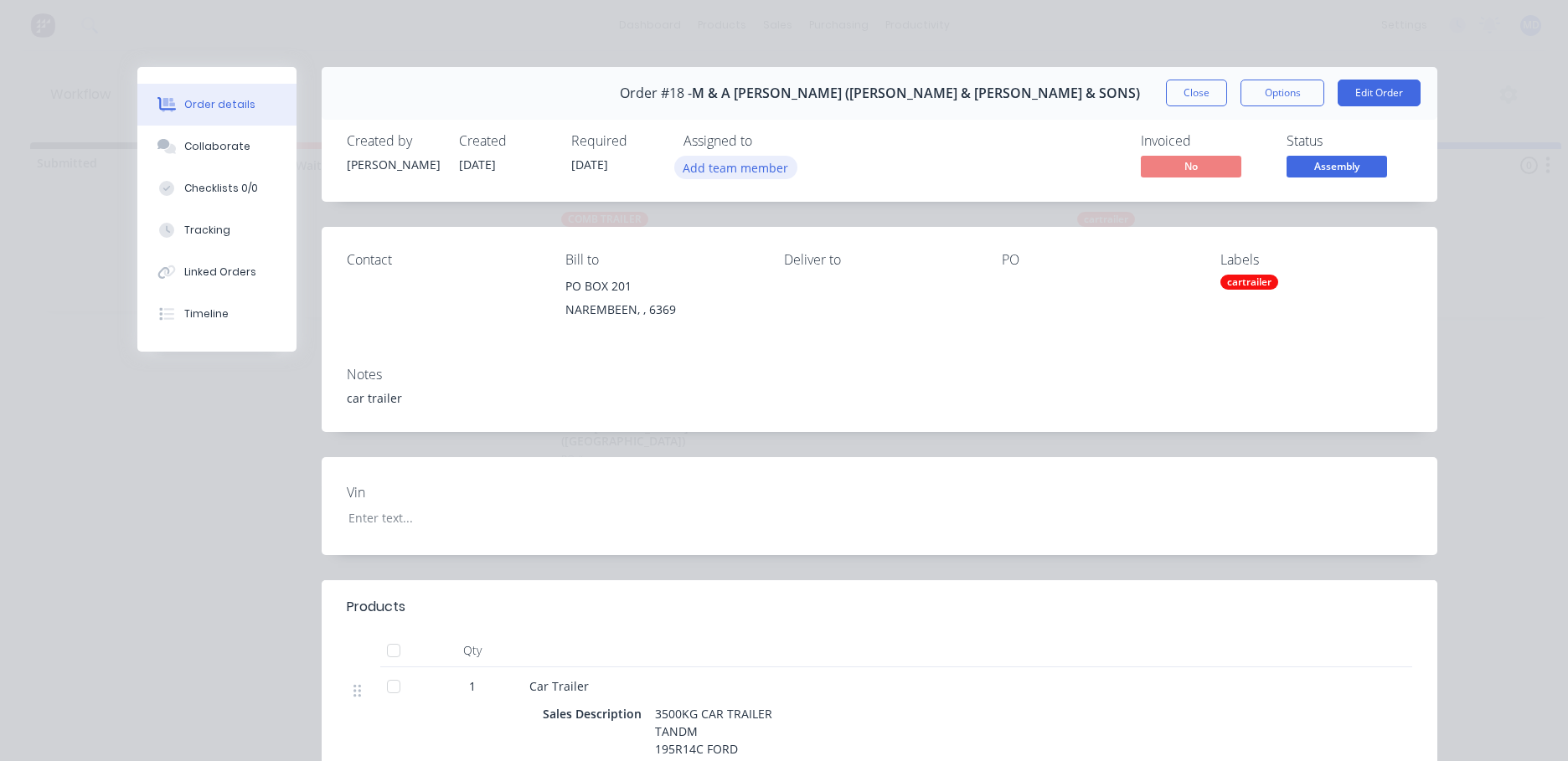
click at [737, 173] on button "Add team member" at bounding box center [736, 166] width 123 height 22
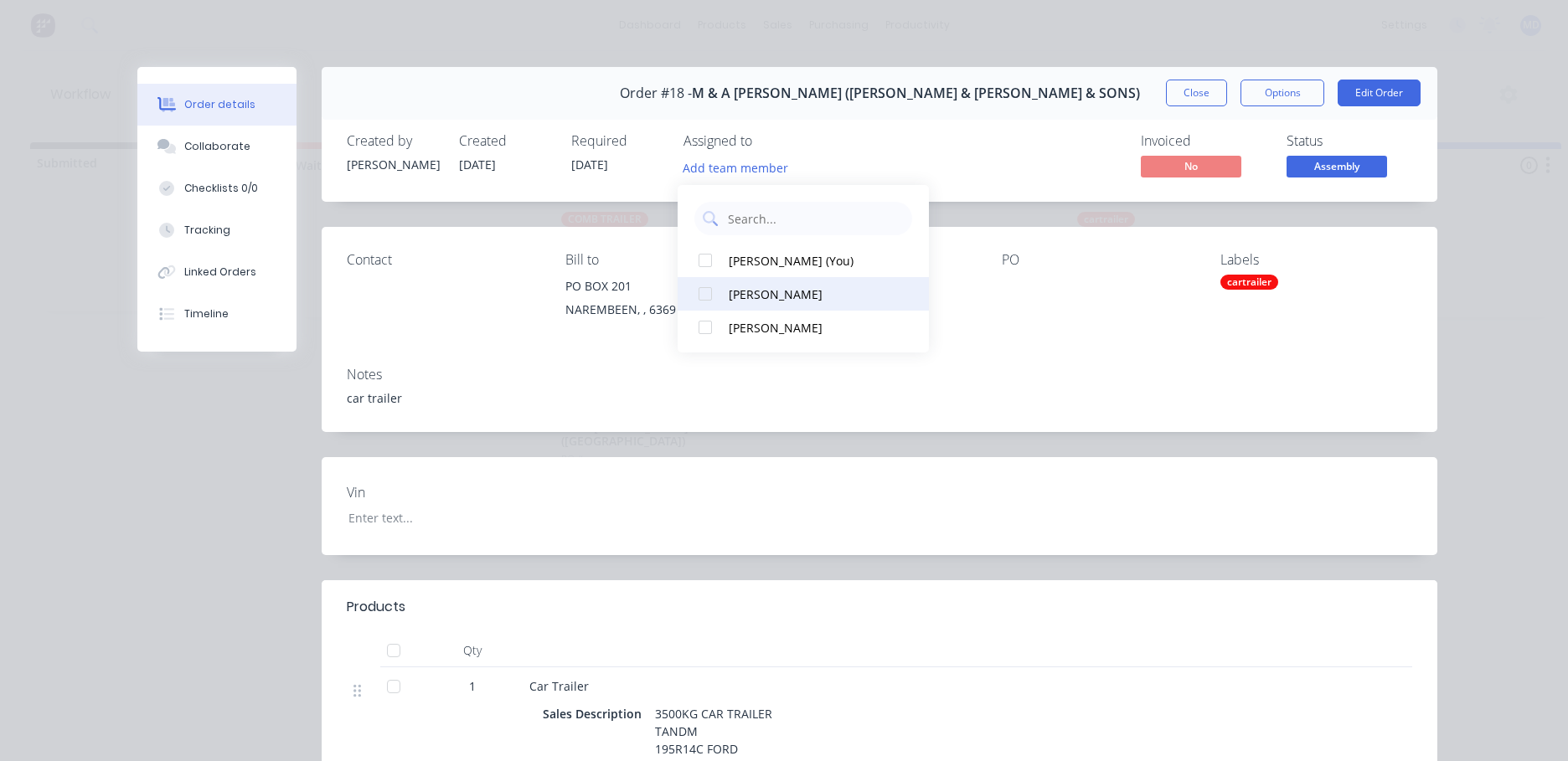
click at [739, 290] on div "[PERSON_NAME]" at bounding box center [812, 294] width 167 height 18
click at [730, 288] on div "[PERSON_NAME] (You)" at bounding box center [812, 294] width 167 height 18
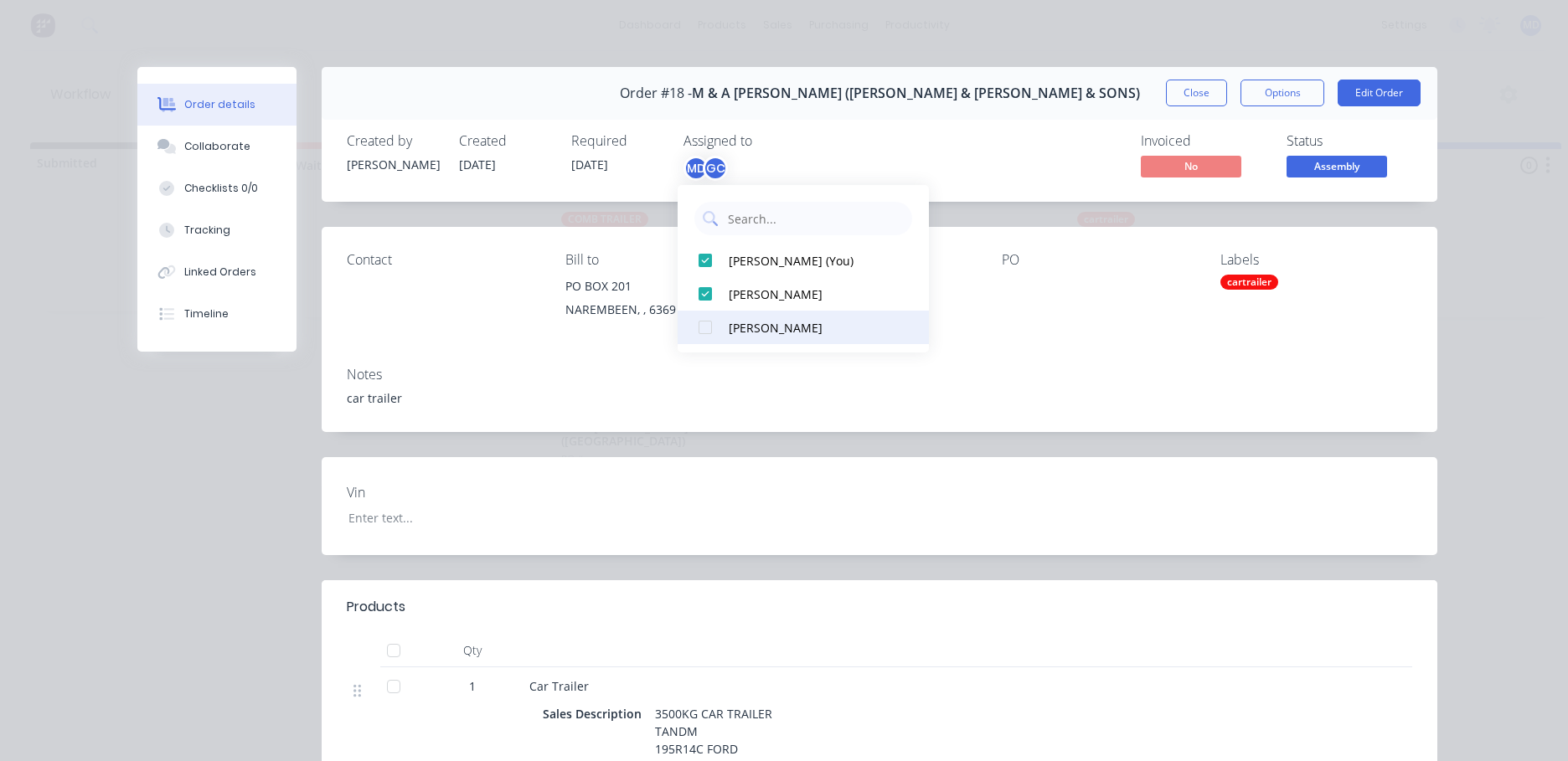
click at [774, 336] on div "[PERSON_NAME]" at bounding box center [812, 328] width 167 height 18
click at [1205, 101] on button "Close" at bounding box center [1196, 92] width 61 height 26
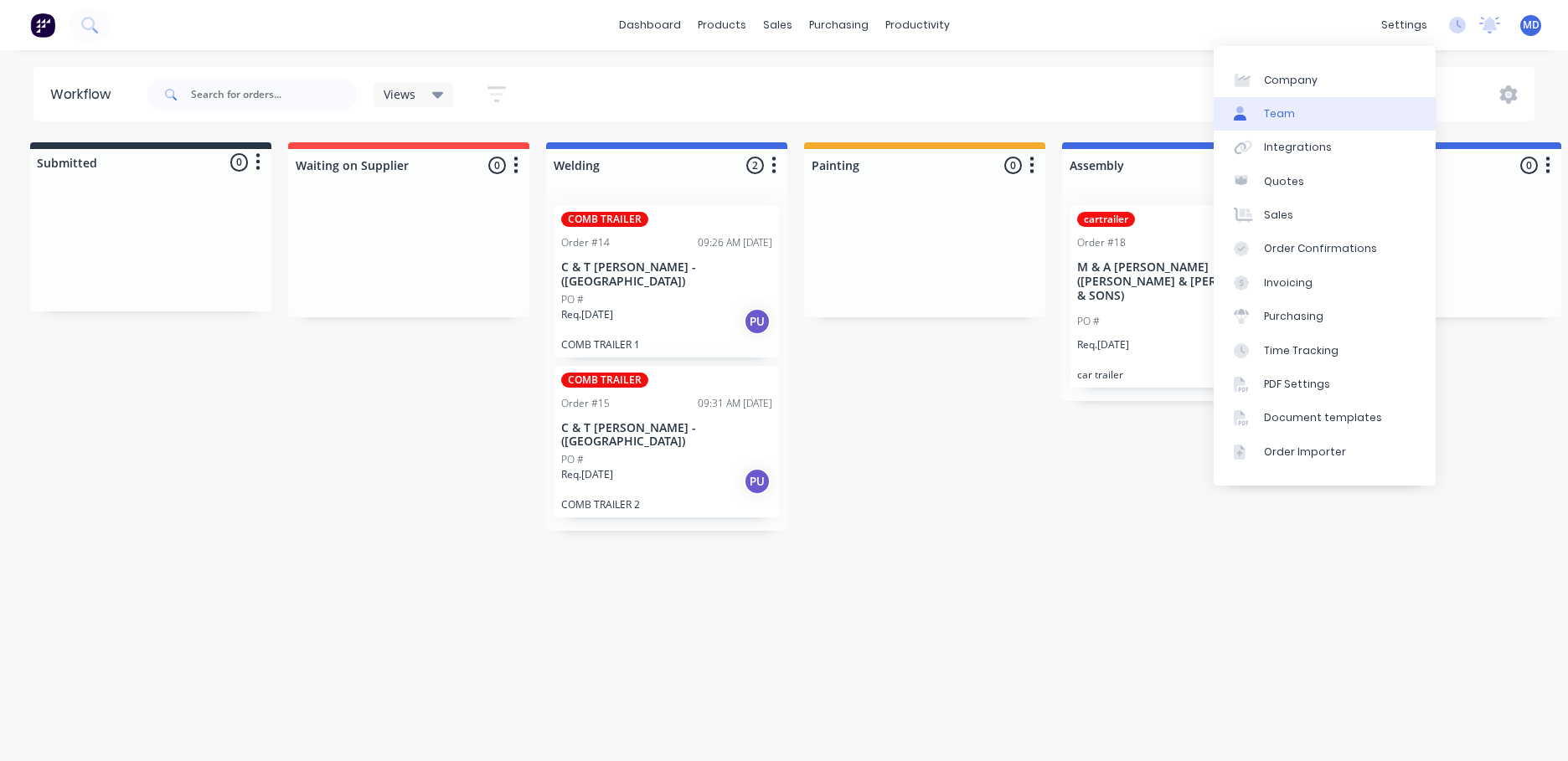
click at [1282, 113] on div "Team" at bounding box center [1280, 113] width 31 height 15
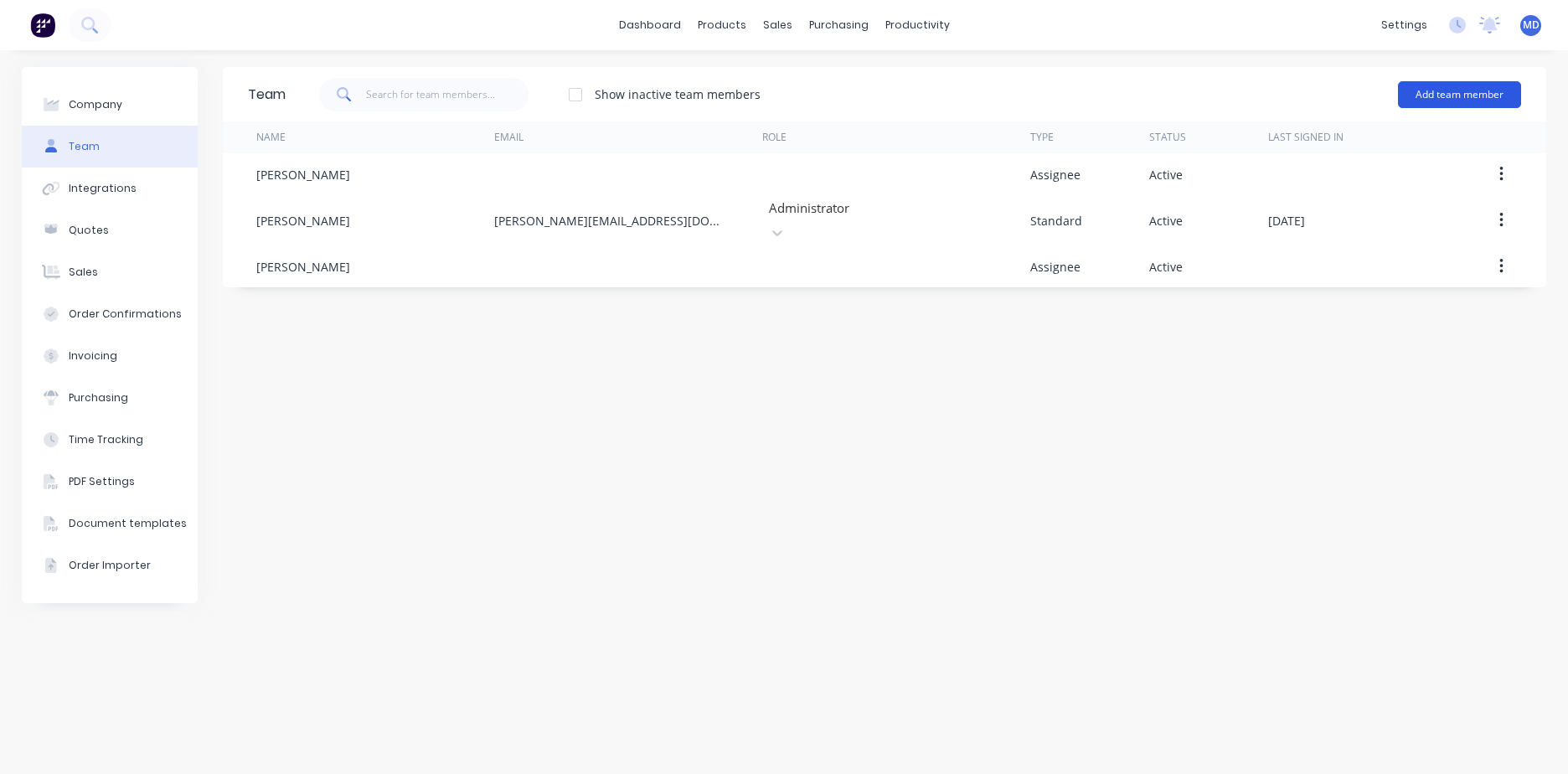
click at [1427, 97] on button "Add team member" at bounding box center [1460, 94] width 123 height 26
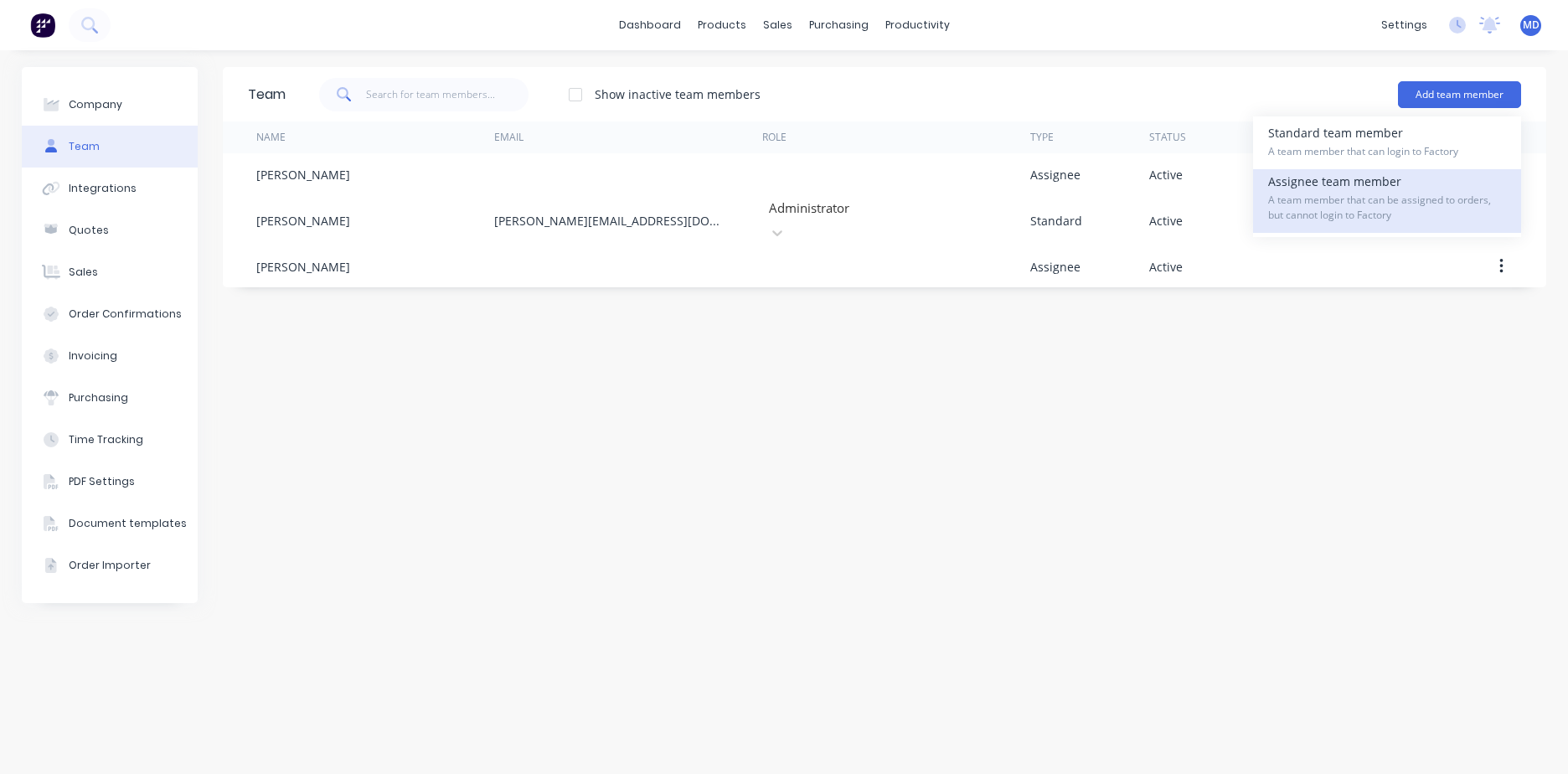
click at [1364, 189] on div "Assignee team member A team member that can be assigned to orders, but cannot l…" at bounding box center [1387, 201] width 238 height 64
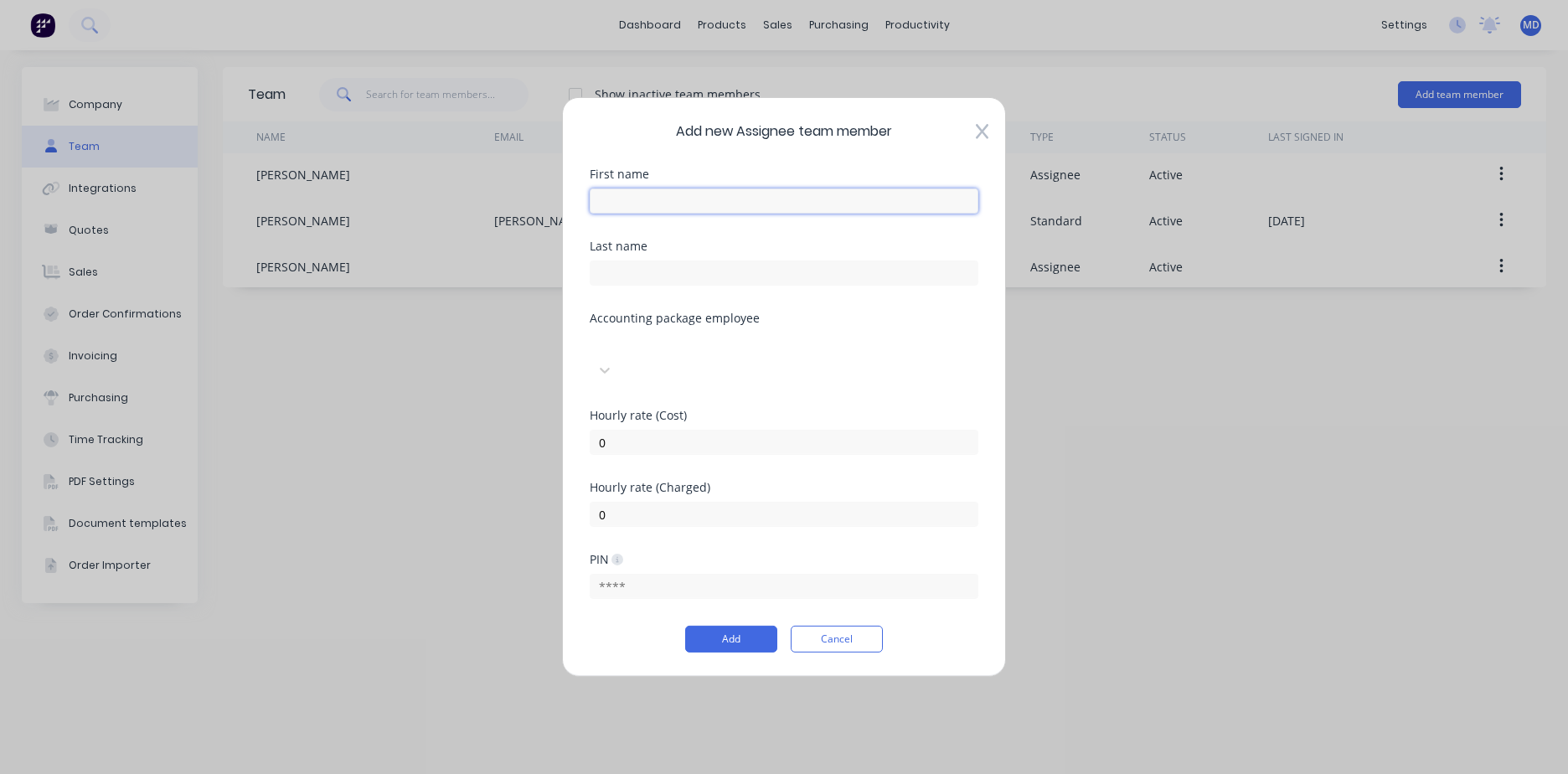
click at [743, 211] on input "text" at bounding box center [784, 202] width 389 height 25
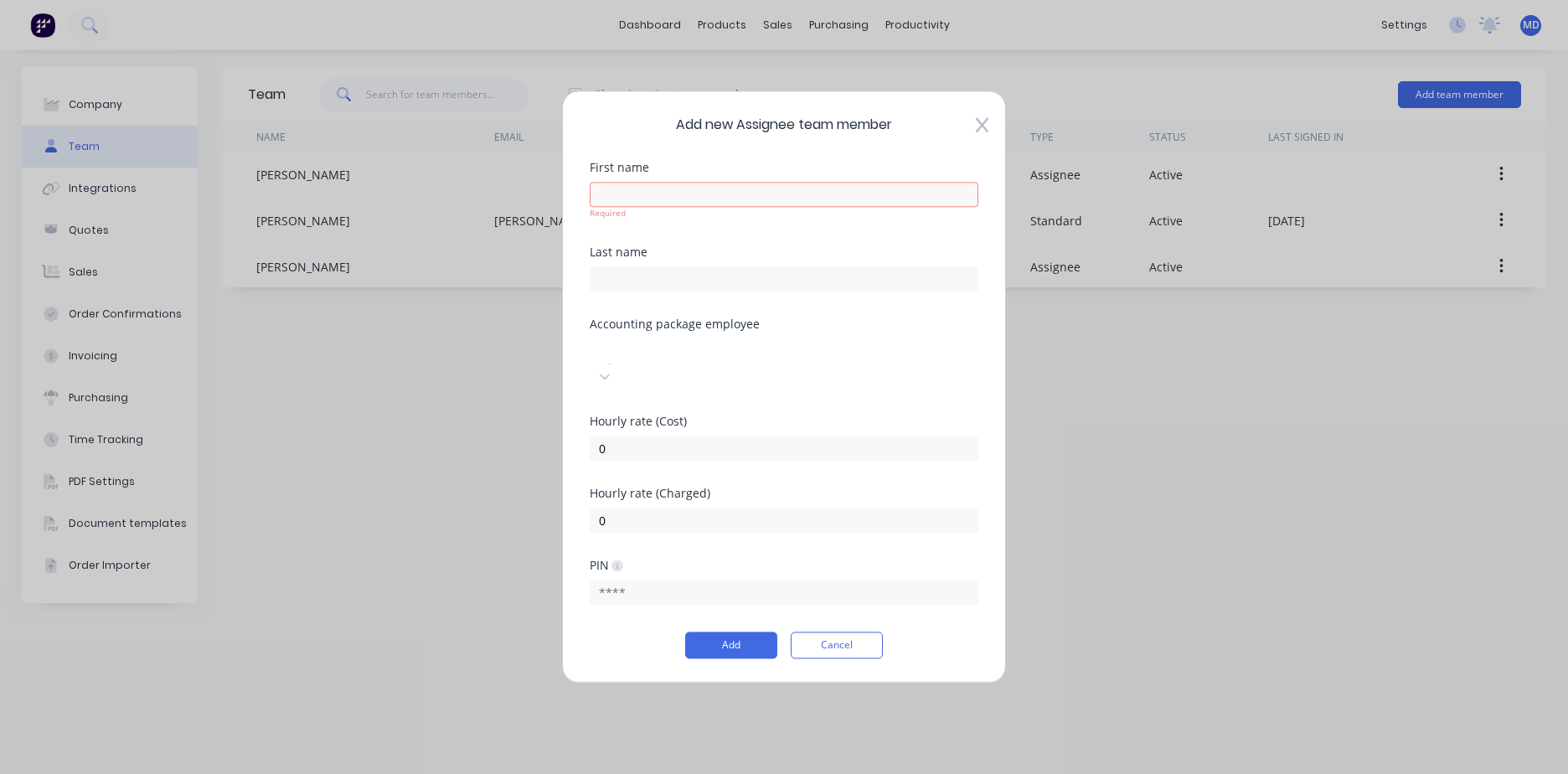
click at [984, 148] on div "Add new Assignee team member First name Required Last name Accounting package e…" at bounding box center [784, 386] width 444 height 592
click at [779, 206] on input "text" at bounding box center [784, 195] width 389 height 25
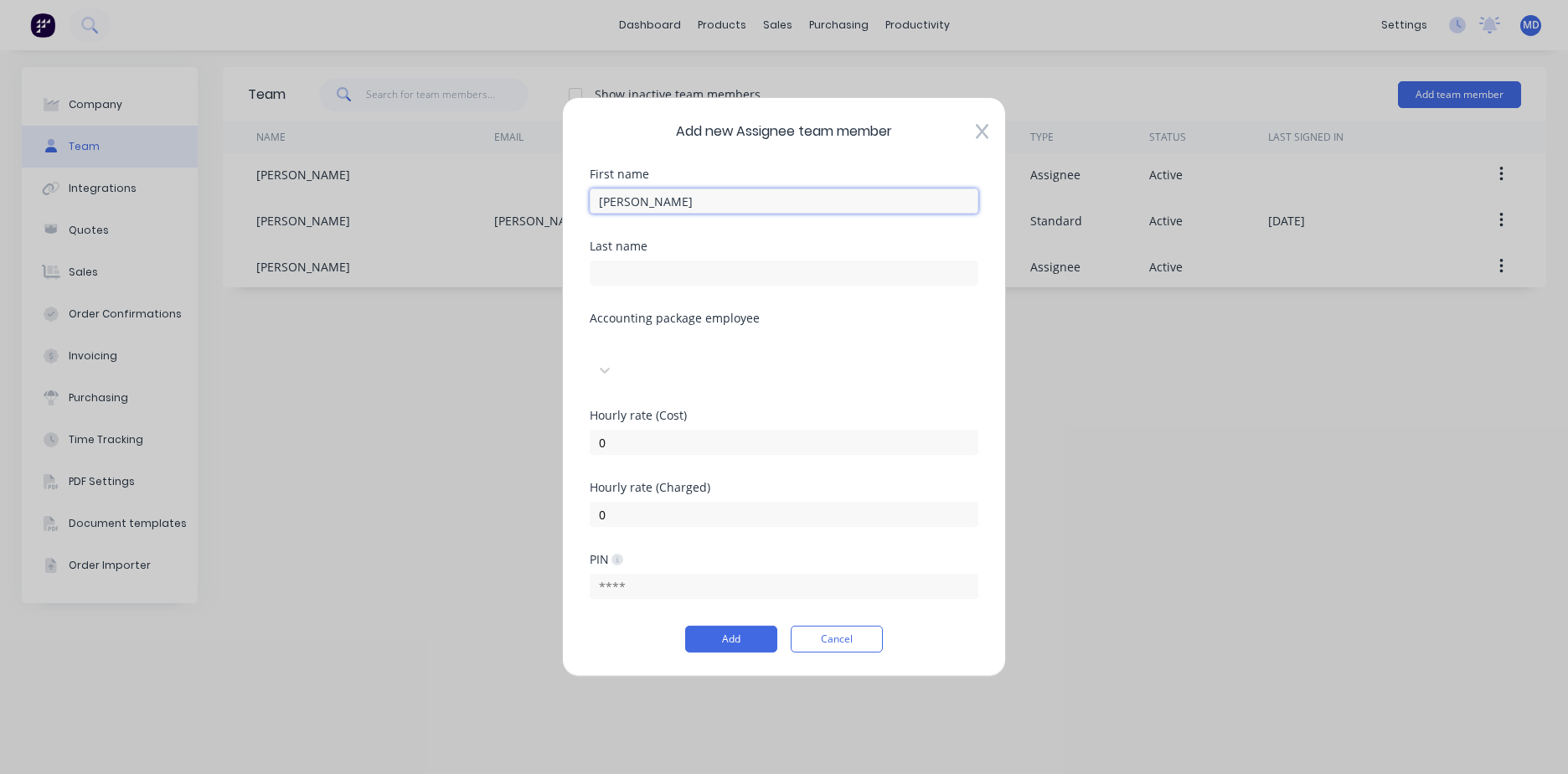
click at [632, 212] on input "[PERSON_NAME]" at bounding box center [784, 202] width 389 height 25
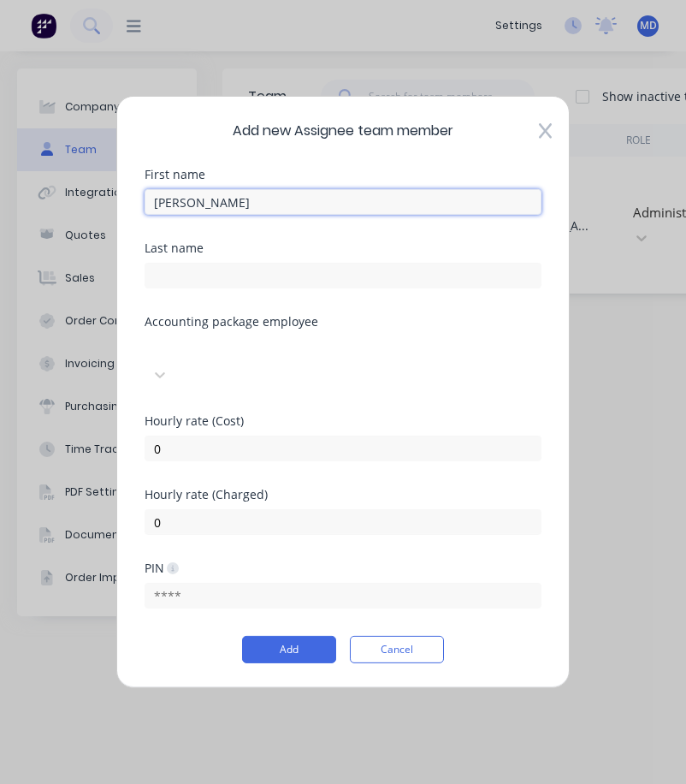
click at [280, 212] on input "[PERSON_NAME]" at bounding box center [343, 202] width 397 height 26
type input "[PERSON_NAME]"
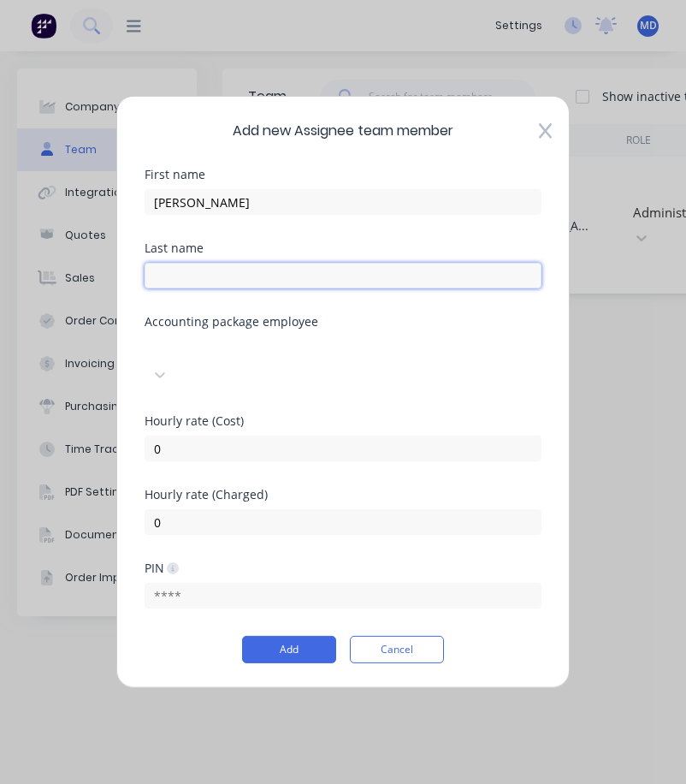
click at [264, 284] on input "text" at bounding box center [343, 276] width 397 height 26
type input "Palompo"
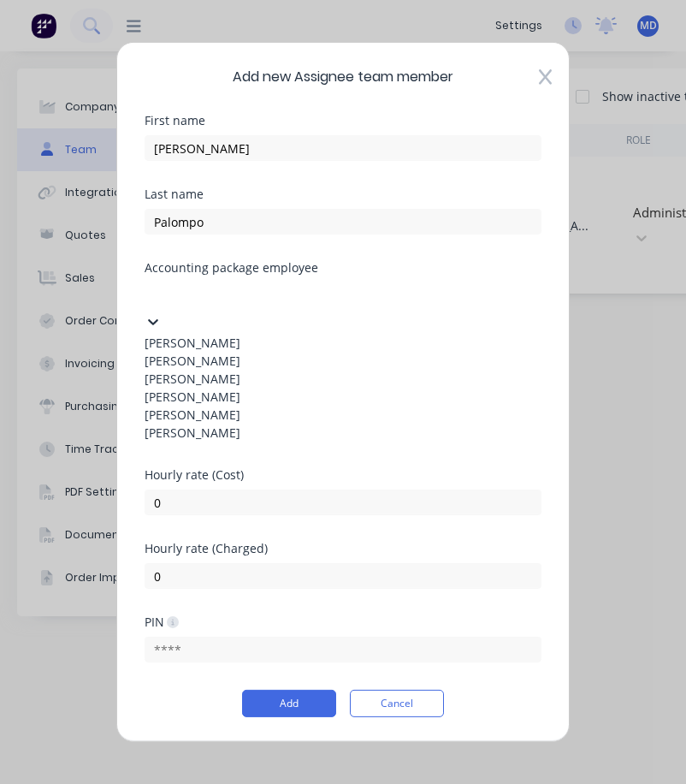
click at [264, 308] on div "Select..." at bounding box center [273, 295] width 257 height 26
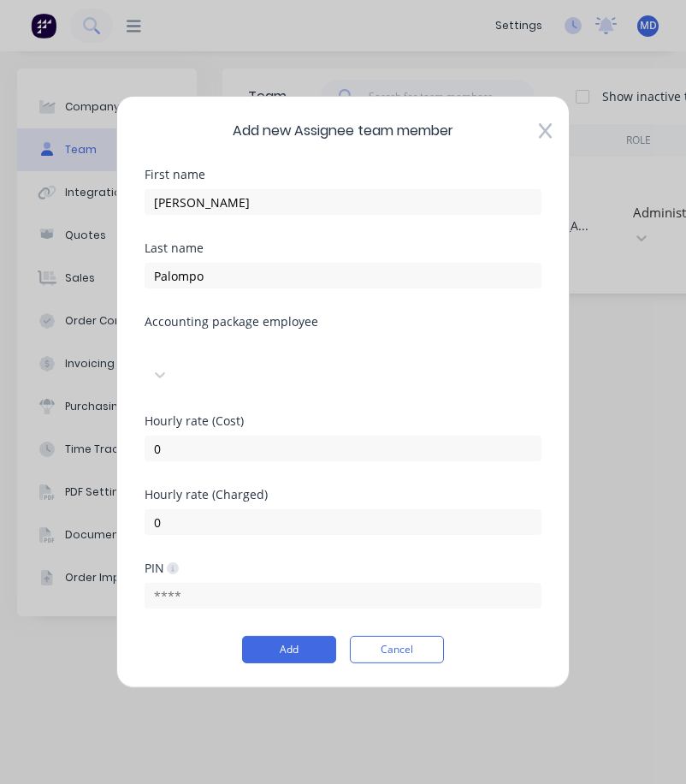
click at [187, 643] on div "Add Cancel" at bounding box center [343, 649] width 397 height 27
click at [244, 436] on input "0" at bounding box center [343, 449] width 397 height 26
type input "35"
click at [247, 509] on input "0" at bounding box center [343, 522] width 397 height 26
type input "130"
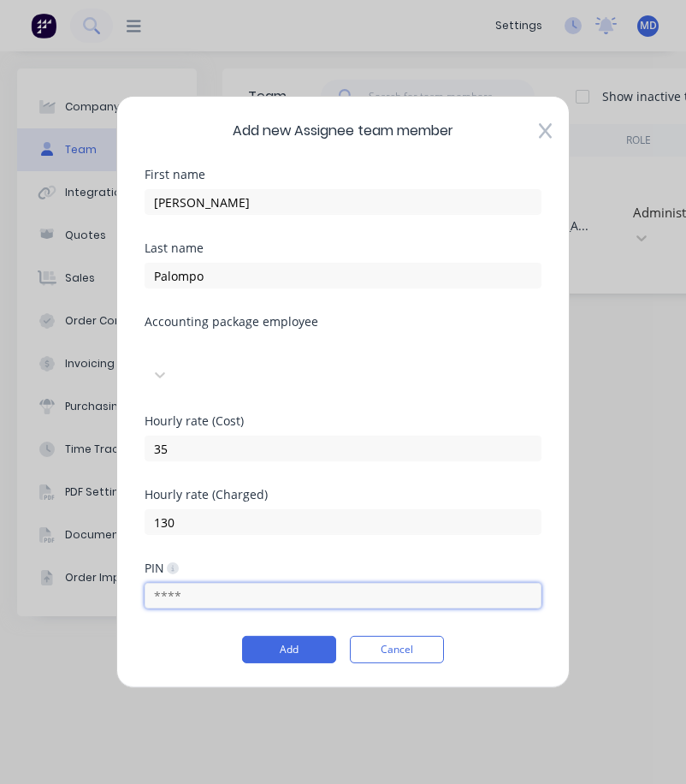
click at [195, 583] on input "text" at bounding box center [343, 596] width 397 height 26
click at [175, 636] on div "Add Cancel" at bounding box center [343, 649] width 397 height 27
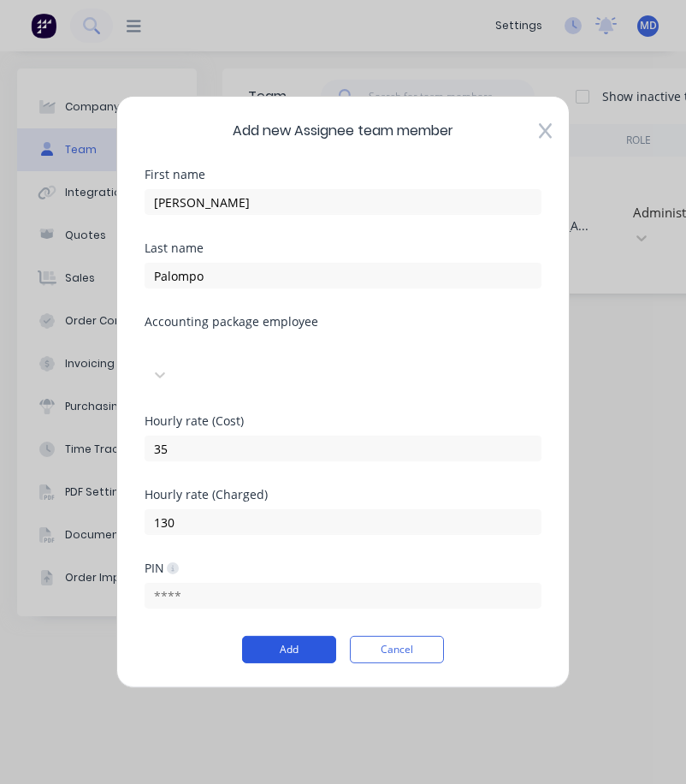
click at [265, 636] on button "Add" at bounding box center [289, 649] width 94 height 27
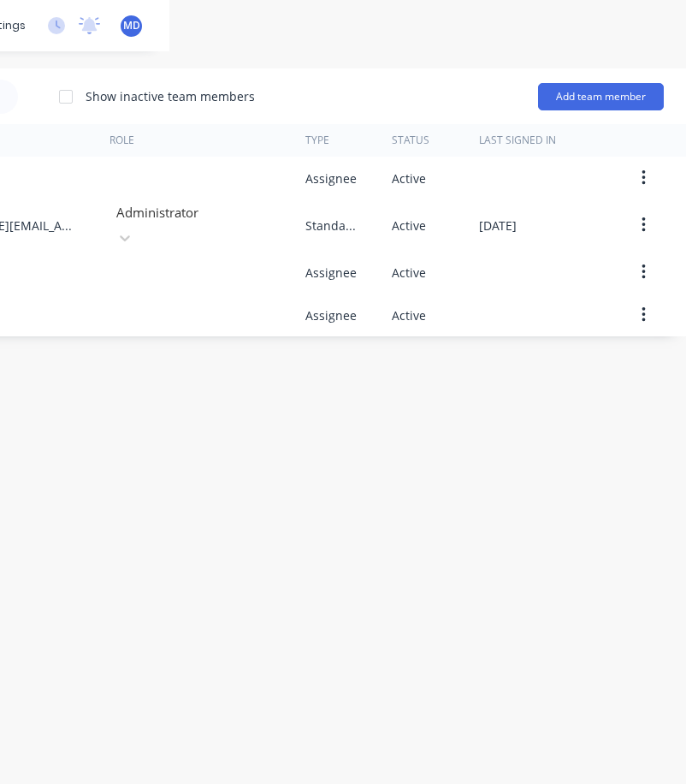
scroll to position [0, 533]
click at [602, 101] on button "Add team member" at bounding box center [598, 96] width 126 height 27
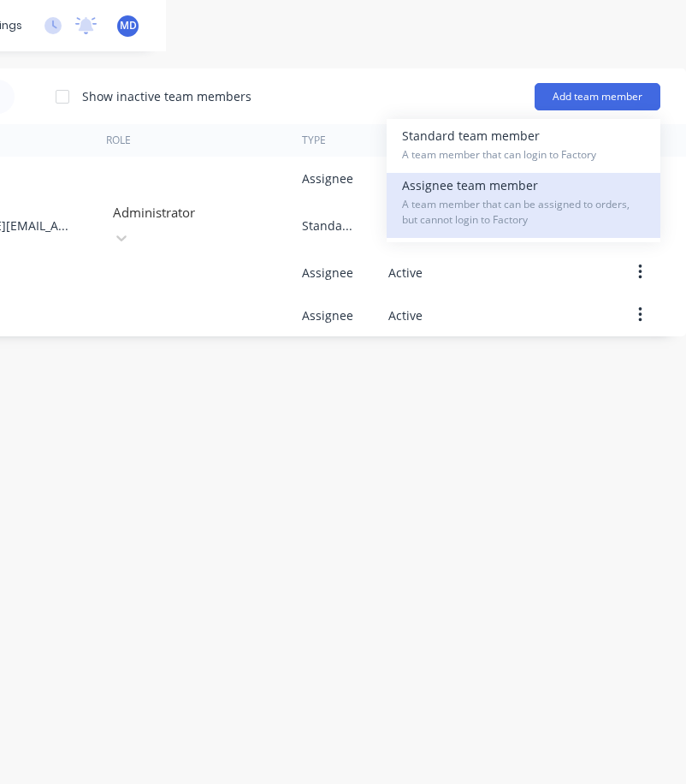
click at [506, 185] on div "Assignee team member A team member that can be assigned to orders, but cannot l…" at bounding box center [523, 205] width 243 height 65
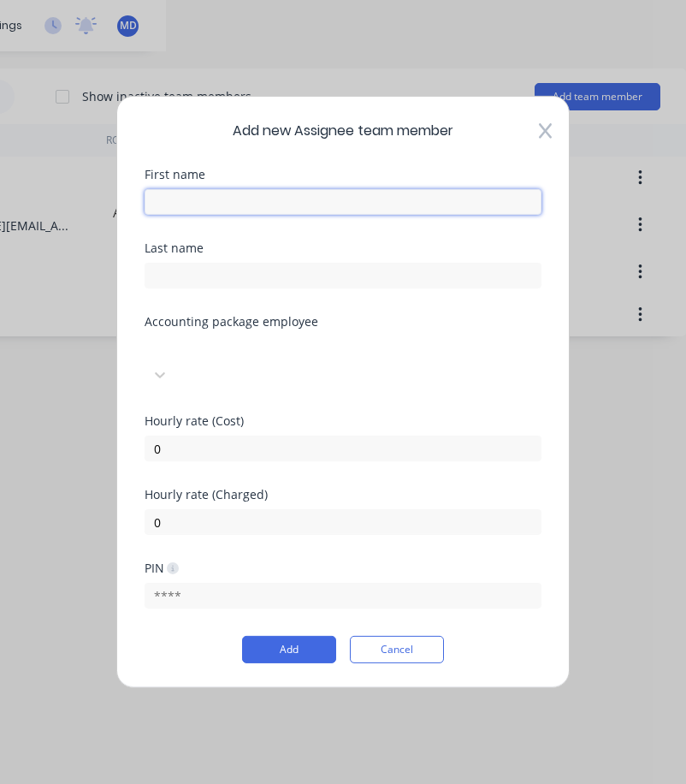
click at [240, 215] on input "text" at bounding box center [343, 202] width 397 height 26
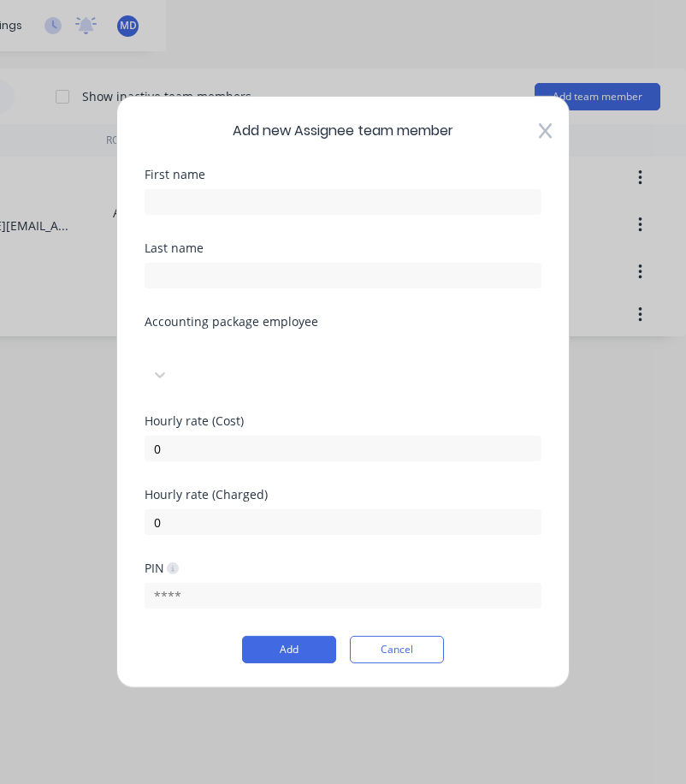
click at [540, 140] on icon at bounding box center [545, 130] width 13 height 17
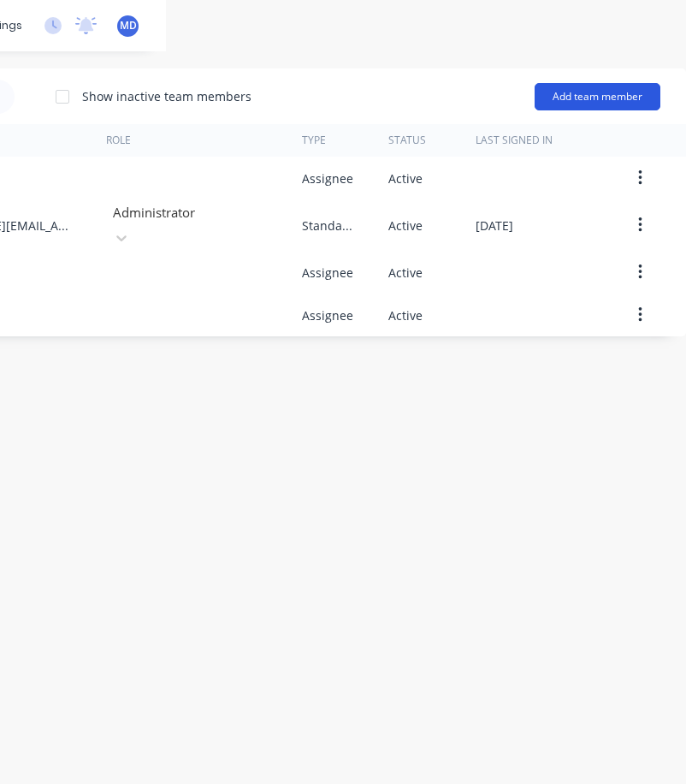
click at [591, 90] on button "Add team member" at bounding box center [598, 96] width 126 height 27
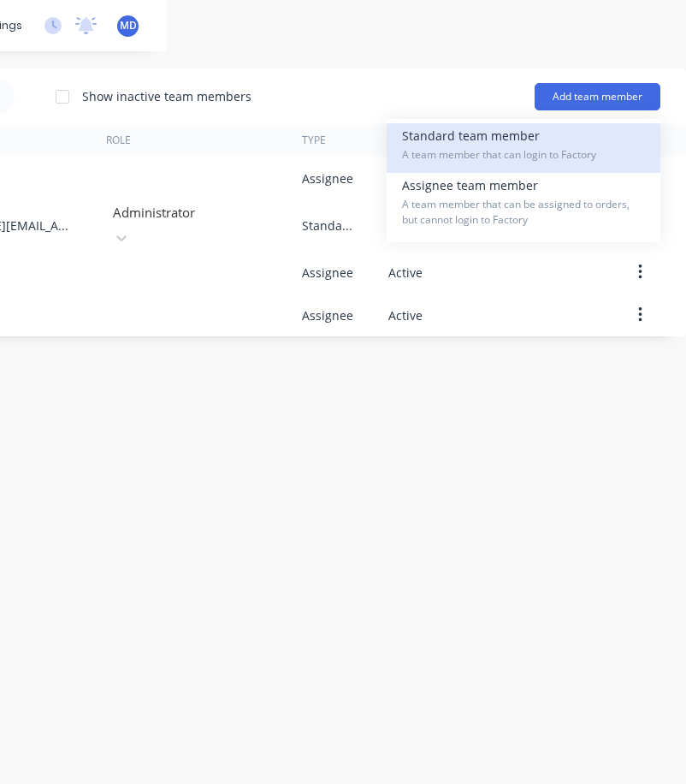
click at [548, 137] on div "Standard team member A team member that can login to Factory" at bounding box center [523, 148] width 243 height 50
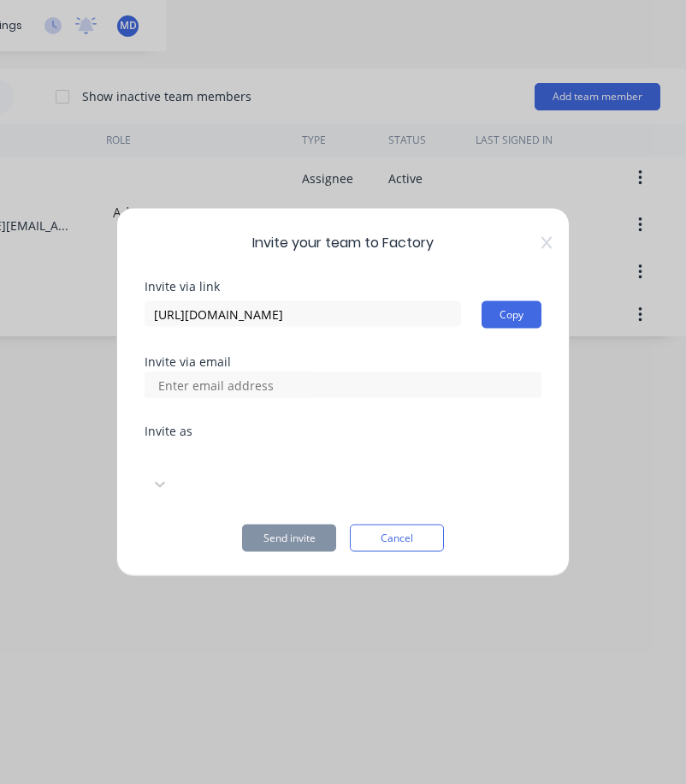
click at [285, 467] on div at bounding box center [273, 456] width 247 height 21
click at [547, 250] on icon at bounding box center [547, 243] width 10 height 14
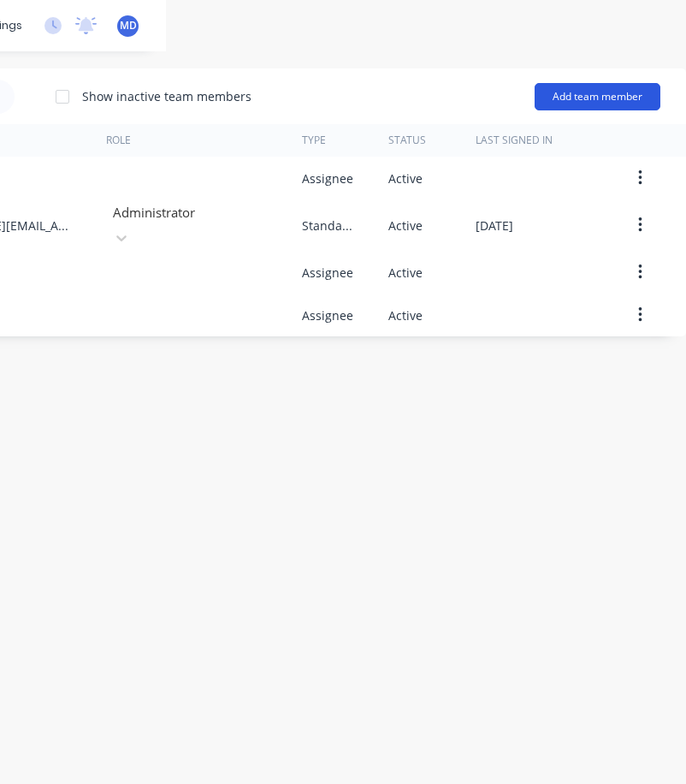
click at [584, 94] on button "Add team member" at bounding box center [598, 96] width 126 height 27
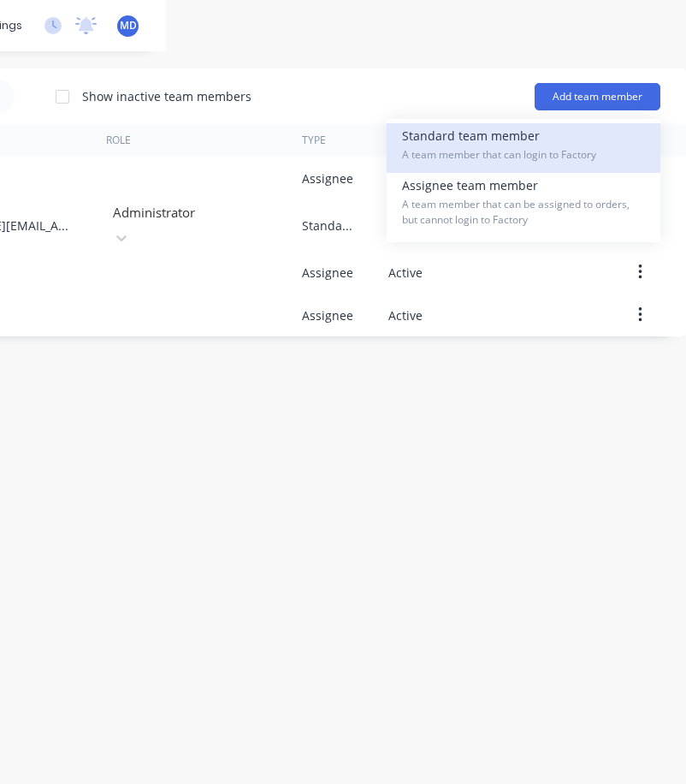
click at [497, 148] on span "A team member that can login to Factory" at bounding box center [523, 154] width 243 height 15
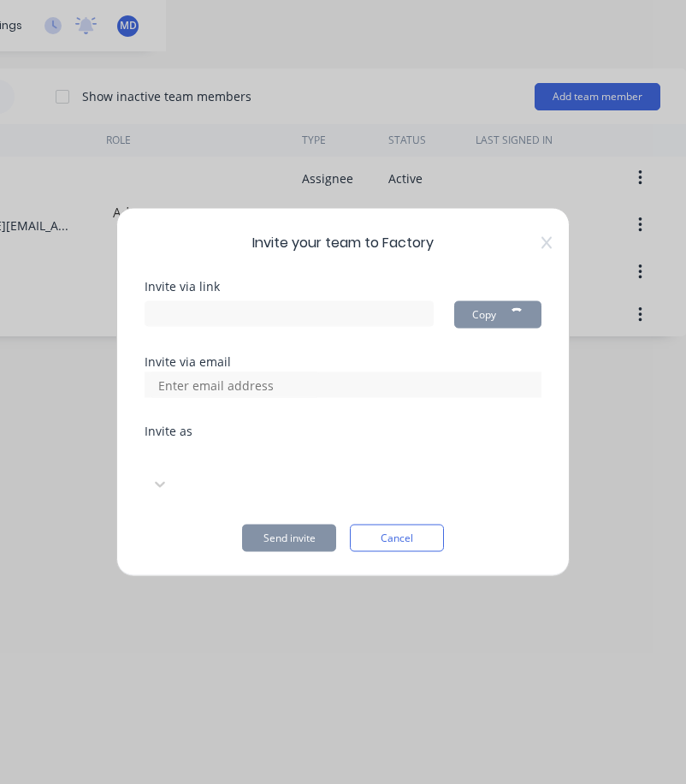
type input "[URL][DOMAIN_NAME]"
click at [318, 465] on div at bounding box center [273, 456] width 247 height 21
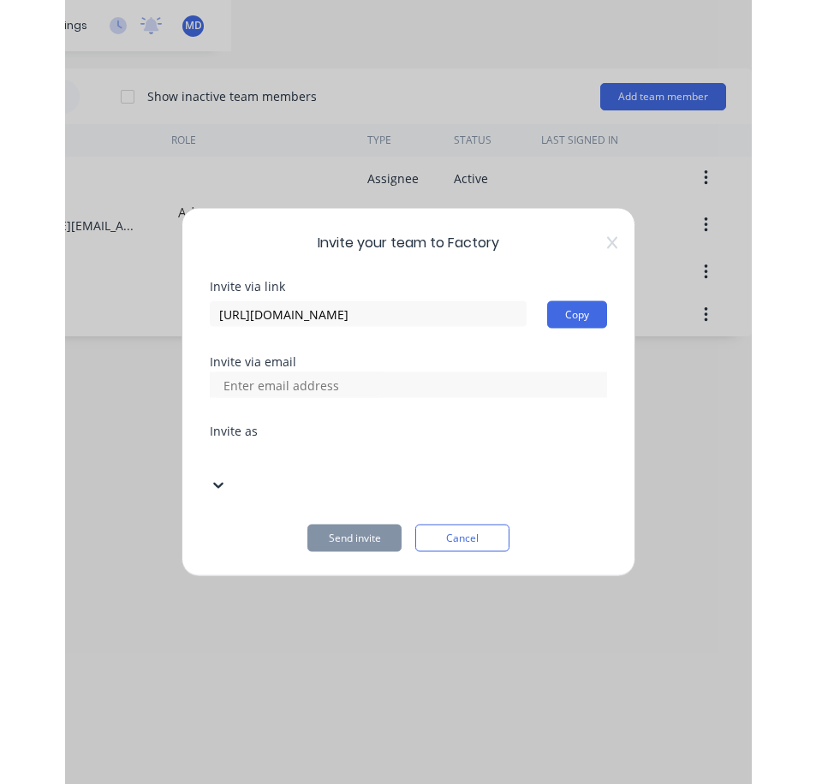
scroll to position [0, 0]
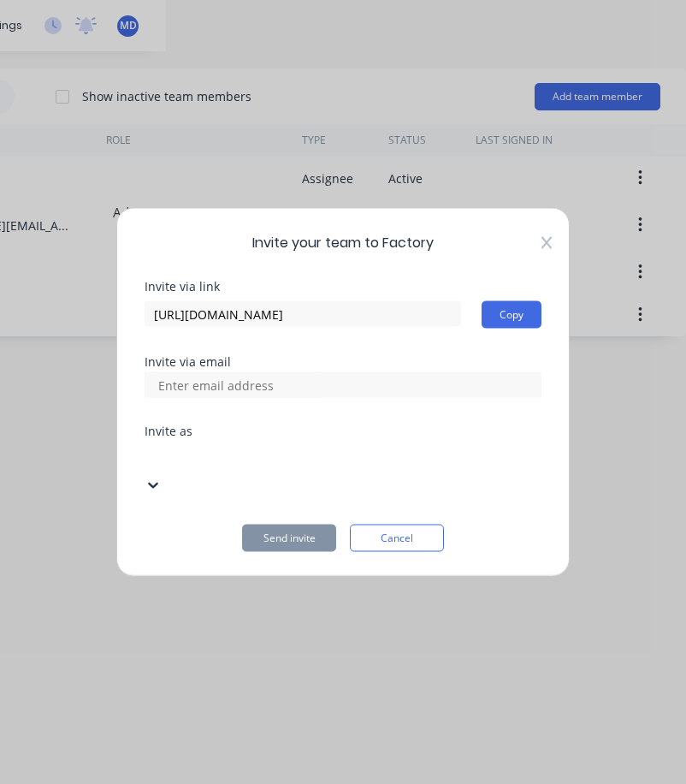
click at [548, 248] on icon at bounding box center [547, 242] width 10 height 12
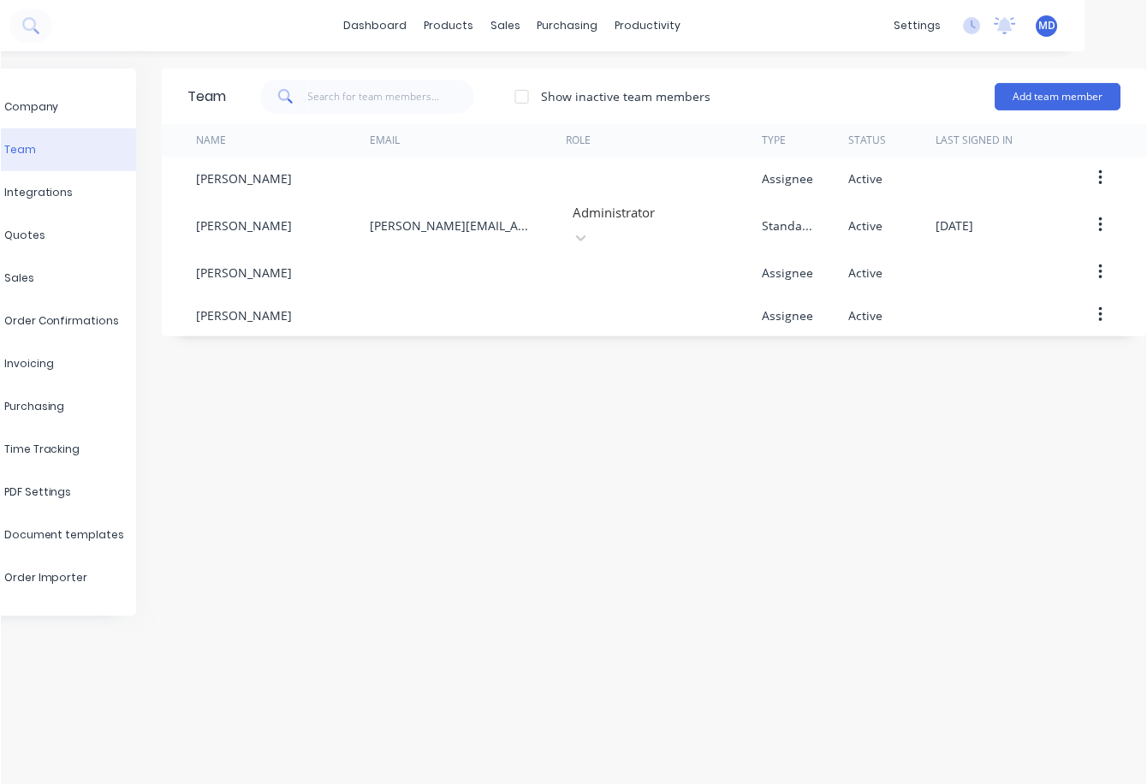
scroll to position [0, 74]
click at [351, 18] on link "dashboard" at bounding box center [376, 26] width 80 height 26
